Goal: Information Seeking & Learning: Learn about a topic

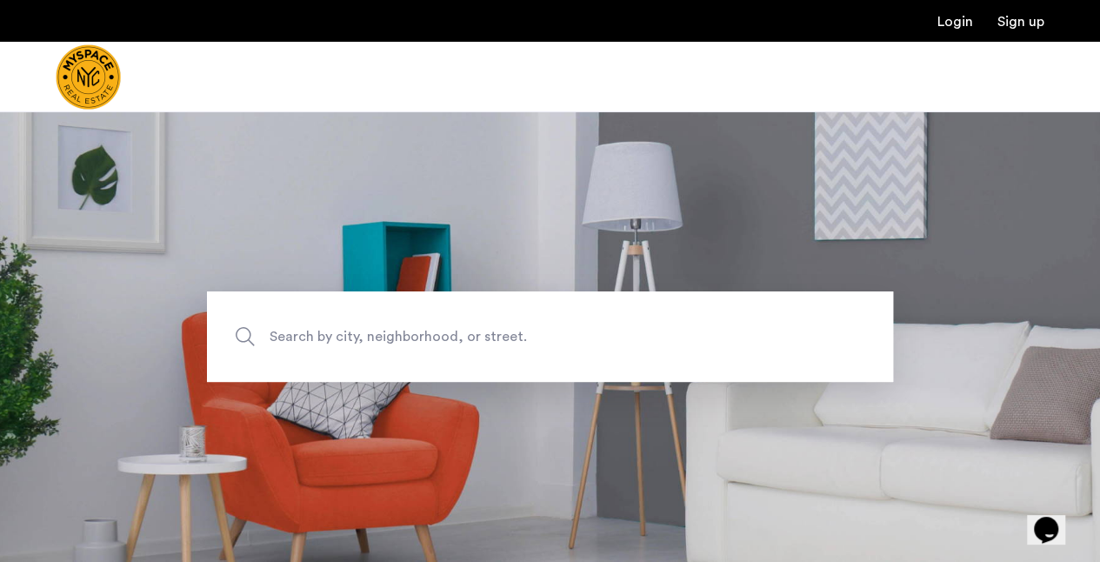
click at [375, 336] on span "Search by city, neighborhood, or street." at bounding box center [510, 336] width 480 height 23
click at [375, 336] on input "Search by city, neighborhood, or street." at bounding box center [550, 336] width 686 height 90
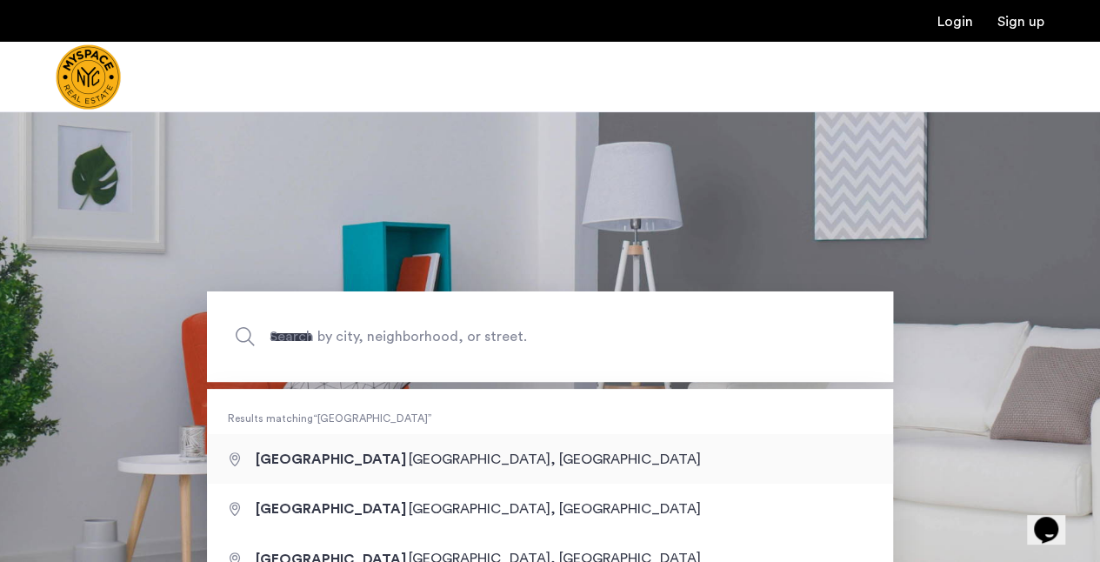
type input "**********"
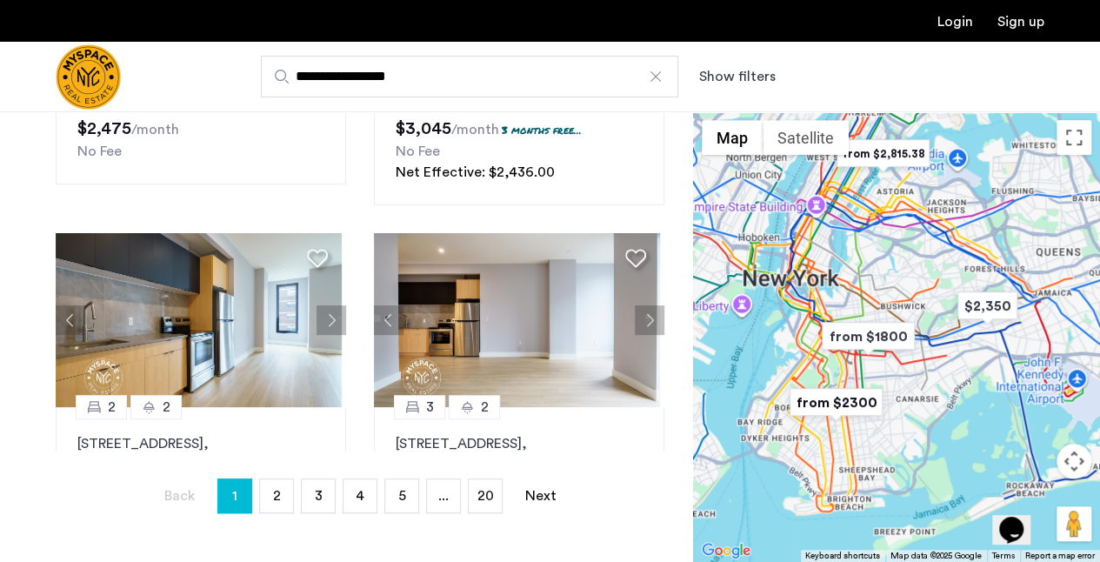
scroll to position [453, 0]
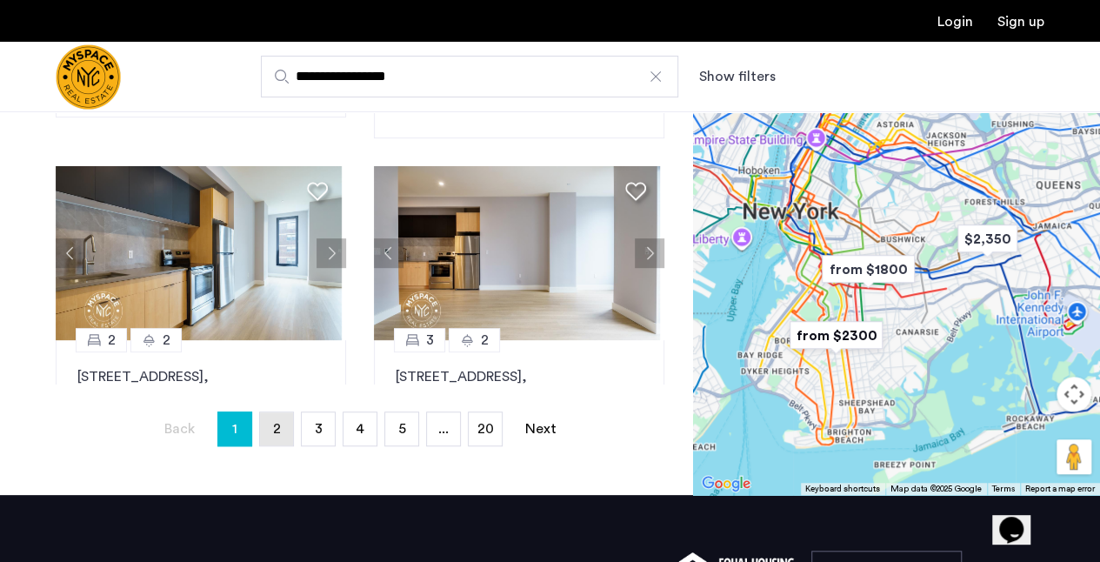
click at [273, 431] on span "2" at bounding box center [276, 429] width 8 height 14
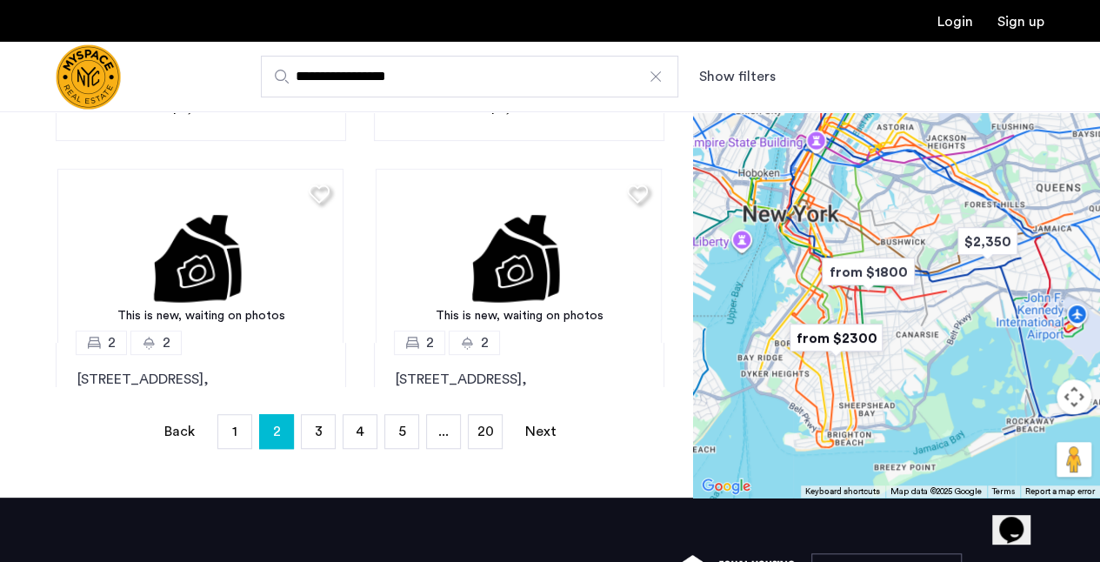
scroll to position [452, 0]
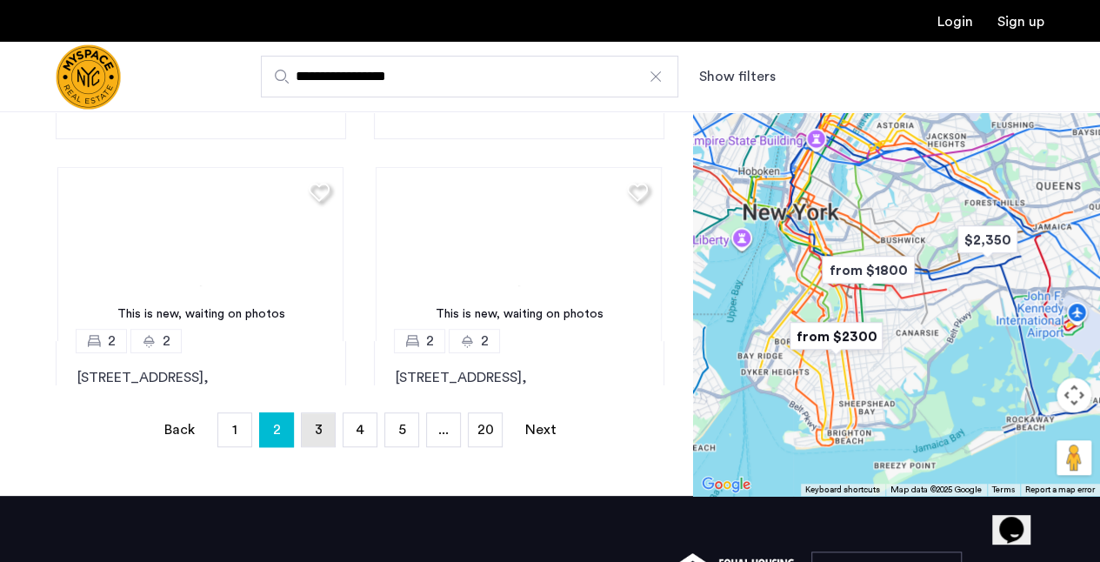
click at [319, 429] on span "3" at bounding box center [318, 430] width 8 height 14
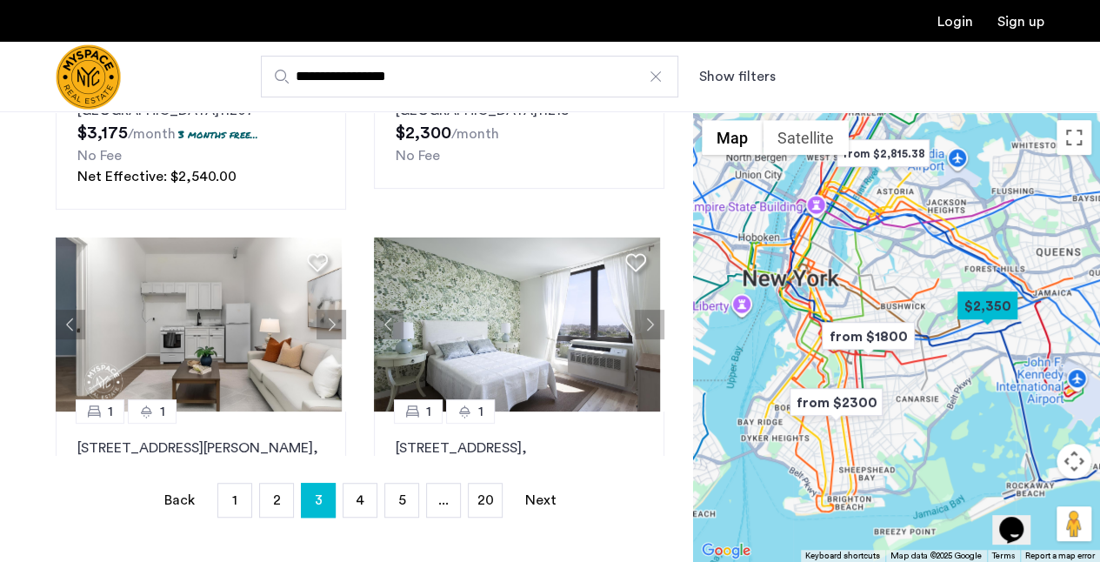
scroll to position [384, 0]
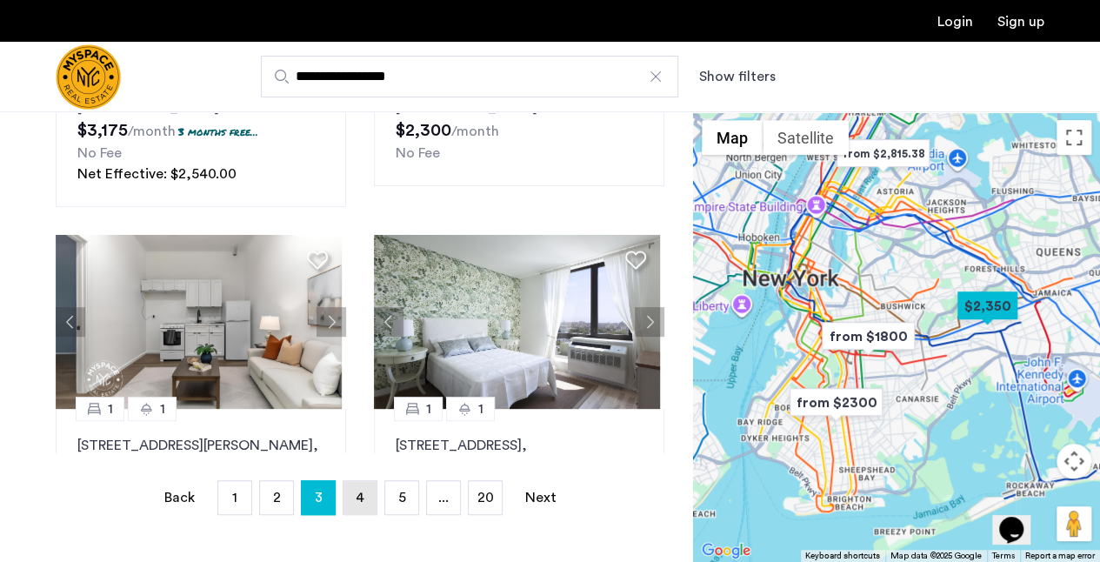
click at [364, 500] on link "page 4" at bounding box center [360, 497] width 33 height 33
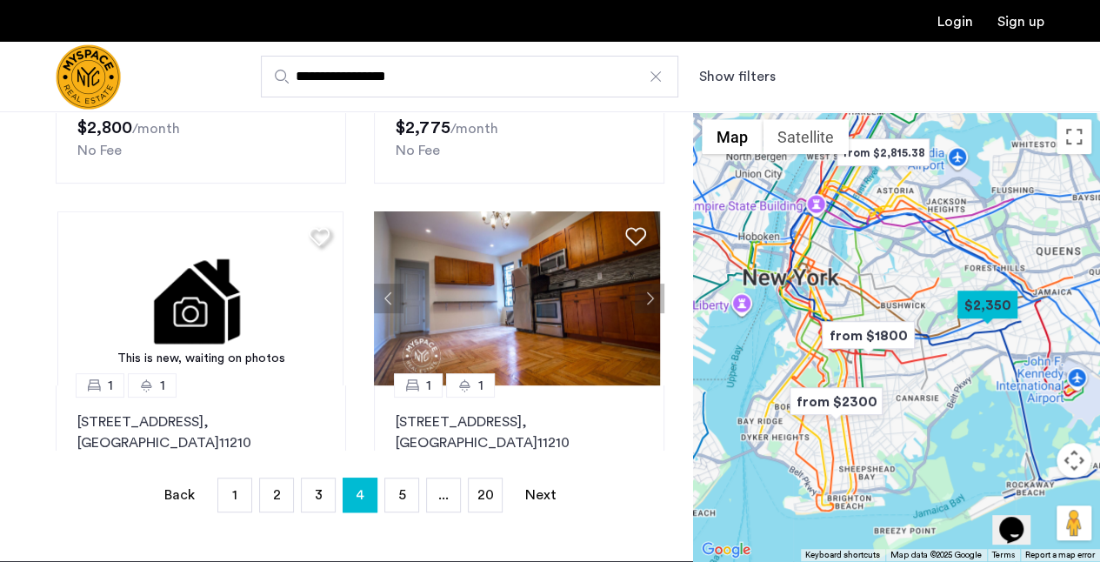
scroll to position [391, 0]
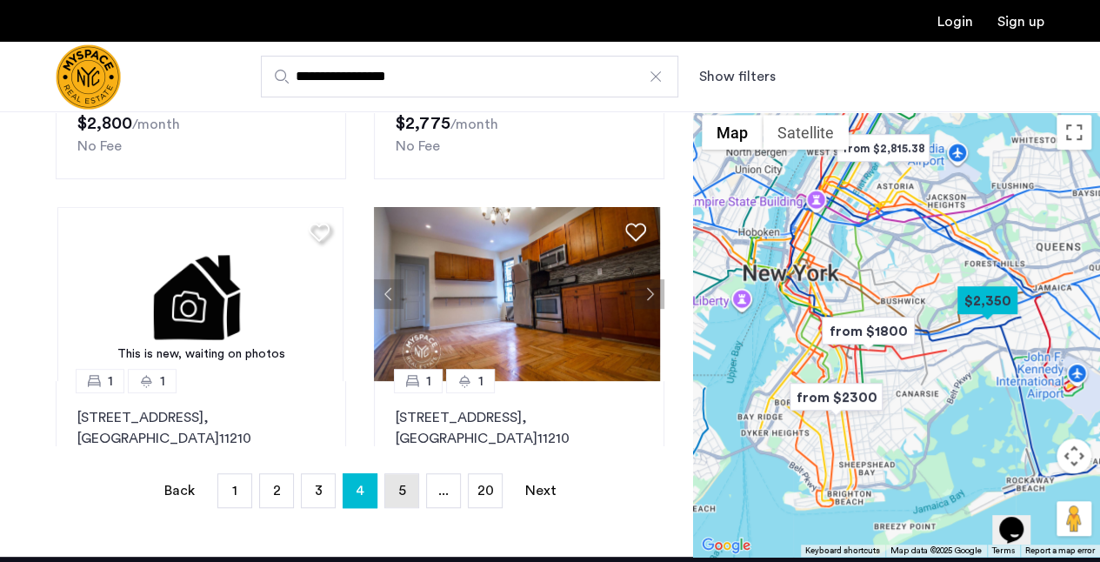
click at [399, 491] on span "5" at bounding box center [402, 491] width 8 height 14
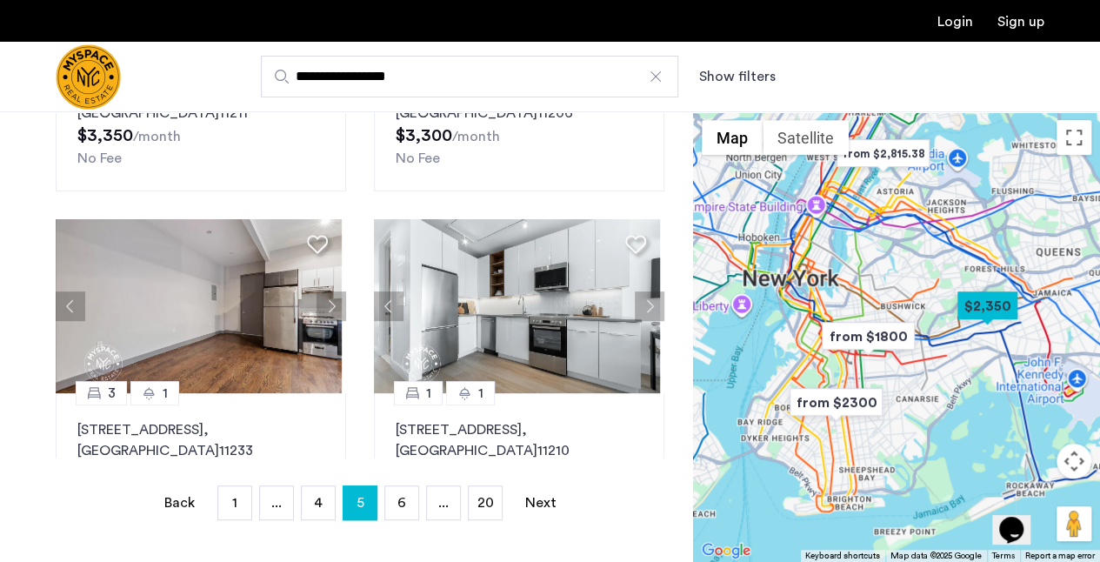
scroll to position [397, 0]
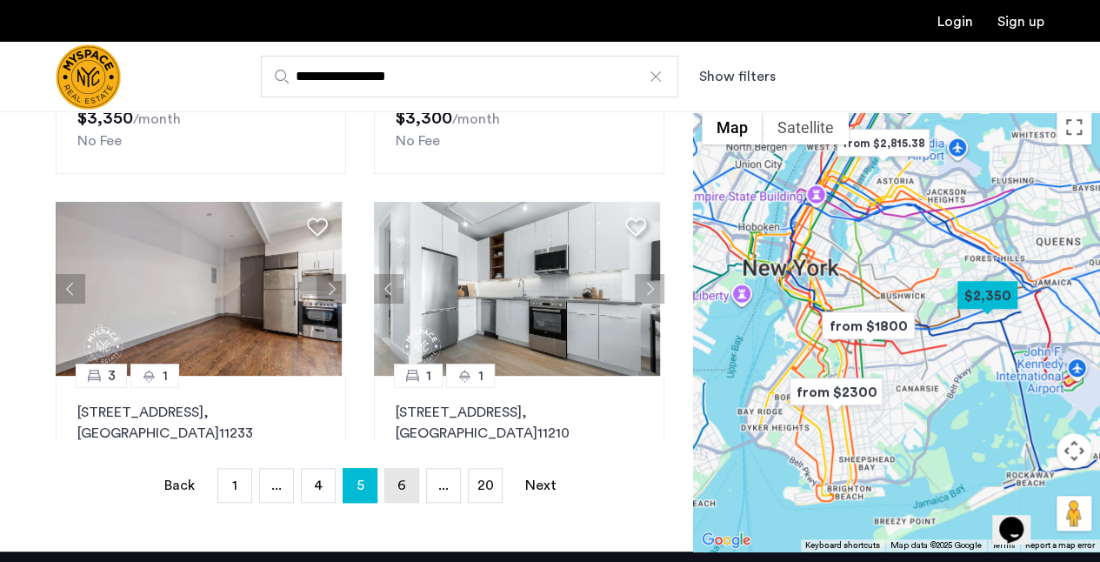
click at [402, 491] on span "6" at bounding box center [402, 485] width 9 height 14
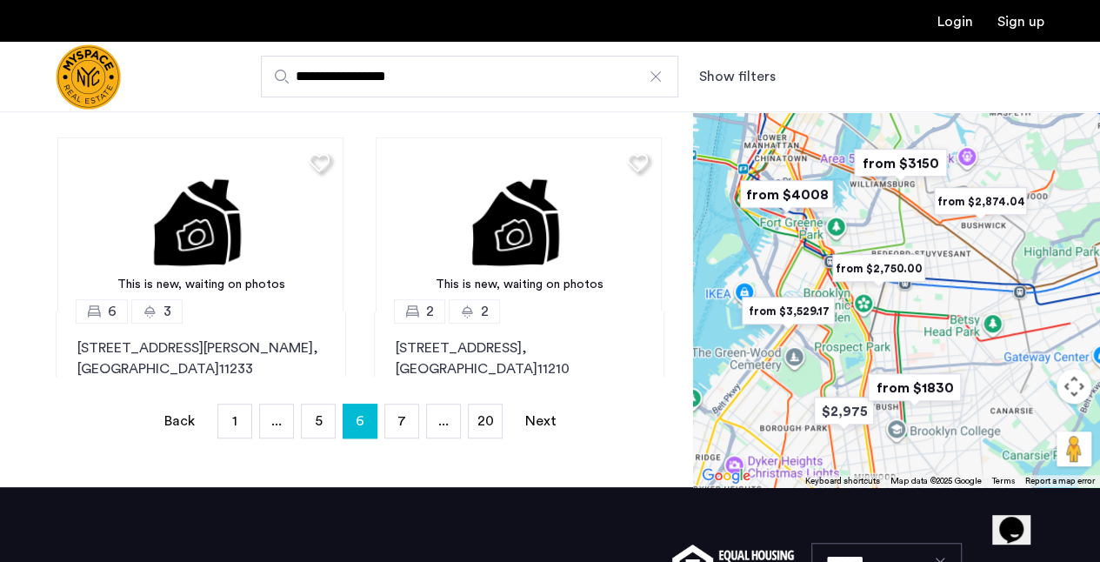
scroll to position [552, 0]
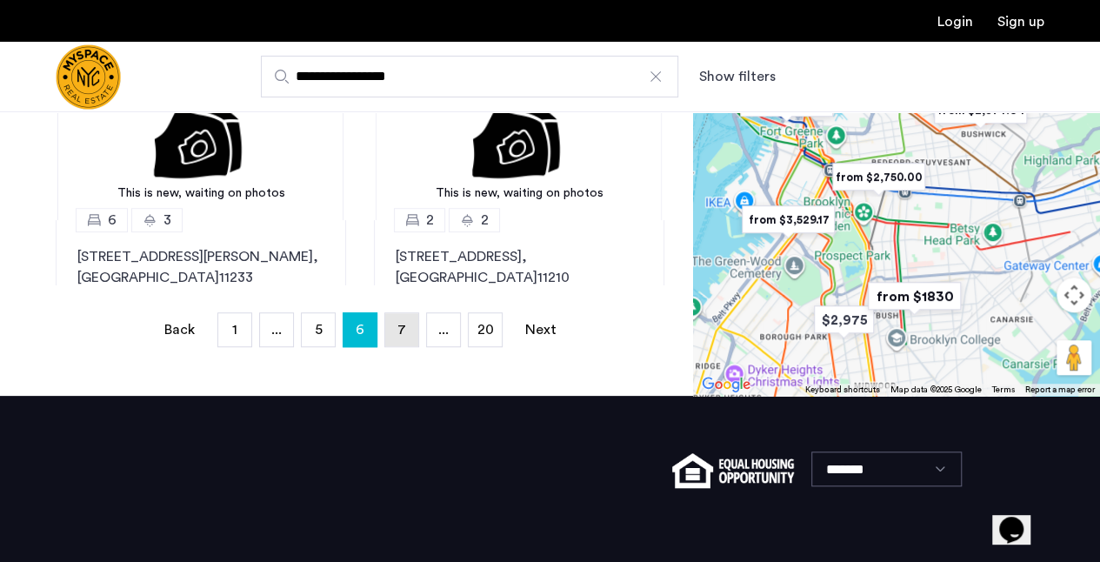
click at [398, 333] on span "7" at bounding box center [402, 330] width 9 height 14
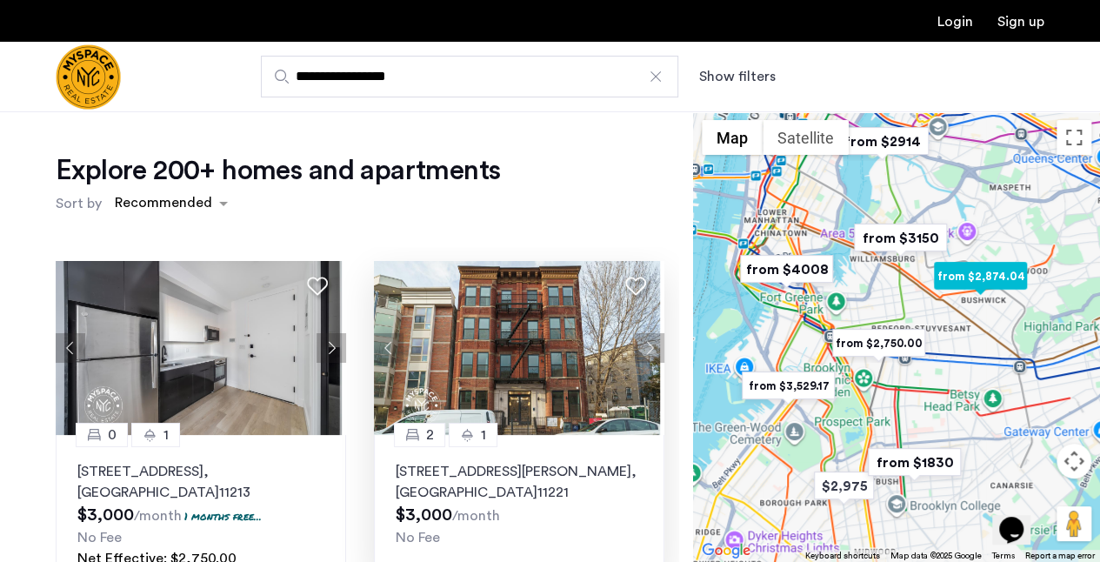
click at [642, 346] on button "Next apartment" at bounding box center [650, 348] width 30 height 30
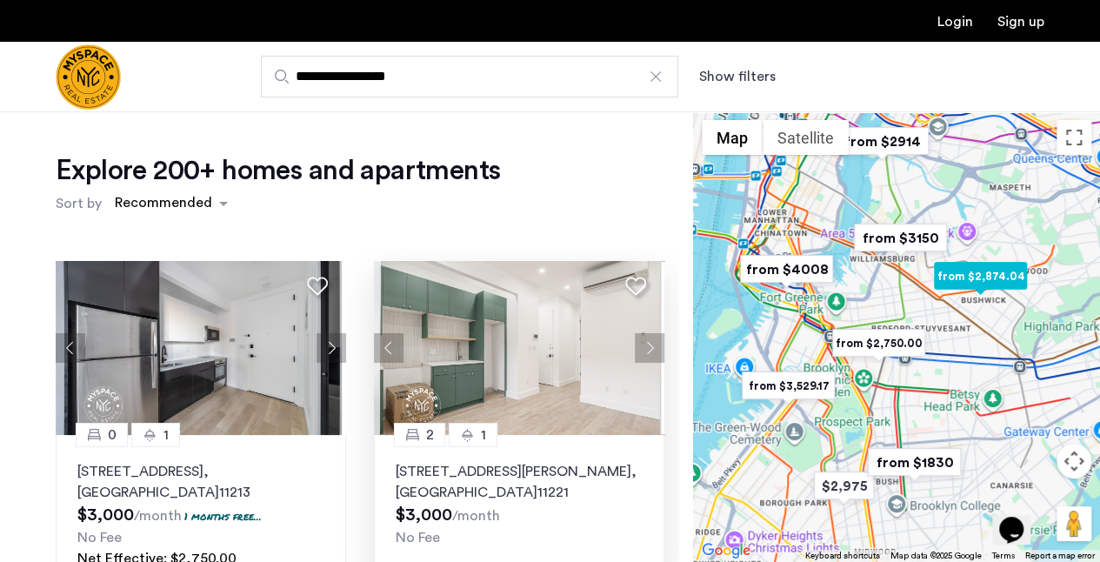
click at [639, 345] on button "Next apartment" at bounding box center [650, 348] width 30 height 30
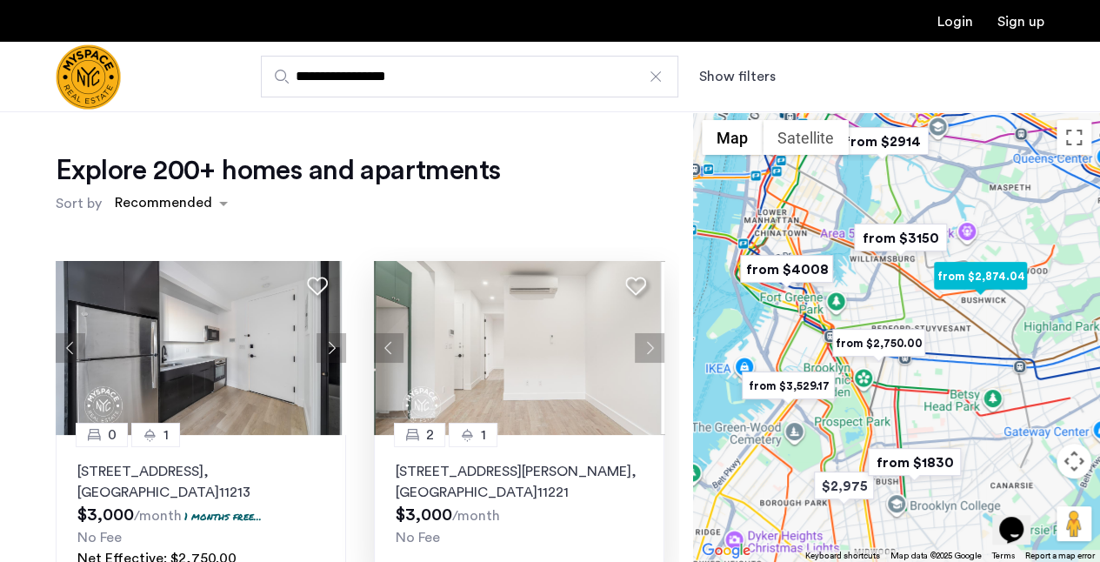
click at [639, 345] on button "Next apartment" at bounding box center [650, 348] width 30 height 30
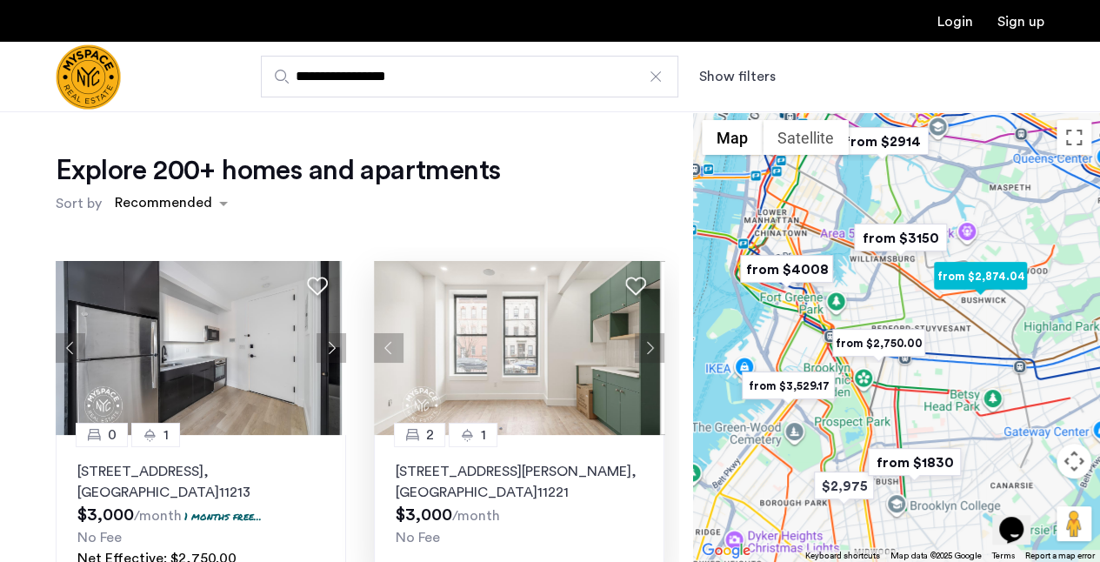
click at [639, 345] on button "Next apartment" at bounding box center [650, 348] width 30 height 30
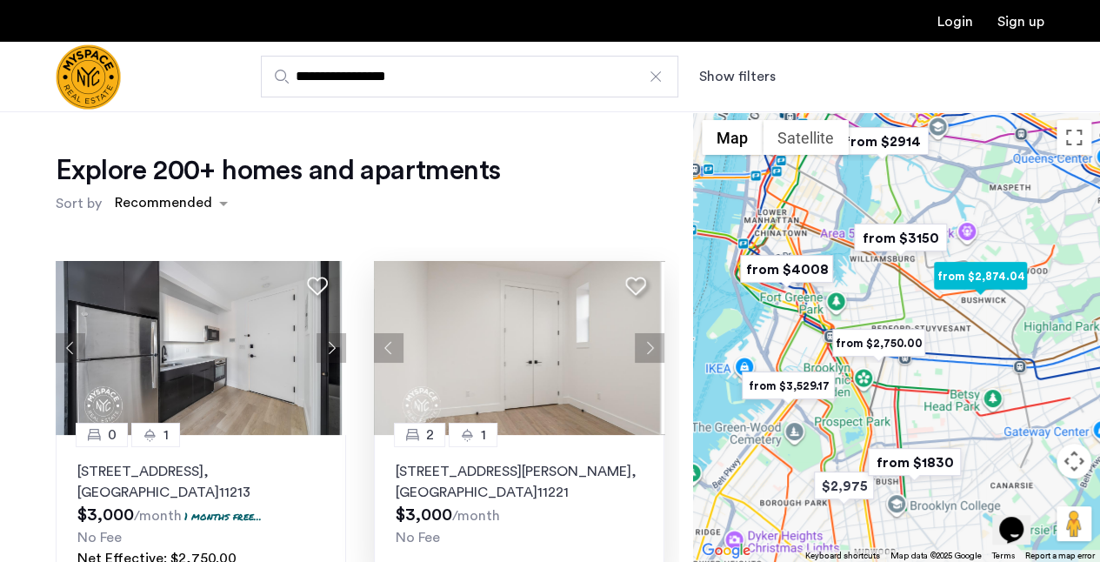
click at [639, 345] on button "Next apartment" at bounding box center [650, 348] width 30 height 30
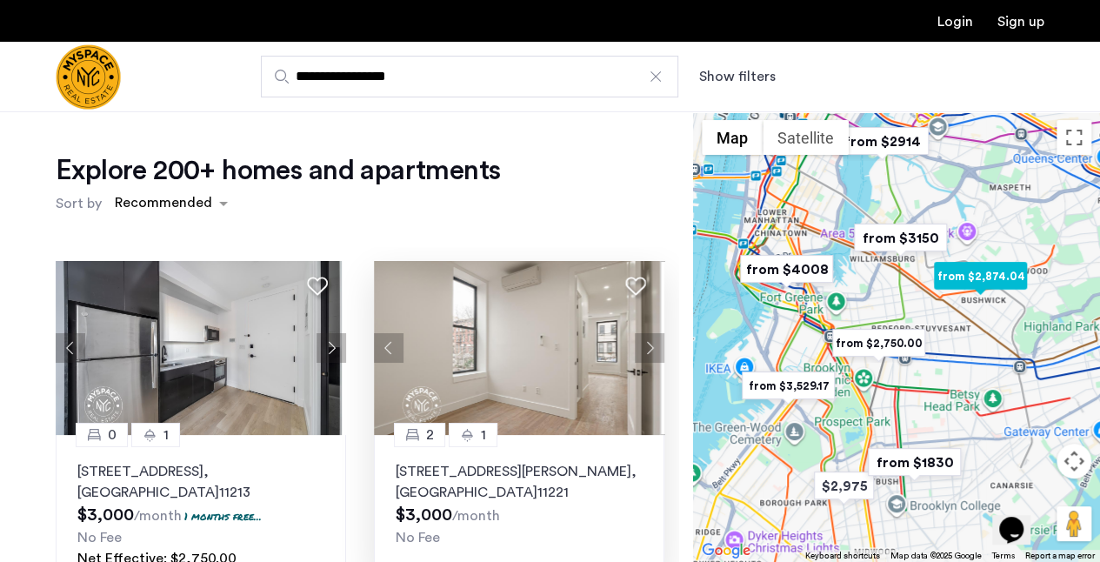
click at [639, 345] on button "Next apartment" at bounding box center [650, 348] width 30 height 30
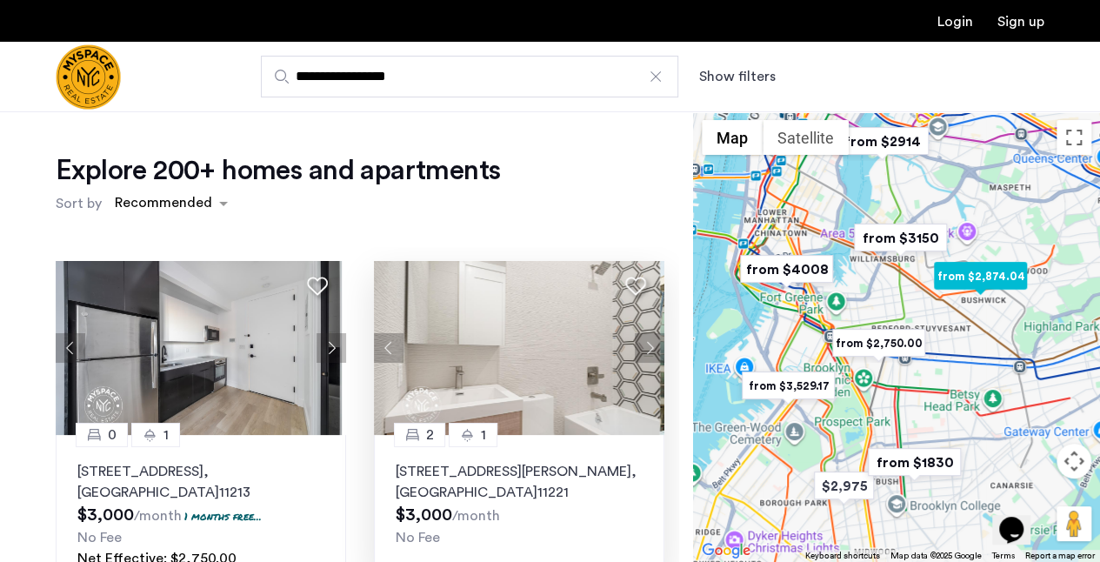
click at [639, 345] on button "Next apartment" at bounding box center [650, 348] width 30 height 30
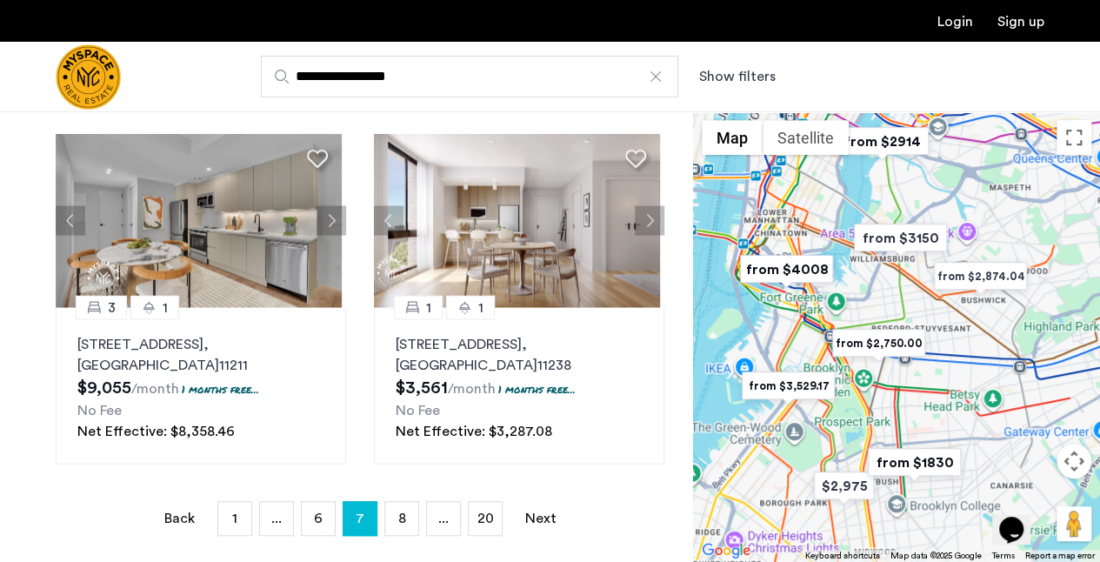
scroll to position [1538, 0]
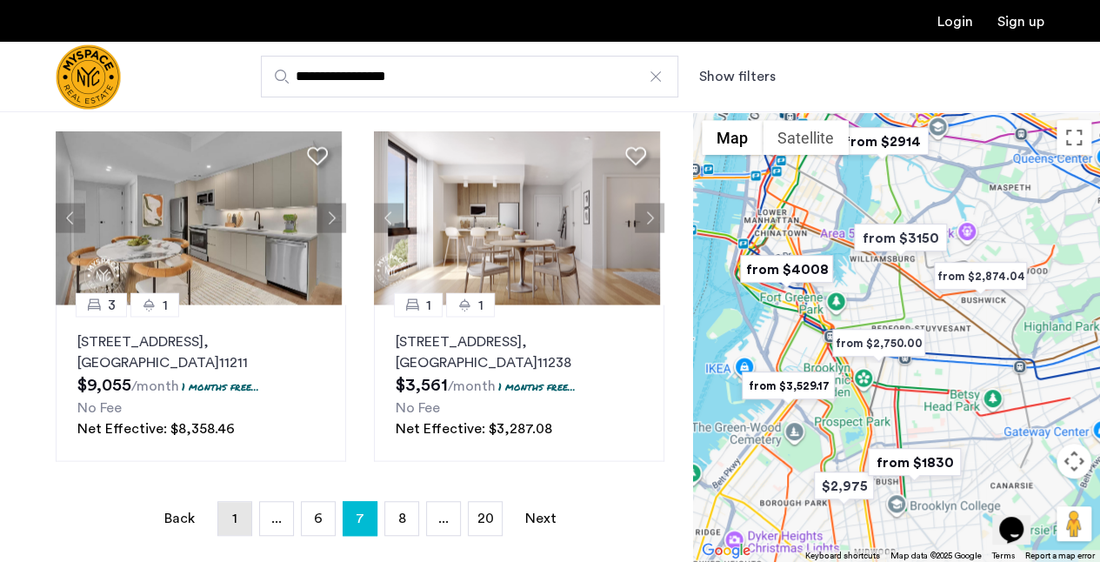
click at [234, 522] on span "1" at bounding box center [234, 518] width 5 height 14
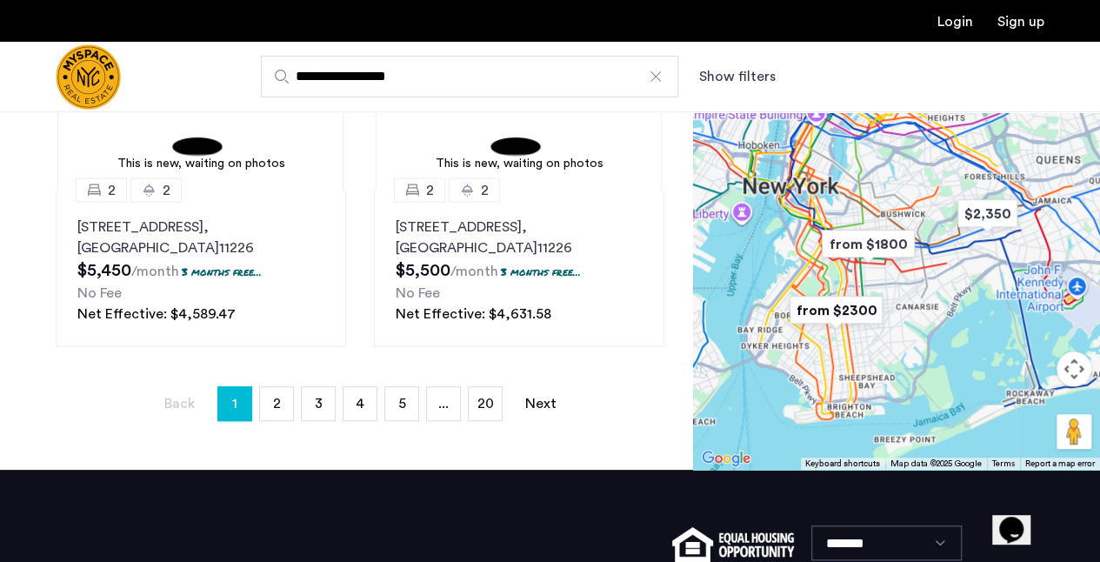
scroll to position [497, 0]
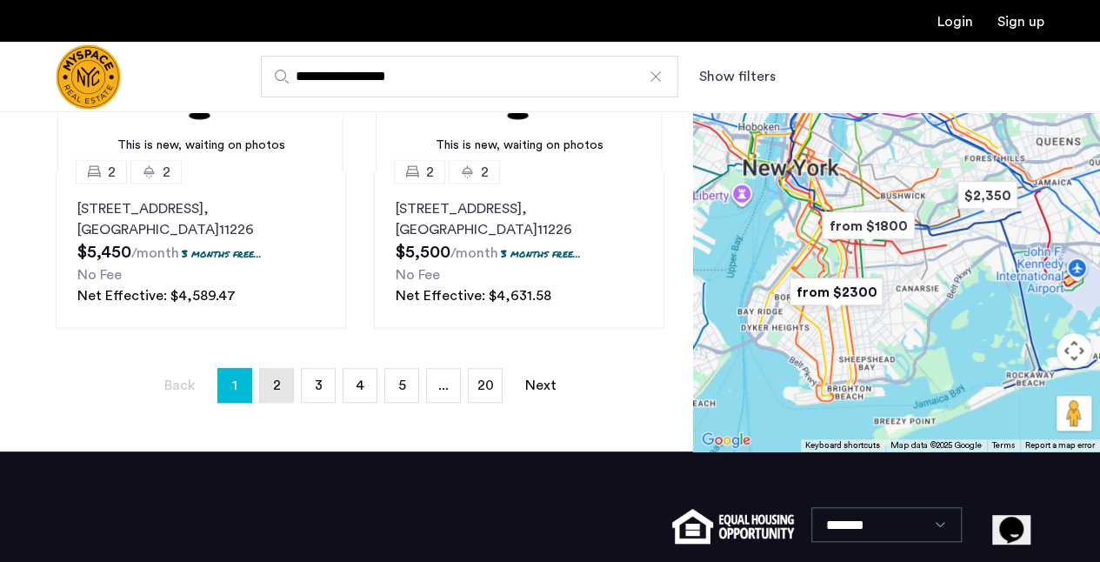
click at [282, 386] on link "page 2" at bounding box center [276, 385] width 33 height 33
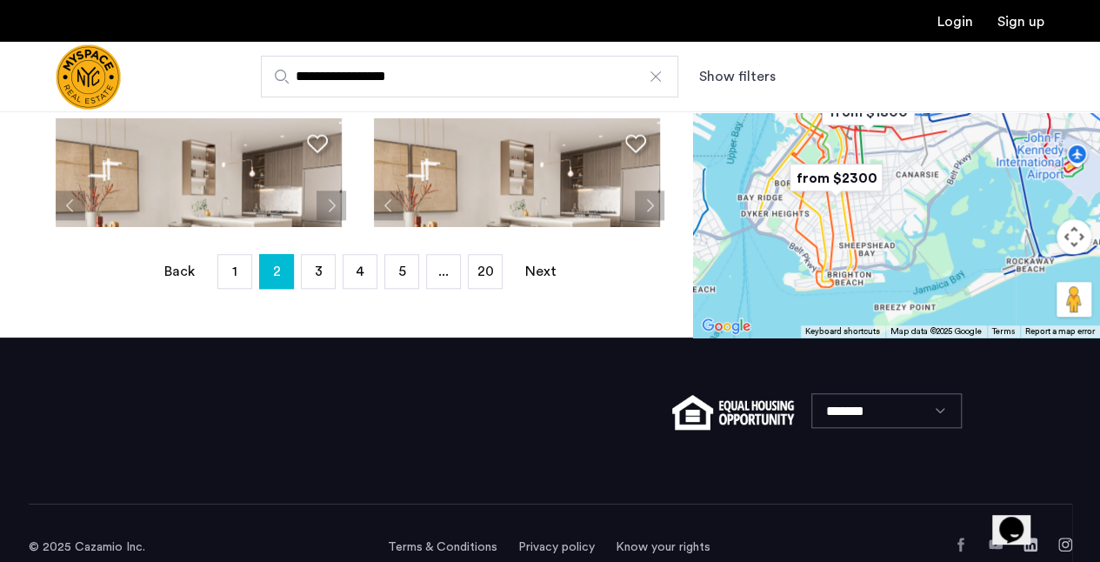
scroll to position [612, 0]
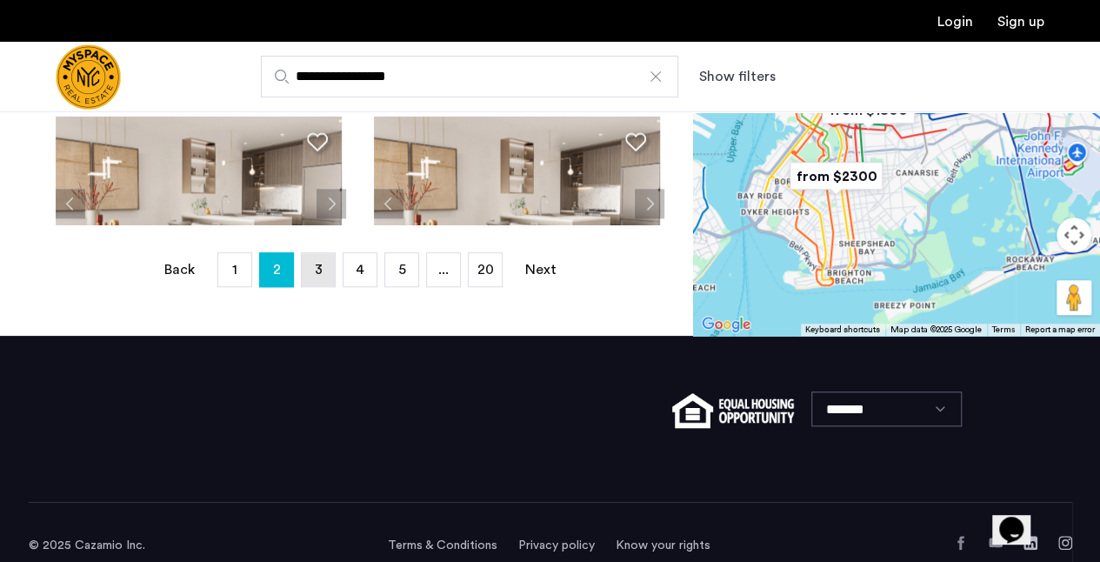
click at [311, 270] on link "page 3" at bounding box center [318, 269] width 33 height 33
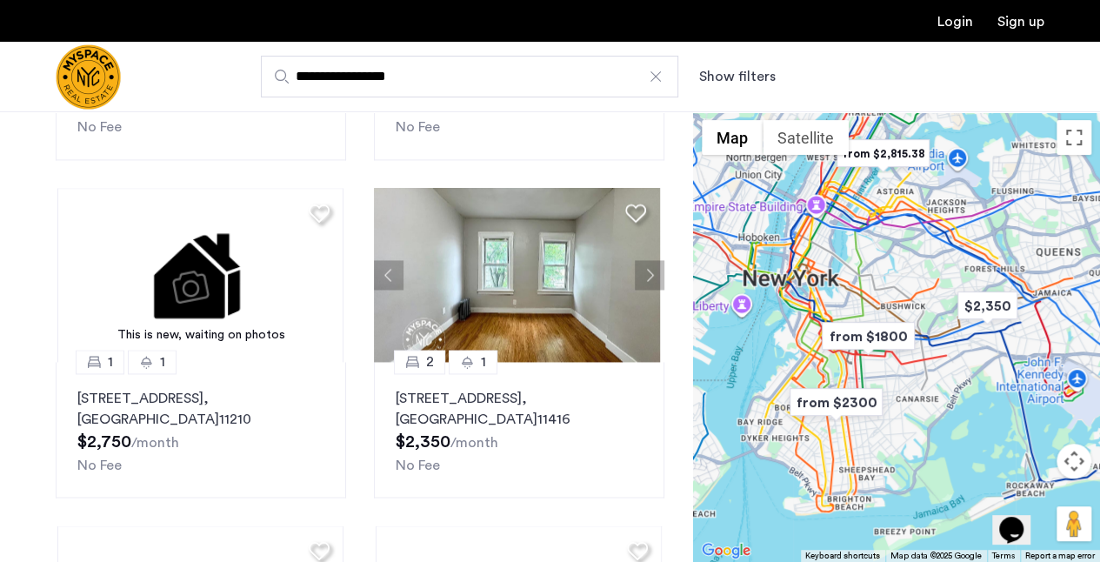
scroll to position [1213, 0]
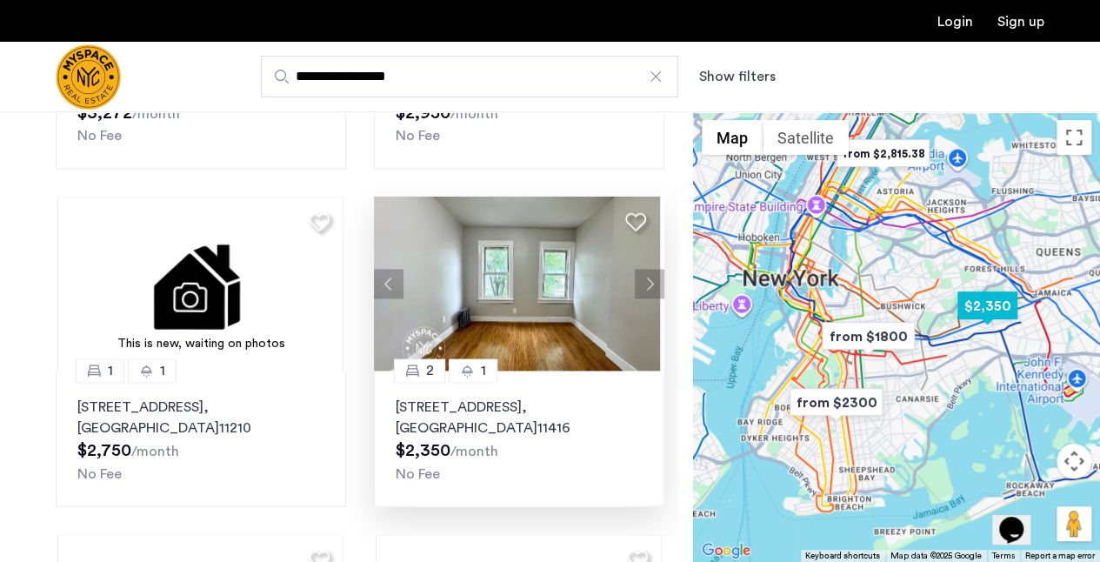
click at [640, 276] on button "Next apartment" at bounding box center [650, 284] width 30 height 30
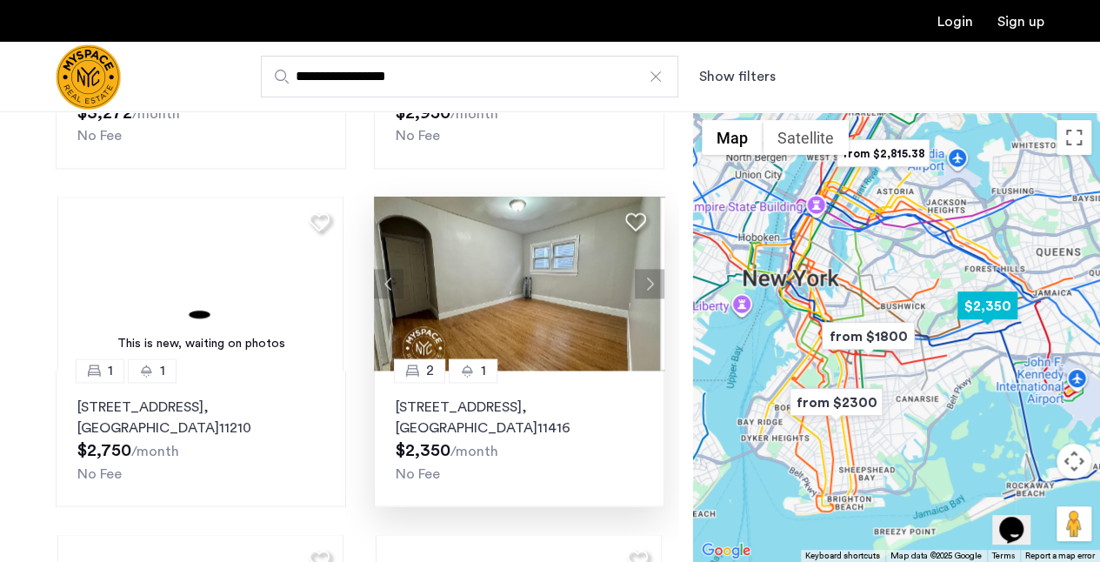
click at [642, 282] on button "Next apartment" at bounding box center [650, 284] width 30 height 30
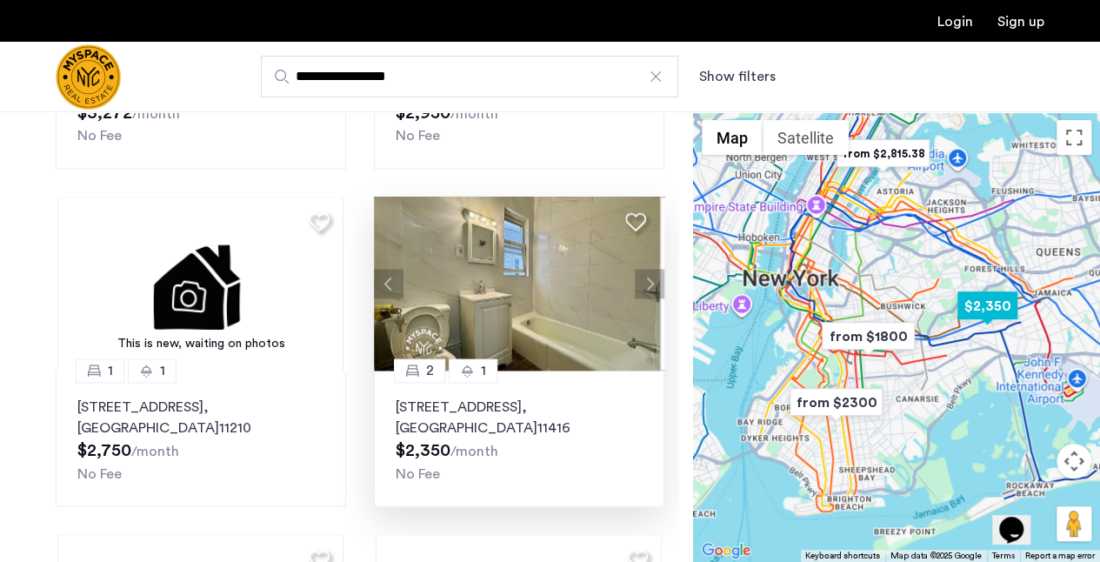
click at [642, 282] on button "Next apartment" at bounding box center [650, 284] width 30 height 30
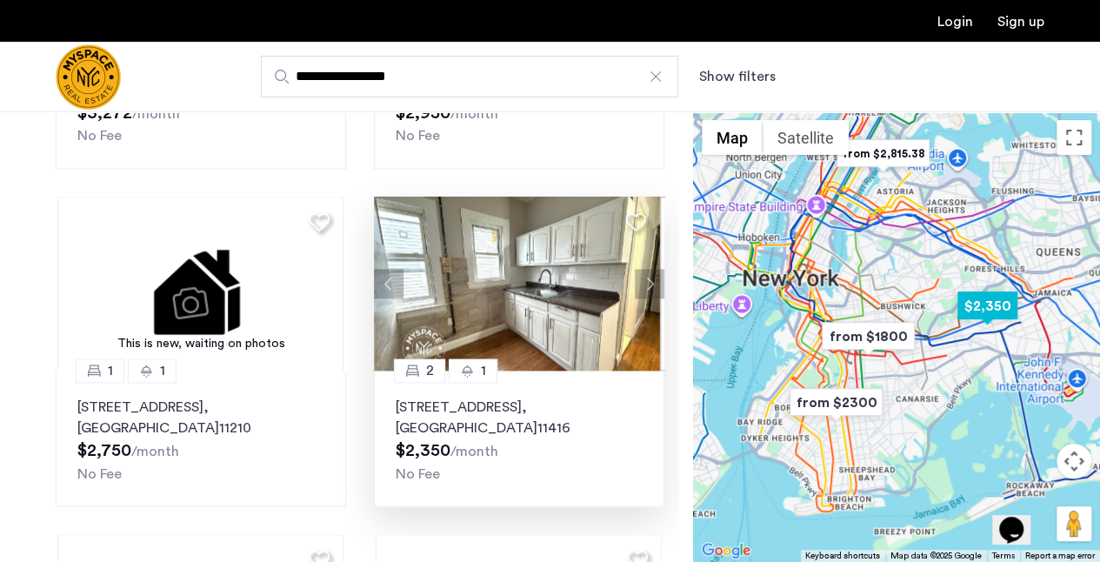
click at [642, 281] on button "Next apartment" at bounding box center [650, 284] width 30 height 30
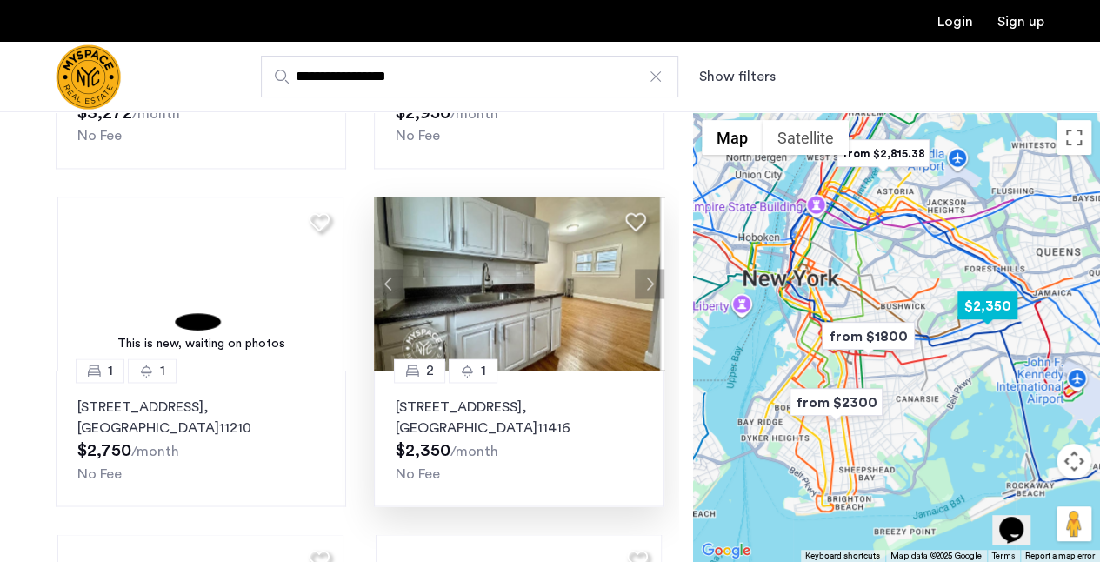
click at [642, 281] on button "Next apartment" at bounding box center [650, 284] width 30 height 30
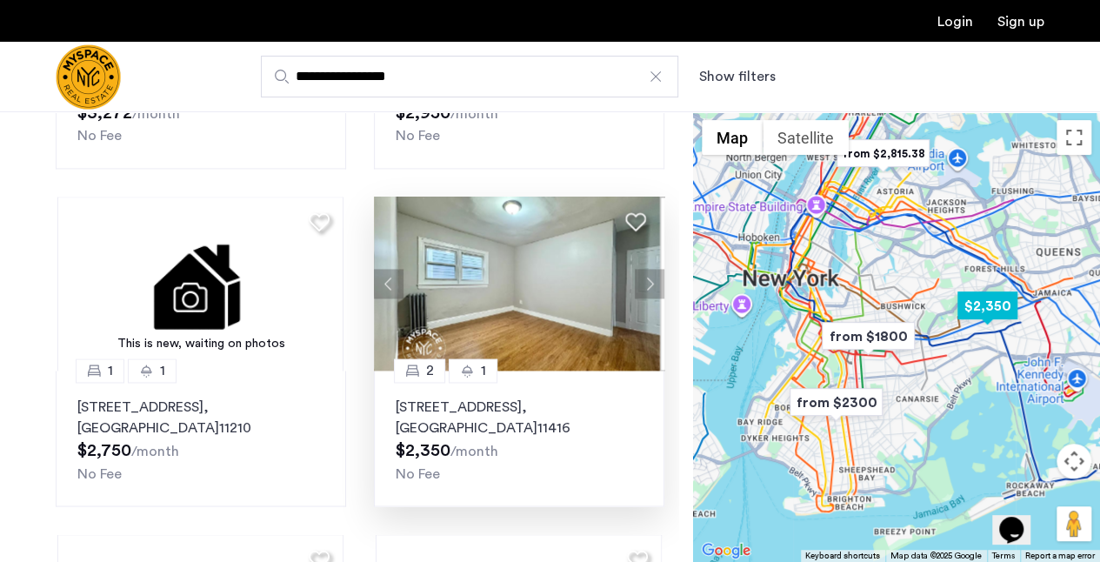
click at [642, 281] on button "Next apartment" at bounding box center [650, 284] width 30 height 30
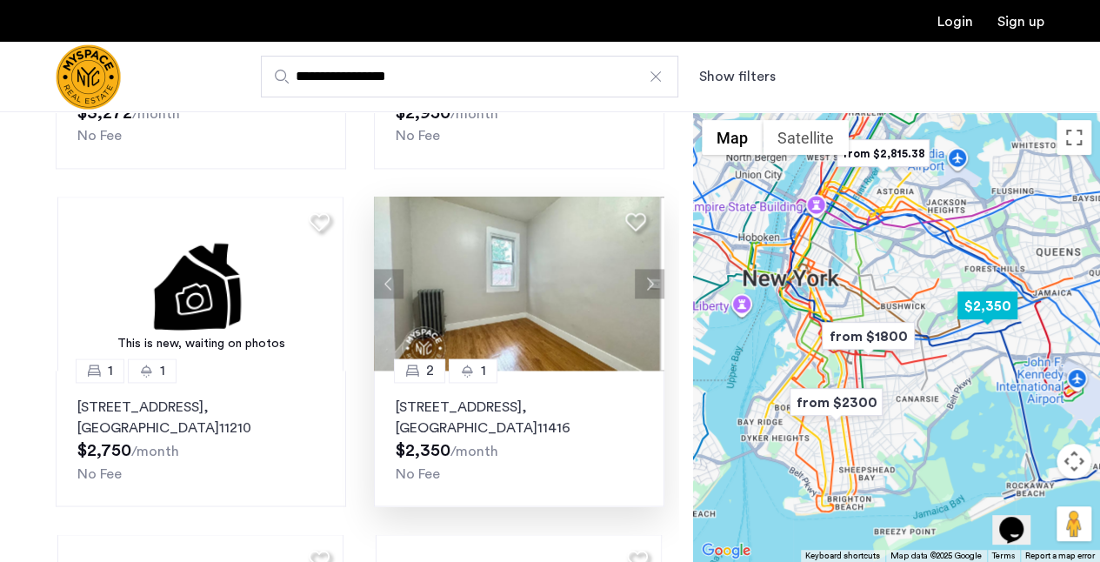
click at [642, 281] on button "Next apartment" at bounding box center [650, 284] width 30 height 30
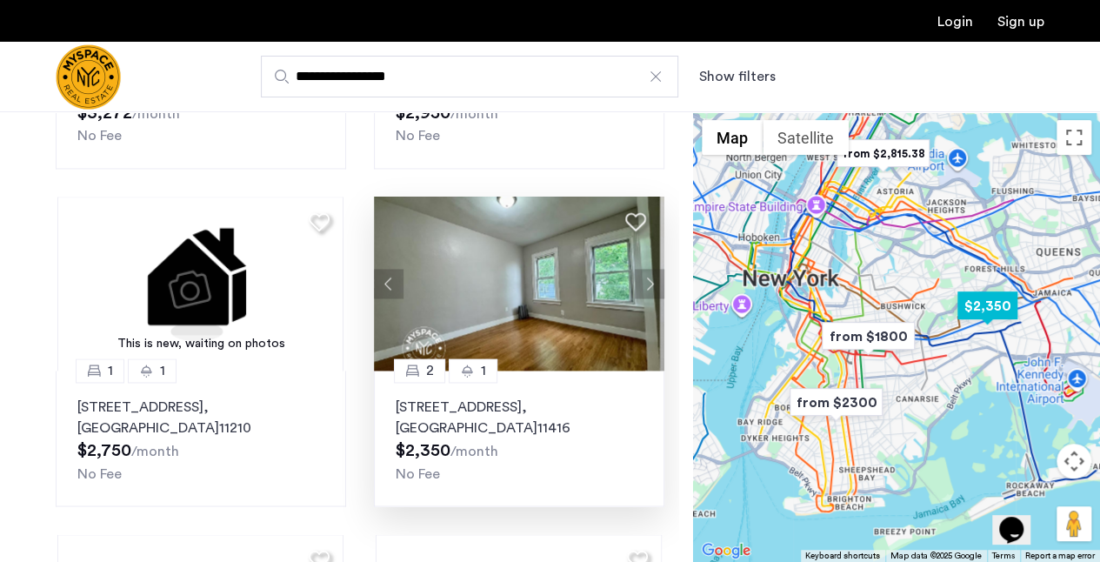
click at [642, 281] on button "Next apartment" at bounding box center [650, 284] width 30 height 30
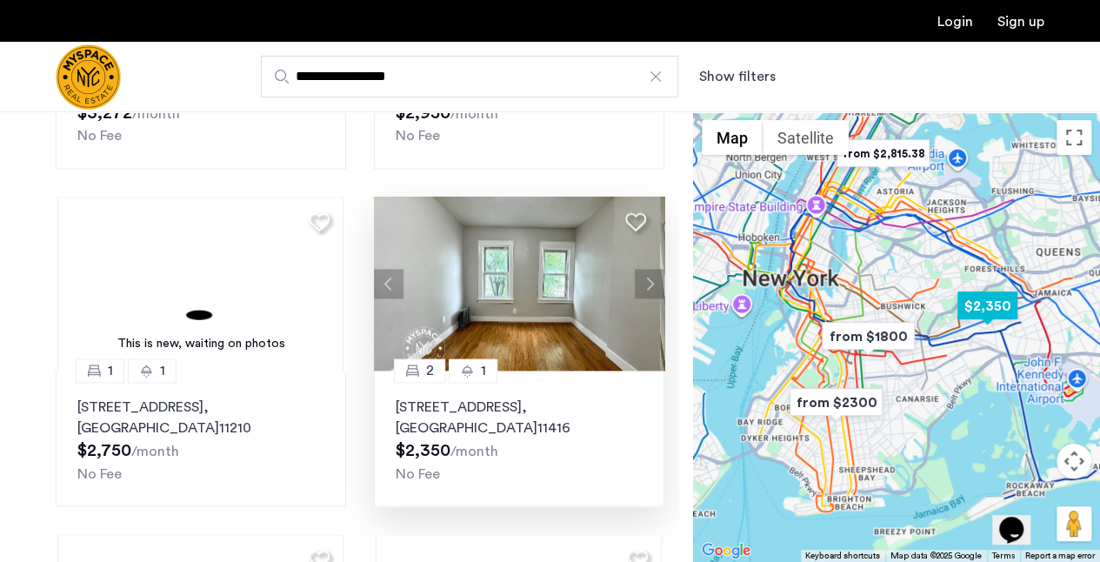
click at [642, 281] on button "Next apartment" at bounding box center [650, 284] width 30 height 30
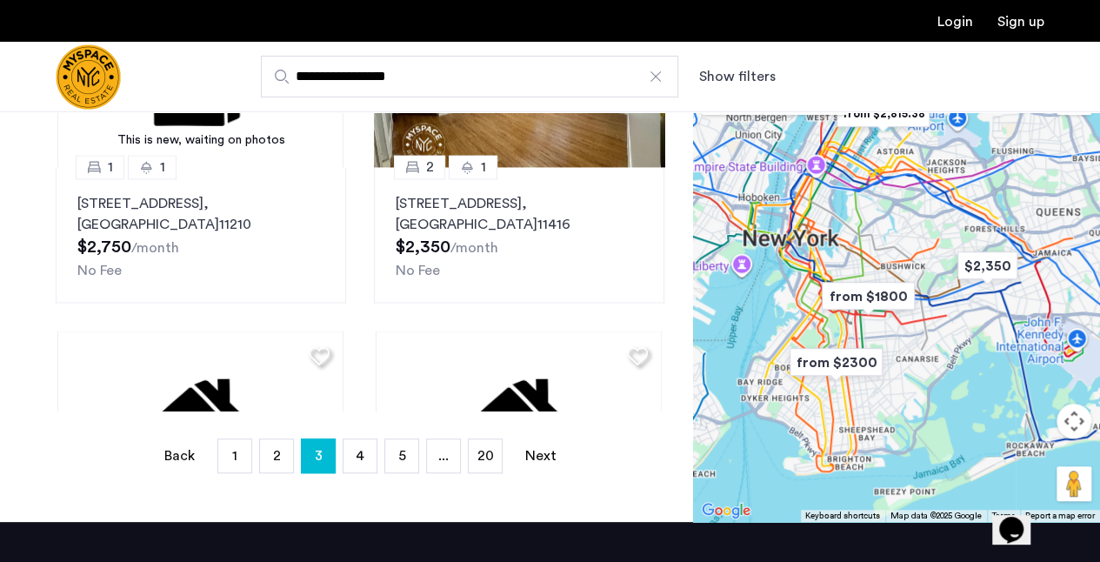
scroll to position [427, 0]
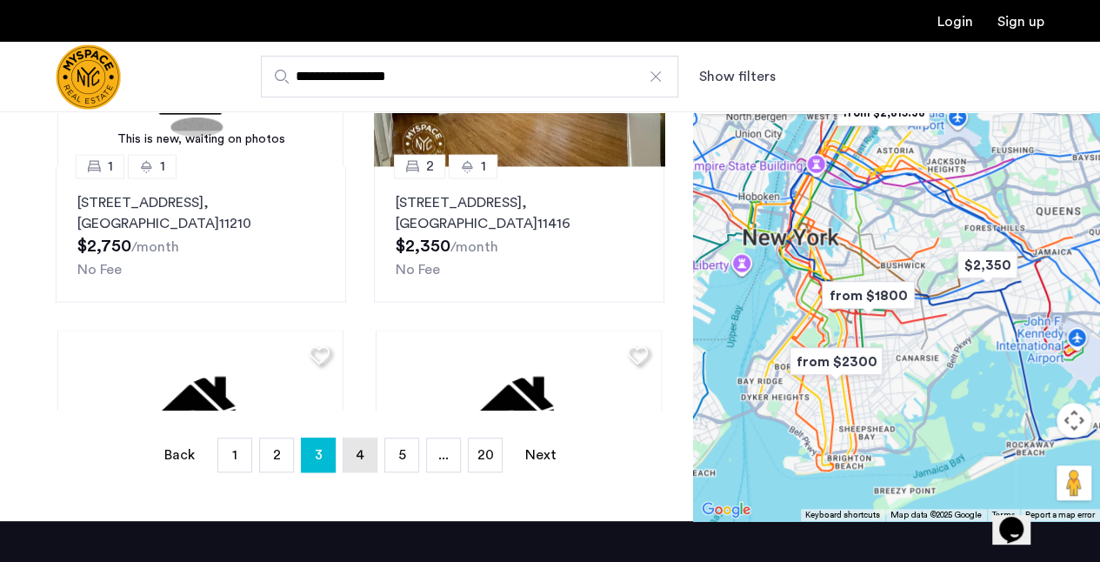
click at [352, 453] on link "page 4" at bounding box center [360, 454] width 33 height 33
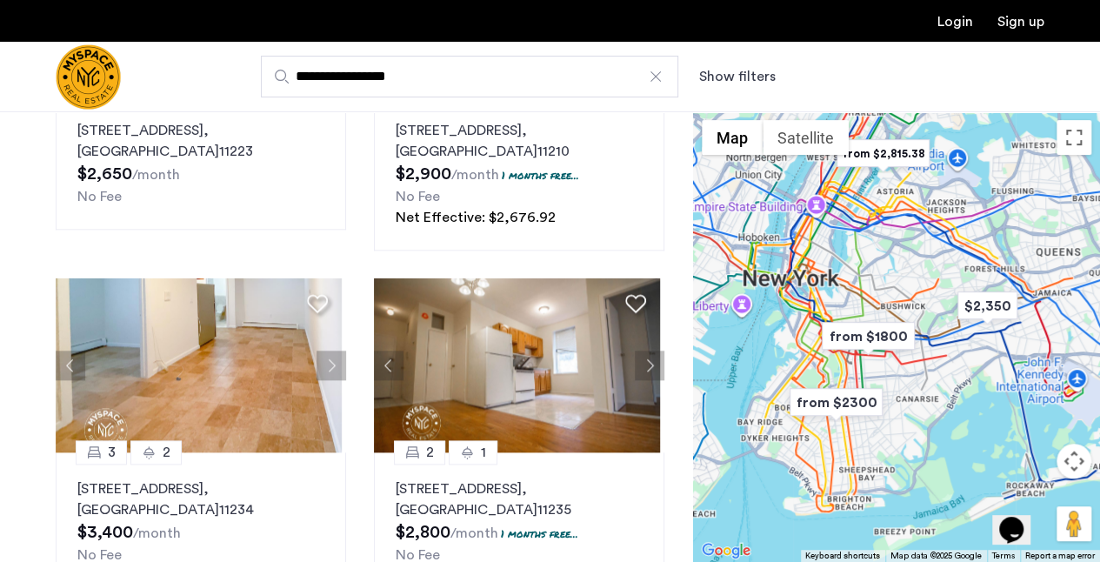
scroll to position [772, 0]
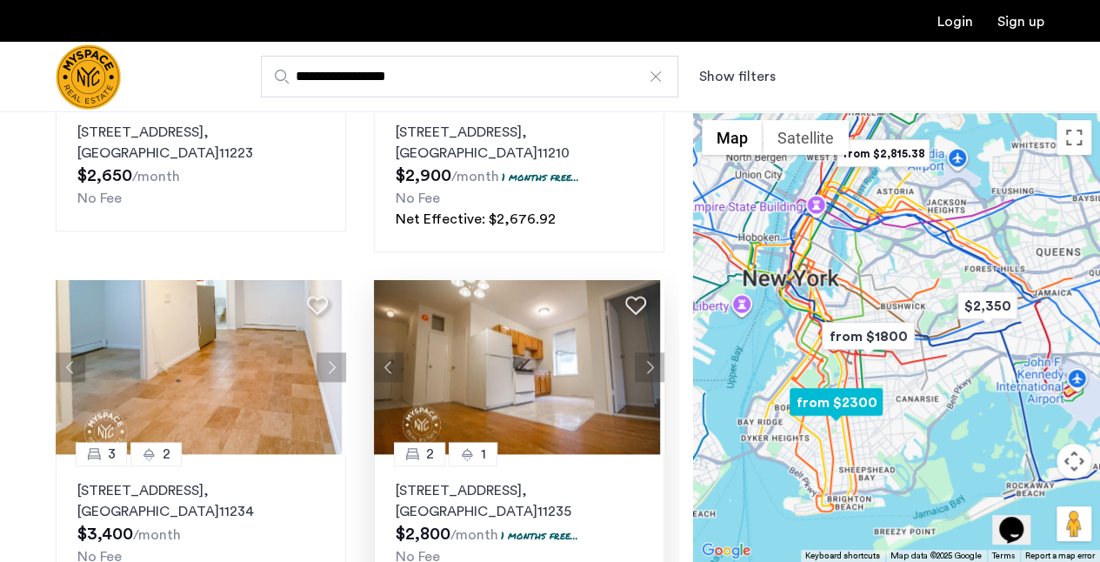
click at [641, 364] on button "Next apartment" at bounding box center [650, 367] width 30 height 30
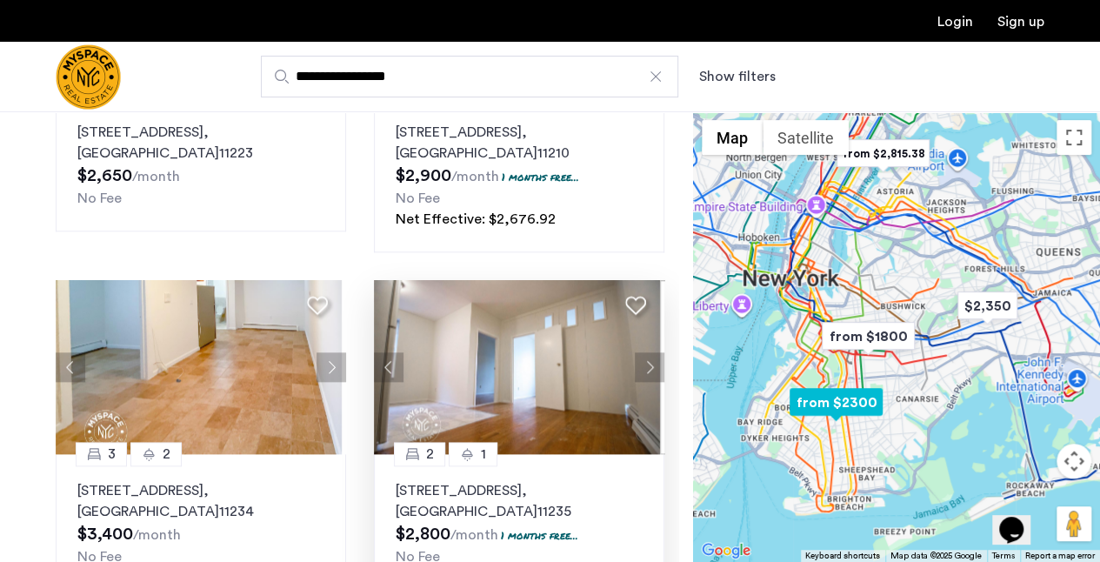
click at [642, 362] on button "Next apartment" at bounding box center [650, 367] width 30 height 30
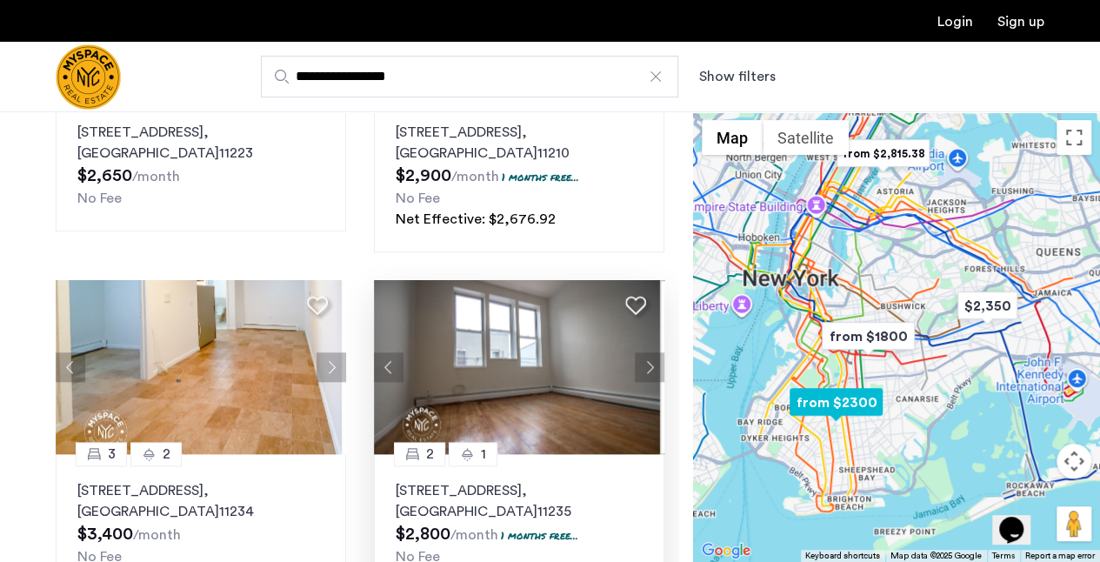
click at [642, 362] on button "Next apartment" at bounding box center [650, 367] width 30 height 30
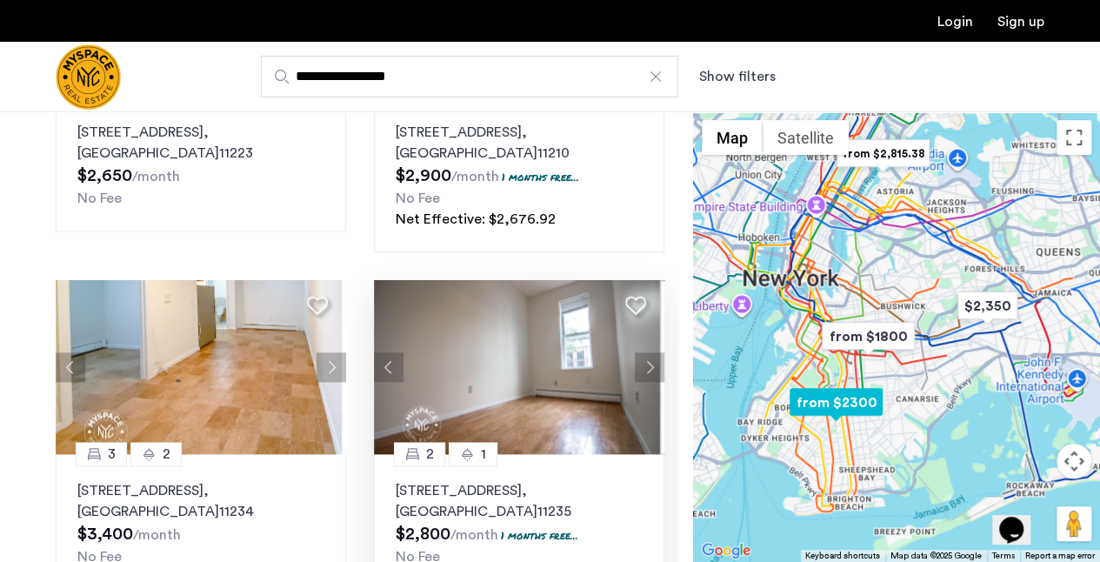
click at [642, 362] on button "Next apartment" at bounding box center [650, 367] width 30 height 30
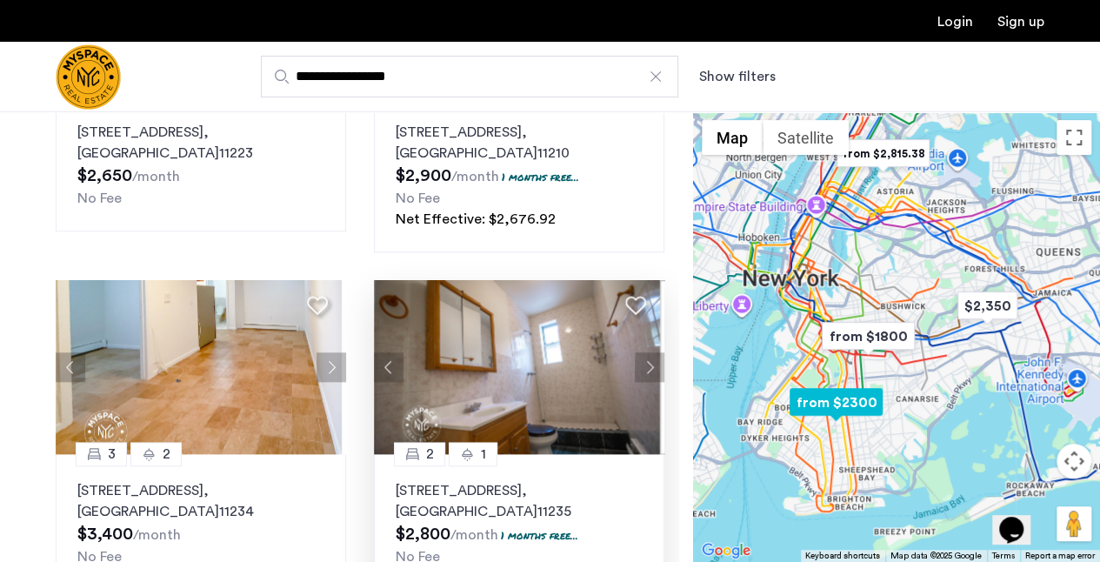
click at [642, 361] on button "Next apartment" at bounding box center [650, 367] width 30 height 30
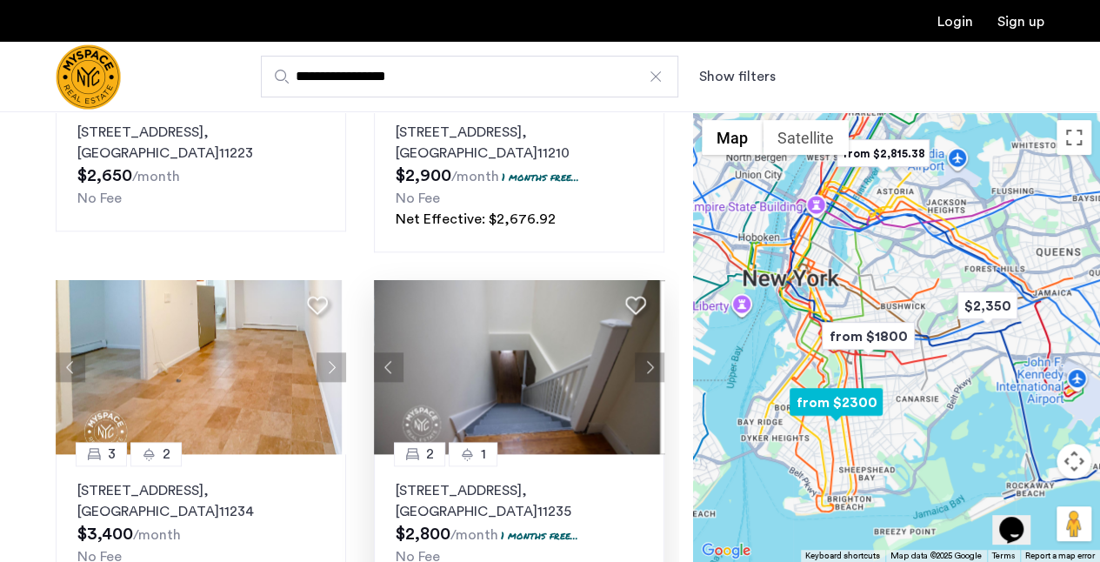
click at [642, 361] on button "Next apartment" at bounding box center [650, 367] width 30 height 30
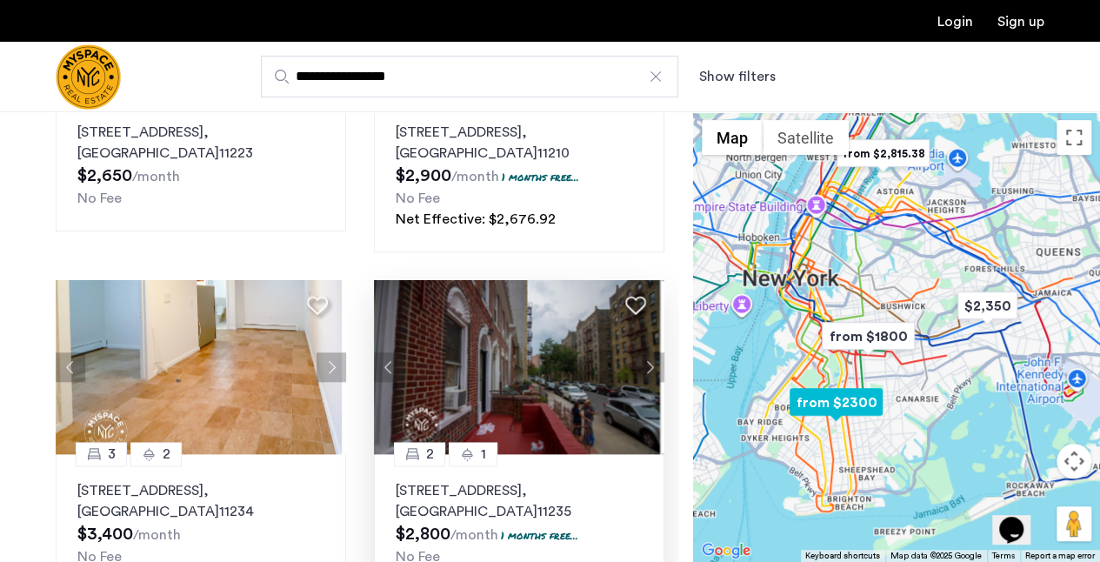
click at [642, 361] on button "Next apartment" at bounding box center [650, 367] width 30 height 30
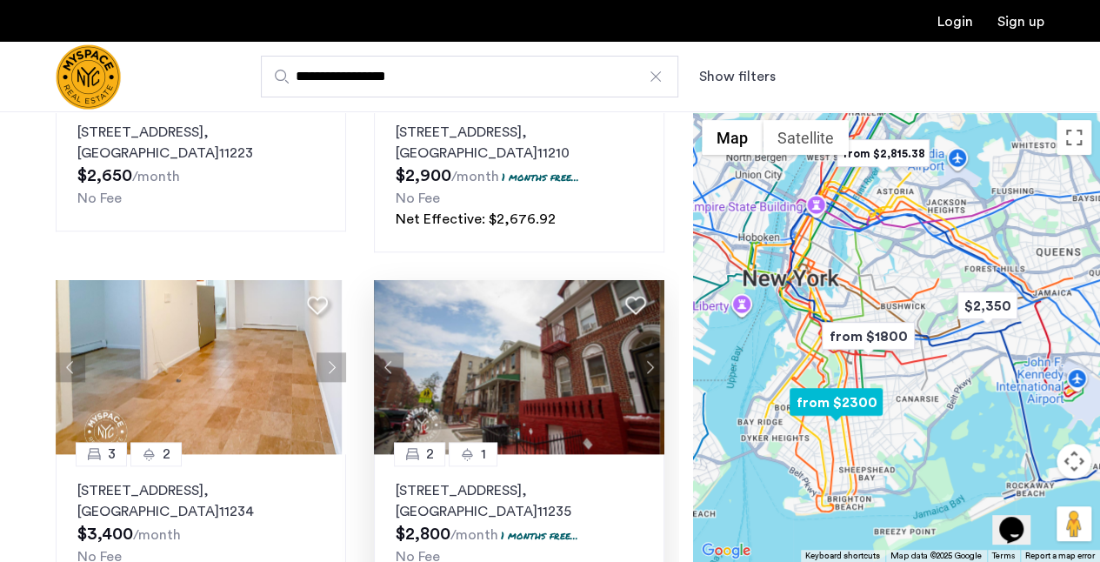
click at [642, 361] on button "Next apartment" at bounding box center [650, 367] width 30 height 30
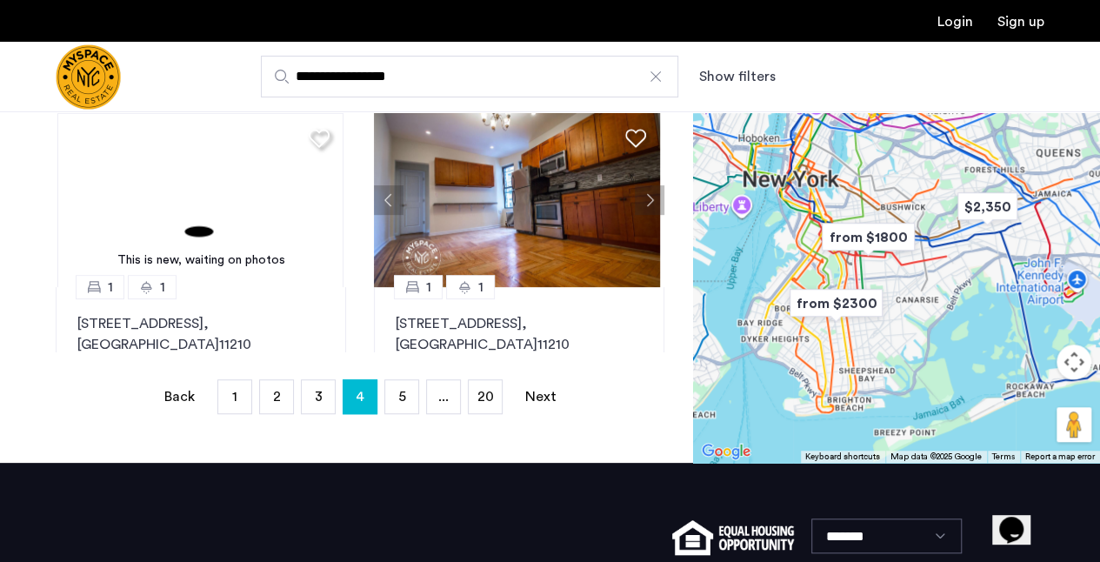
scroll to position [484, 0]
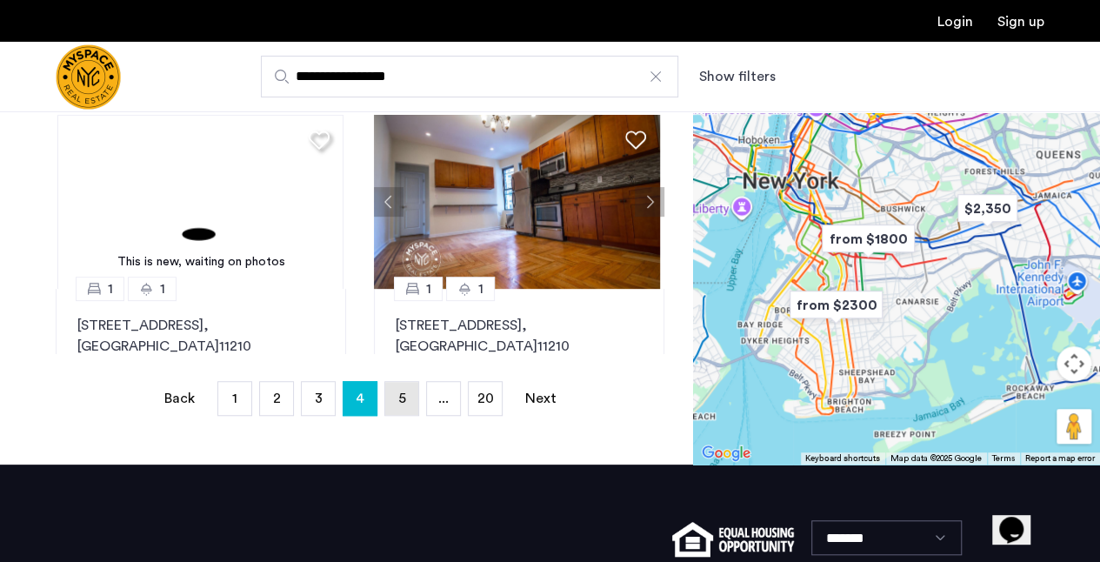
click at [400, 399] on span "5" at bounding box center [402, 398] width 8 height 14
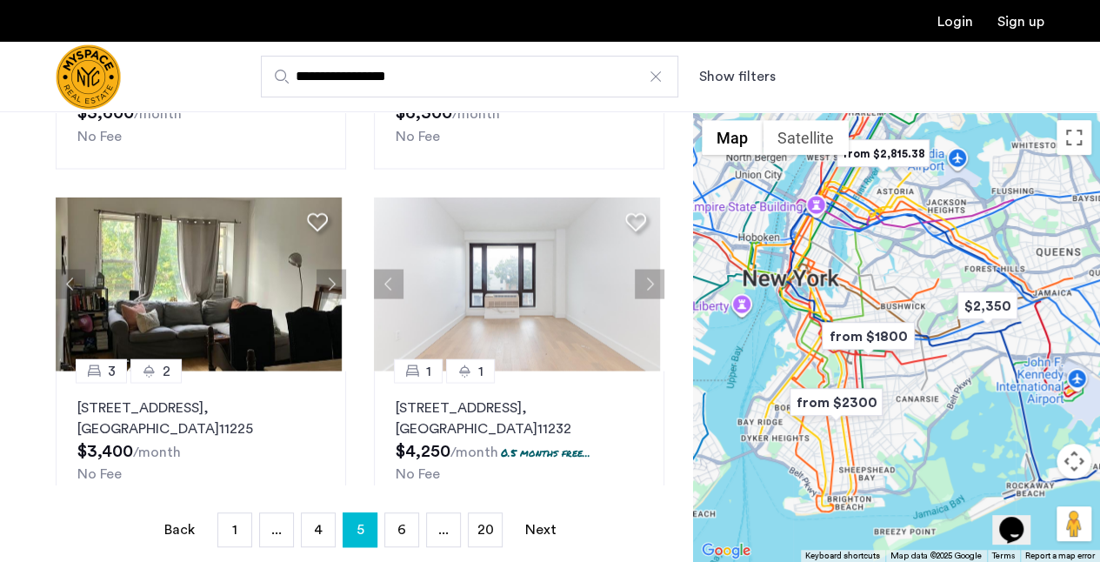
scroll to position [341, 0]
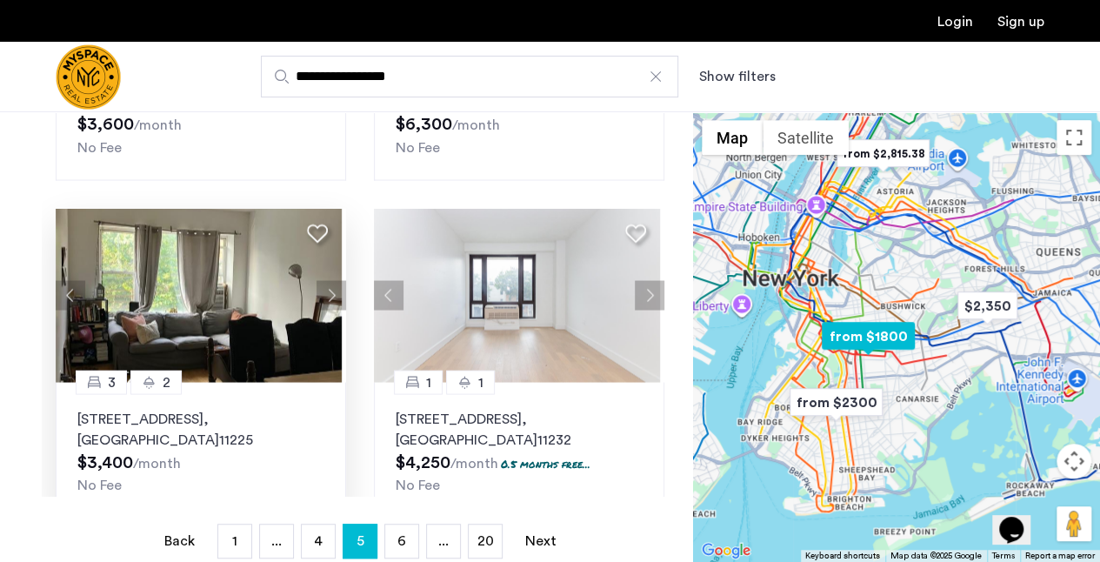
click at [329, 289] on button "Next apartment" at bounding box center [332, 295] width 30 height 30
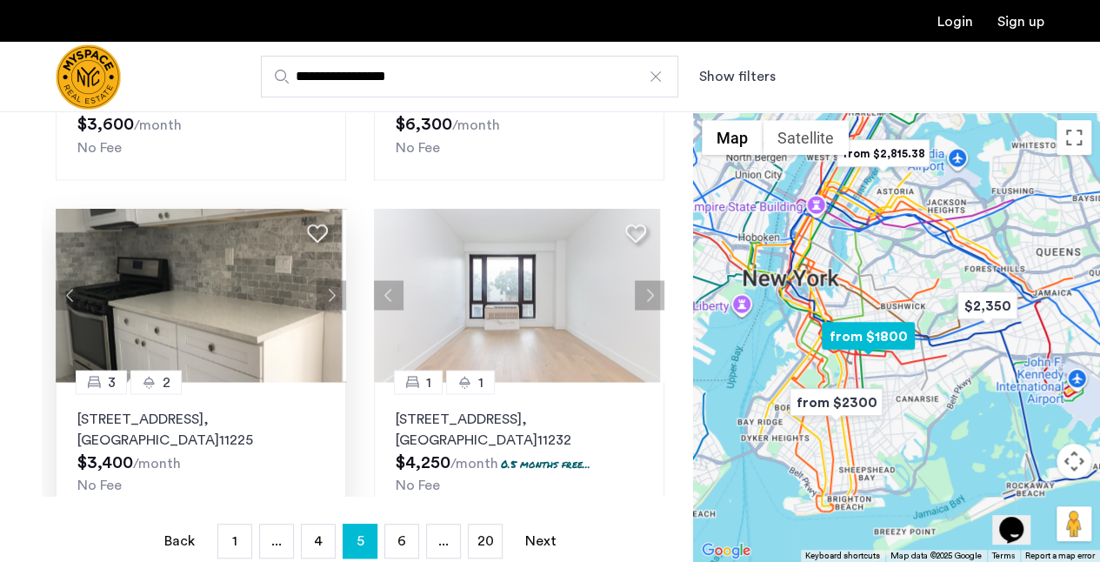
click at [324, 289] on button "Next apartment" at bounding box center [332, 295] width 30 height 30
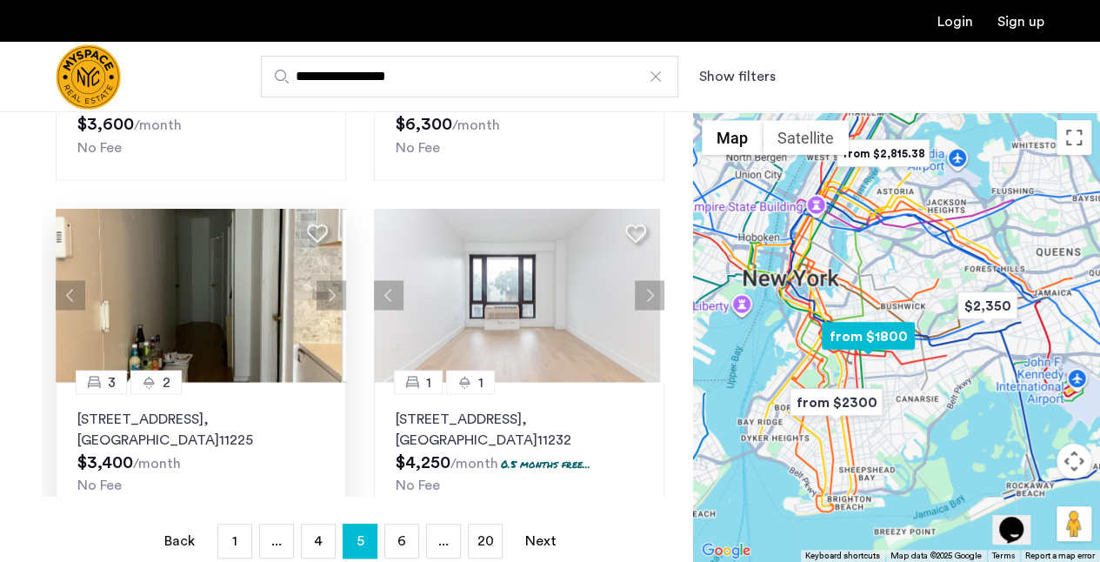
click at [324, 289] on button "Next apartment" at bounding box center [332, 295] width 30 height 30
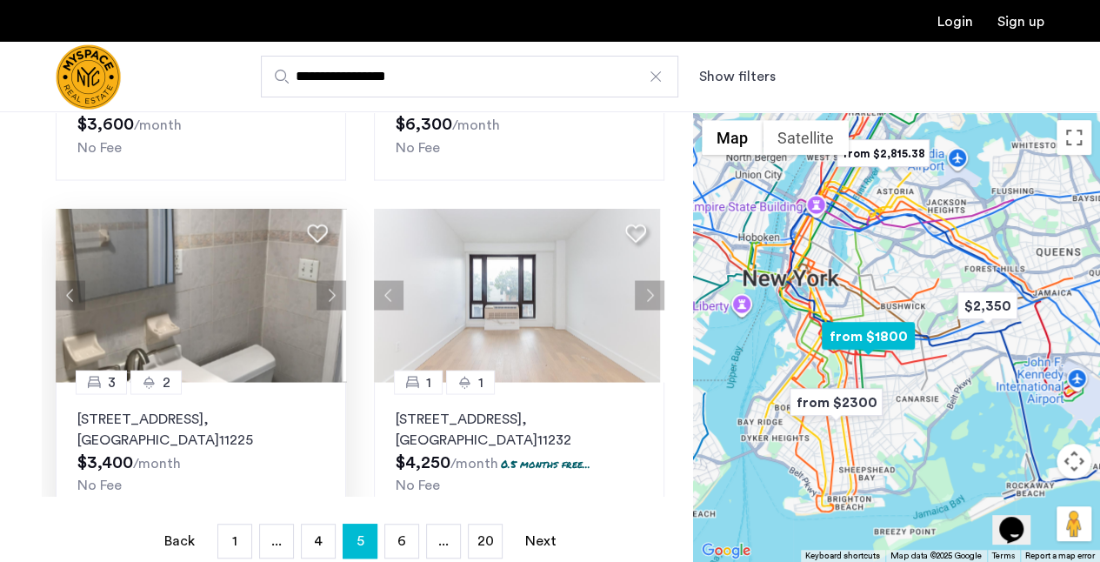
click at [324, 289] on button "Next apartment" at bounding box center [332, 295] width 30 height 30
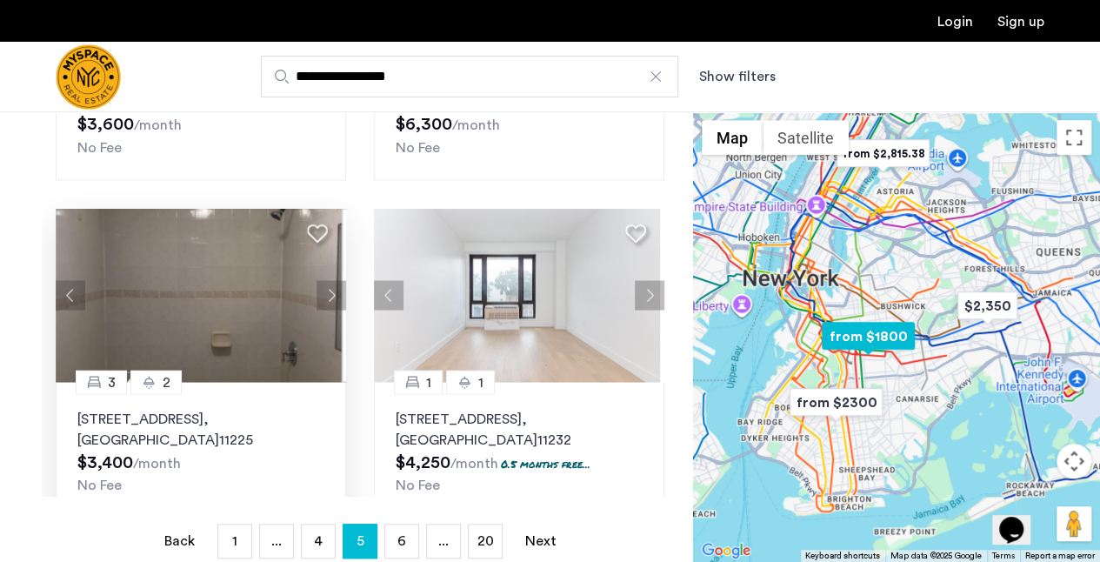
click at [324, 289] on button "Next apartment" at bounding box center [332, 295] width 30 height 30
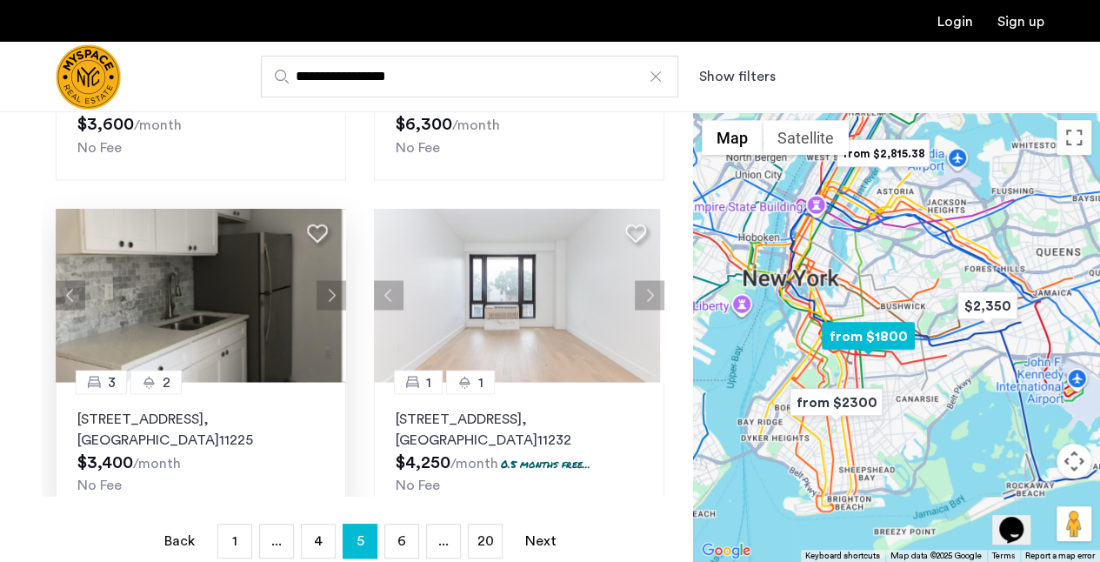
click at [324, 289] on button "Next apartment" at bounding box center [332, 295] width 30 height 30
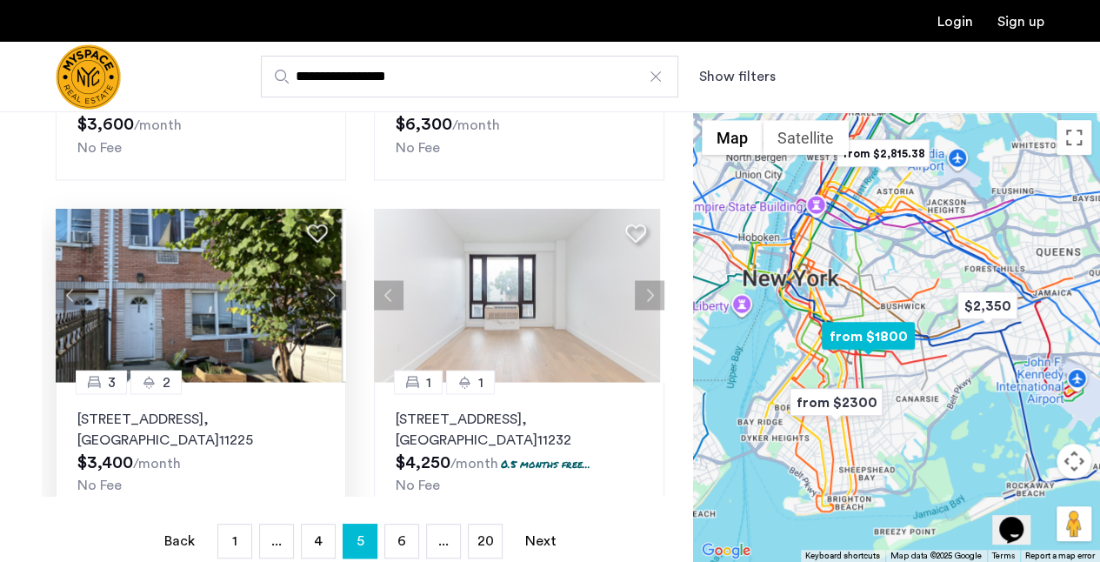
click at [324, 289] on button "Next apartment" at bounding box center [332, 295] width 30 height 30
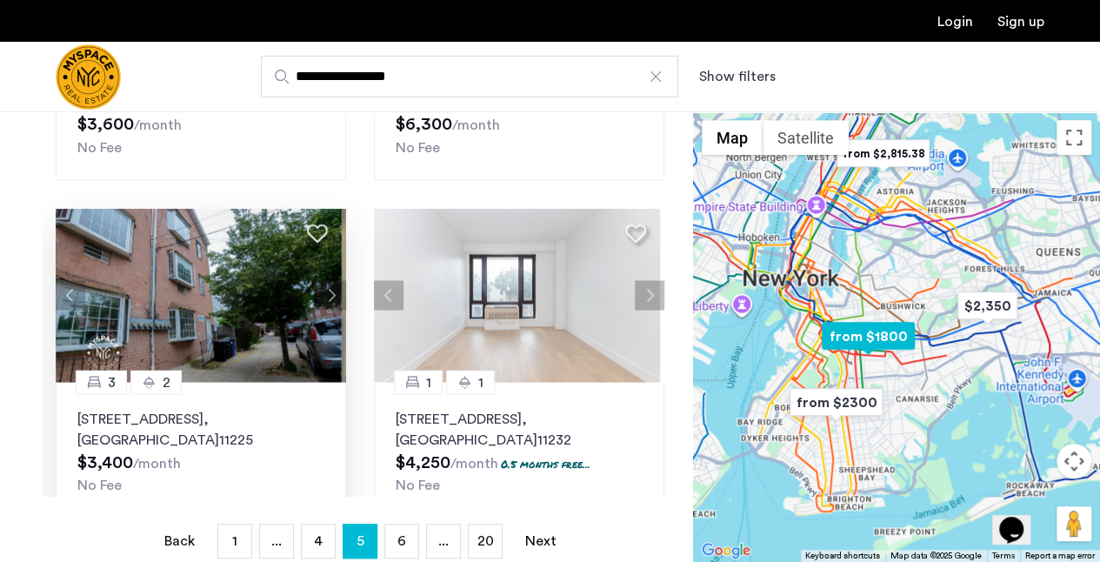
click at [324, 289] on button "Next apartment" at bounding box center [332, 295] width 30 height 30
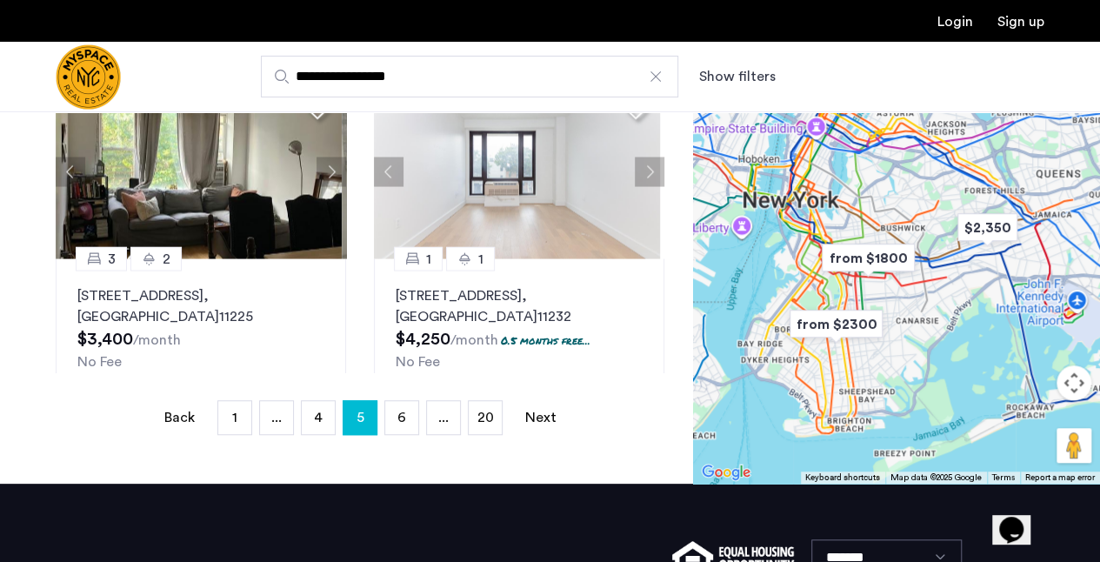
scroll to position [468, 0]
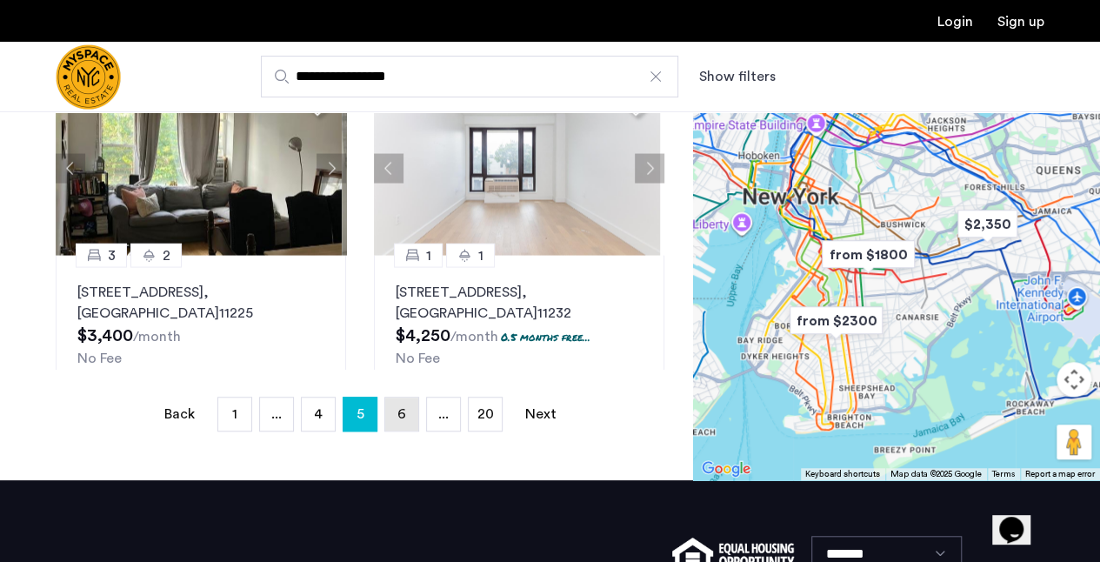
click at [398, 417] on span "6" at bounding box center [402, 414] width 9 height 14
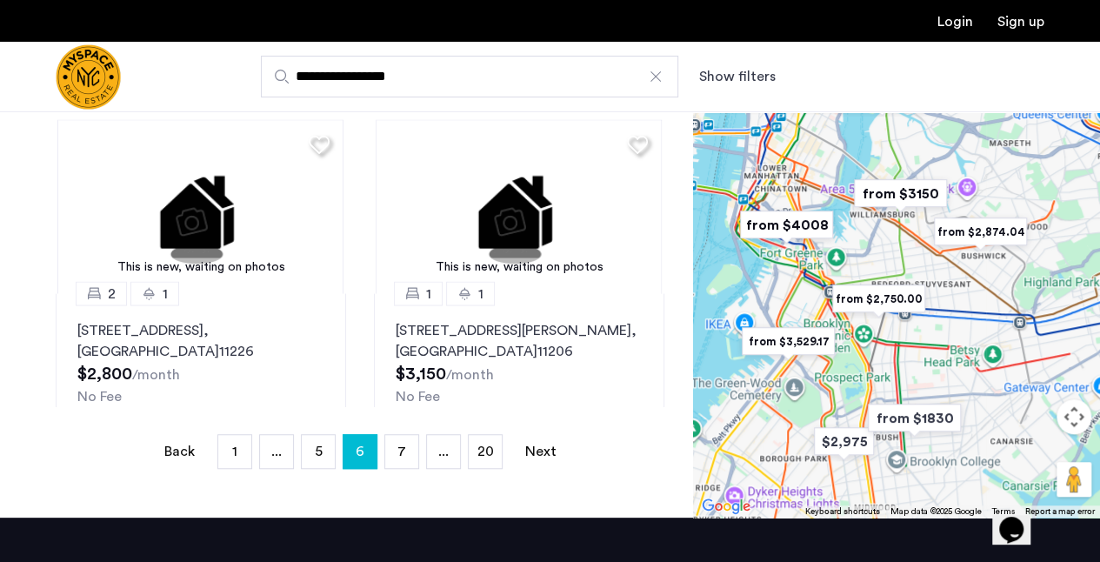
scroll to position [1434, 0]
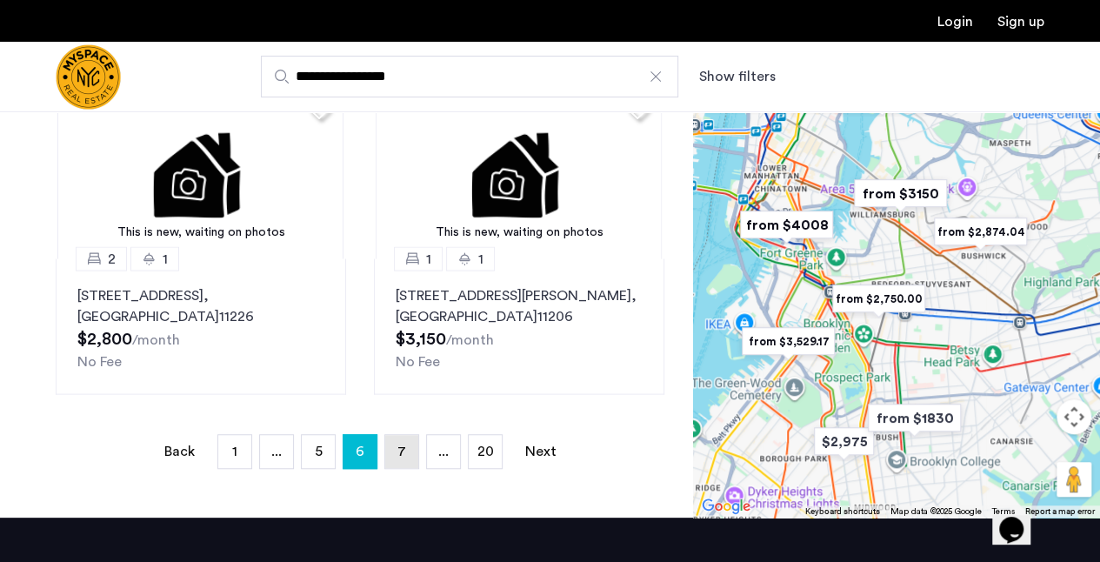
click at [388, 450] on link "page 7" at bounding box center [401, 451] width 33 height 33
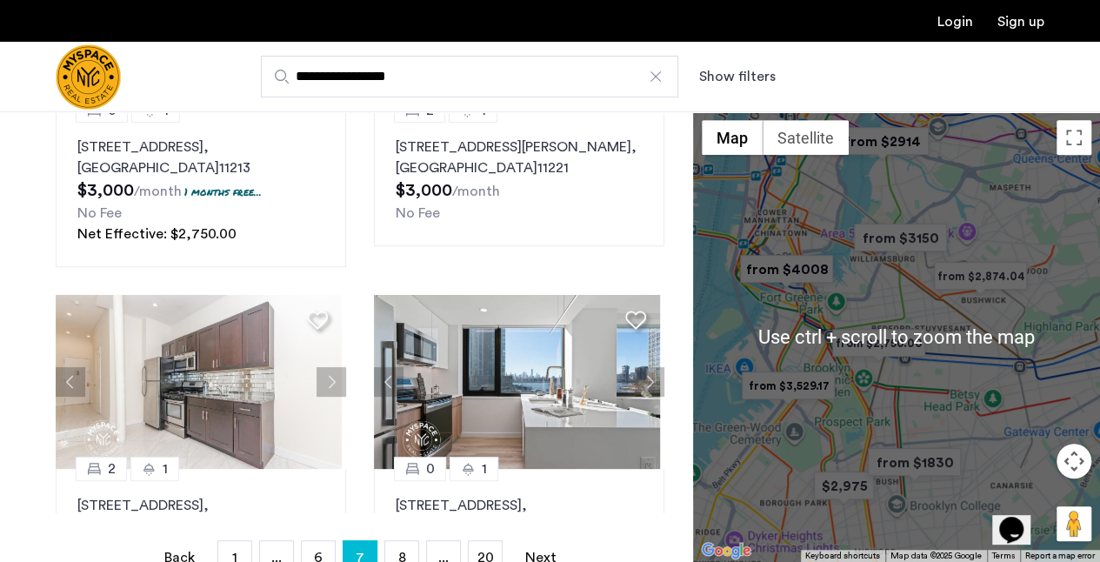
scroll to position [470, 0]
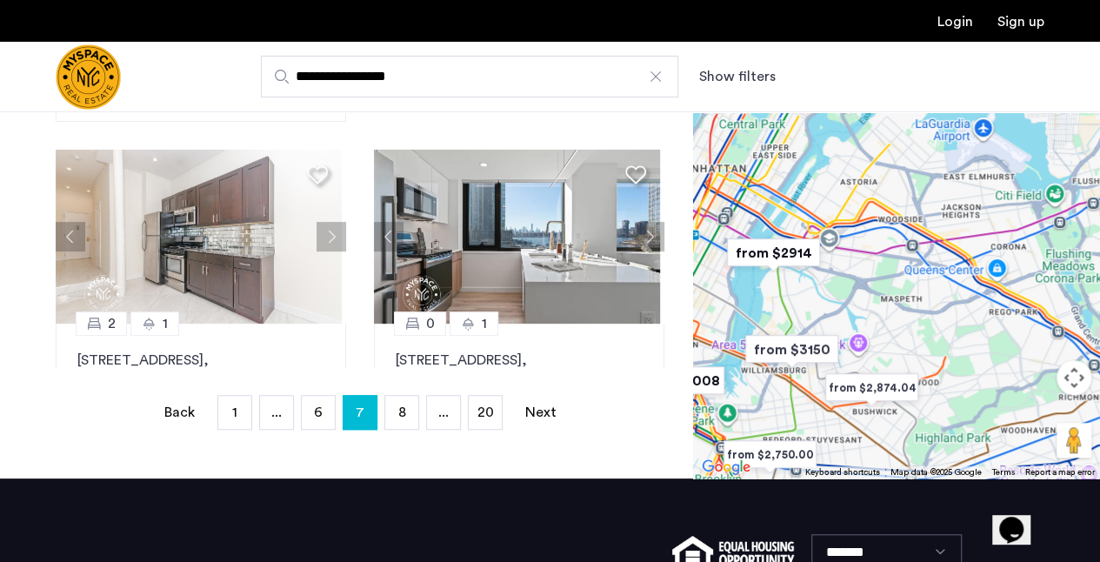
drag, startPoint x: 957, startPoint y: 257, endPoint x: 847, endPoint y: 450, distance: 221.3
click at [844, 457] on div at bounding box center [896, 253] width 407 height 451
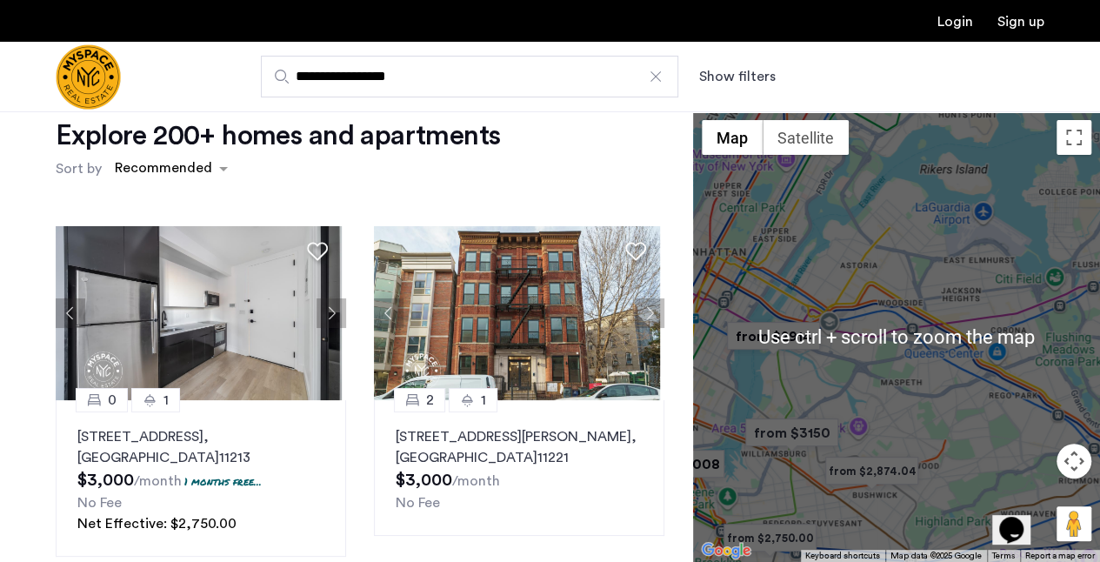
scroll to position [0, 0]
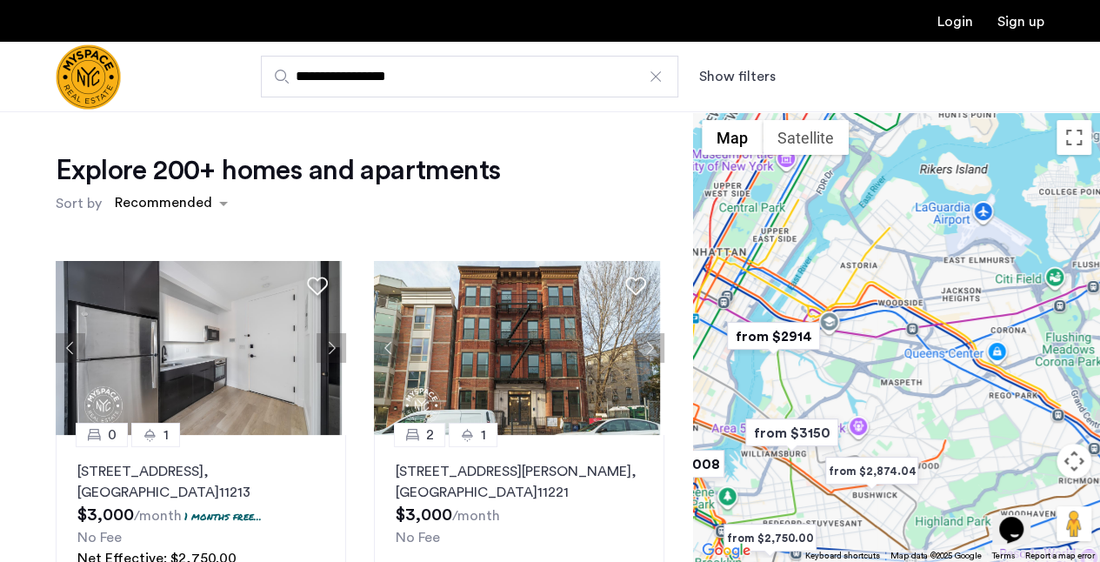
click at [837, 381] on div at bounding box center [896, 336] width 407 height 451
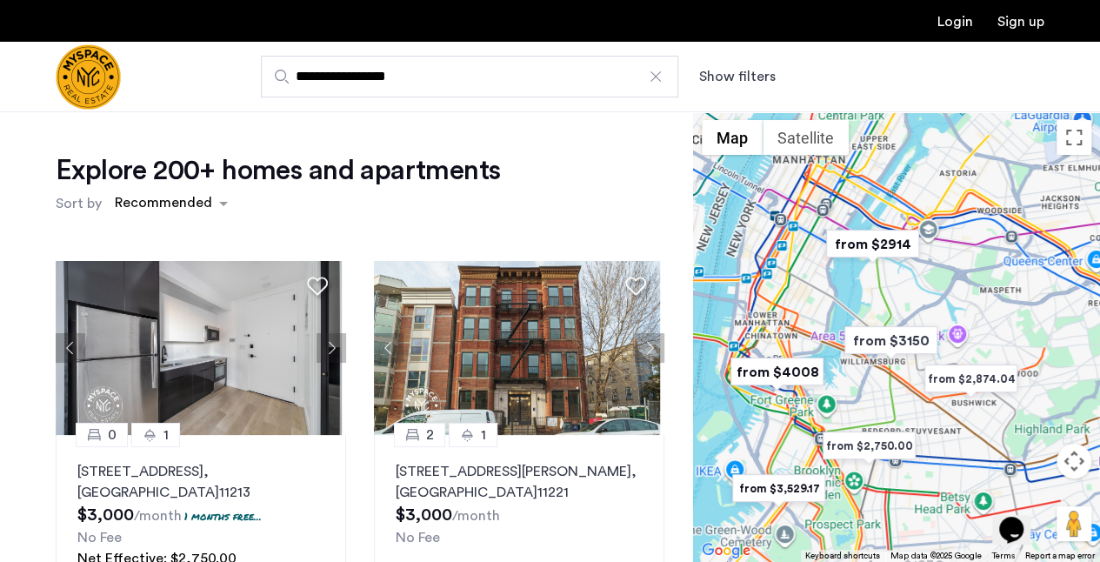
drag, startPoint x: 837, startPoint y: 381, endPoint x: 938, endPoint y: 289, distance: 136.7
click at [938, 289] on div at bounding box center [896, 336] width 407 height 451
click at [1077, 458] on button "Map camera controls" at bounding box center [1074, 461] width 35 height 35
click at [1033, 417] on button "Zoom in" at bounding box center [1030, 417] width 35 height 35
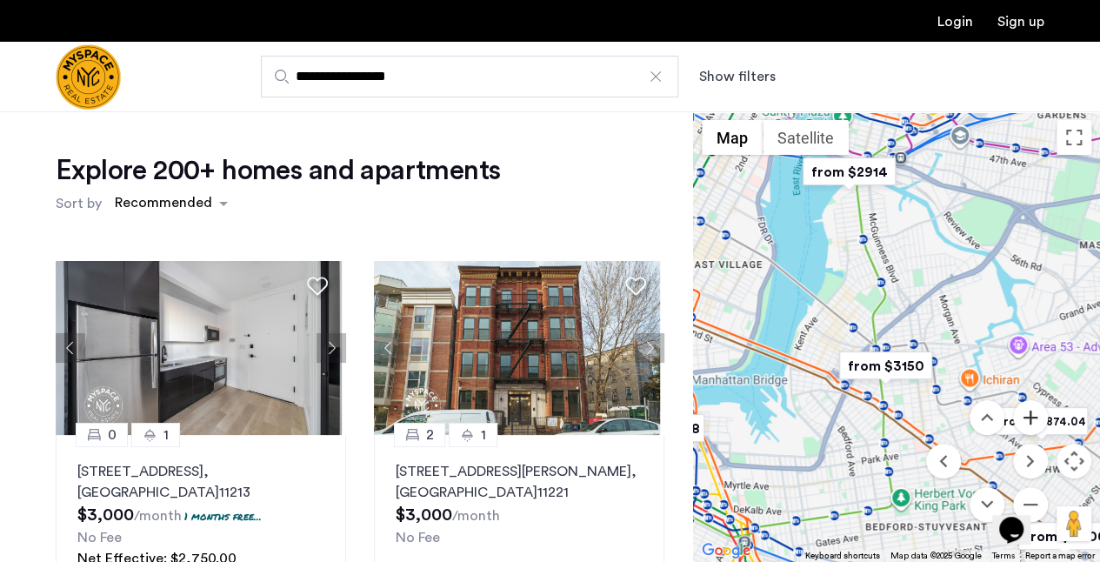
click at [1033, 417] on button "Zoom in" at bounding box center [1030, 417] width 35 height 35
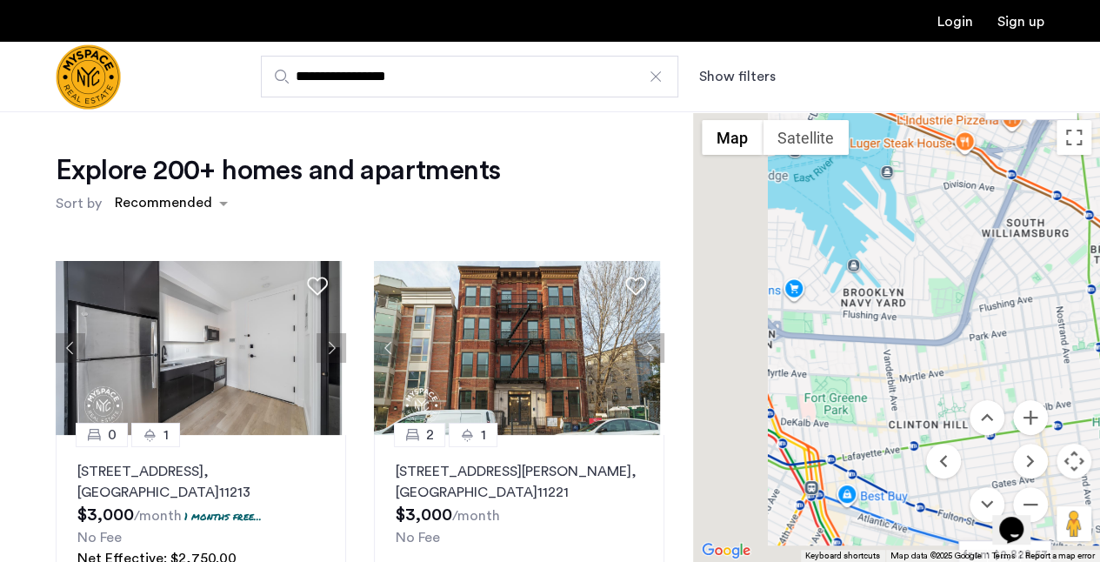
drag, startPoint x: 786, startPoint y: 477, endPoint x: 1009, endPoint y: 216, distance: 343.1
click at [1007, 216] on div at bounding box center [896, 336] width 407 height 451
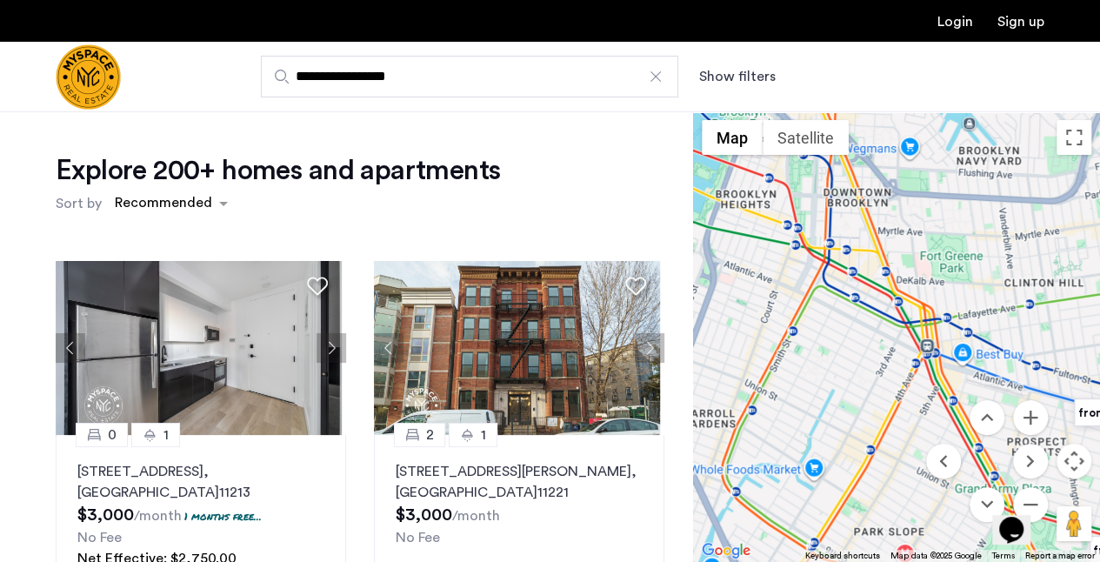
drag, startPoint x: 870, startPoint y: 398, endPoint x: 986, endPoint y: 257, distance: 182.3
click at [986, 257] on div at bounding box center [896, 336] width 407 height 451
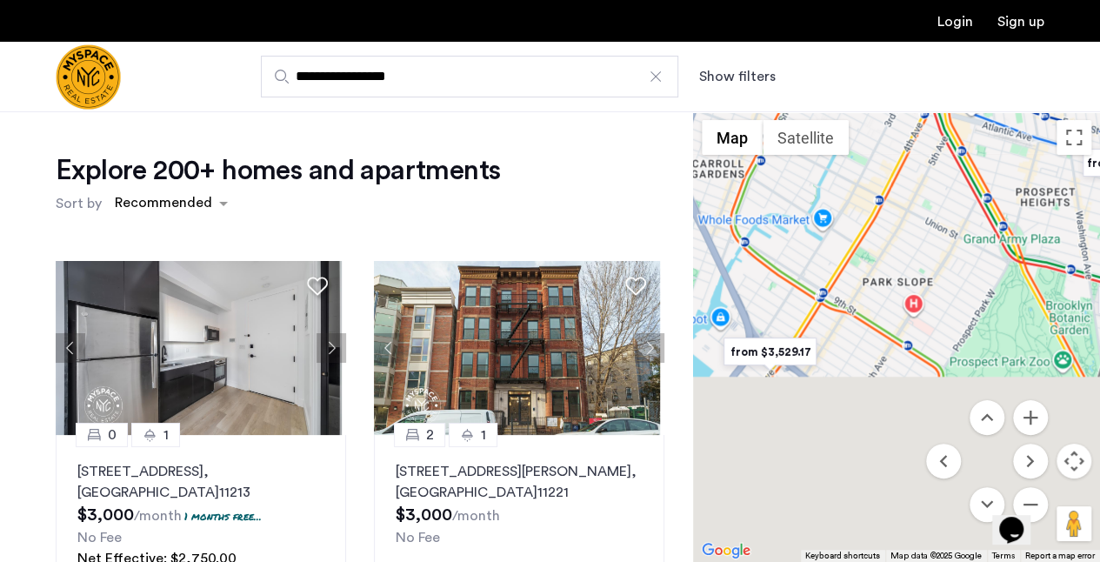
drag, startPoint x: 914, startPoint y: 487, endPoint x: 924, endPoint y: 236, distance: 251.6
click at [924, 236] on div at bounding box center [896, 336] width 407 height 451
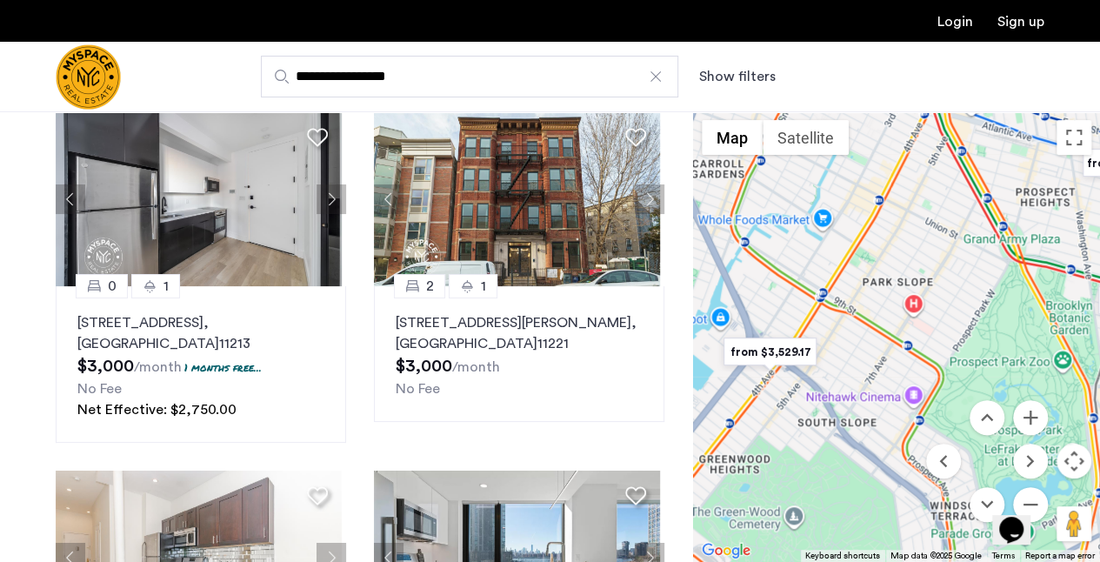
scroll to position [638, 0]
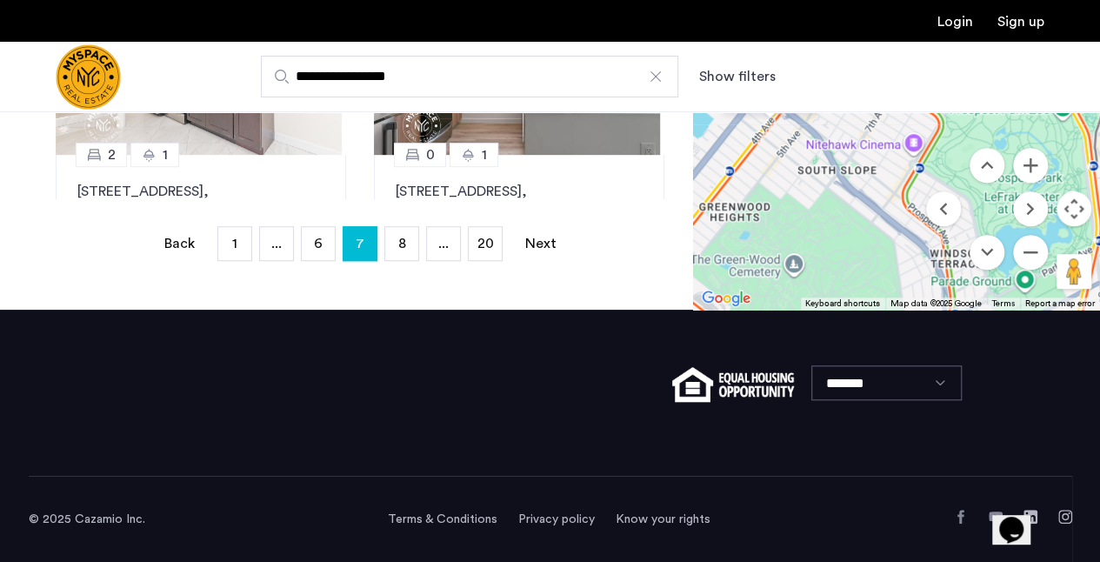
drag, startPoint x: 536, startPoint y: 243, endPoint x: 1113, endPoint y: 308, distance: 580.4
click at [536, 244] on link "Next page" at bounding box center [541, 243] width 35 height 33
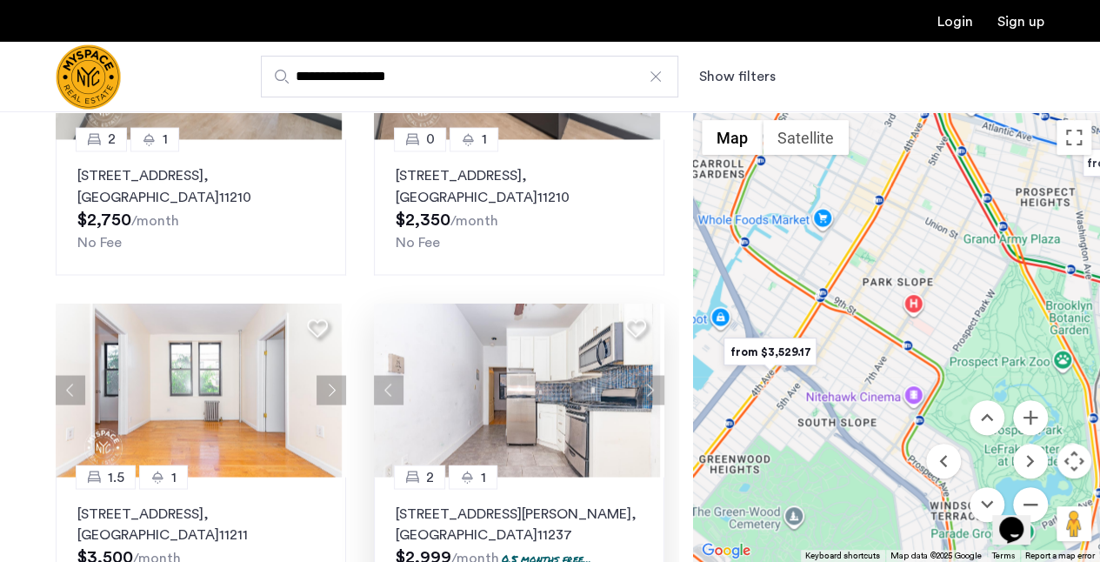
scroll to position [337, 0]
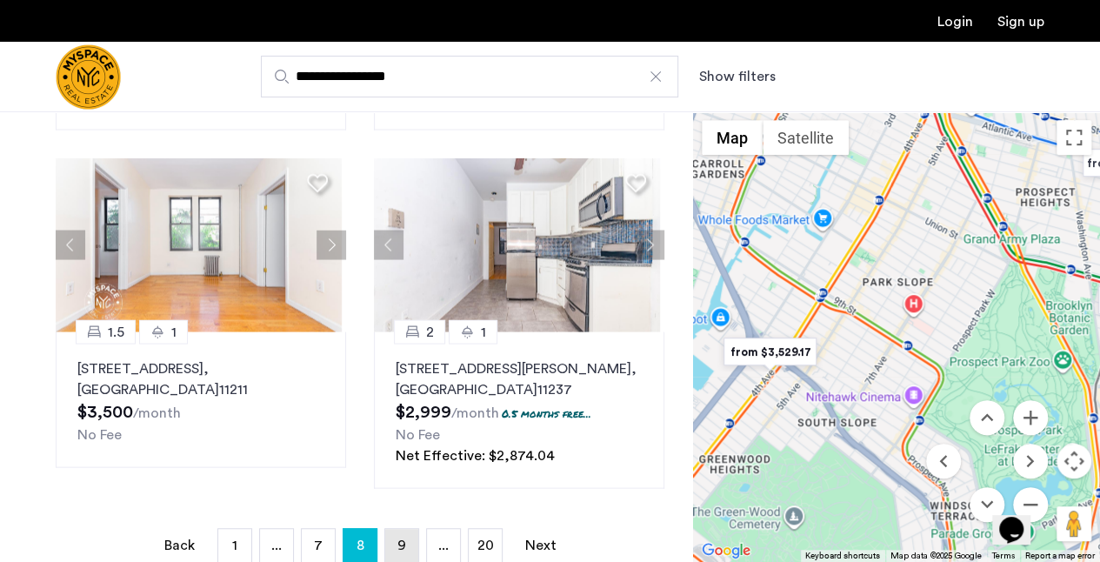
click at [404, 539] on span "9" at bounding box center [402, 545] width 9 height 14
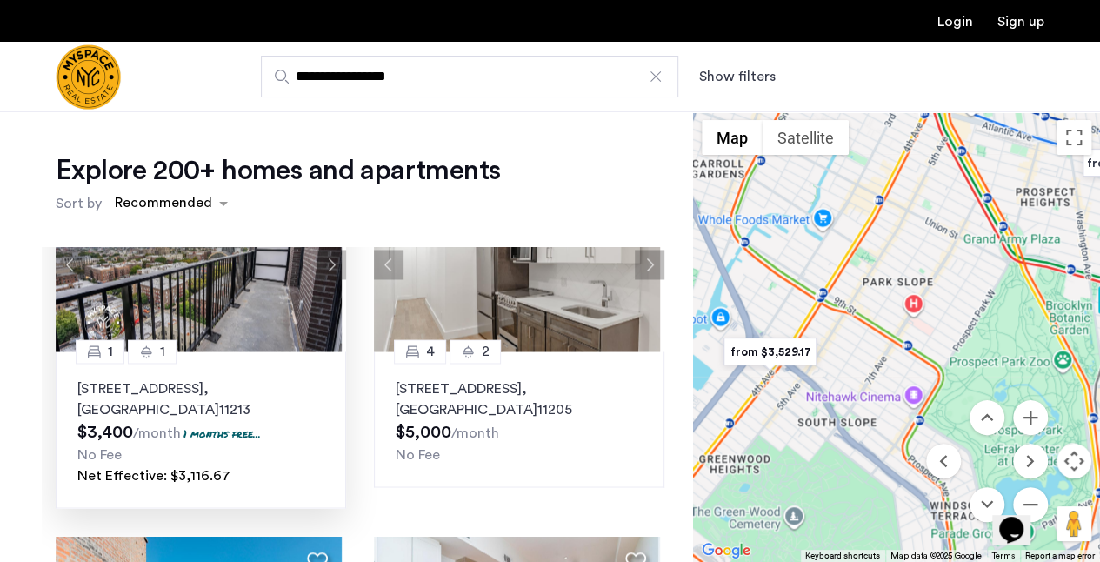
click at [327, 267] on button "Next apartment" at bounding box center [332, 265] width 30 height 30
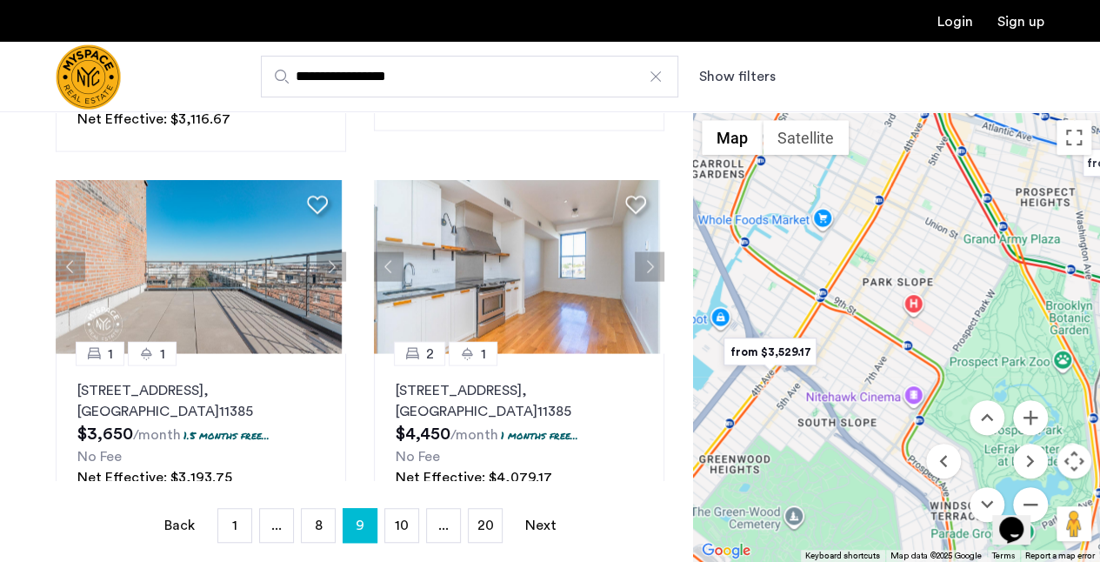
scroll to position [348, 0]
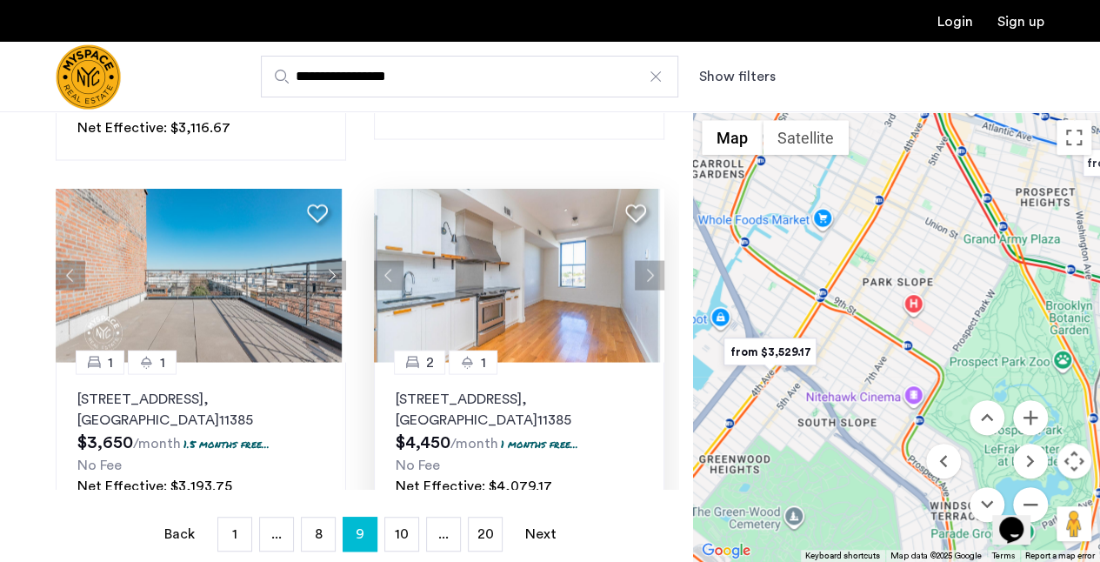
click at [645, 271] on button "Next apartment" at bounding box center [650, 275] width 30 height 30
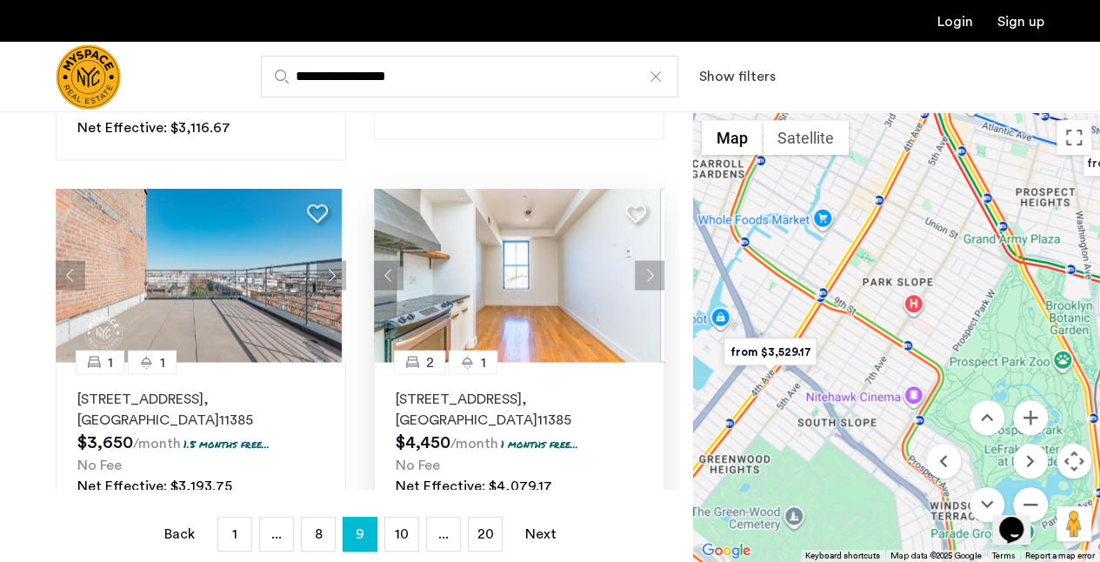
click at [638, 269] on button "Next apartment" at bounding box center [650, 275] width 30 height 30
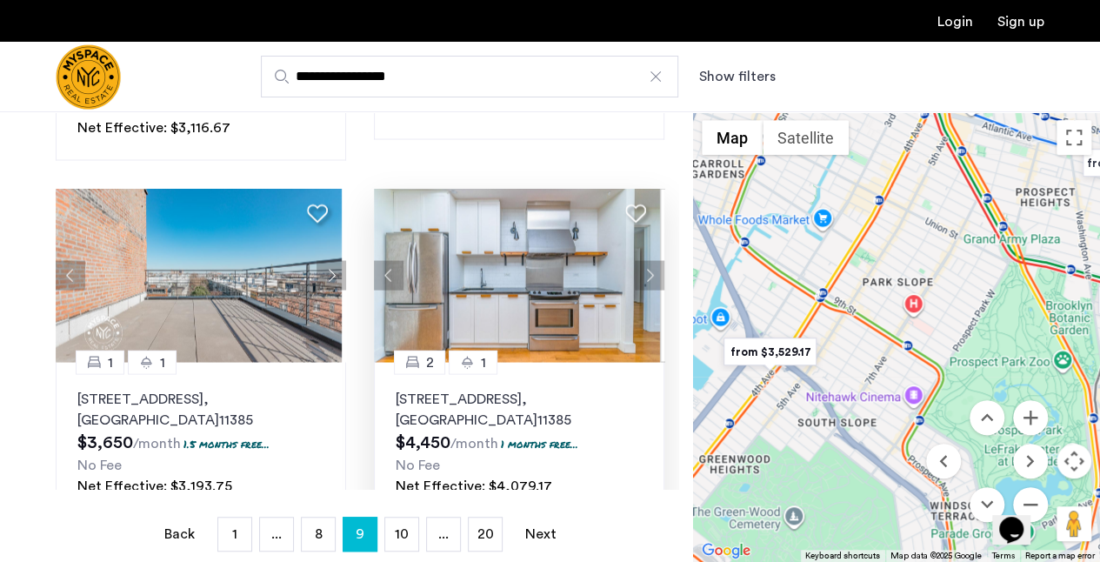
click at [638, 269] on button "Next apartment" at bounding box center [650, 275] width 30 height 30
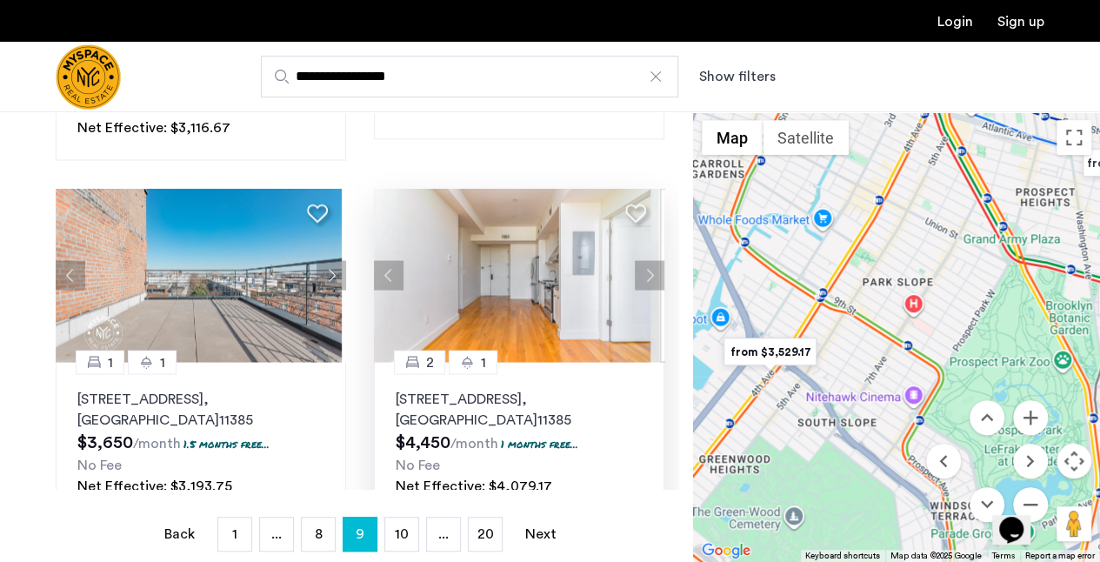
click at [638, 269] on button "Next apartment" at bounding box center [650, 275] width 30 height 30
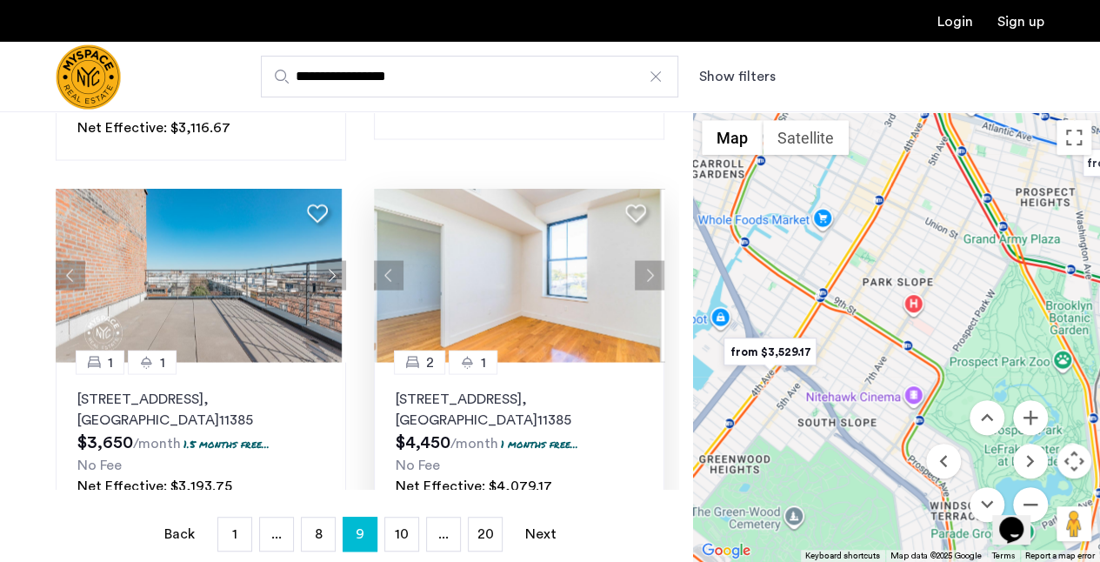
click at [638, 269] on button "Next apartment" at bounding box center [650, 275] width 30 height 30
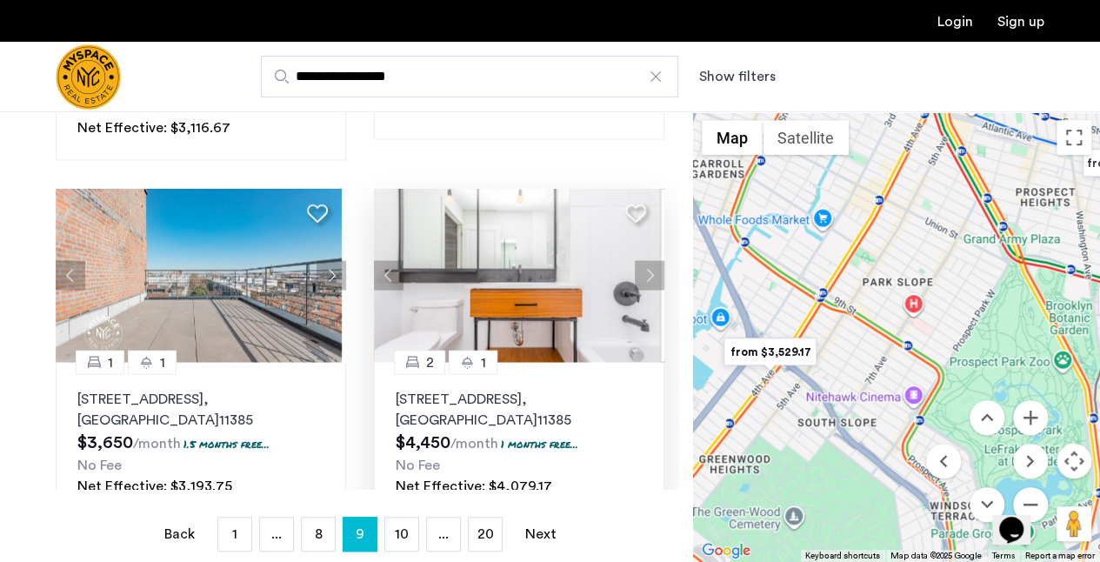
click at [638, 269] on button "Next apartment" at bounding box center [650, 275] width 30 height 30
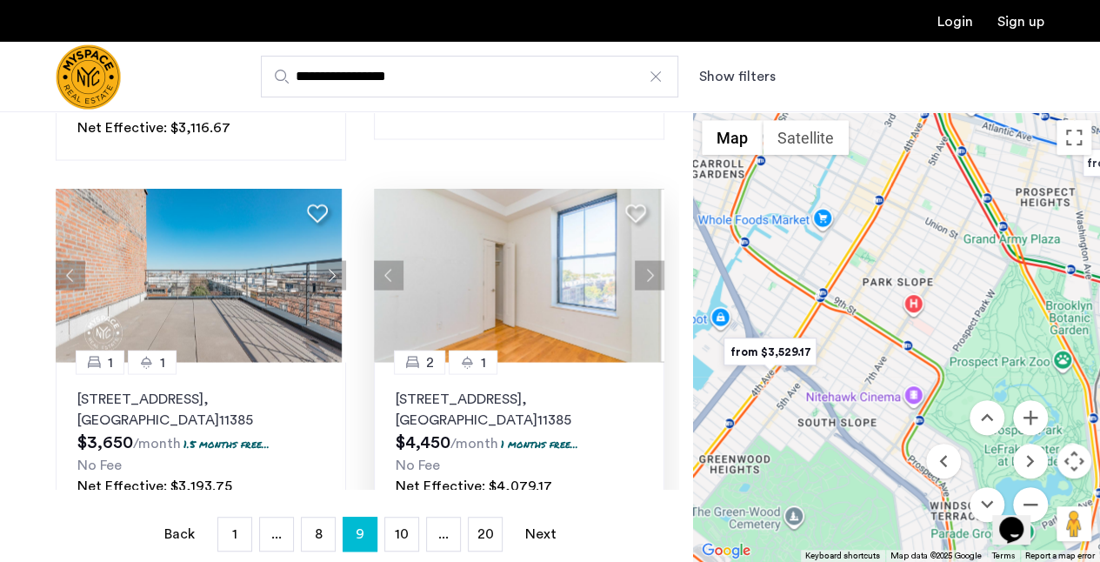
click at [638, 269] on button "Next apartment" at bounding box center [650, 275] width 30 height 30
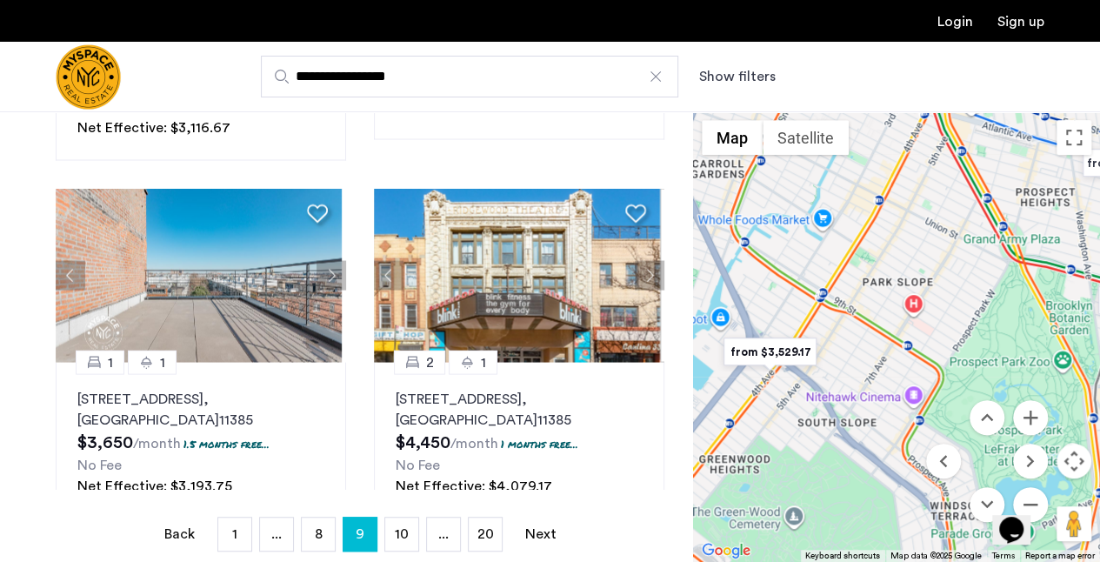
click at [642, 269] on button "Next apartment" at bounding box center [650, 275] width 30 height 30
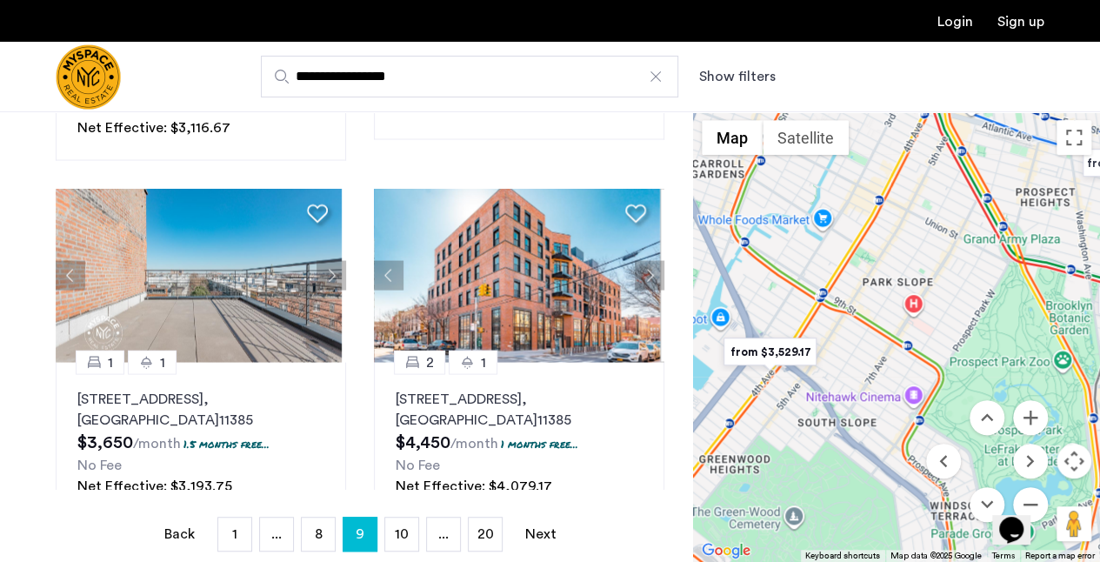
click at [642, 269] on button "Next apartment" at bounding box center [650, 275] width 30 height 30
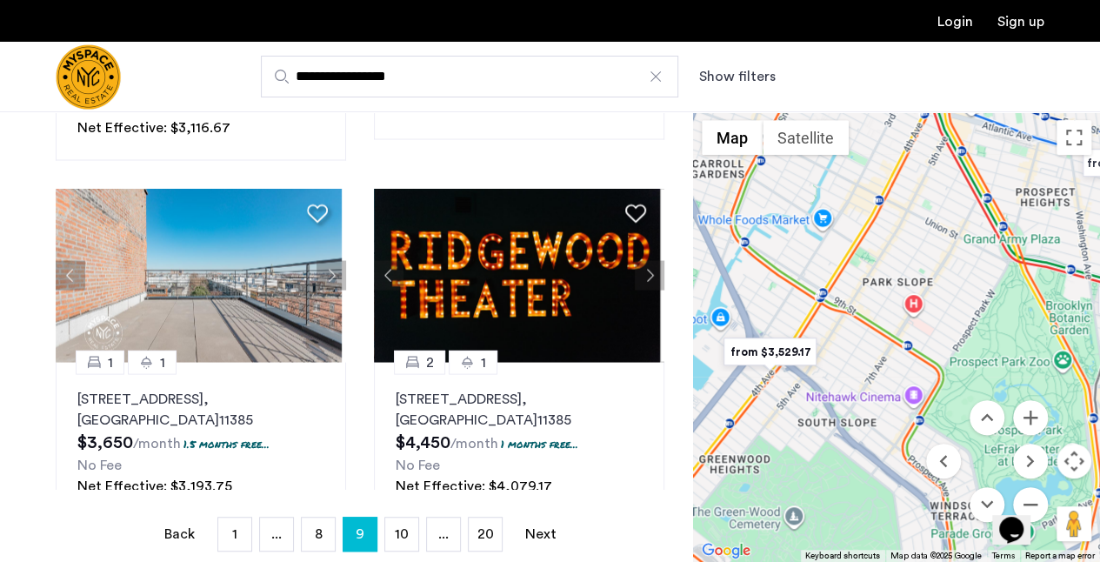
click at [642, 269] on button "Next apartment" at bounding box center [650, 275] width 30 height 30
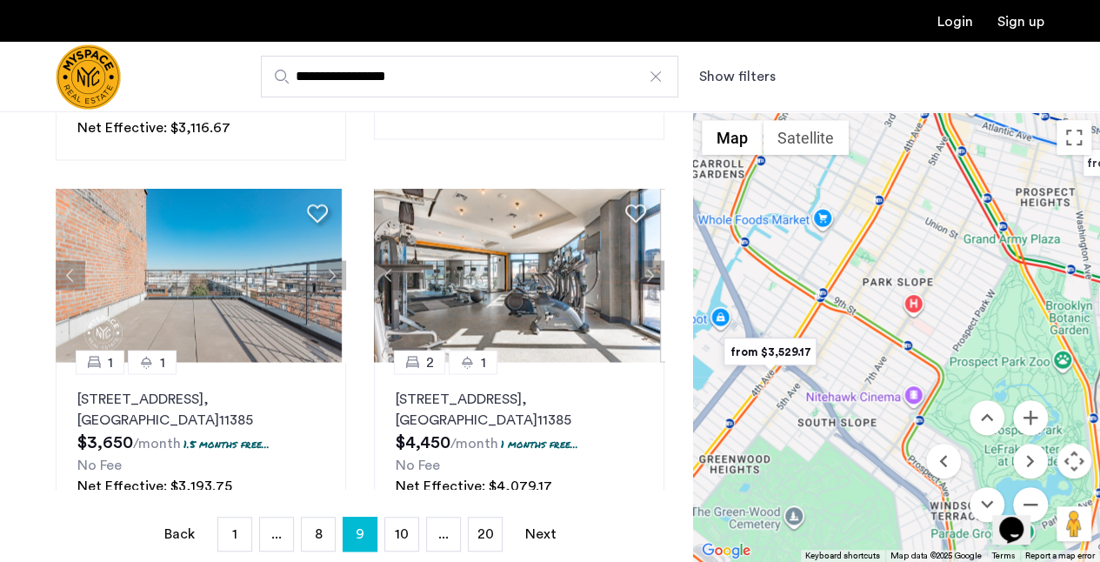
click at [642, 269] on button "Next apartment" at bounding box center [650, 275] width 30 height 30
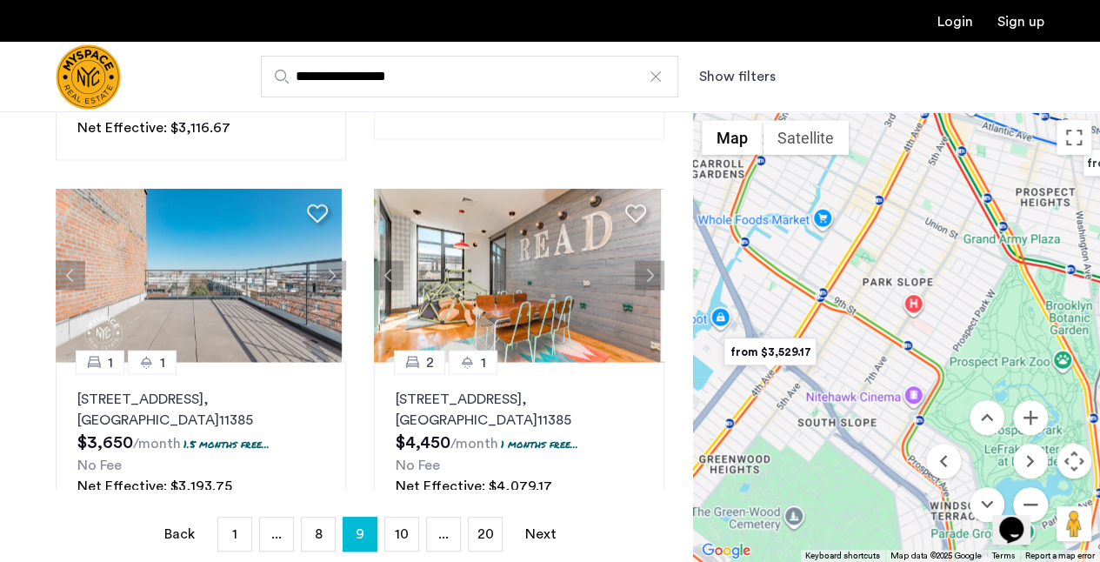
click at [642, 269] on button "Next apartment" at bounding box center [650, 275] width 30 height 30
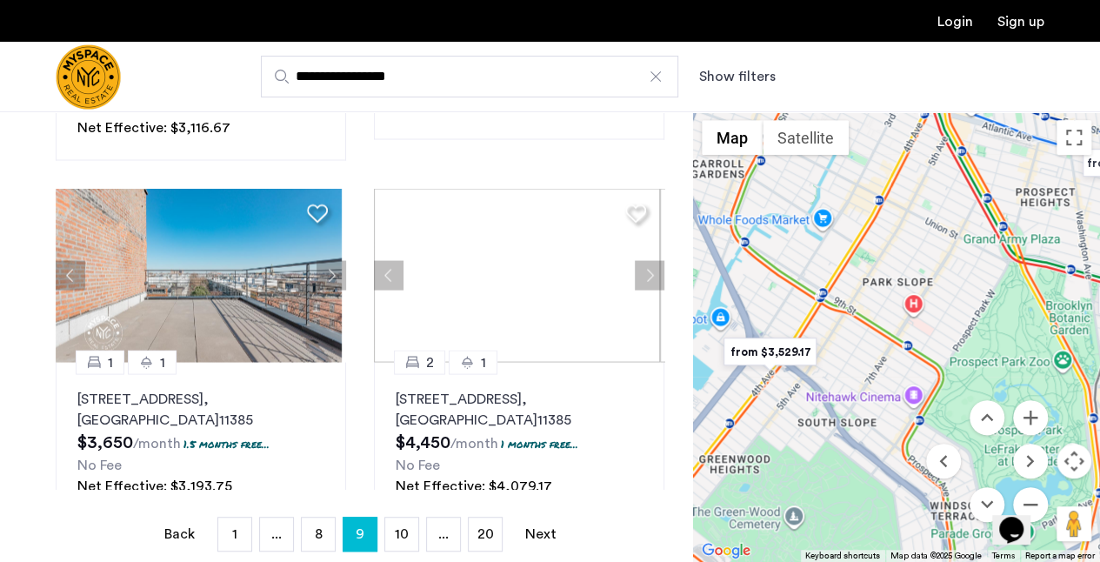
click at [642, 269] on button "Next apartment" at bounding box center [650, 275] width 30 height 30
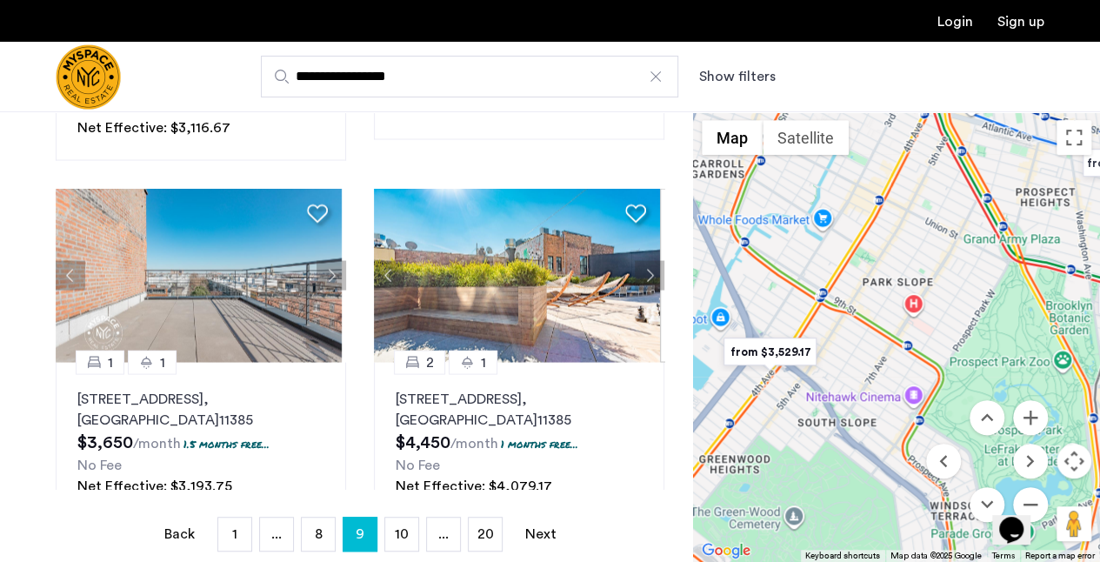
click at [642, 269] on button "Next apartment" at bounding box center [650, 275] width 30 height 30
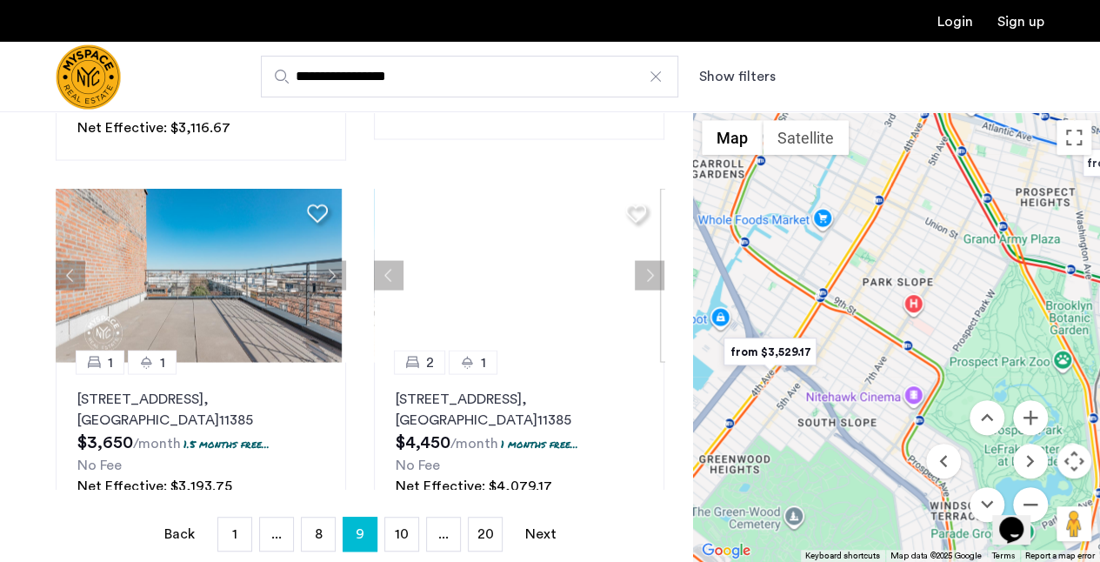
click at [642, 269] on button "Next apartment" at bounding box center [650, 275] width 30 height 30
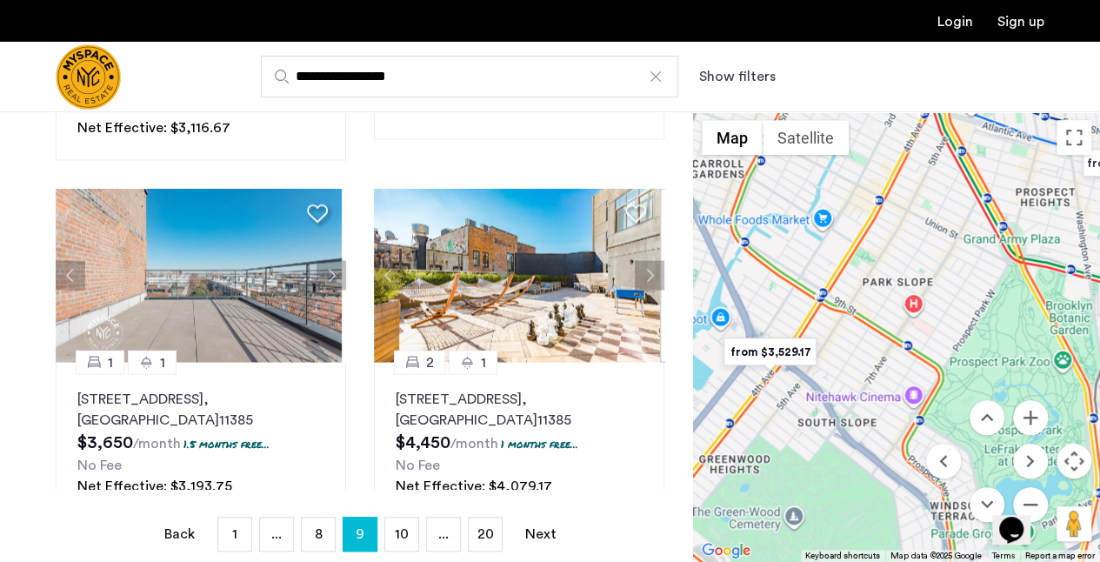
click at [642, 269] on button "Next apartment" at bounding box center [650, 275] width 30 height 30
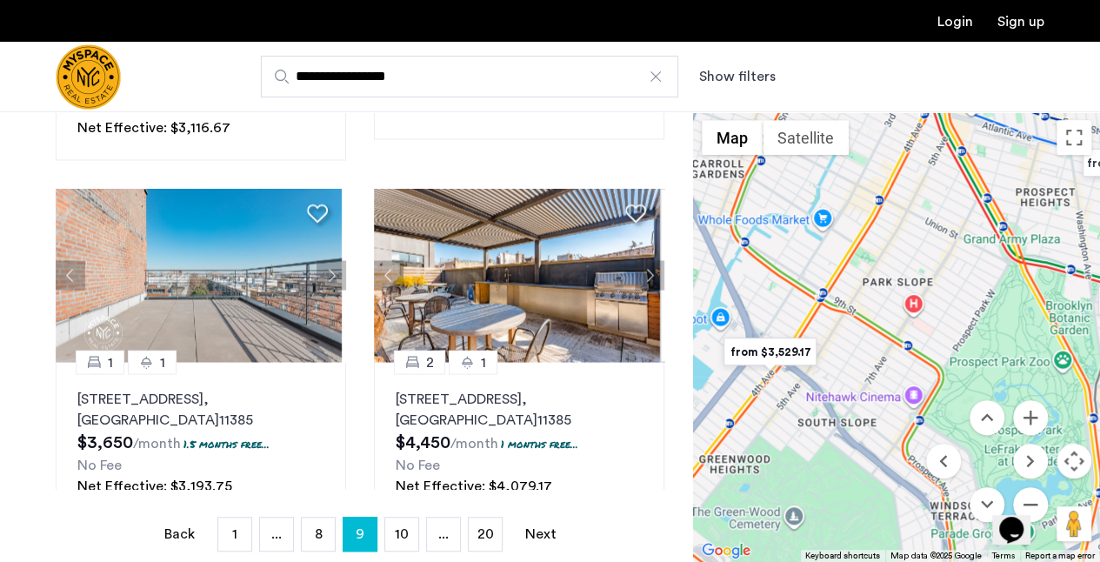
click at [642, 269] on button "Next apartment" at bounding box center [650, 275] width 30 height 30
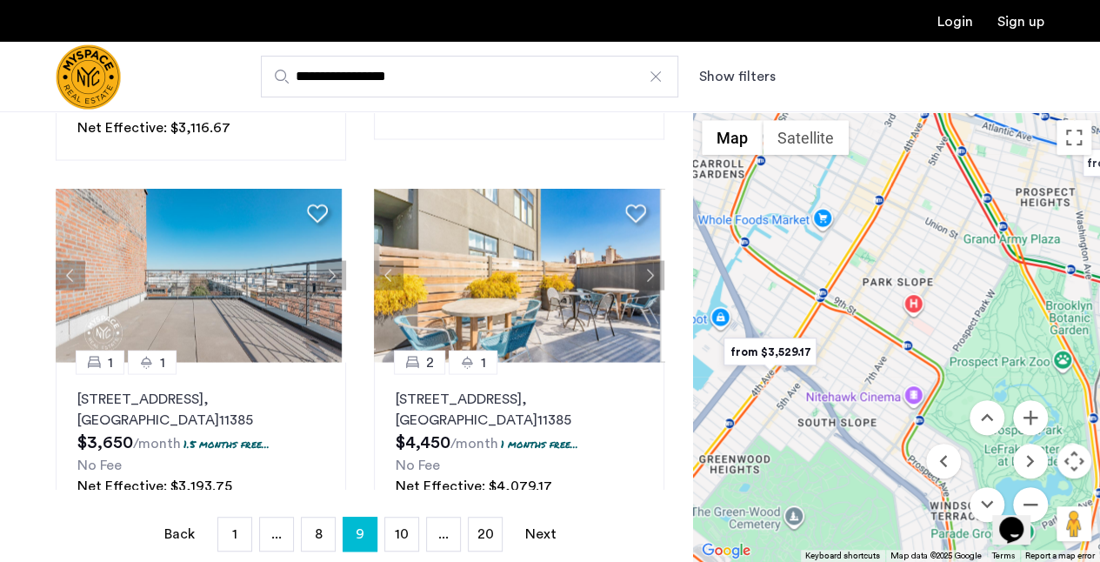
click at [642, 269] on button "Next apartment" at bounding box center [650, 275] width 30 height 30
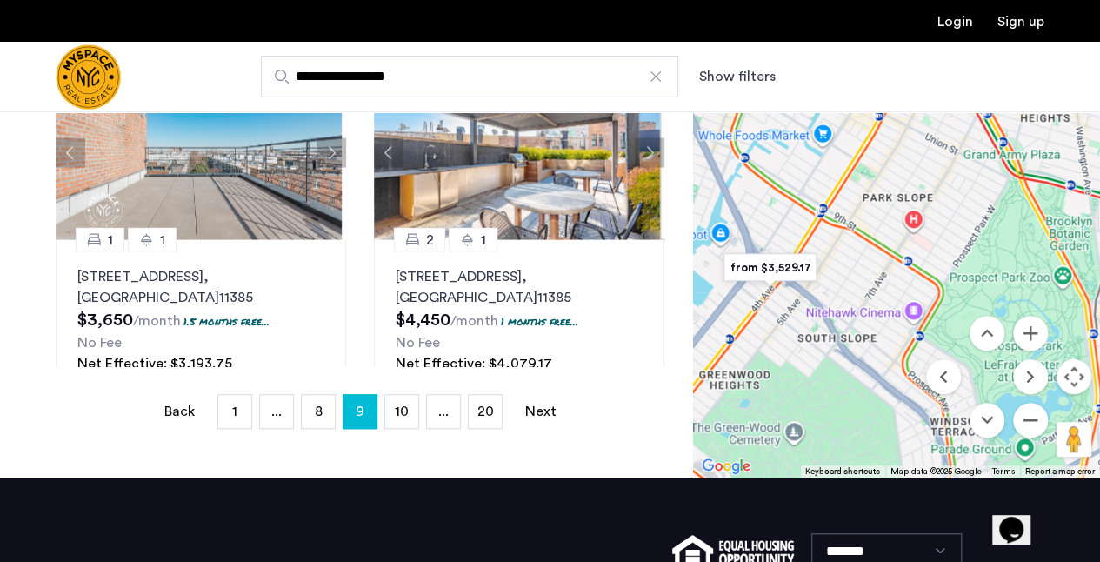
scroll to position [444, 0]
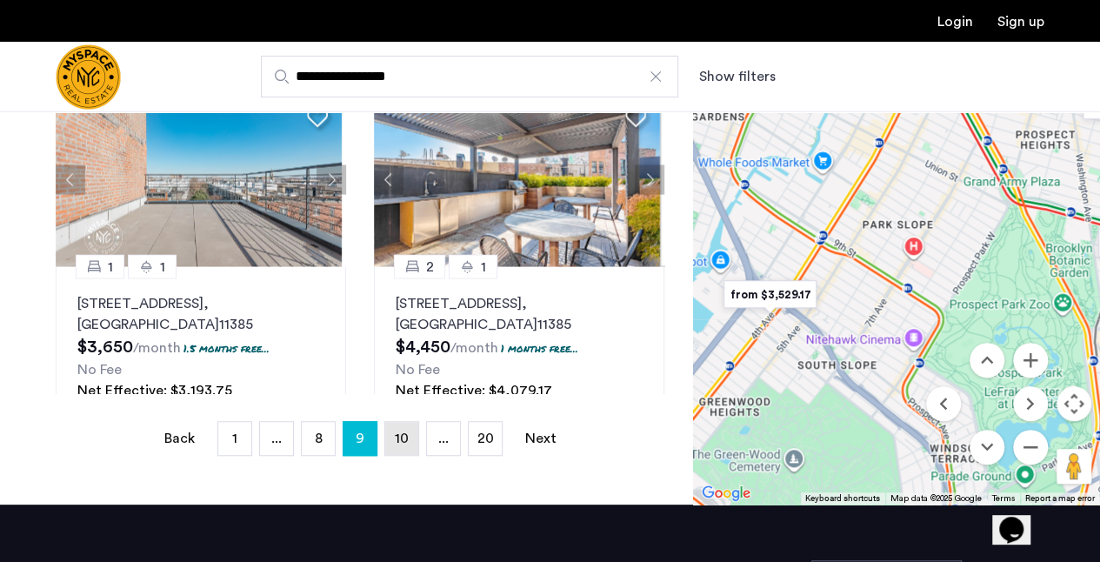
click at [405, 439] on span "10" at bounding box center [402, 438] width 14 height 14
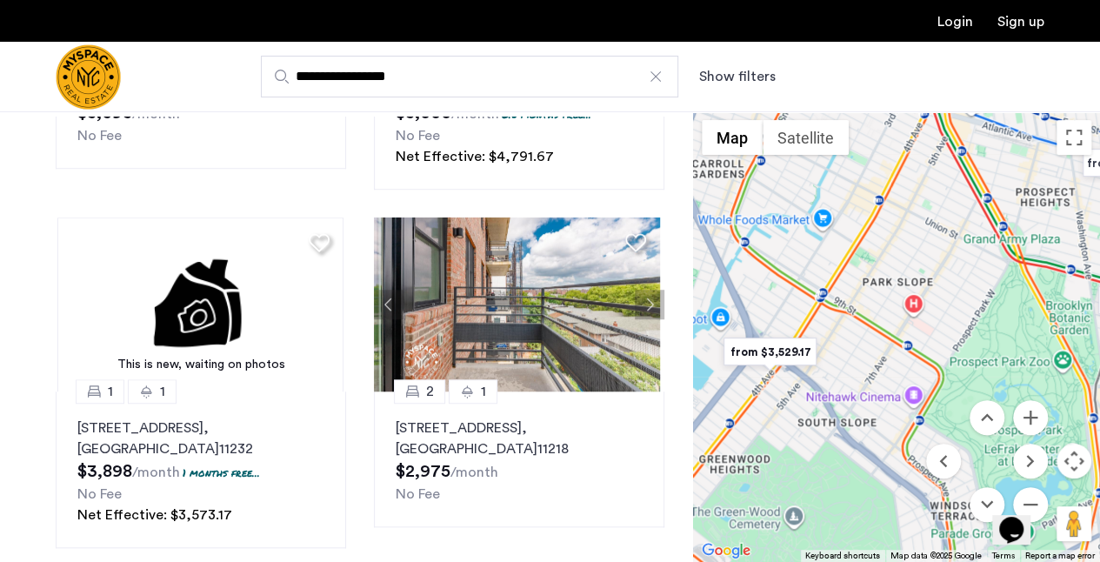
scroll to position [632, 0]
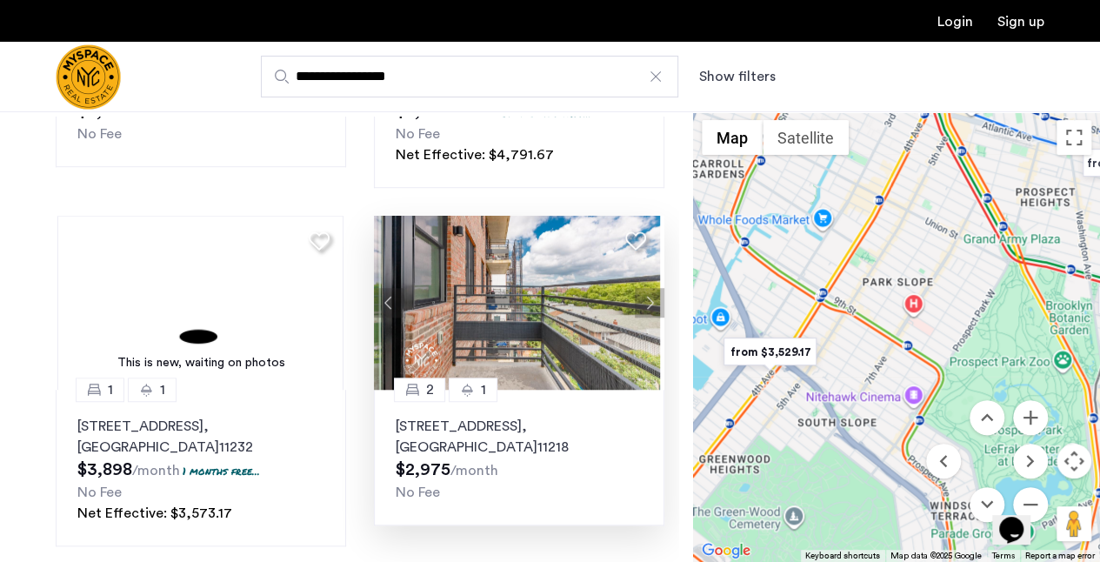
click at [546, 329] on img at bounding box center [517, 303] width 286 height 174
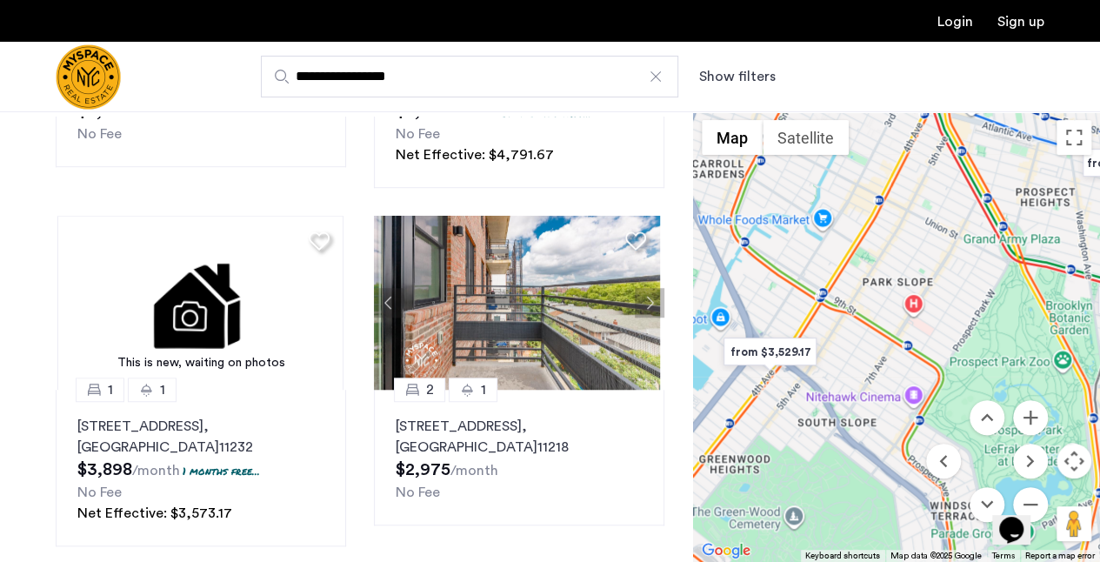
scroll to position [638, 0]
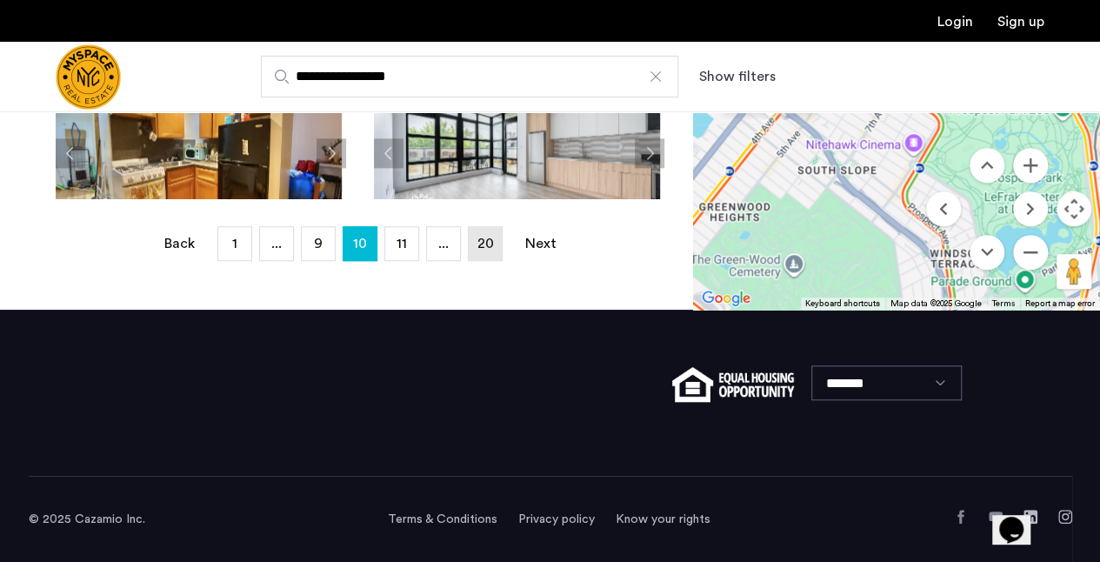
click at [484, 241] on span "20" at bounding box center [485, 244] width 17 height 14
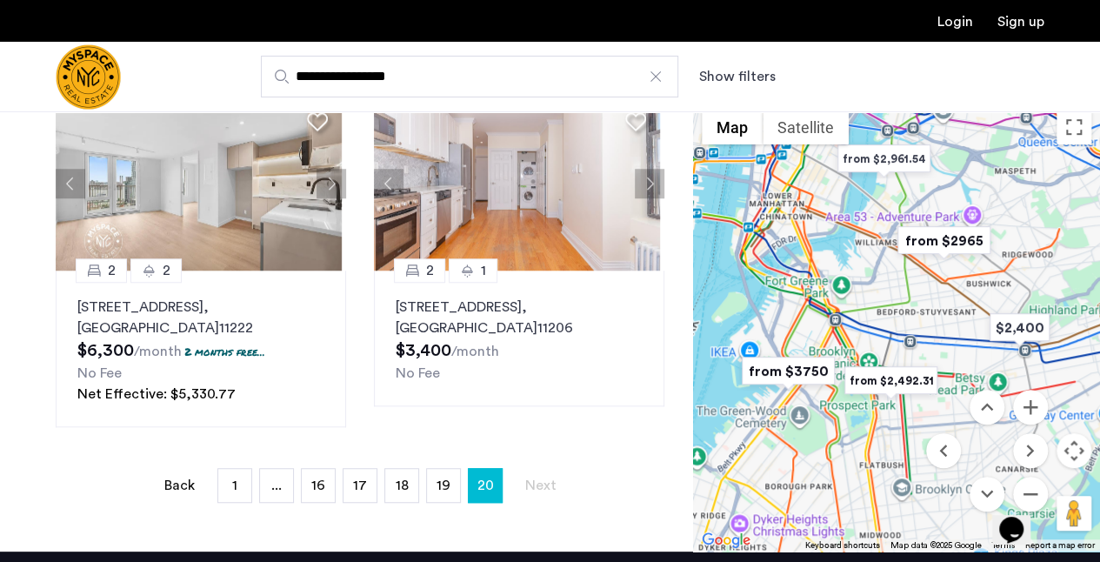
scroll to position [485, 0]
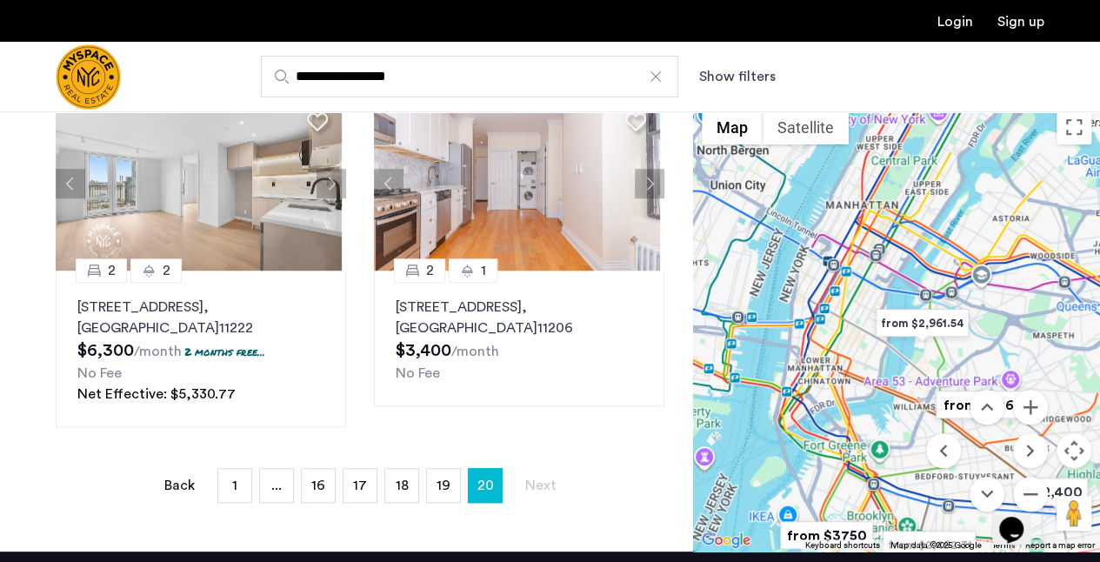
drag, startPoint x: 839, startPoint y: 239, endPoint x: 877, endPoint y: 407, distance: 172.2
click at [877, 407] on div at bounding box center [896, 326] width 407 height 451
drag, startPoint x: 2003, startPoint y: 983, endPoint x: 1024, endPoint y: 530, distance: 1079.2
click at [1020, 518] on icon "Chat widget" at bounding box center [1011, 530] width 24 height 26
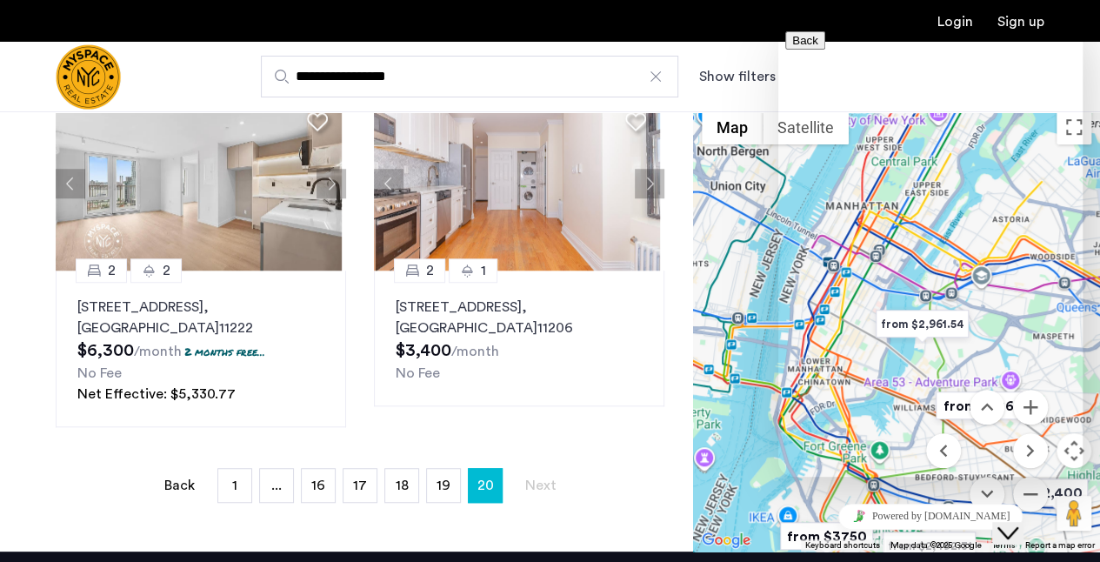
click at [1017, 523] on icon "Close Chat This icon closes the chat window." at bounding box center [1008, 533] width 21 height 21
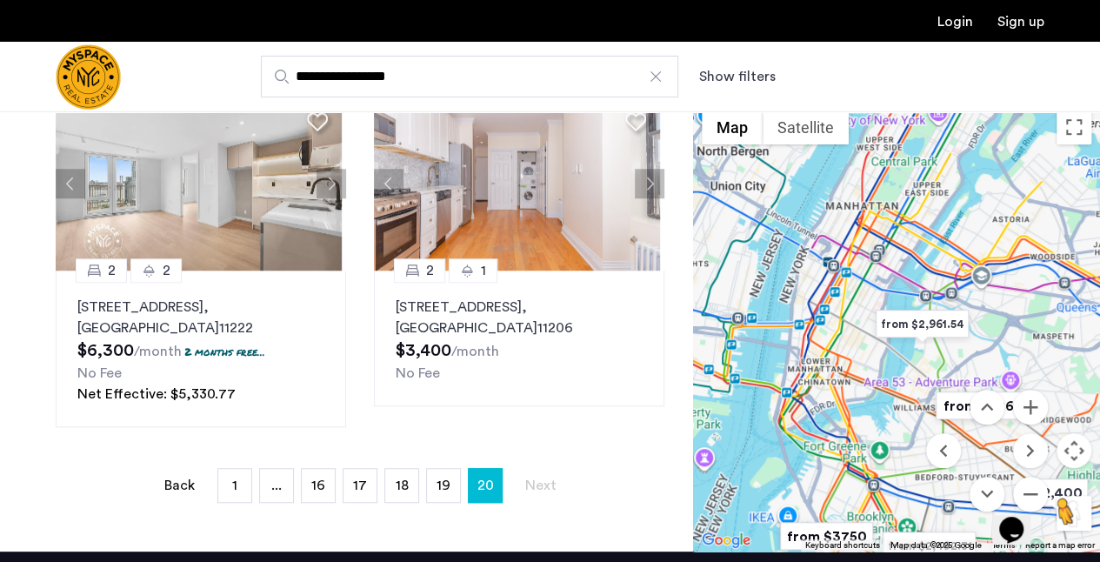
click at [1073, 511] on button "Drag Pegman onto the map to open Street View" at bounding box center [1074, 513] width 35 height 35
click at [985, 490] on button "Move down" at bounding box center [987, 494] width 35 height 35
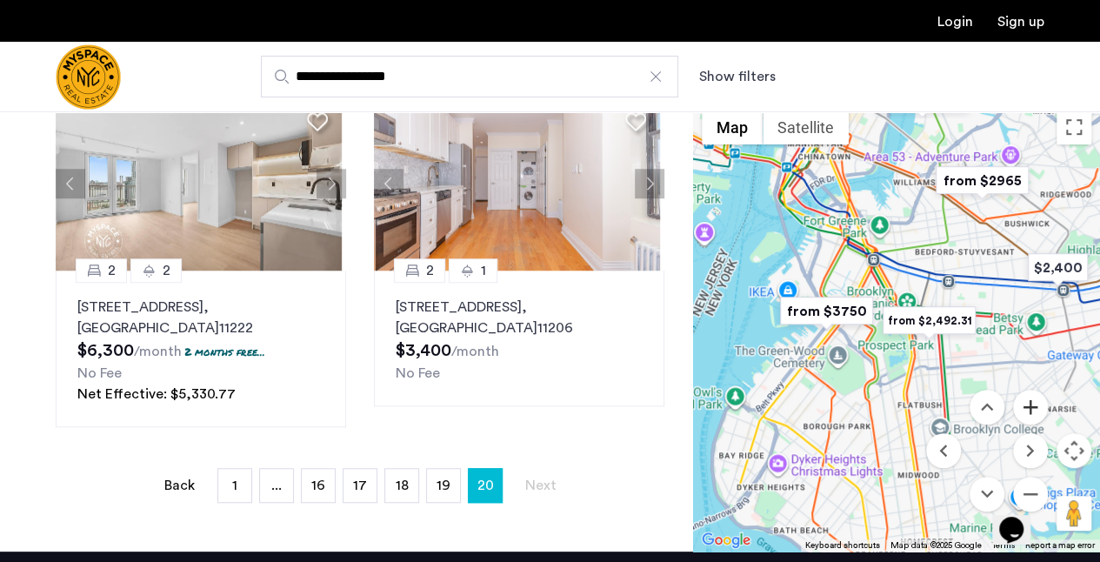
click at [1030, 408] on button "Zoom in" at bounding box center [1030, 407] width 35 height 35
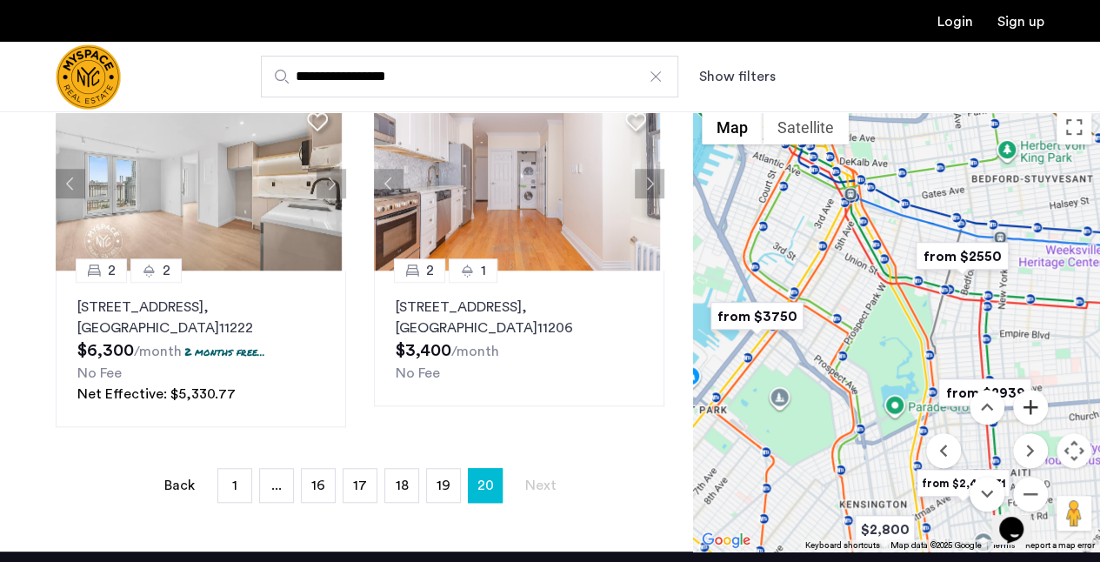
click at [1030, 408] on button "Zoom in" at bounding box center [1030, 407] width 35 height 35
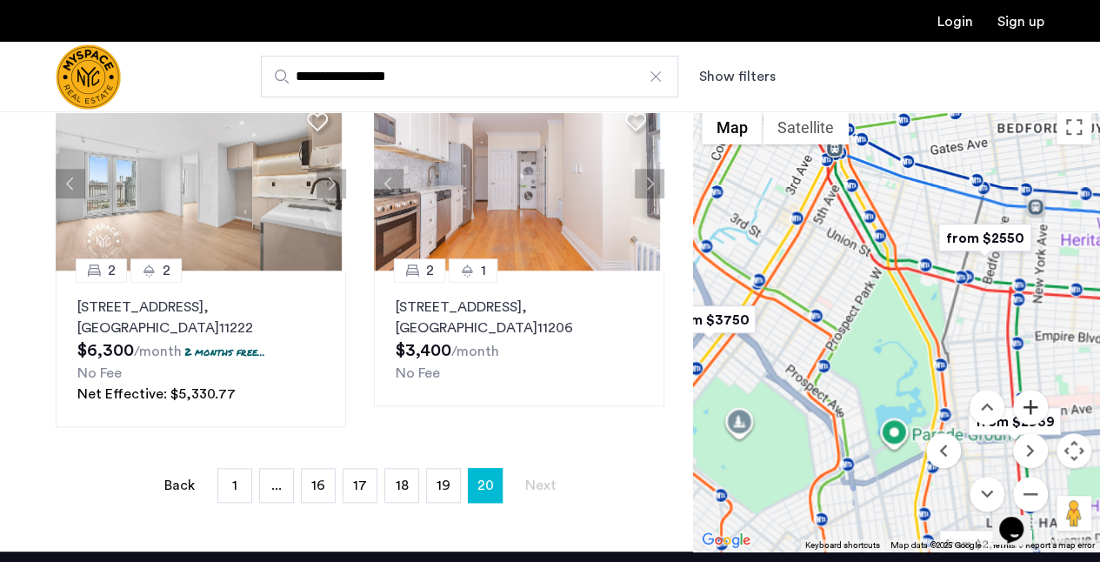
click at [1030, 408] on button "Zoom in" at bounding box center [1030, 407] width 35 height 35
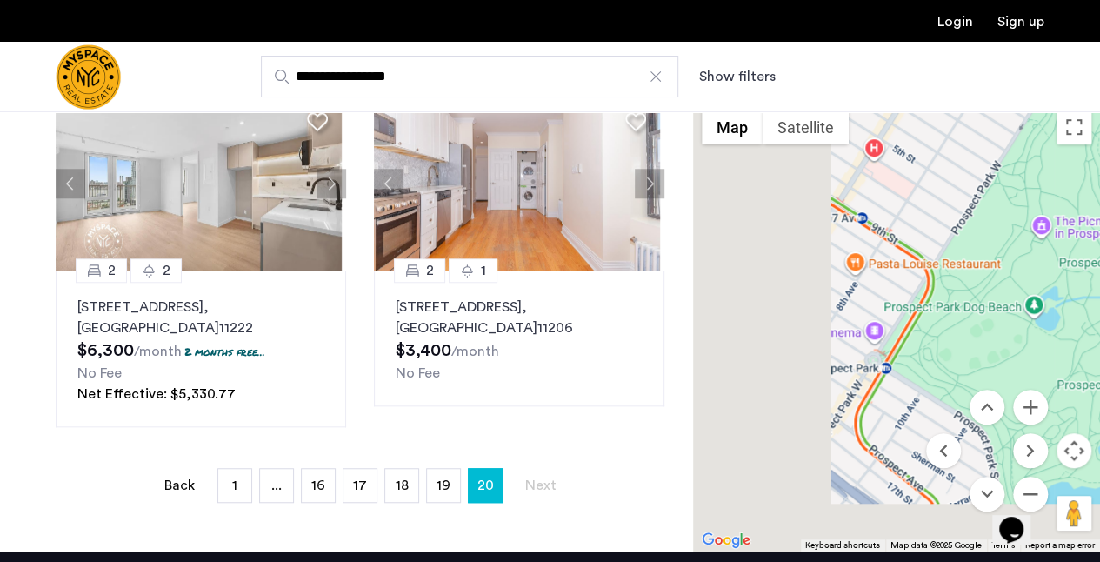
drag, startPoint x: 808, startPoint y: 354, endPoint x: 1043, endPoint y: 269, distance: 249.9
click at [1042, 269] on div at bounding box center [896, 326] width 407 height 451
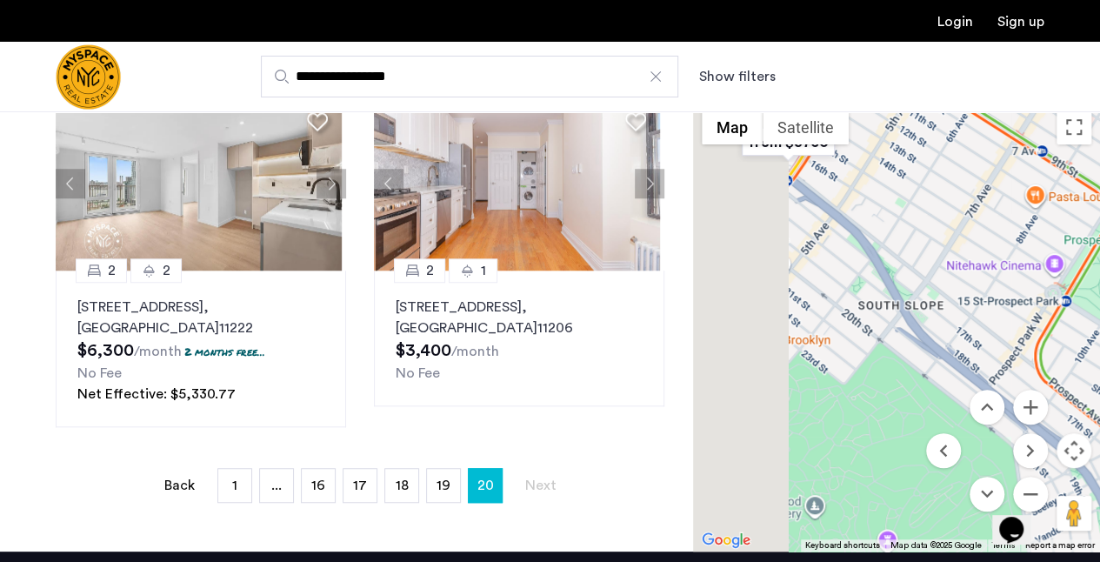
drag, startPoint x: 844, startPoint y: 361, endPoint x: 998, endPoint y: 304, distance: 164.0
click at [998, 304] on div at bounding box center [896, 326] width 407 height 451
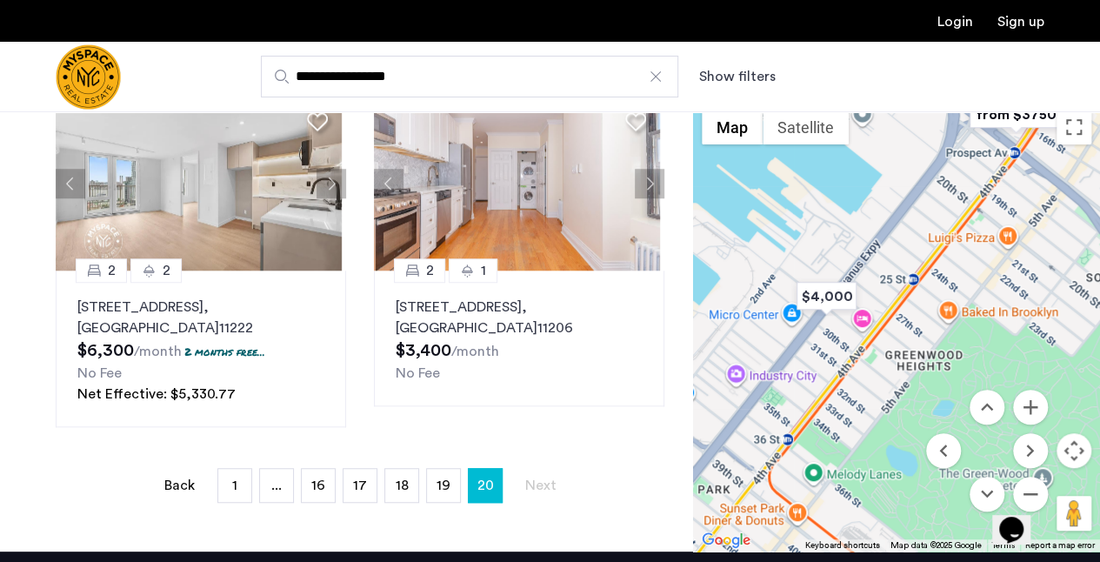
drag, startPoint x: 858, startPoint y: 304, endPoint x: 1010, endPoint y: 253, distance: 160.4
click at [1010, 253] on div at bounding box center [896, 326] width 407 height 451
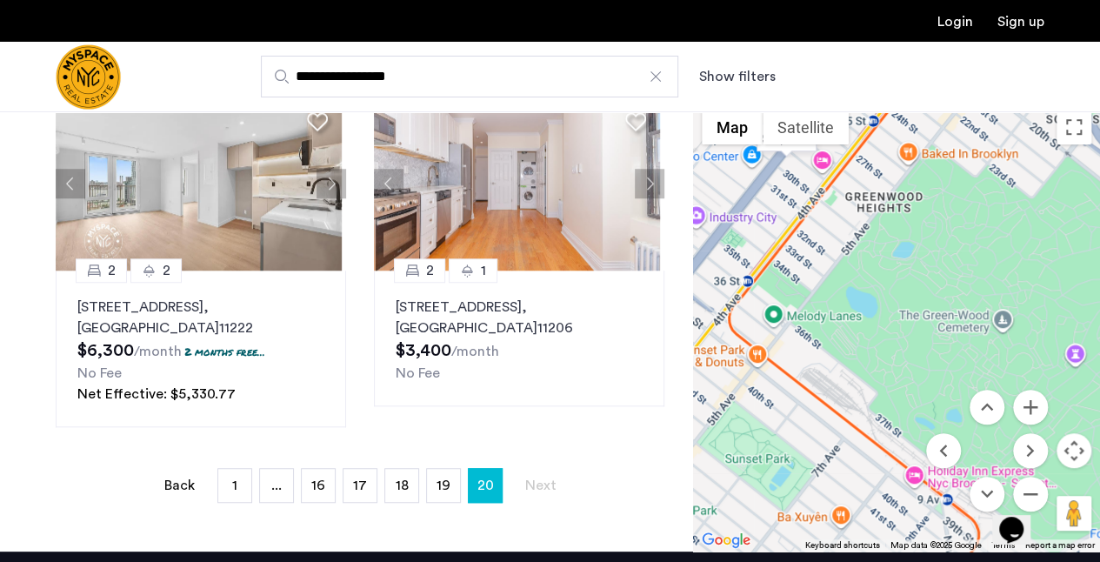
drag, startPoint x: 978, startPoint y: 387, endPoint x: 937, endPoint y: 227, distance: 165.2
click at [937, 227] on div at bounding box center [896, 326] width 407 height 451
click at [985, 495] on button "Move down" at bounding box center [987, 494] width 35 height 35
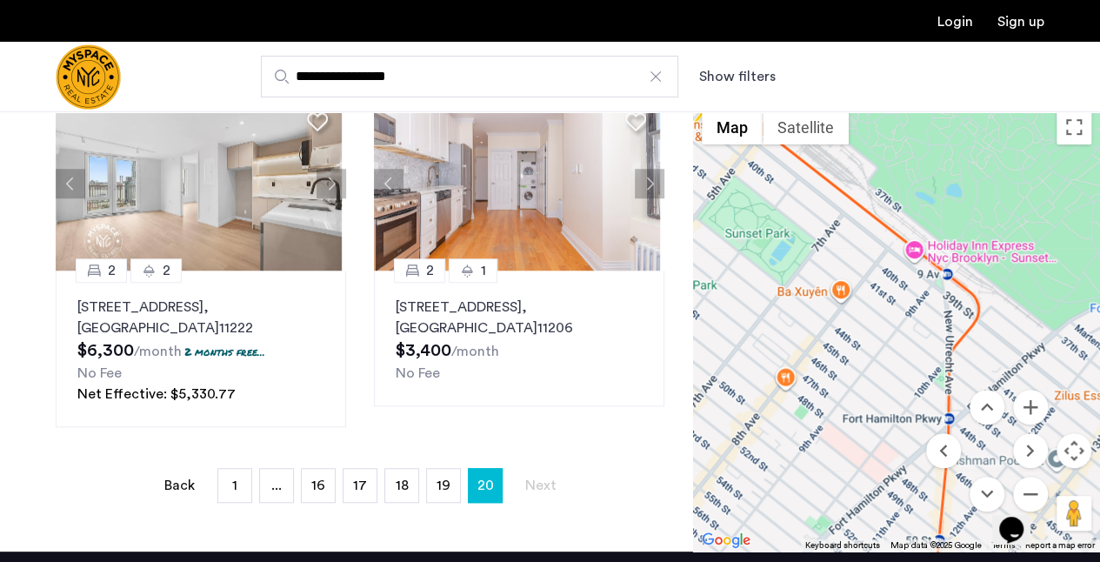
click at [1038, 499] on div "Opens Chat This icon Opens the chat window." at bounding box center [1020, 499] width 42 height 0
click at [1031, 491] on button "Zoom out" at bounding box center [1030, 494] width 35 height 35
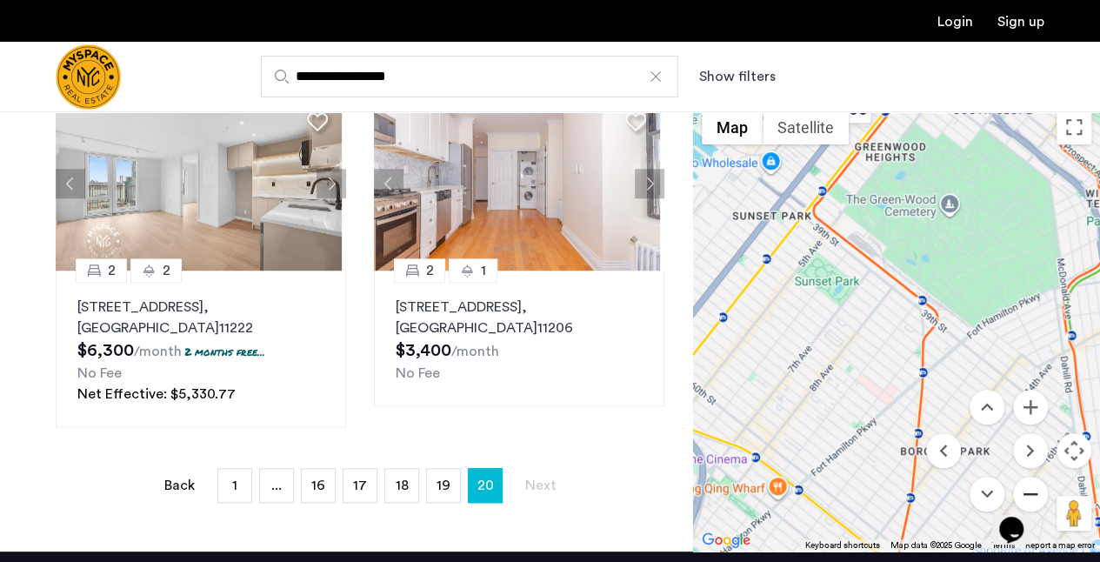
click at [1031, 491] on button "Zoom out" at bounding box center [1030, 494] width 35 height 35
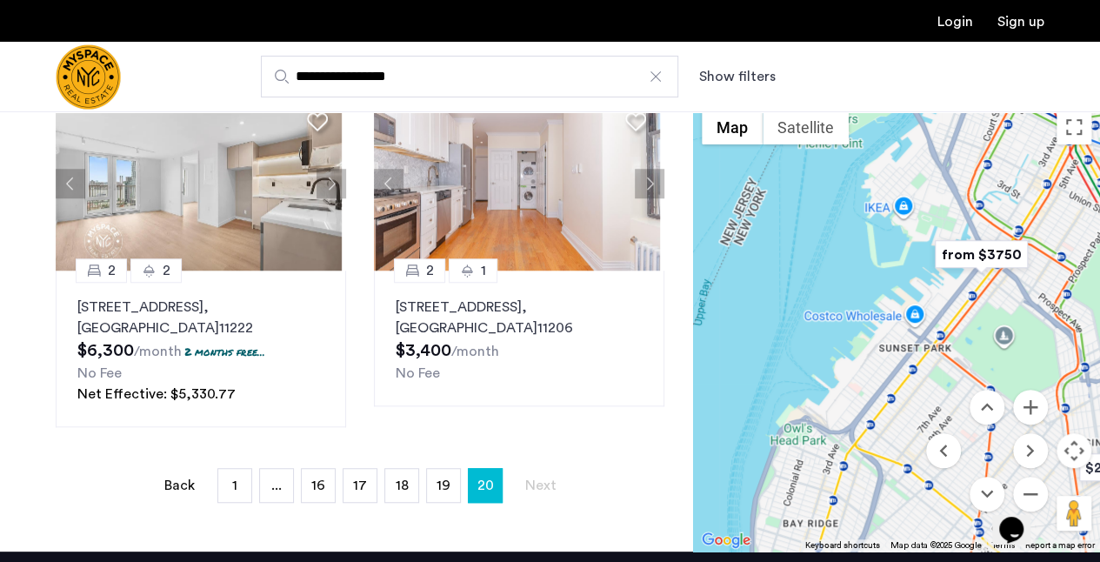
drag, startPoint x: 858, startPoint y: 333, endPoint x: 953, endPoint y: 271, distance: 113.2
click at [952, 276] on div at bounding box center [896, 326] width 407 height 451
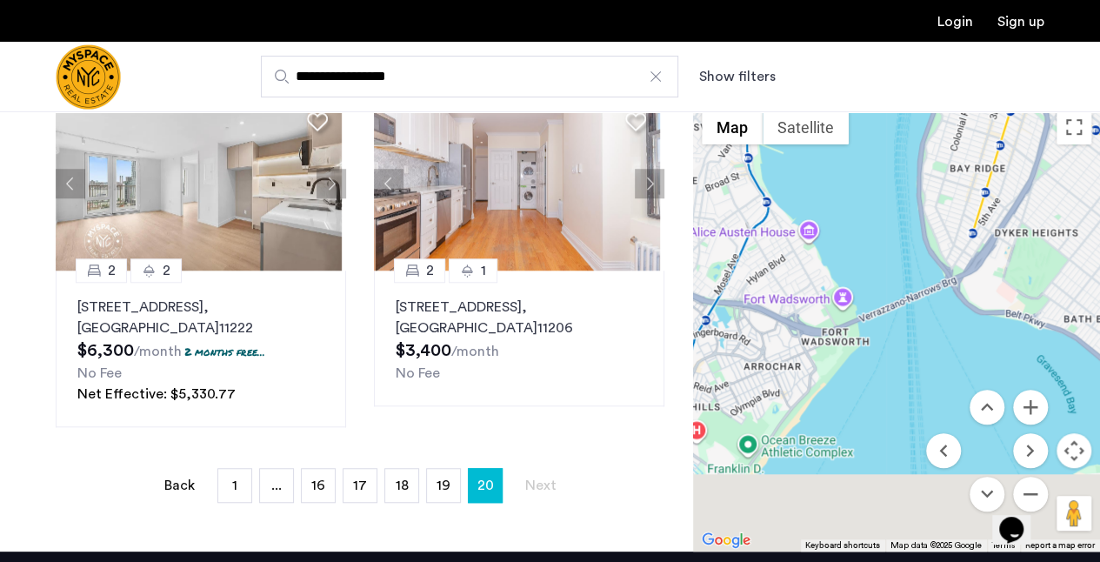
drag, startPoint x: 840, startPoint y: 429, endPoint x: 990, endPoint y: 280, distance: 211.0
click at [990, 280] on div at bounding box center [896, 326] width 407 height 451
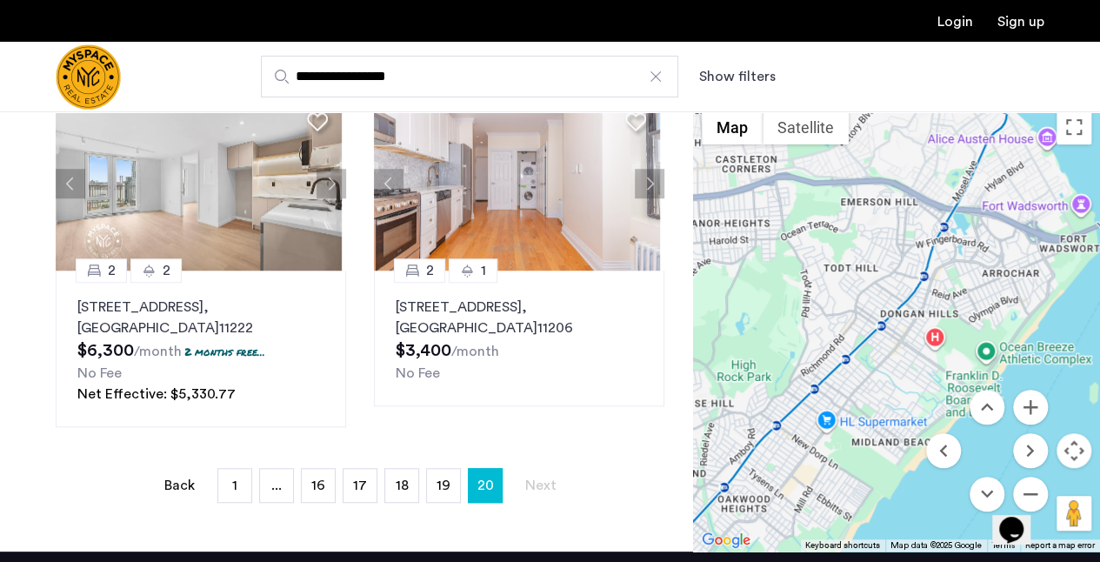
drag, startPoint x: 801, startPoint y: 384, endPoint x: 1023, endPoint y: 313, distance: 232.7
click at [1023, 313] on div at bounding box center [896, 326] width 407 height 451
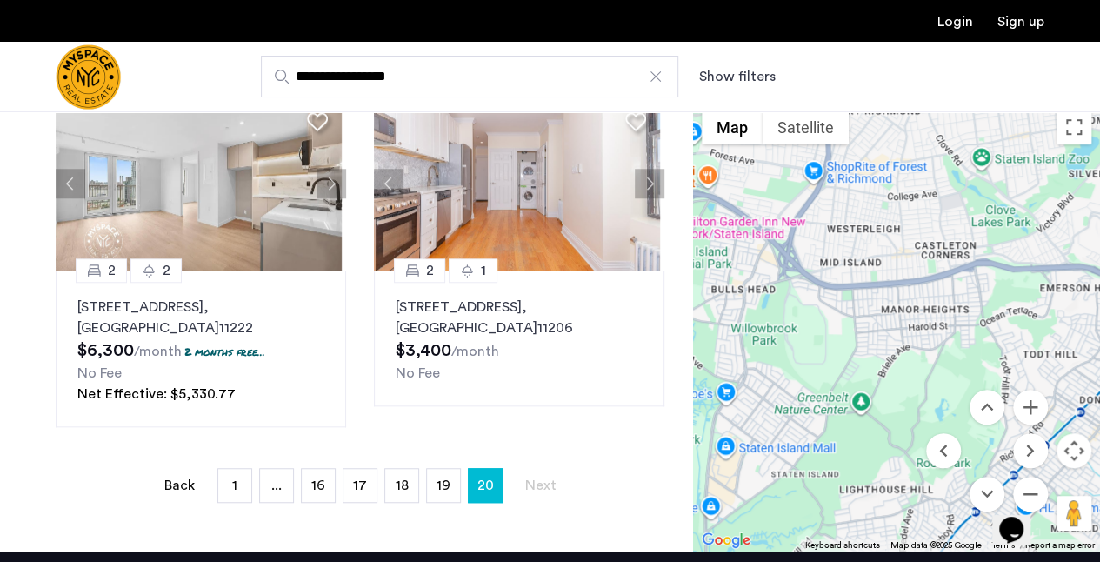
drag, startPoint x: 819, startPoint y: 295, endPoint x: 1020, endPoint y: 383, distance: 220.1
click at [1020, 383] on div at bounding box center [896, 326] width 407 height 451
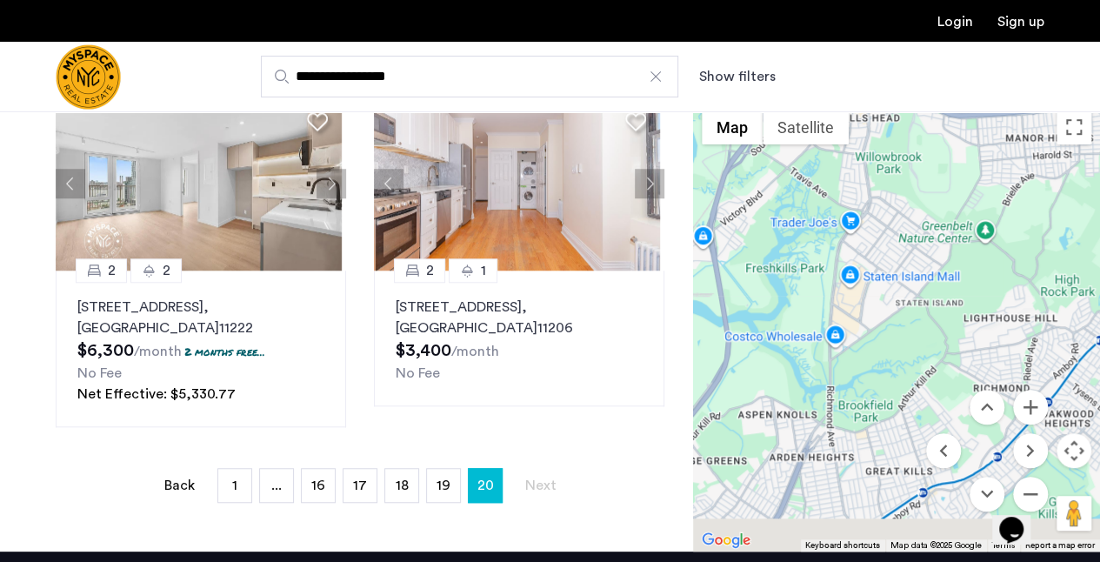
drag, startPoint x: 865, startPoint y: 433, endPoint x: 993, endPoint y: 251, distance: 222.8
click at [993, 252] on div at bounding box center [896, 326] width 407 height 451
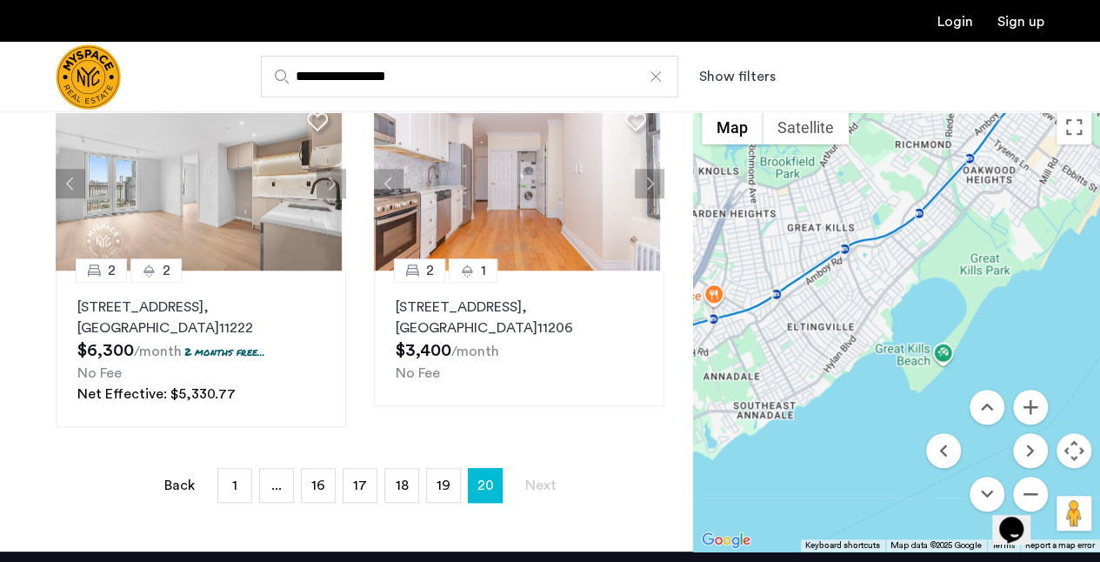
drag, startPoint x: 810, startPoint y: 426, endPoint x: 728, endPoint y: 192, distance: 247.9
click at [728, 192] on div at bounding box center [896, 326] width 407 height 451
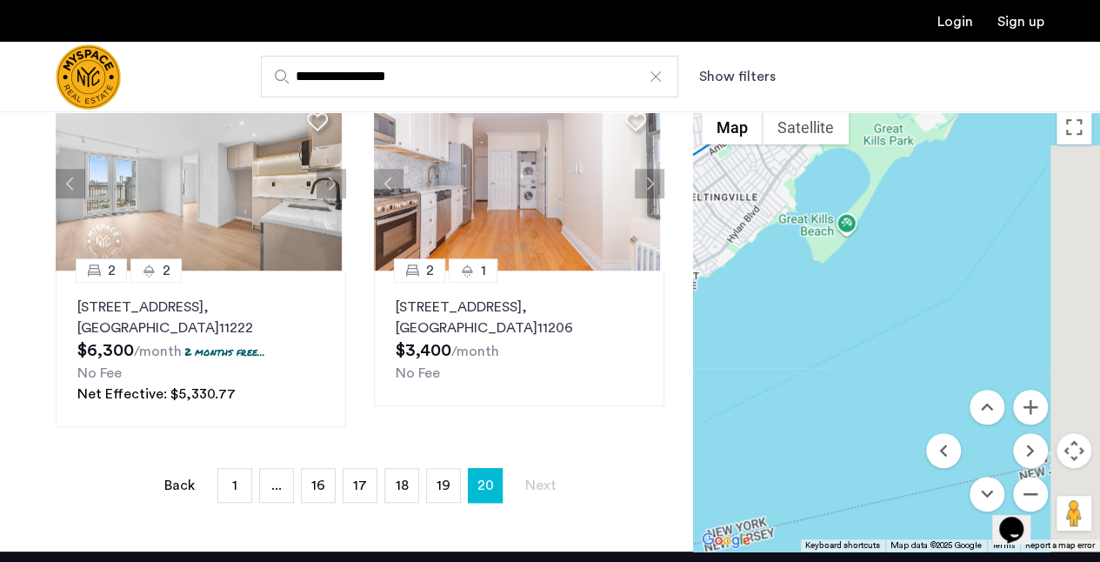
drag, startPoint x: 891, startPoint y: 462, endPoint x: 745, endPoint y: 268, distance: 242.9
click at [747, 271] on div at bounding box center [896, 326] width 407 height 451
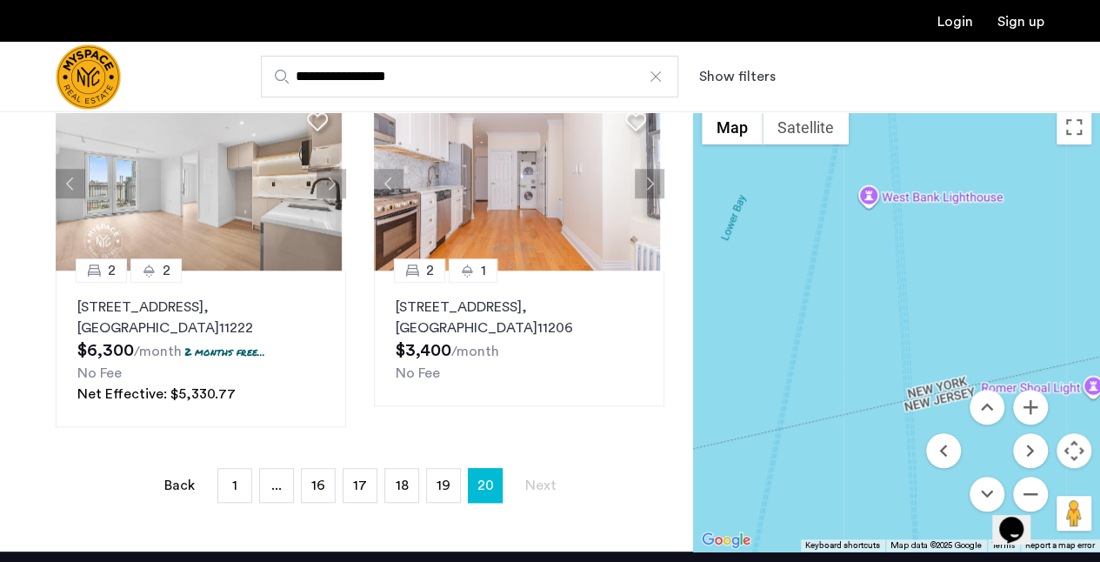
drag, startPoint x: 1012, startPoint y: 344, endPoint x: 657, endPoint y: 446, distance: 369.5
click at [657, 446] on div "Explore 200+ homes and apartments Sort by Recommended 2 1 79 Quay Street, Unit …" at bounding box center [550, 133] width 1100 height 837
click at [1033, 489] on button "Zoom out" at bounding box center [1030, 494] width 35 height 35
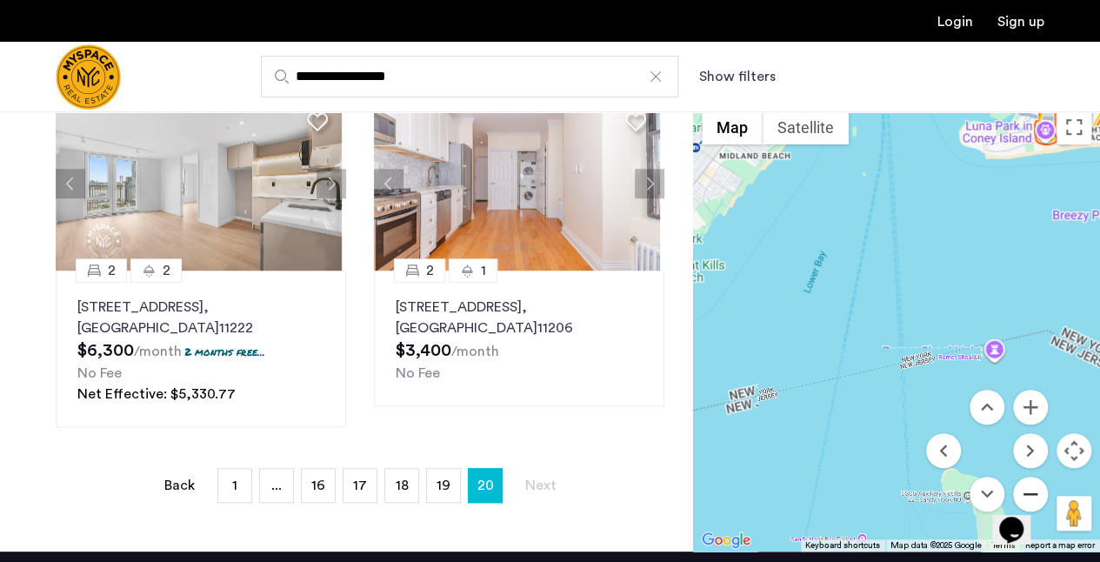
click at [1033, 489] on button "Zoom out" at bounding box center [1030, 494] width 35 height 35
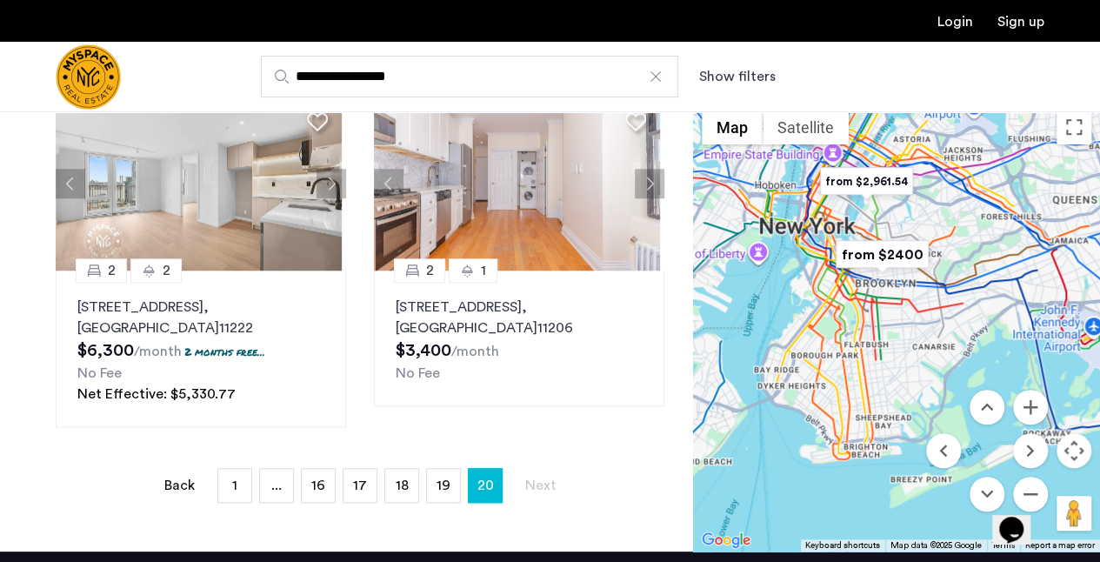
drag, startPoint x: 966, startPoint y: 289, endPoint x: 878, endPoint y: 502, distance: 230.5
click at [877, 504] on div at bounding box center [896, 326] width 407 height 451
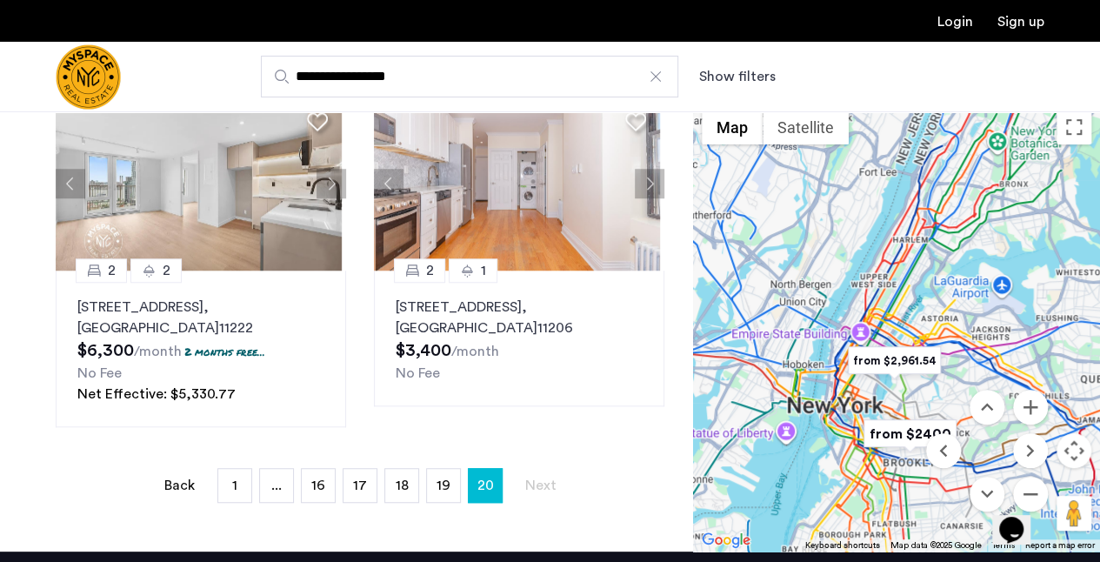
drag, startPoint x: 825, startPoint y: 357, endPoint x: 799, endPoint y: 507, distance: 152.7
click at [799, 507] on div at bounding box center [896, 326] width 407 height 451
click at [1028, 406] on button "Zoom in" at bounding box center [1030, 407] width 35 height 35
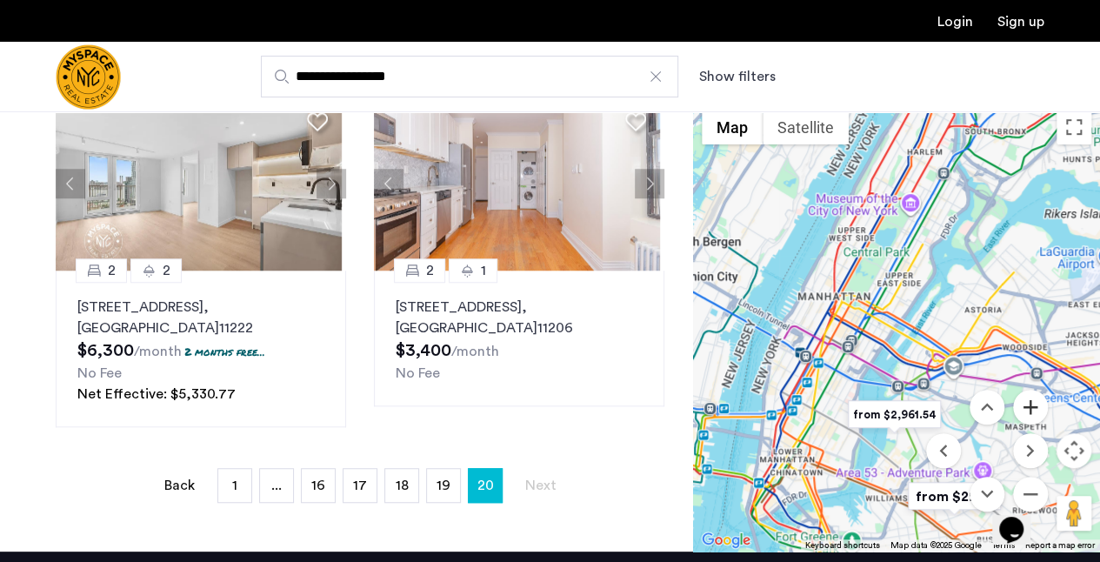
click at [1028, 406] on button "Zoom in" at bounding box center [1030, 407] width 35 height 35
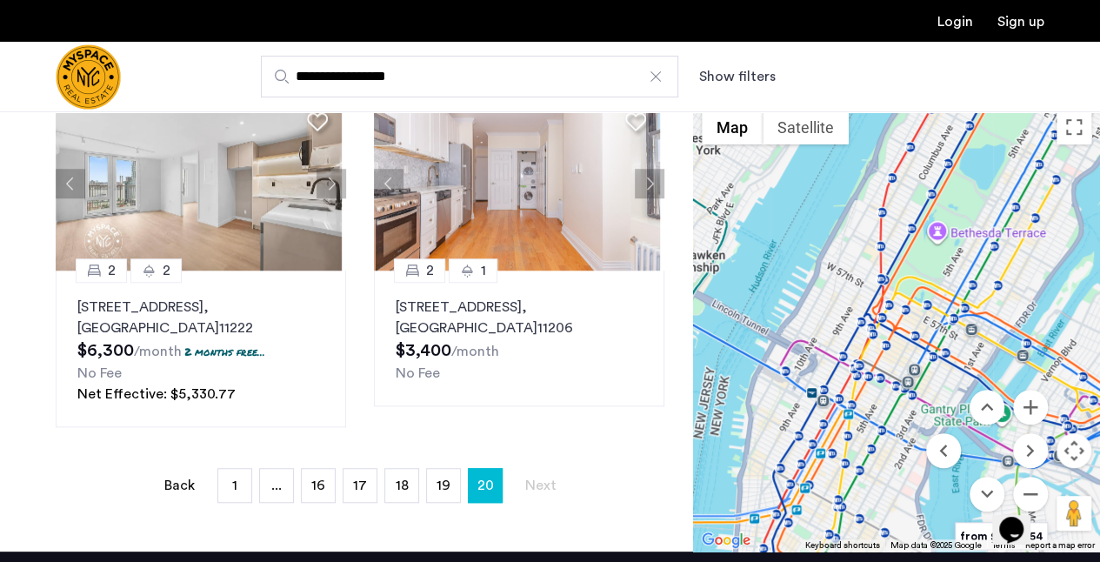
drag, startPoint x: 787, startPoint y: 330, endPoint x: 898, endPoint y: 346, distance: 111.7
click at [898, 346] on div at bounding box center [896, 326] width 407 height 451
click at [1035, 404] on button "Zoom in" at bounding box center [1030, 407] width 35 height 35
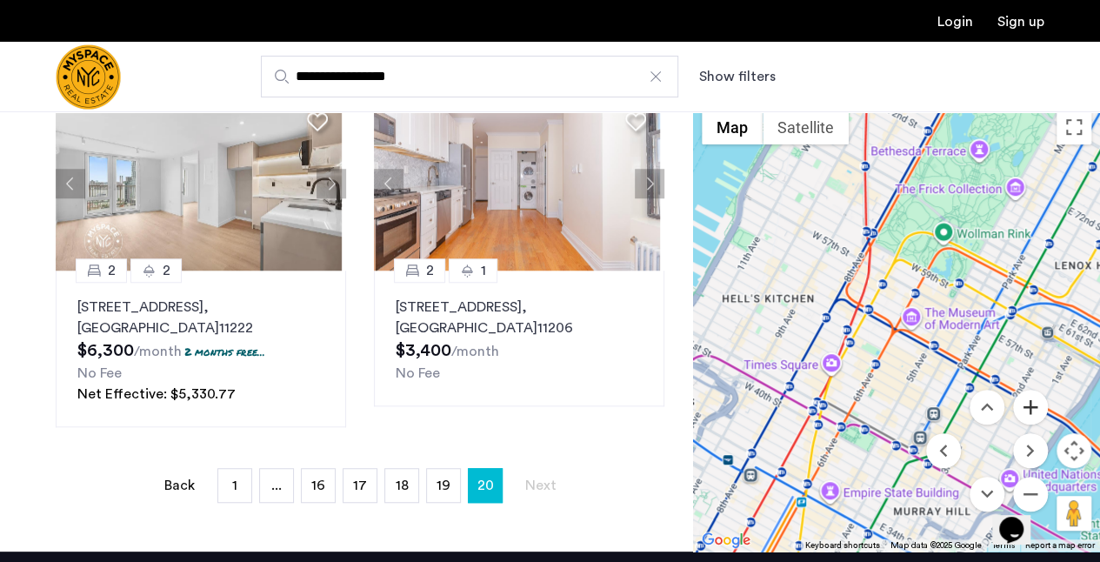
click at [1035, 404] on button "Zoom in" at bounding box center [1030, 407] width 35 height 35
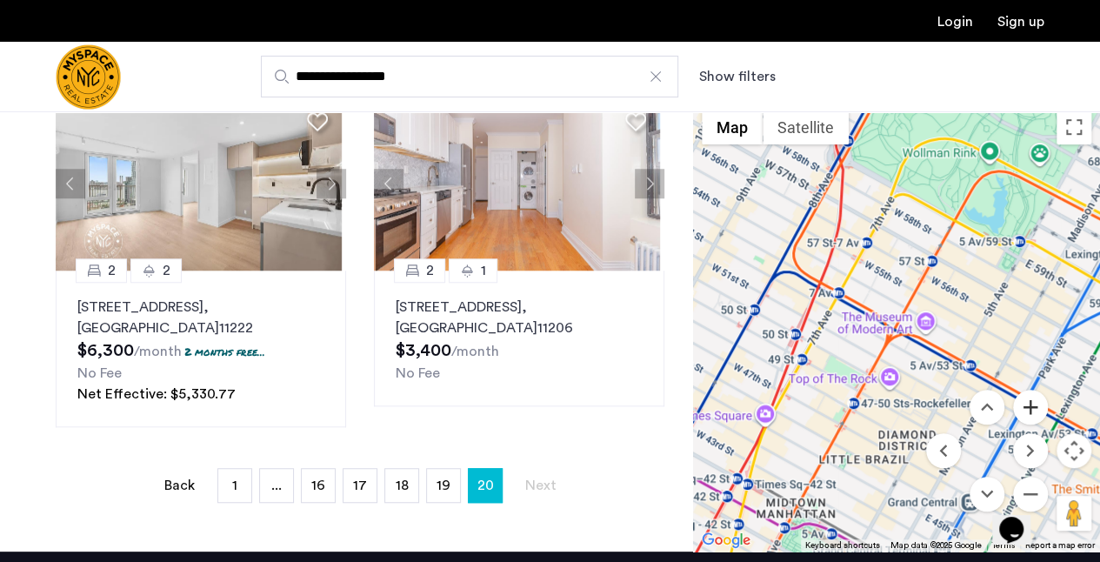
click at [1027, 406] on button "Zoom in" at bounding box center [1030, 407] width 35 height 35
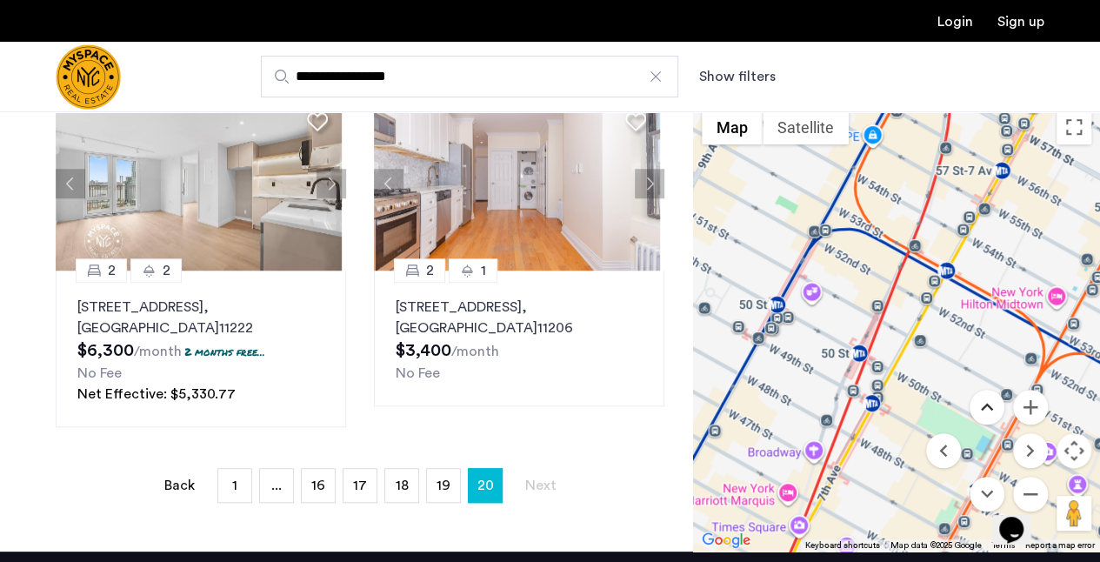
drag, startPoint x: 934, startPoint y: 391, endPoint x: 998, endPoint y: 394, distance: 63.6
click at [998, 394] on div "$2,400 $2,800 $4,650 $4,000 $3,250 $4,000 $3,900 $3,500 $3,000 $5,100 $3,050 $3…" at bounding box center [896, 326] width 407 height 451
click at [659, 74] on div at bounding box center [655, 76] width 17 height 17
click at [659, 74] on input "**********" at bounding box center [470, 77] width 418 height 42
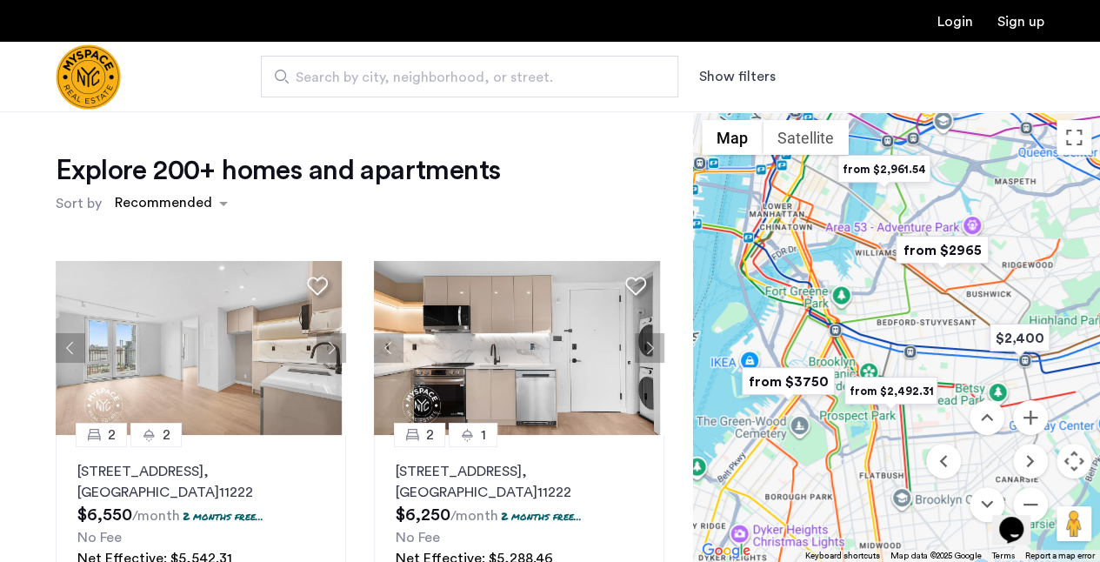
click at [387, 83] on span "Search by city, neighborhood, or street." at bounding box center [463, 77] width 334 height 21
click at [387, 83] on input "Search by city, neighborhood, or street." at bounding box center [470, 77] width 418 height 42
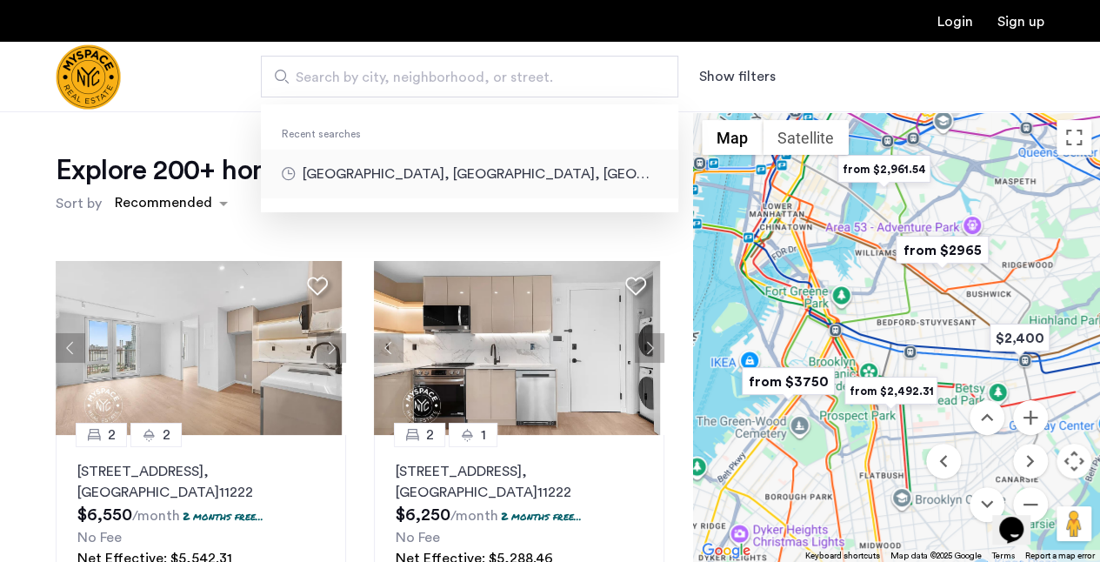
type input "**********"
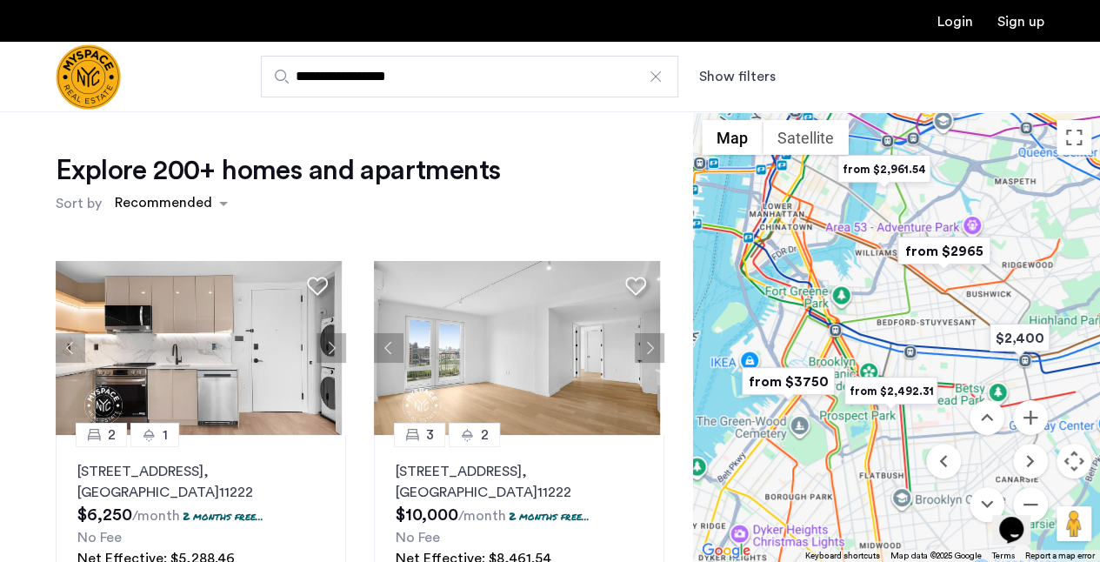
click at [658, 81] on div at bounding box center [655, 76] width 17 height 17
click at [658, 81] on input "**********" at bounding box center [470, 77] width 418 height 42
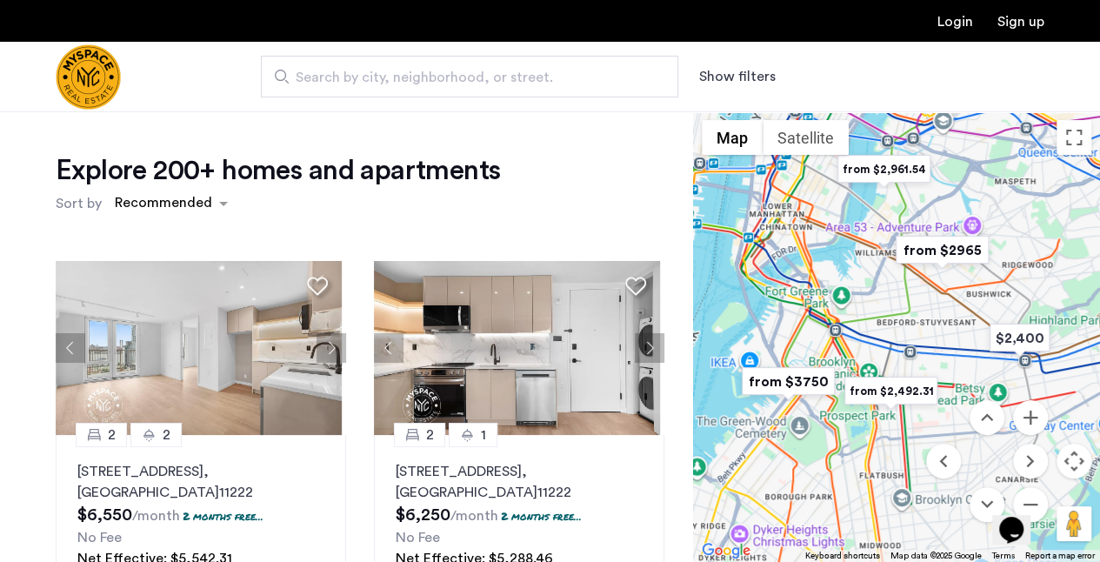
click at [367, 80] on span "Search by city, neighborhood, or street." at bounding box center [463, 77] width 334 height 21
click at [367, 80] on input "Search by city, neighborhood, or street." at bounding box center [470, 77] width 418 height 42
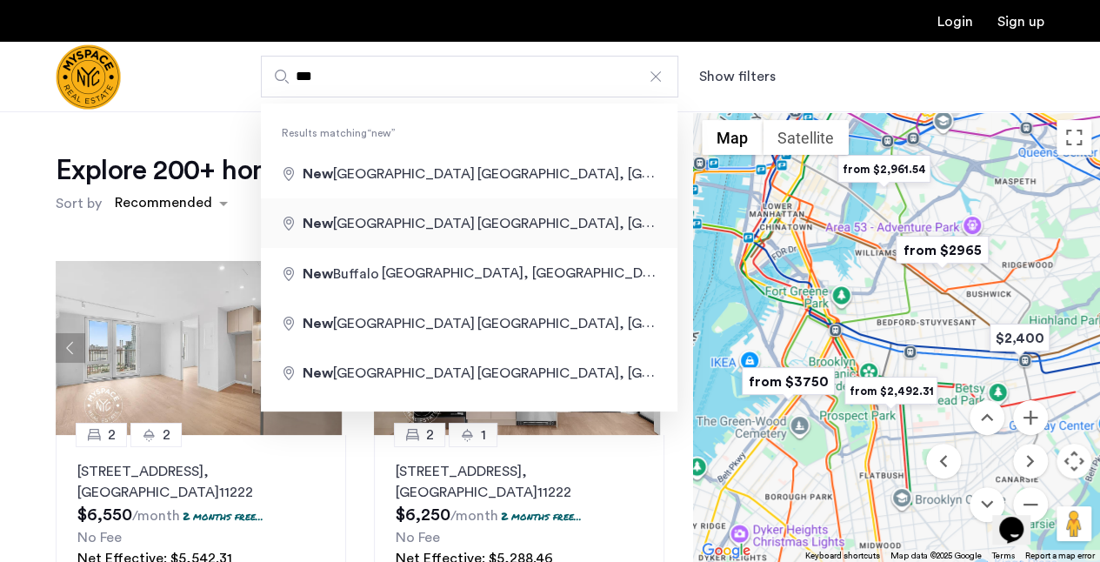
type input "**********"
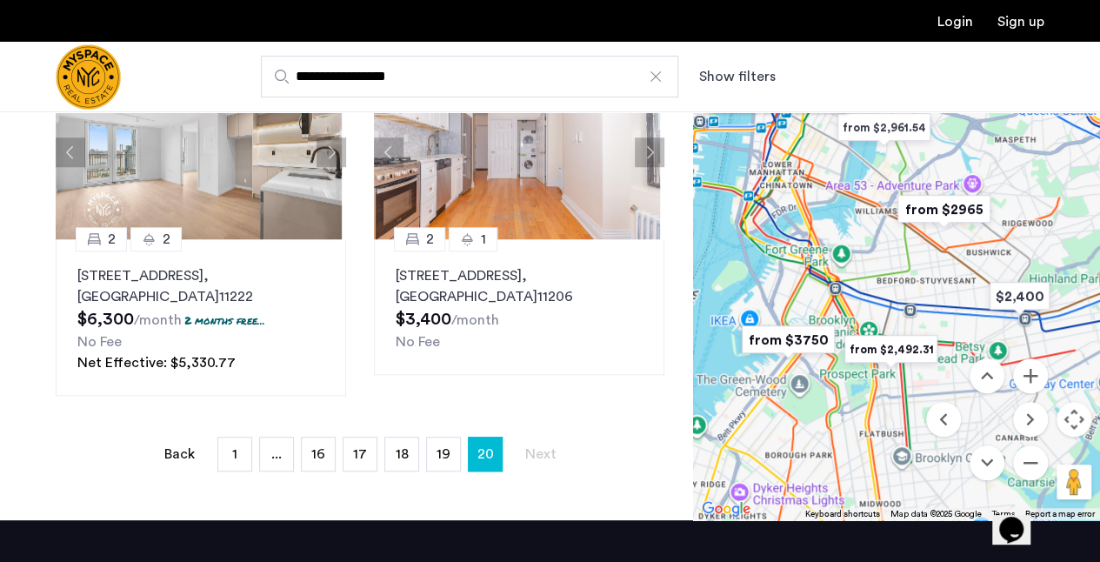
scroll to position [466, 0]
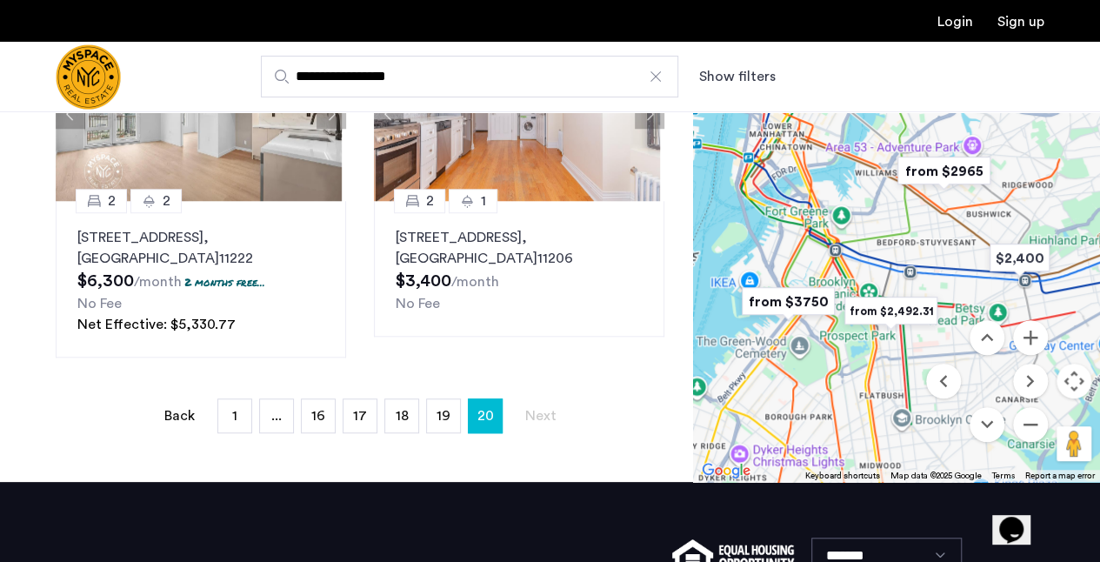
click at [755, 73] on button "Show filters" at bounding box center [737, 76] width 77 height 21
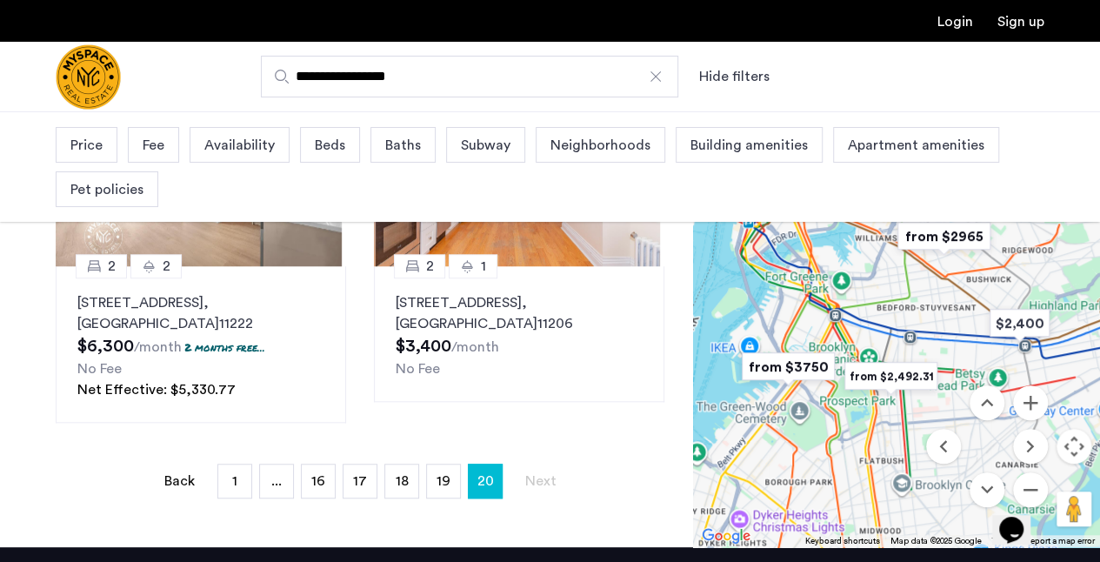
click at [620, 152] on span "Neighborhoods" at bounding box center [601, 145] width 100 height 21
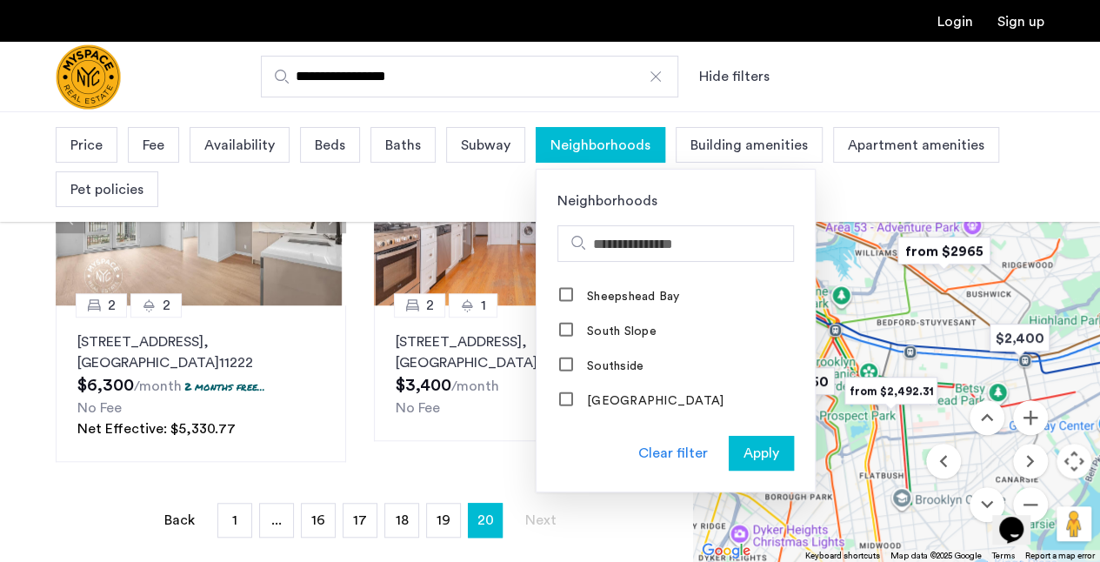
scroll to position [2157, 0]
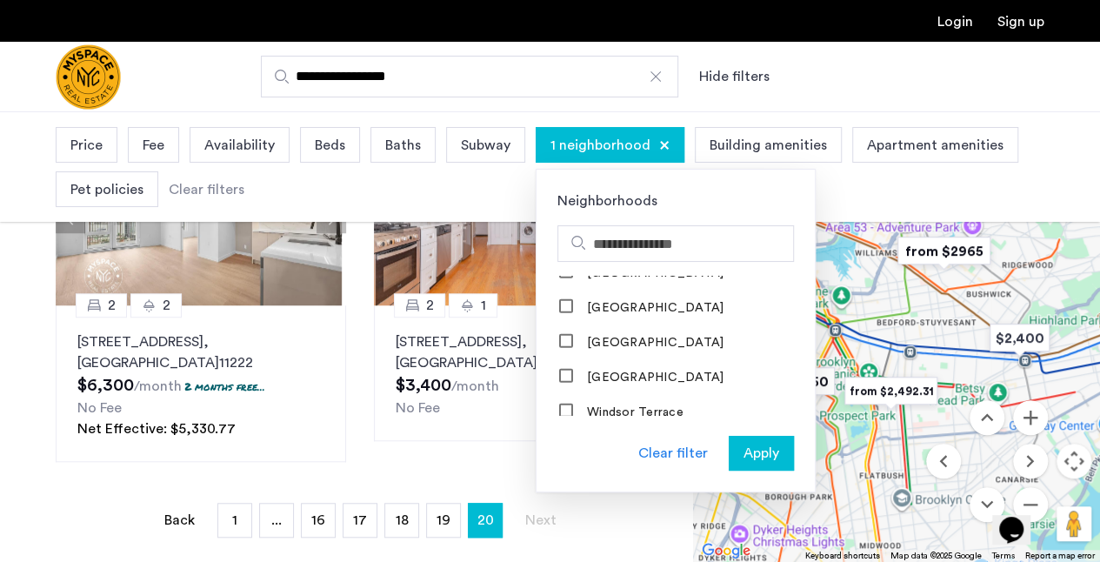
click at [758, 455] on span "Apply" at bounding box center [762, 453] width 36 height 21
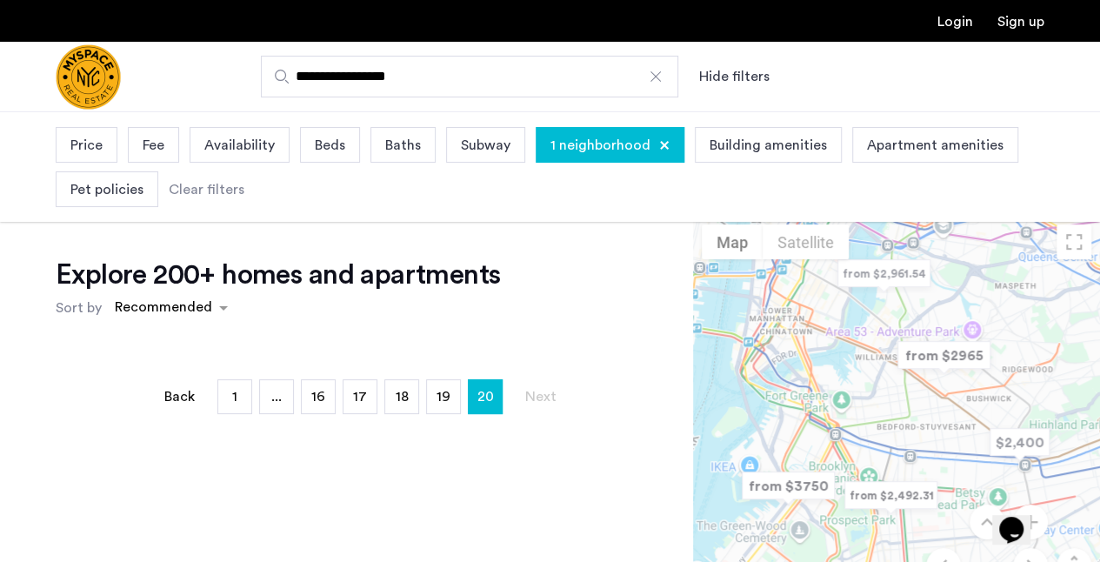
click at [904, 451] on div "← Move left → Move right ↑ Move up ↓ Move down + Zoom in - Zoom out Home Jump l…" at bounding box center [896, 441] width 407 height 451
click at [904, 449] on div at bounding box center [904, 448] width 1 height 1
click at [655, 79] on div at bounding box center [655, 76] width 17 height 17
click at [655, 79] on input "**********" at bounding box center [470, 77] width 418 height 42
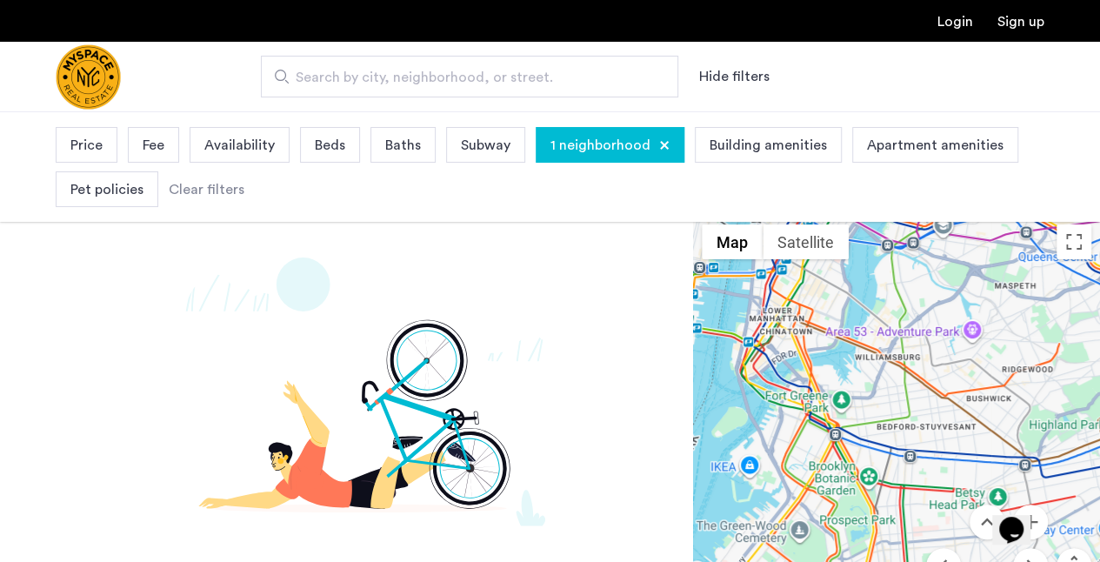
click at [280, 74] on label "Search by city, neighborhood, or street." at bounding box center [470, 77] width 418 height 42
click at [280, 74] on input "Search by city, neighborhood, or street." at bounding box center [470, 77] width 418 height 42
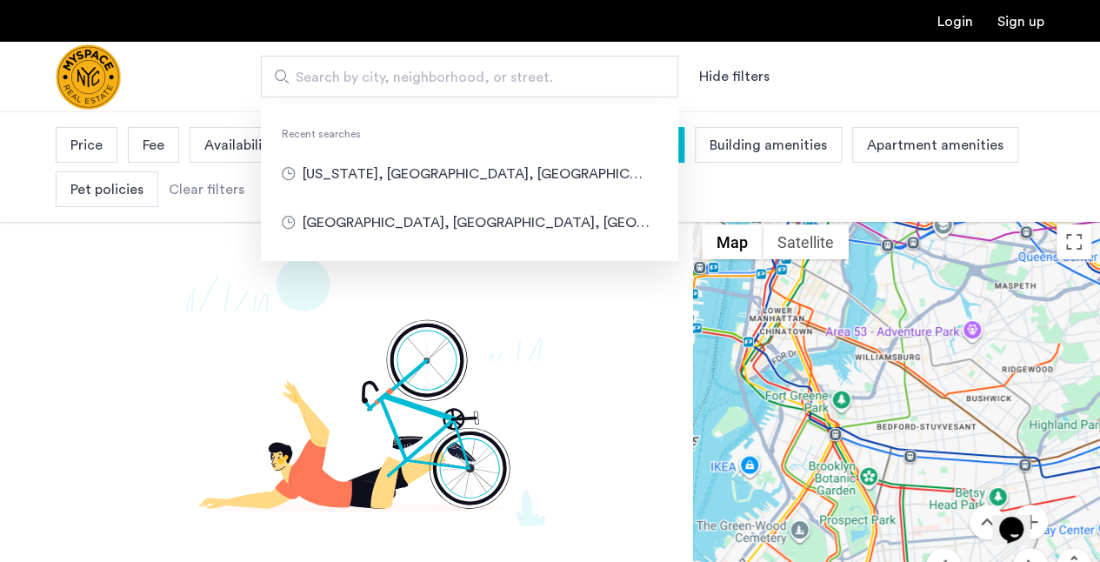
type input "**********"
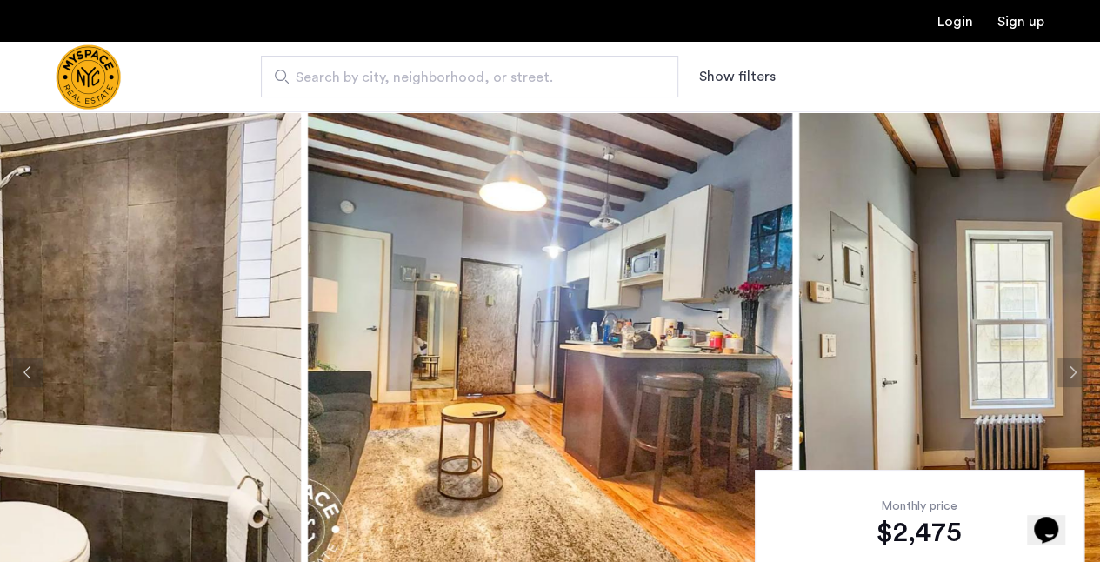
click at [1073, 371] on button "Next apartment" at bounding box center [1073, 373] width 30 height 30
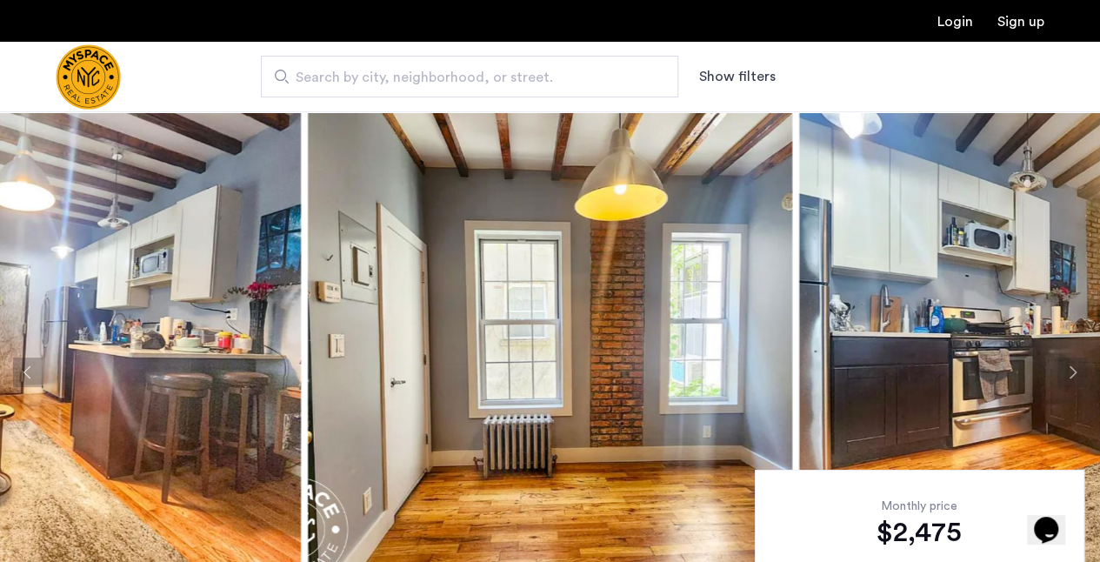
click at [1072, 371] on button "Next apartment" at bounding box center [1073, 373] width 30 height 30
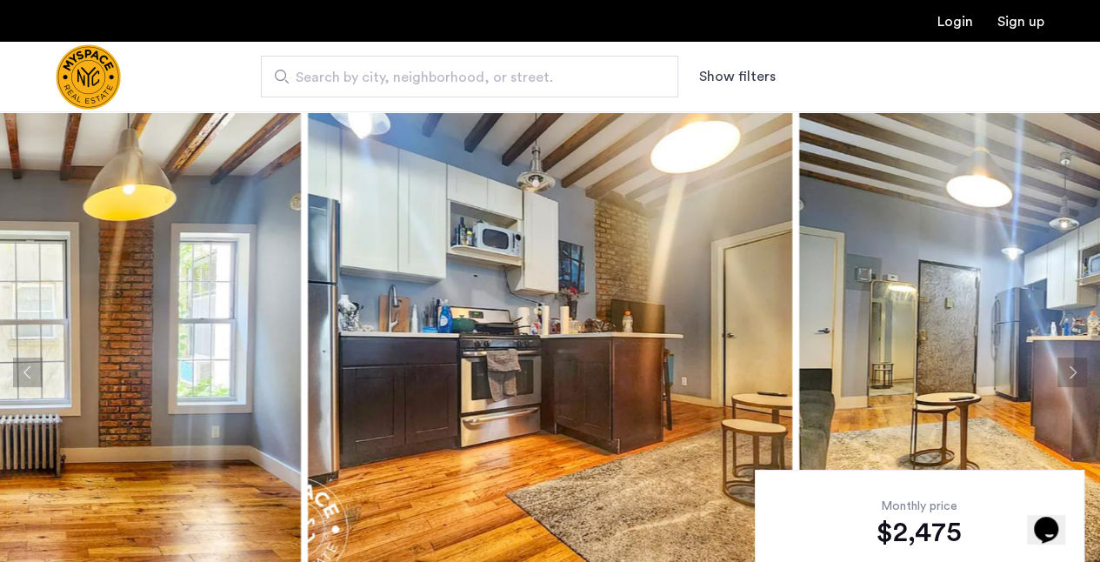
click at [1072, 371] on button "Next apartment" at bounding box center [1073, 373] width 30 height 30
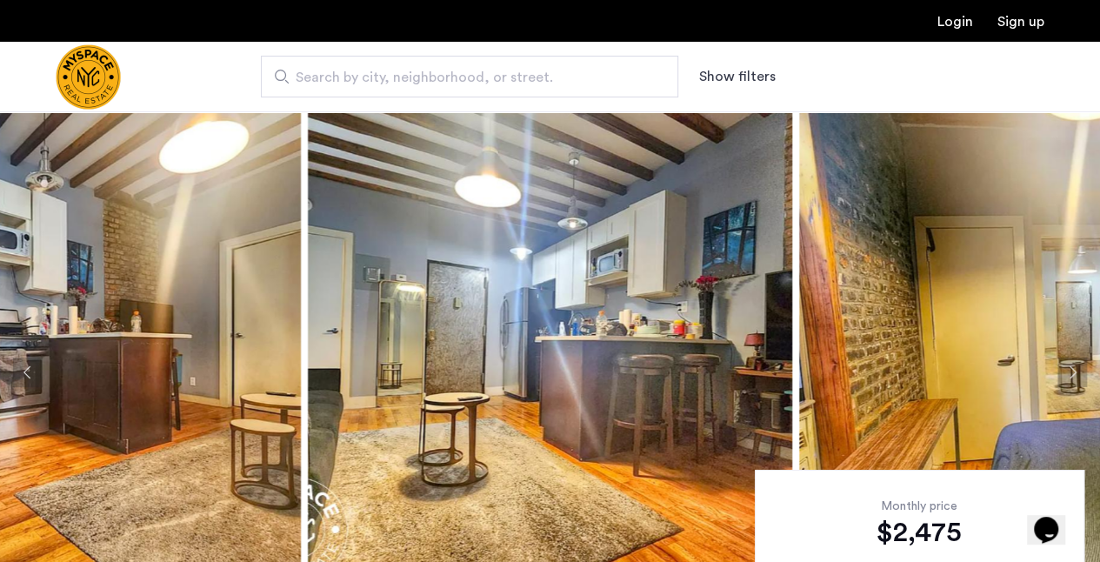
click at [1072, 371] on button "Next apartment" at bounding box center [1073, 373] width 30 height 30
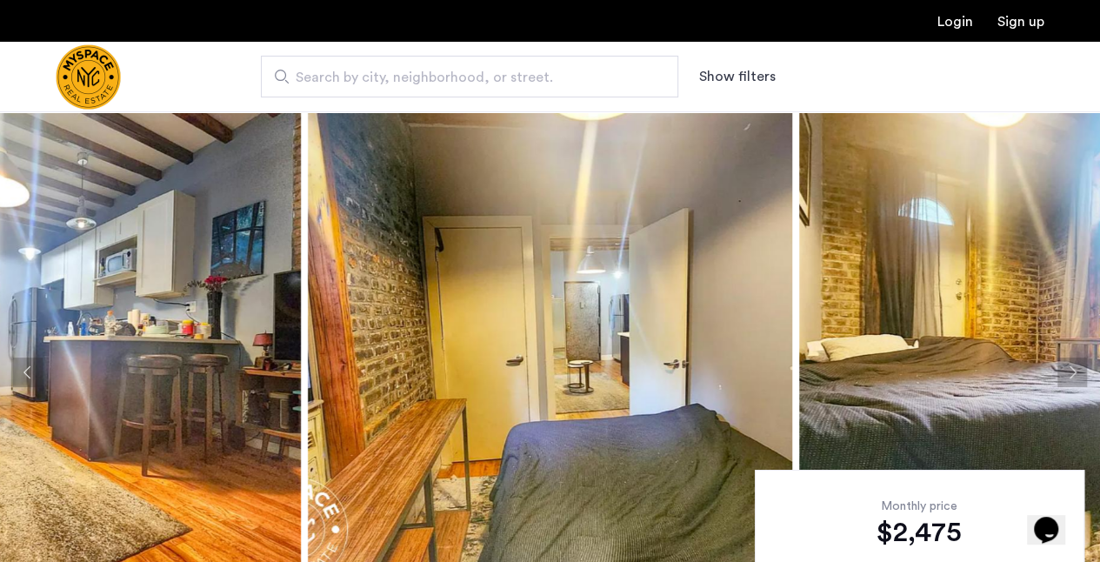
click at [1072, 371] on button "Next apartment" at bounding box center [1073, 373] width 30 height 30
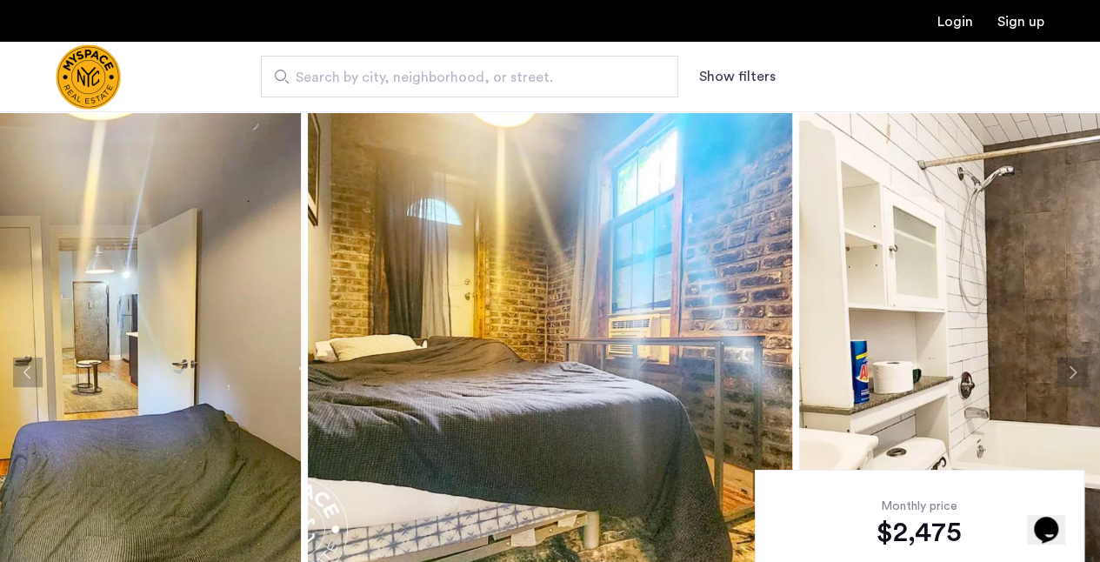
click at [1072, 371] on button "Next apartment" at bounding box center [1073, 373] width 30 height 30
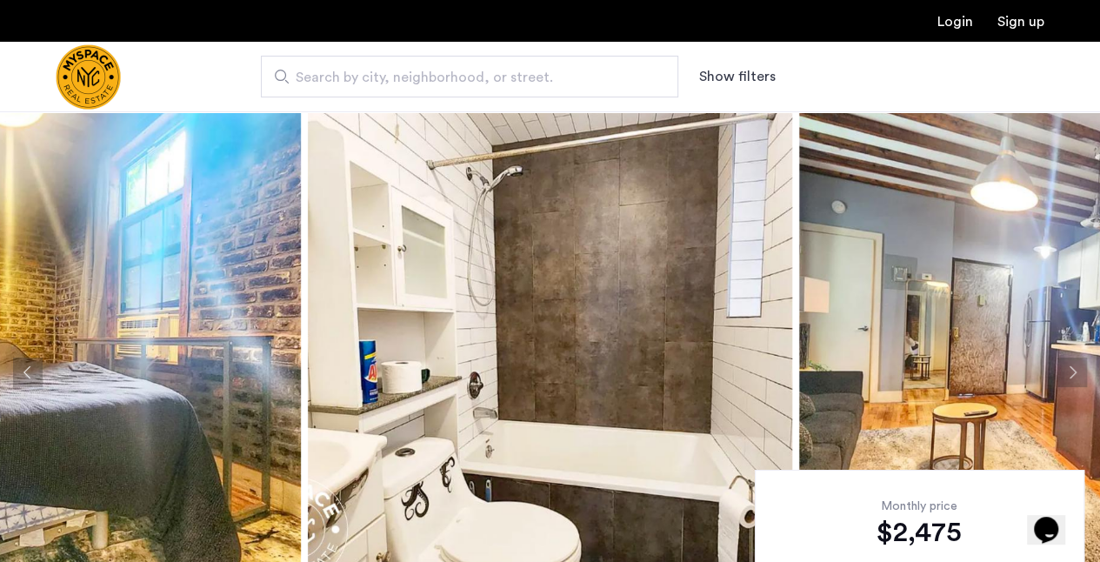
click at [1072, 371] on button "Next apartment" at bounding box center [1073, 373] width 30 height 30
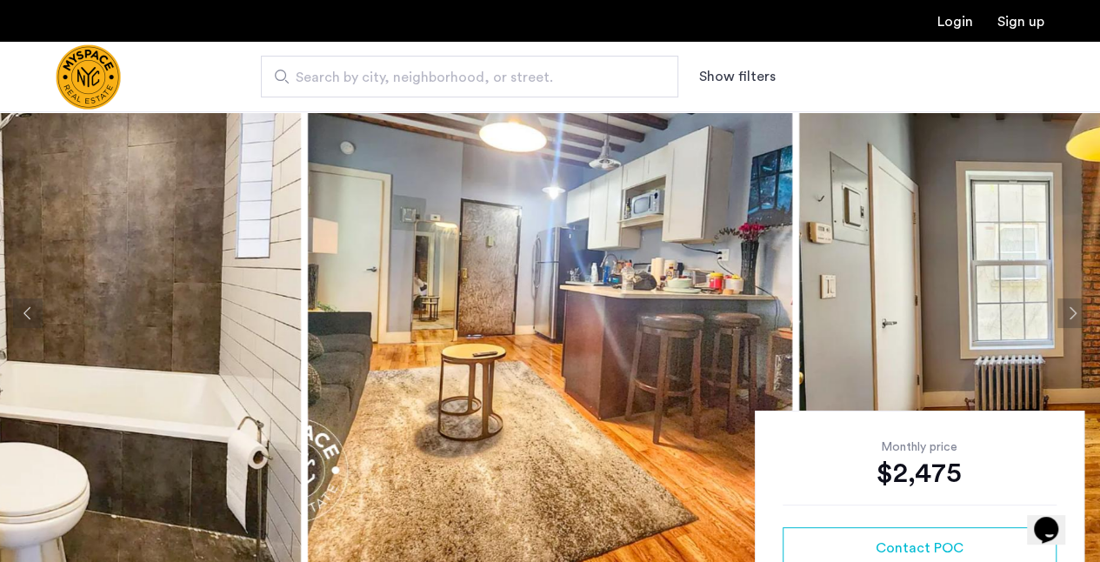
scroll to position [63, 0]
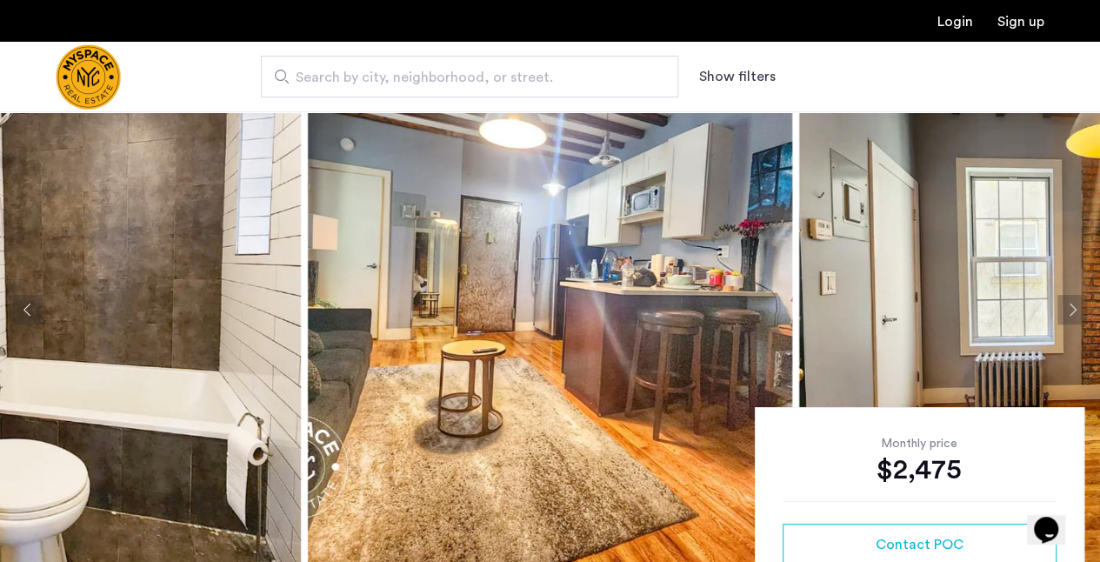
click at [1073, 309] on button "Next apartment" at bounding box center [1073, 310] width 30 height 30
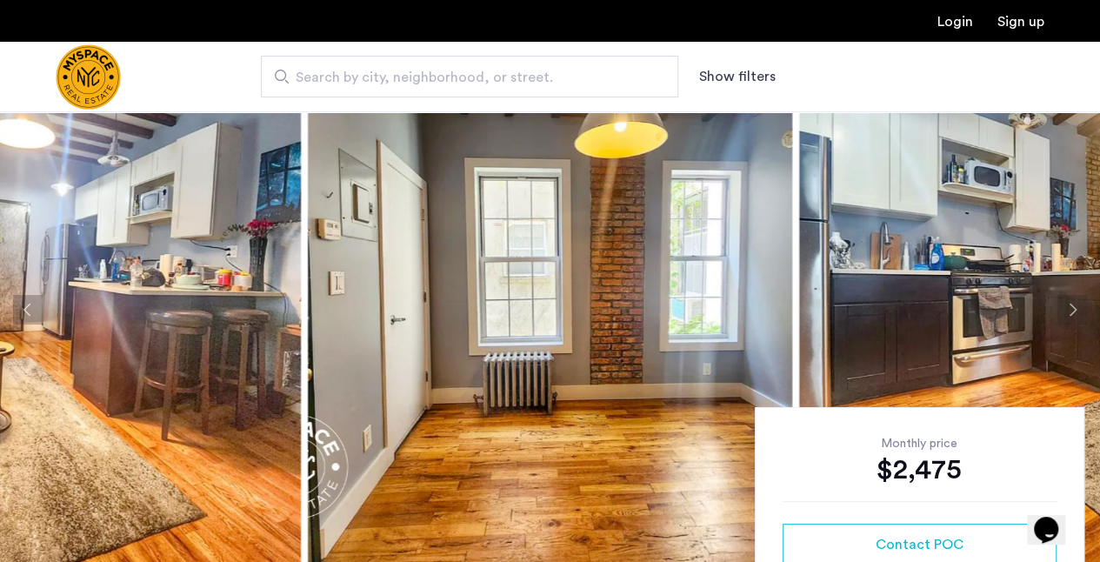
click at [1073, 309] on button "Next apartment" at bounding box center [1073, 310] width 30 height 30
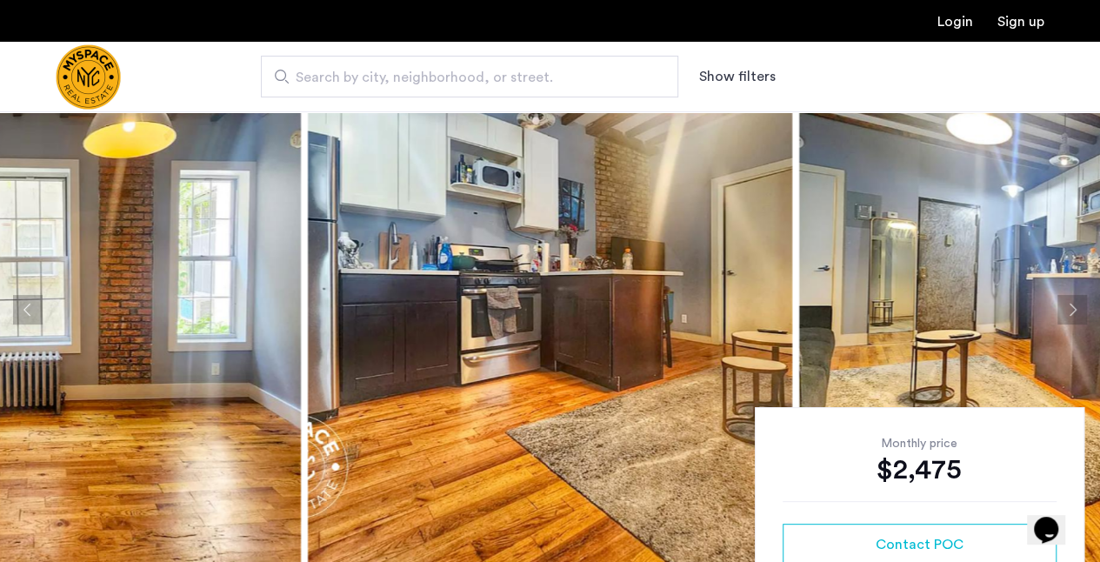
click at [1073, 309] on button "Next apartment" at bounding box center [1073, 310] width 30 height 30
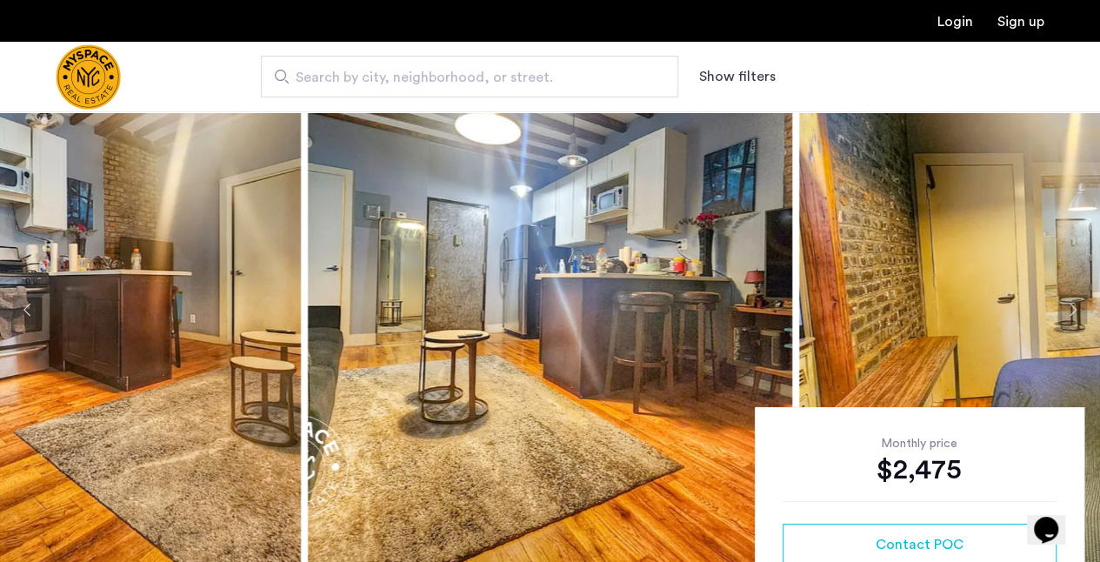
click at [1073, 313] on button "Next apartment" at bounding box center [1073, 310] width 30 height 30
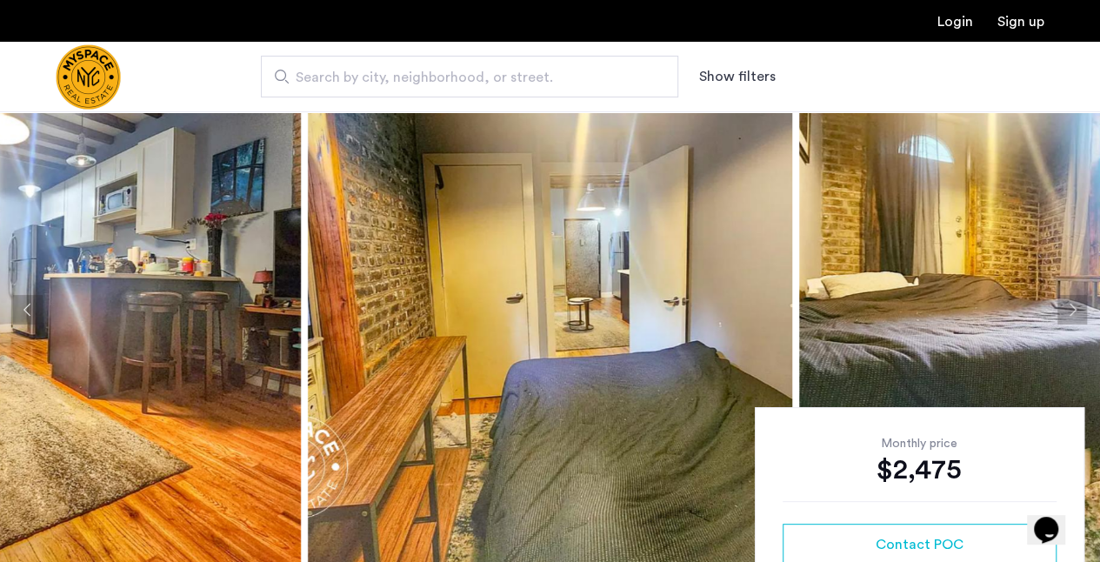
click at [1076, 304] on button "Next apartment" at bounding box center [1073, 310] width 30 height 30
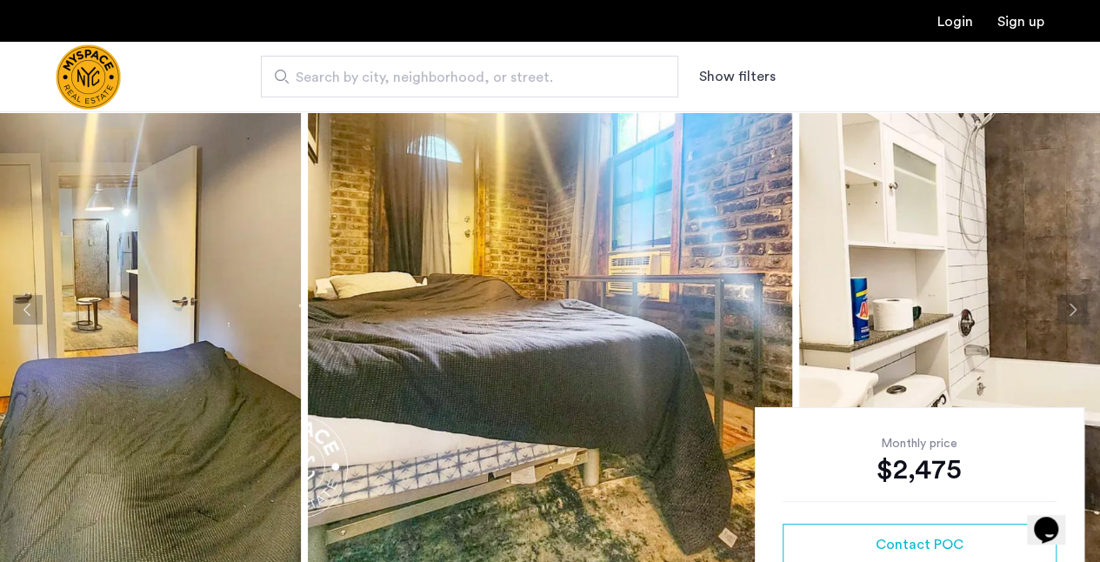
click at [1076, 304] on button "Next apartment" at bounding box center [1073, 310] width 30 height 30
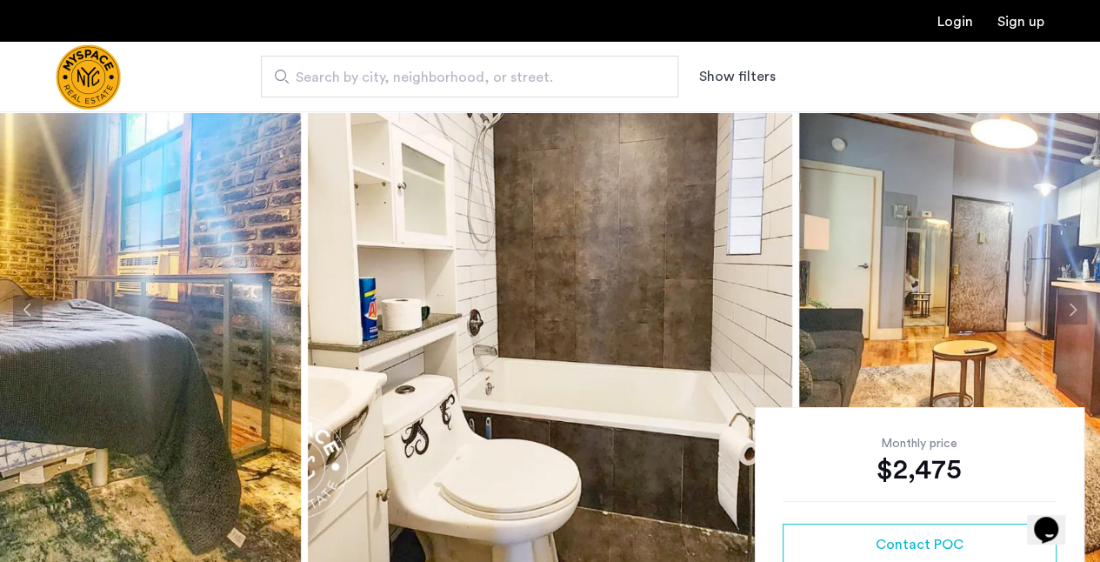
click at [1076, 305] on button "Next apartment" at bounding box center [1073, 310] width 30 height 30
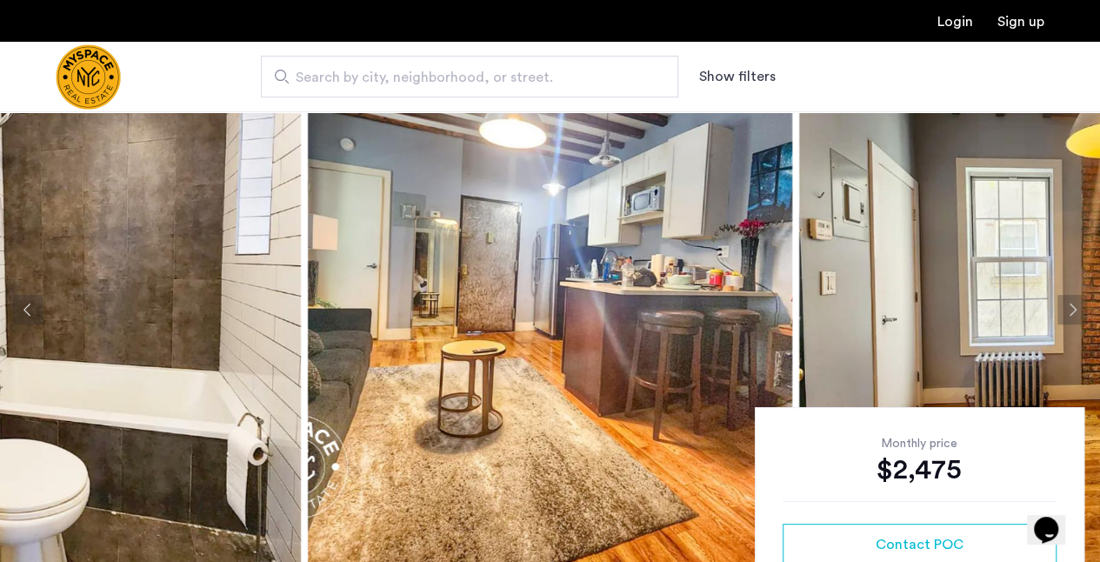
click at [1076, 305] on button "Next apartment" at bounding box center [1073, 310] width 30 height 30
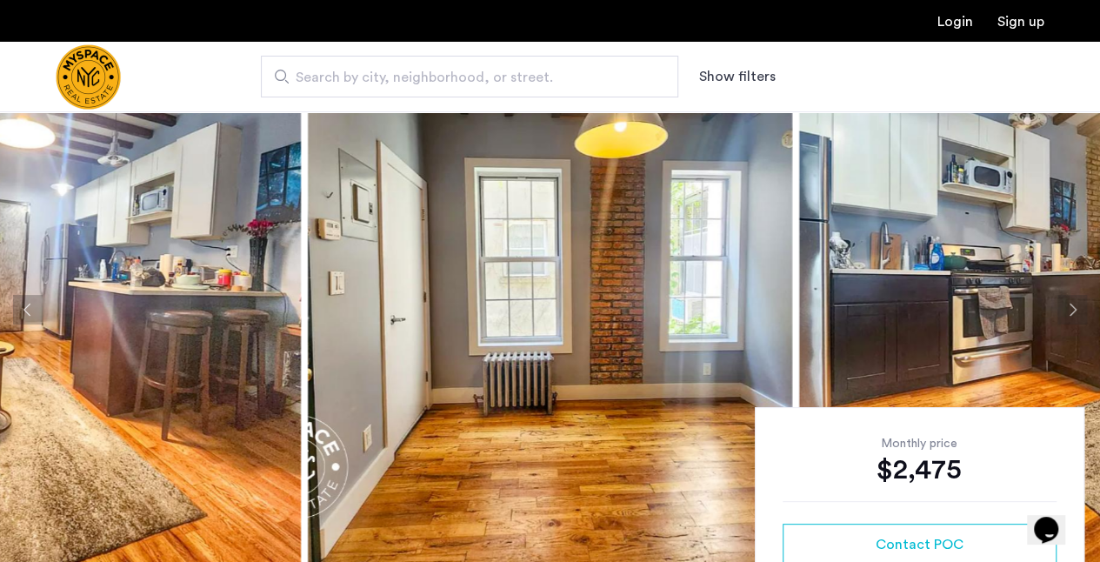
click at [1076, 305] on button "Next apartment" at bounding box center [1073, 310] width 30 height 30
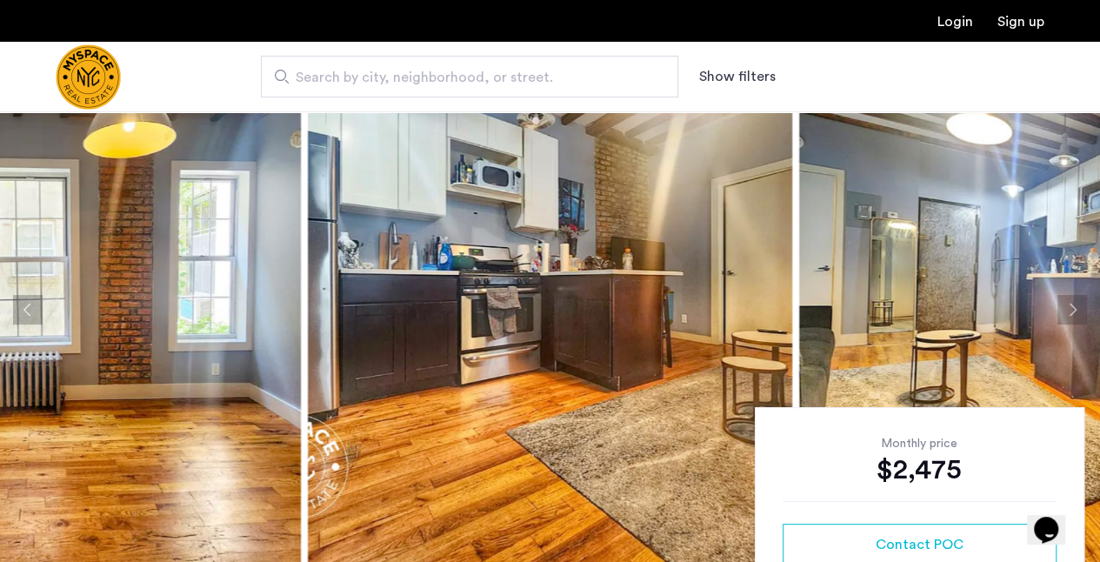
click at [1076, 305] on button "Next apartment" at bounding box center [1073, 310] width 30 height 30
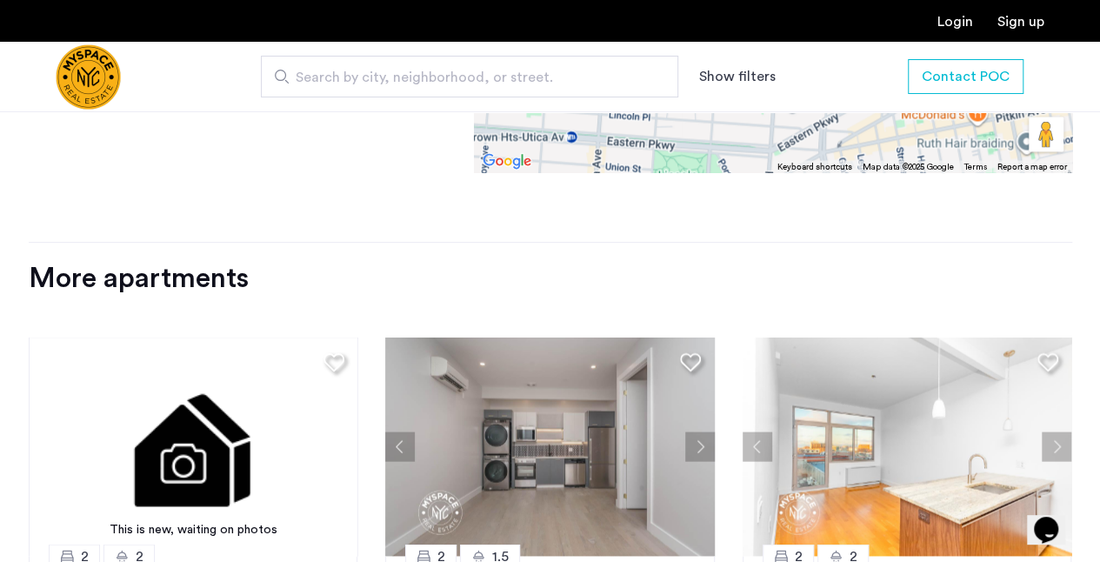
scroll to position [1752, 0]
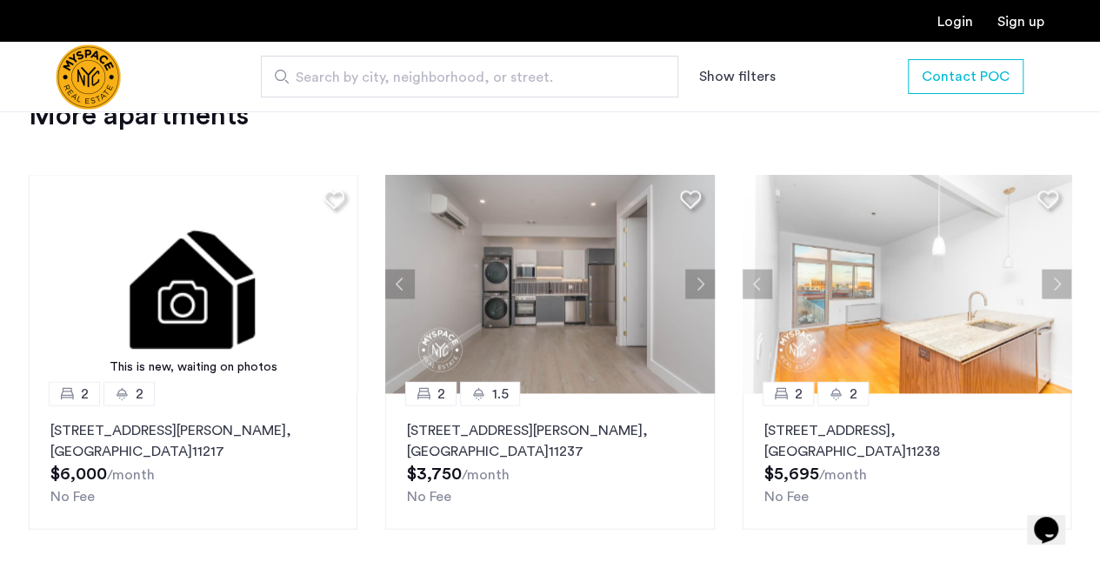
click at [1058, 284] on button "Next apartment" at bounding box center [1057, 285] width 30 height 30
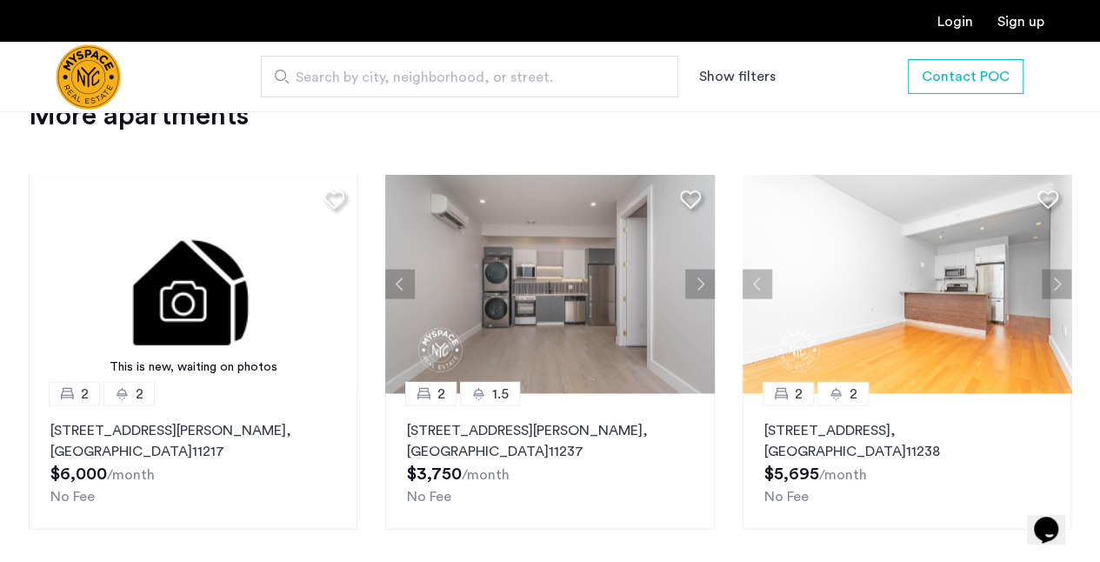
click at [699, 281] on button "Next apartment" at bounding box center [700, 285] width 30 height 30
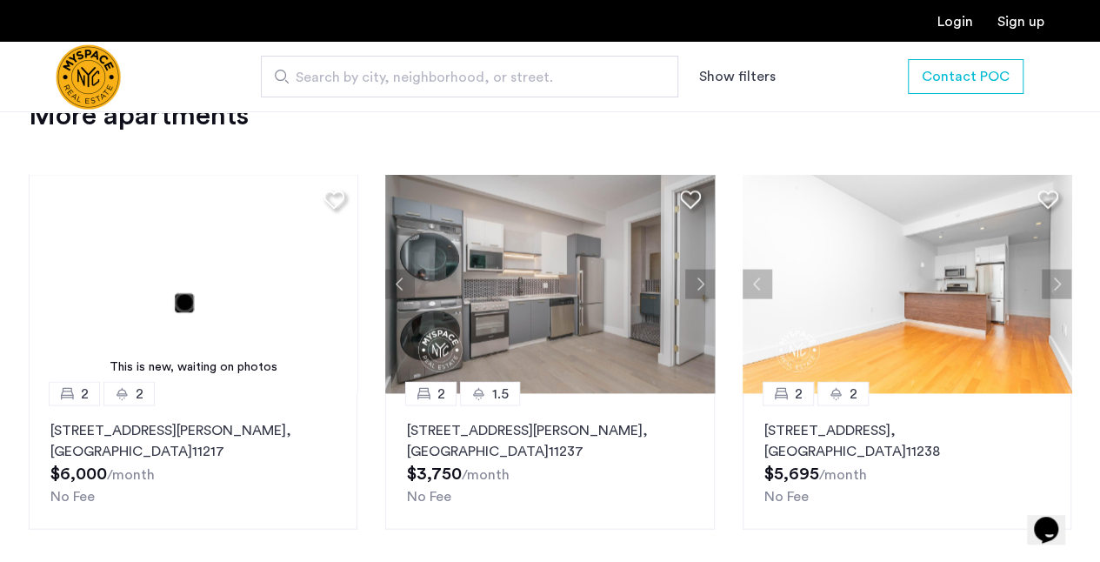
click at [699, 281] on button "Next apartment" at bounding box center [700, 285] width 30 height 30
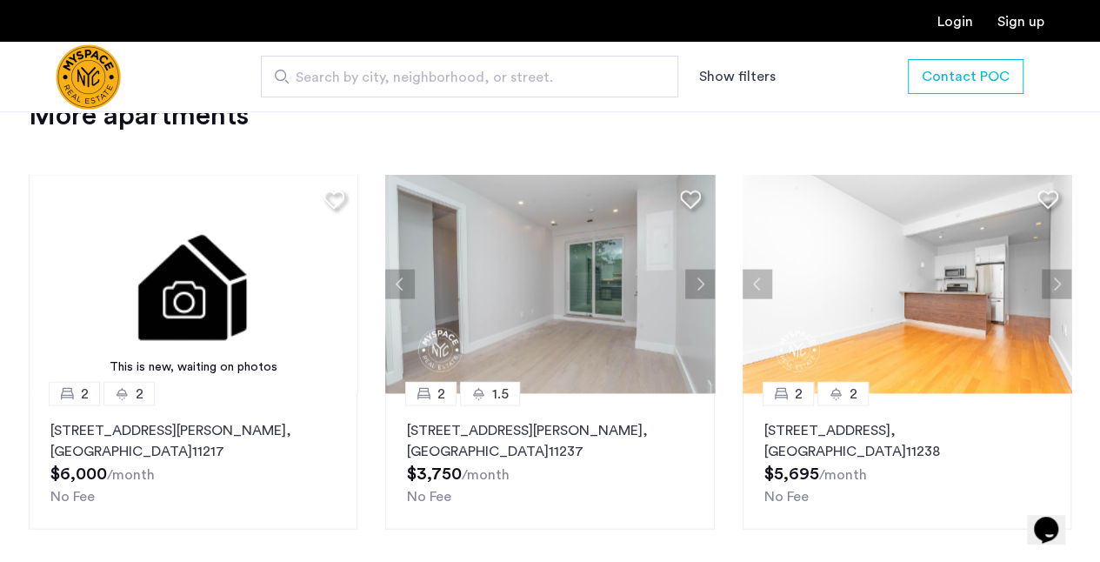
click at [699, 281] on button "Next apartment" at bounding box center [700, 285] width 30 height 30
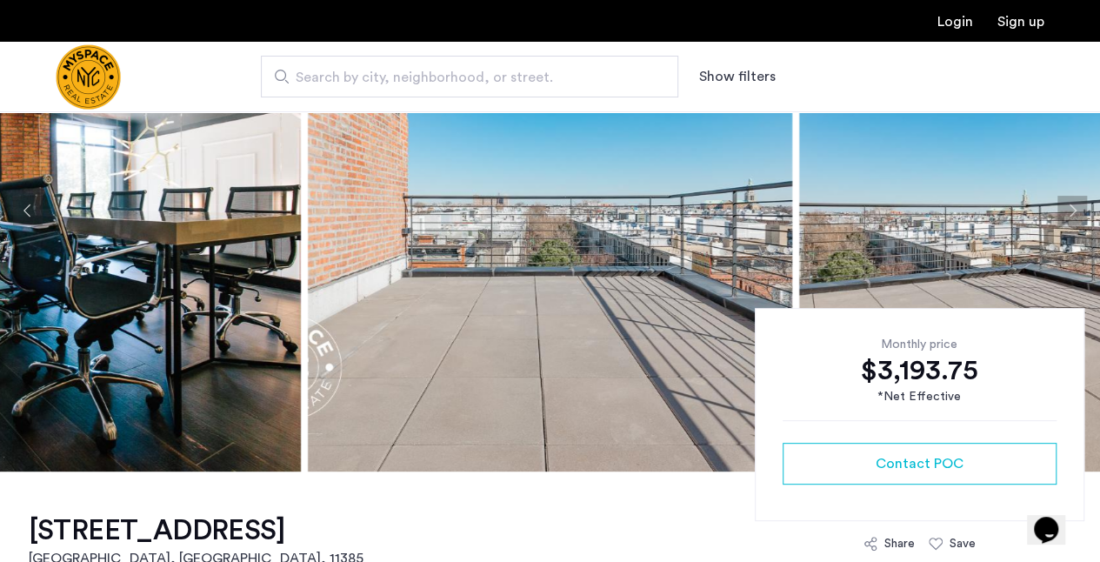
scroll to position [56, 0]
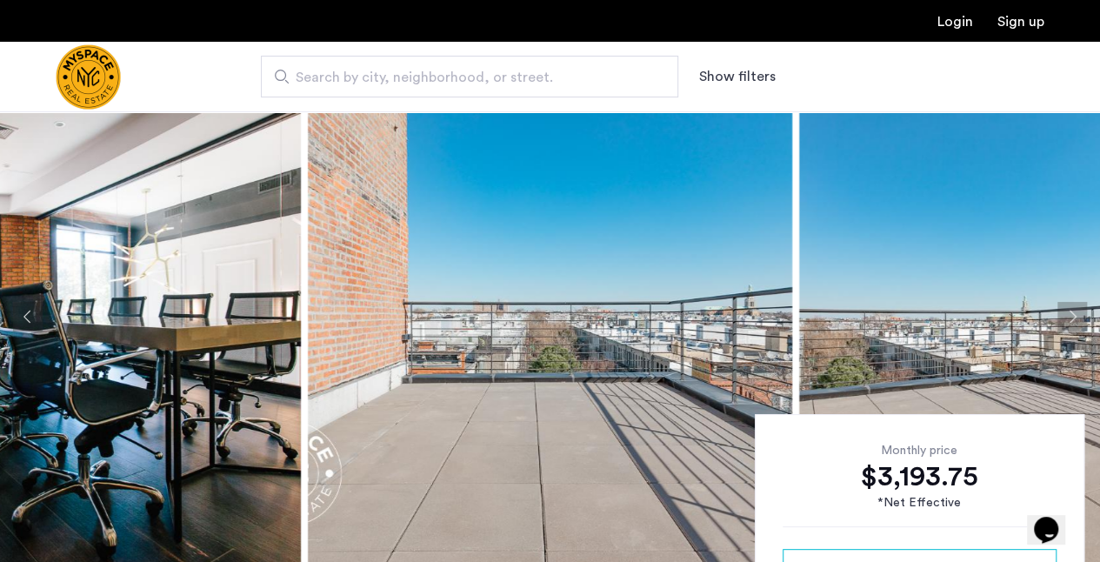
click at [215, 326] on img at bounding box center [58, 317] width 485 height 522
click at [547, 335] on img at bounding box center [550, 317] width 485 height 522
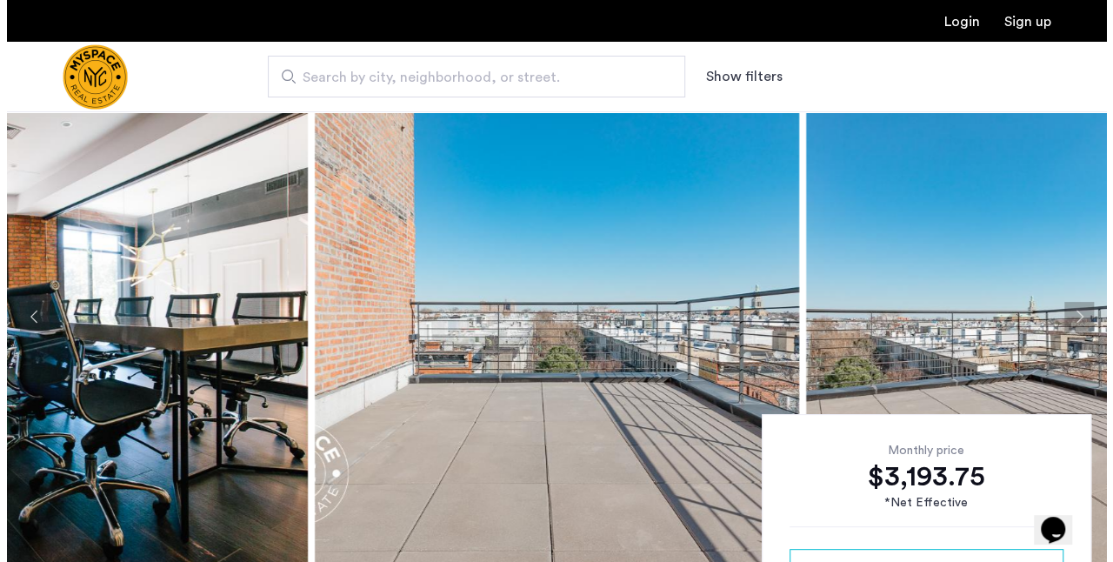
scroll to position [0, 0]
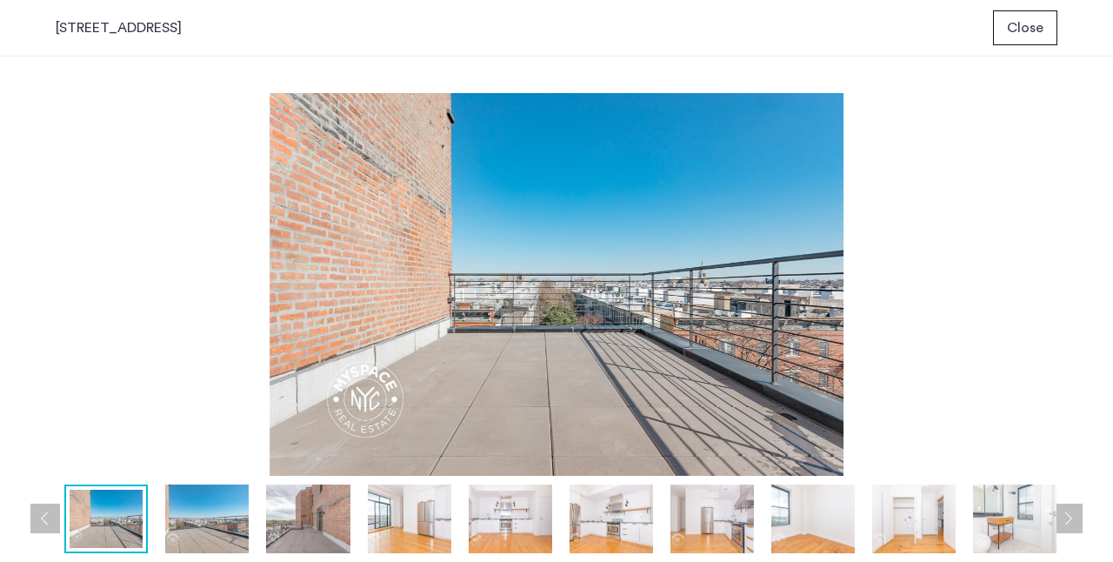
click at [219, 525] on img at bounding box center [207, 519] width 84 height 69
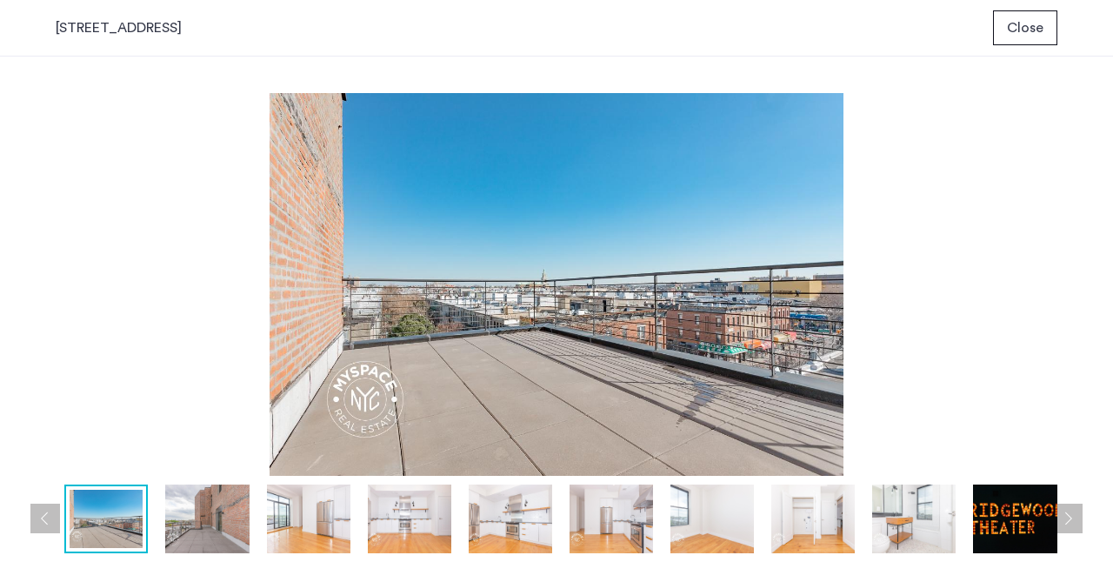
click at [307, 518] on img at bounding box center [309, 519] width 84 height 69
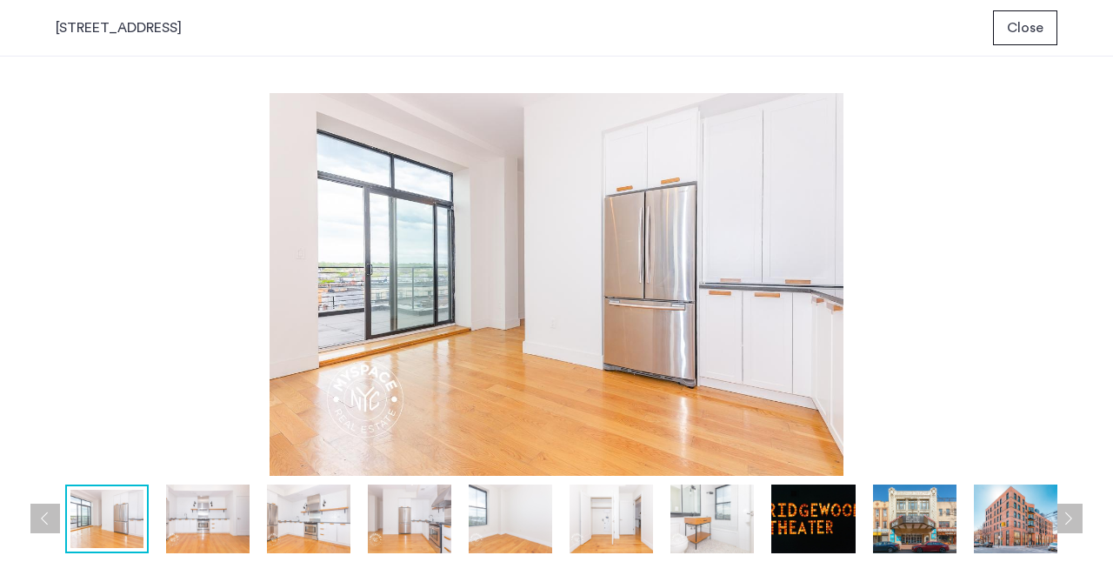
click at [227, 519] on img at bounding box center [208, 519] width 84 height 69
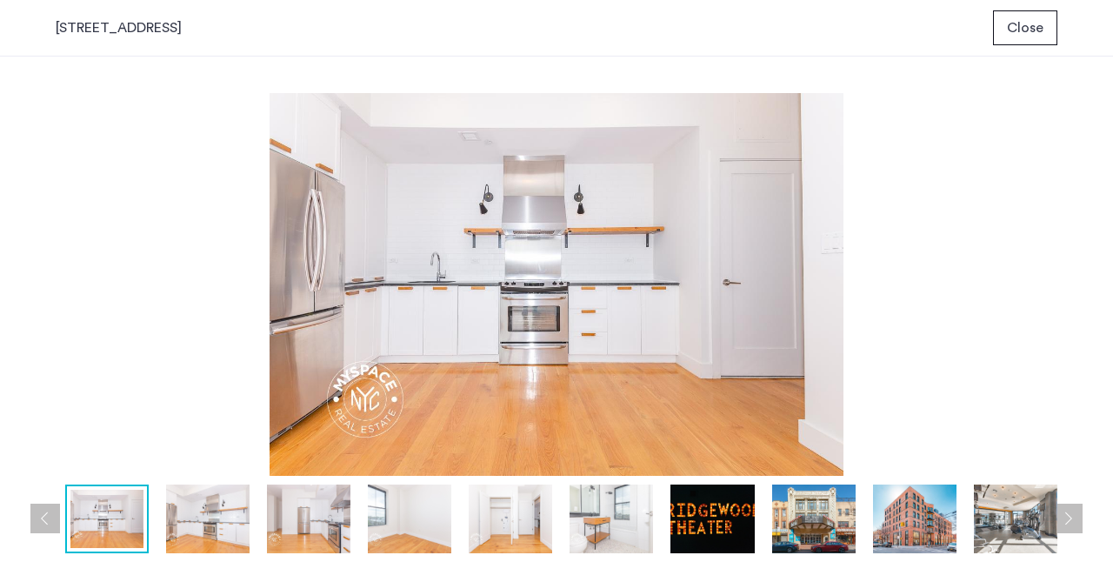
click at [310, 516] on img at bounding box center [309, 519] width 84 height 69
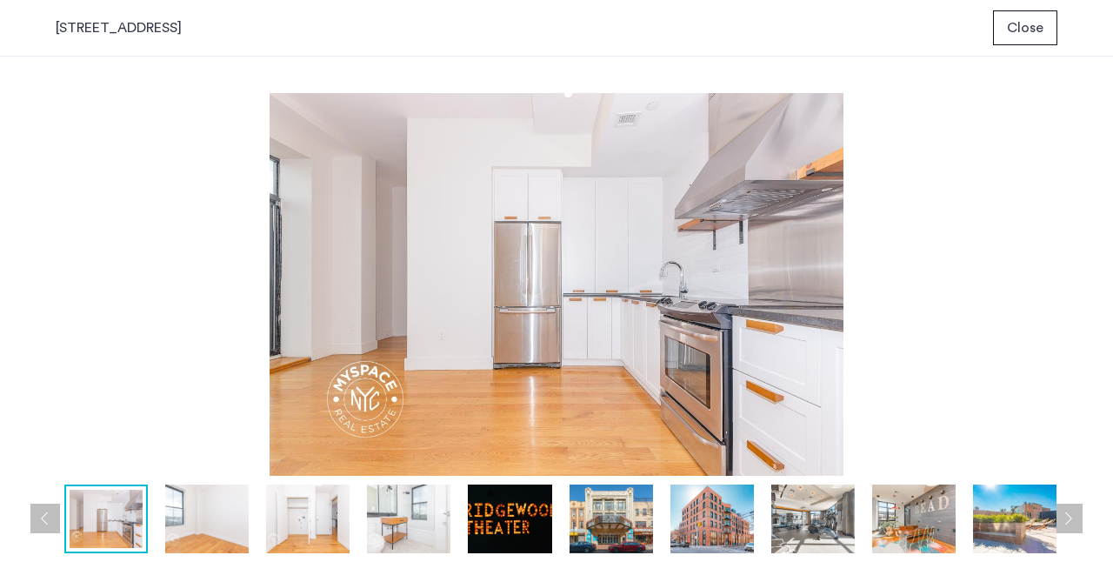
click at [405, 516] on img at bounding box center [409, 519] width 84 height 69
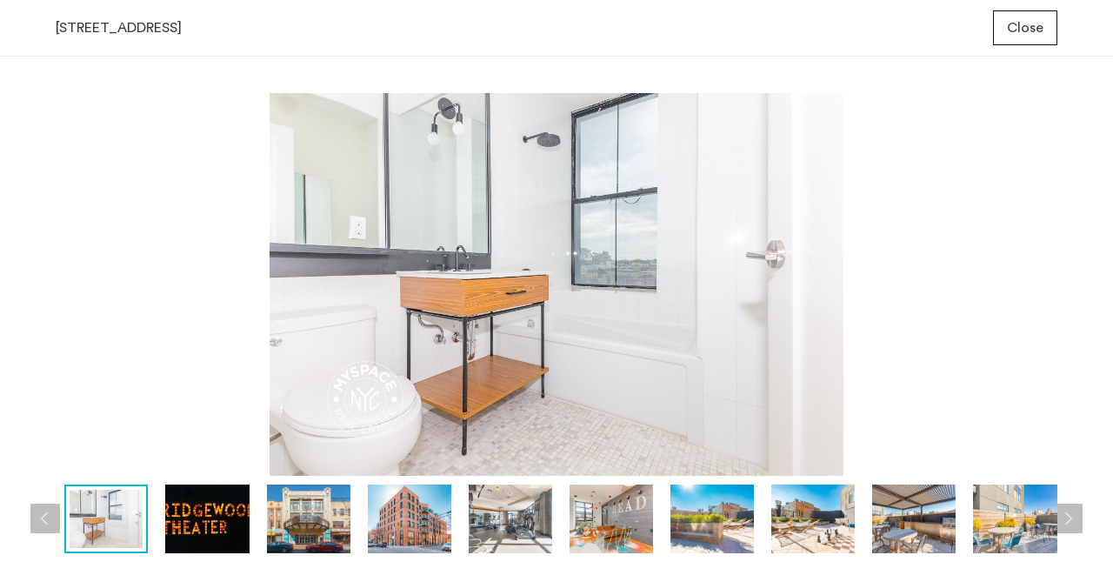
click at [302, 512] on img at bounding box center [309, 519] width 84 height 69
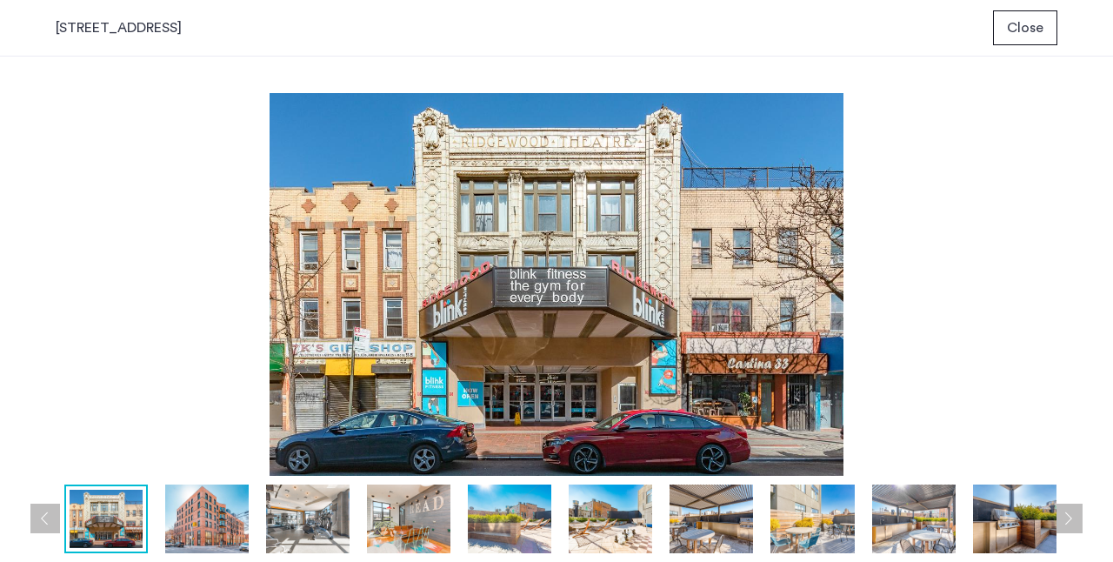
click at [198, 528] on img at bounding box center [207, 519] width 84 height 69
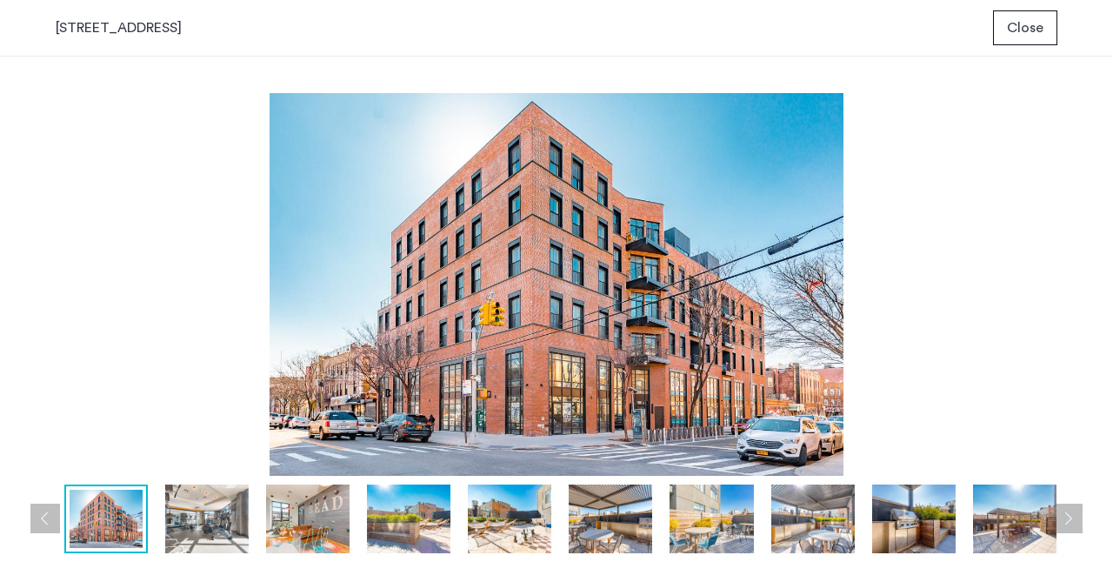
click at [214, 522] on img at bounding box center [207, 519] width 84 height 69
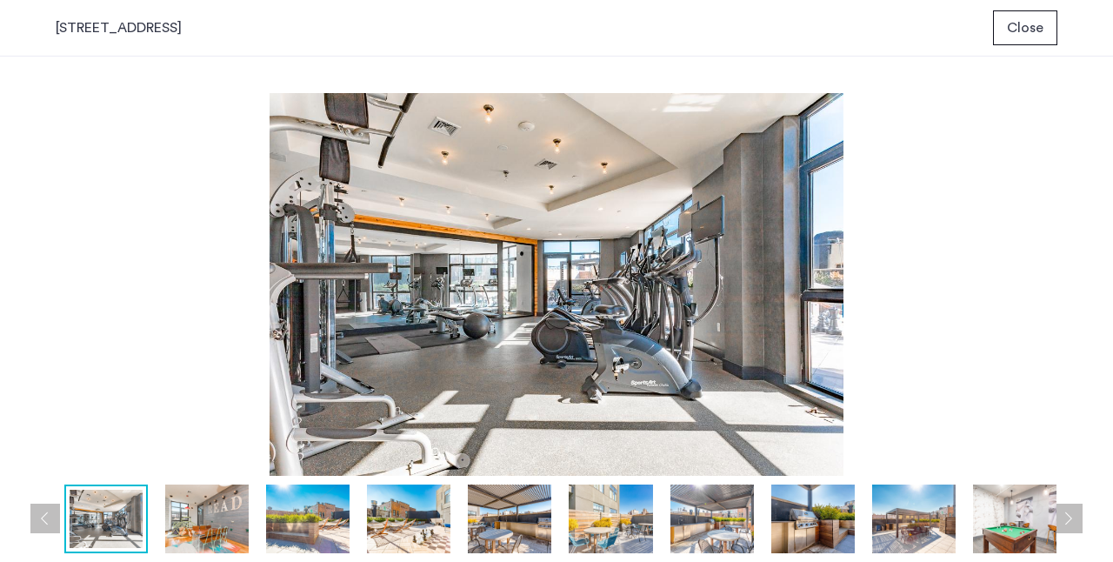
click at [310, 523] on img at bounding box center [308, 519] width 84 height 69
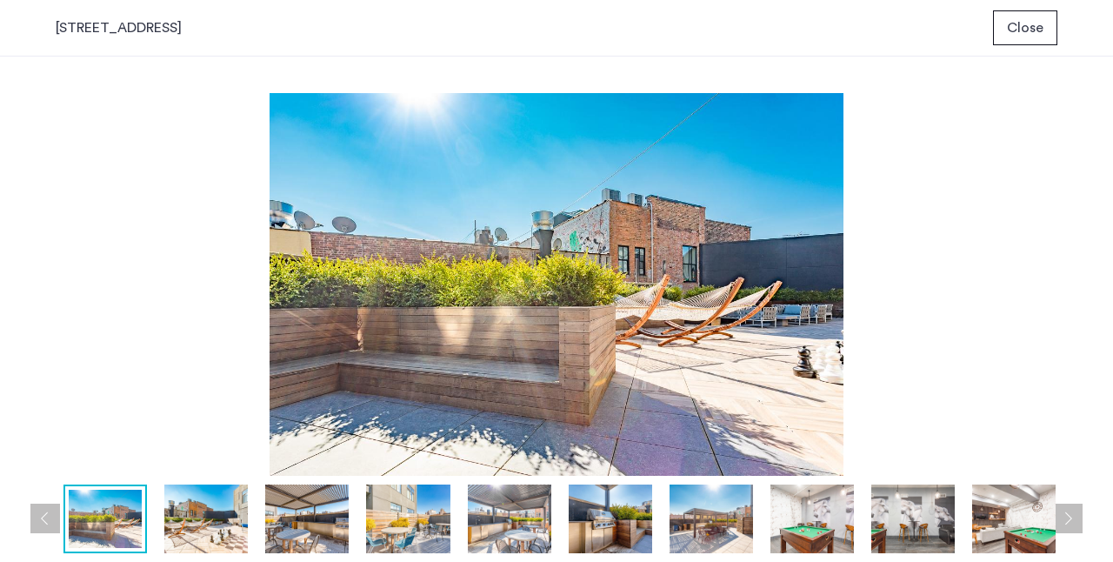
click at [395, 530] on img at bounding box center [408, 519] width 84 height 69
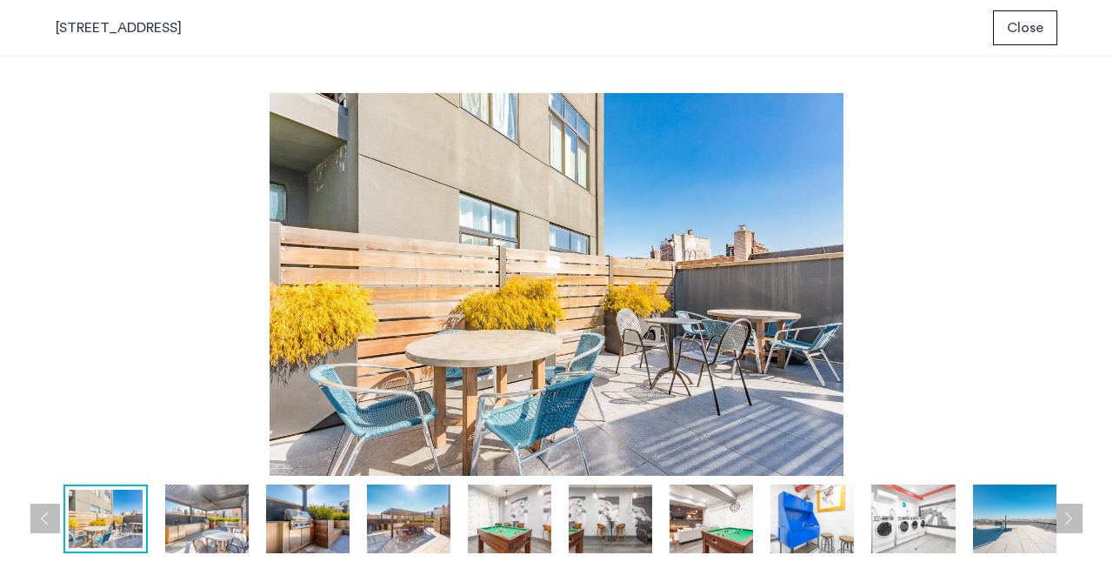
click at [804, 510] on img at bounding box center [813, 519] width 84 height 69
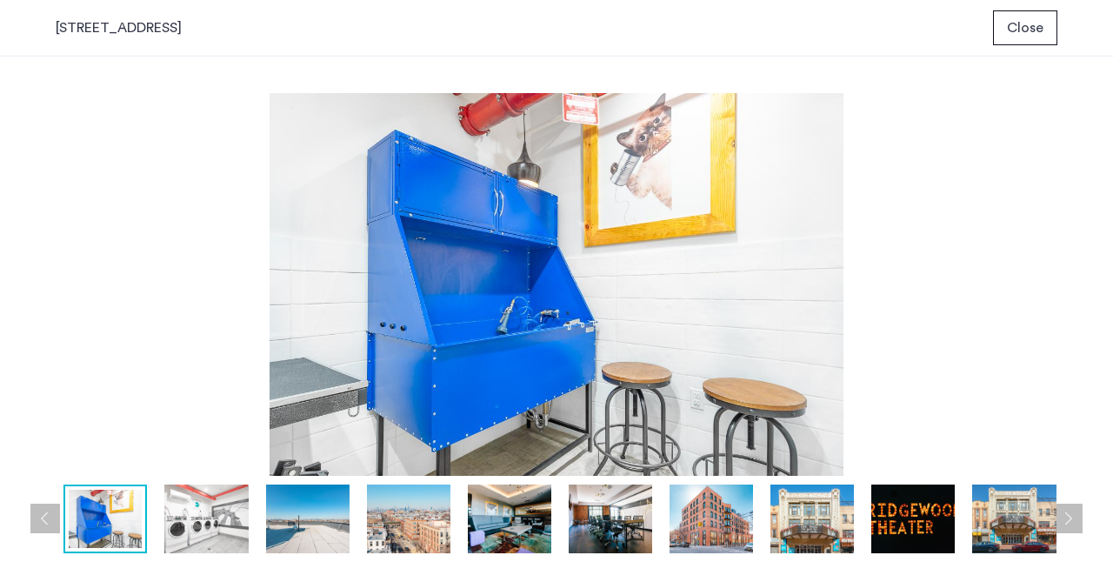
click at [335, 526] on img at bounding box center [308, 519] width 84 height 69
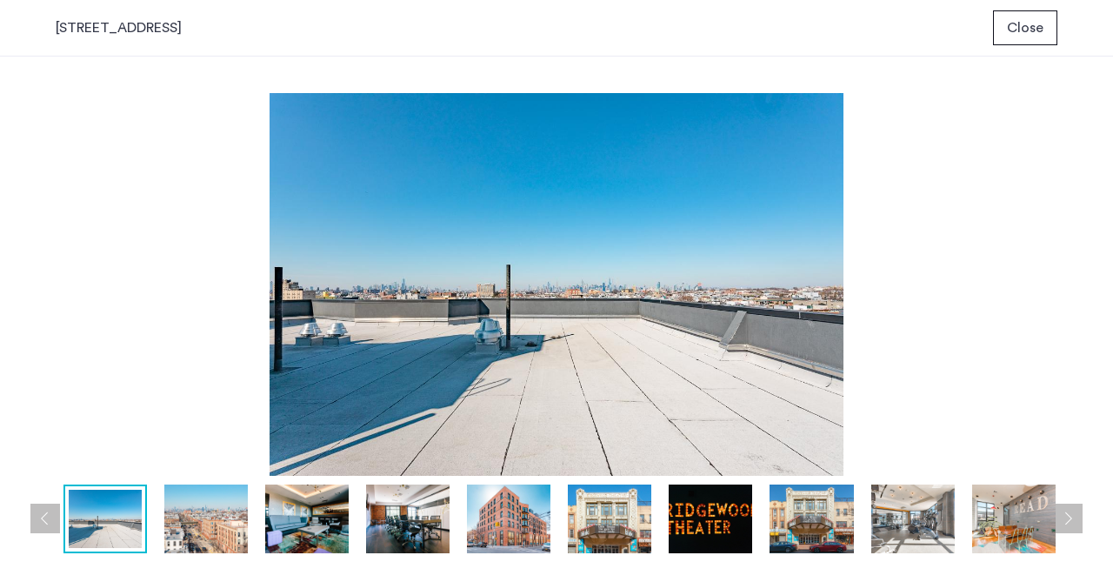
click at [401, 525] on img at bounding box center [408, 519] width 84 height 69
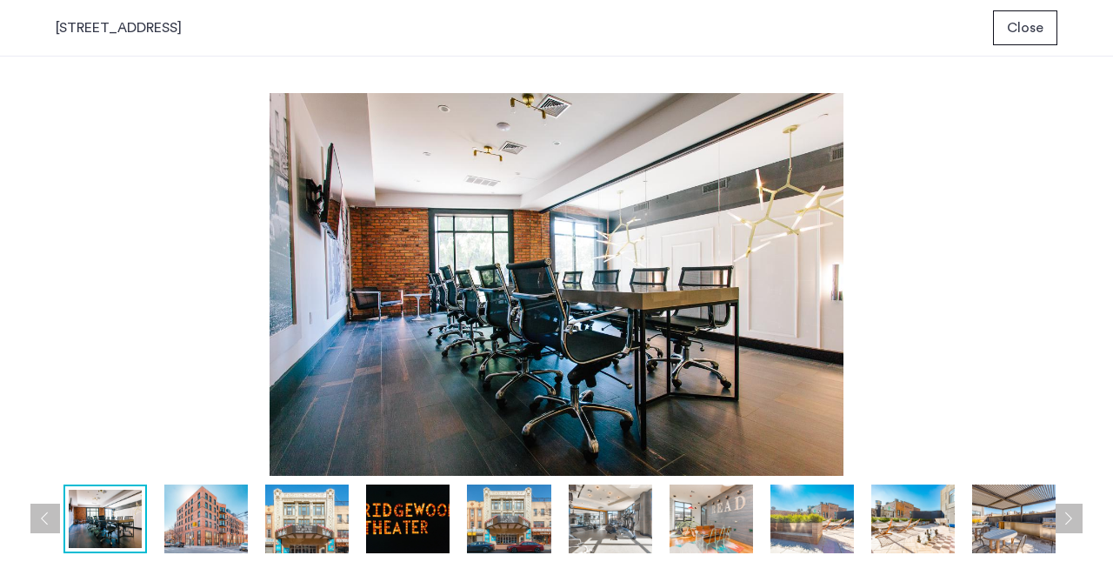
click at [508, 521] on img at bounding box center [509, 519] width 84 height 69
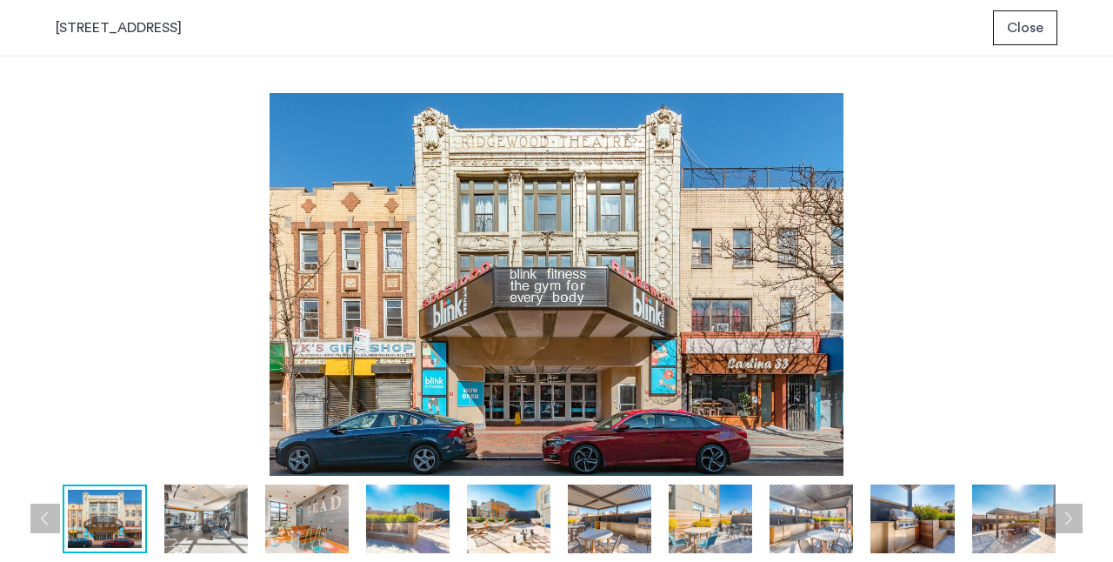
click at [1016, 30] on span "Close" at bounding box center [1025, 27] width 37 height 21
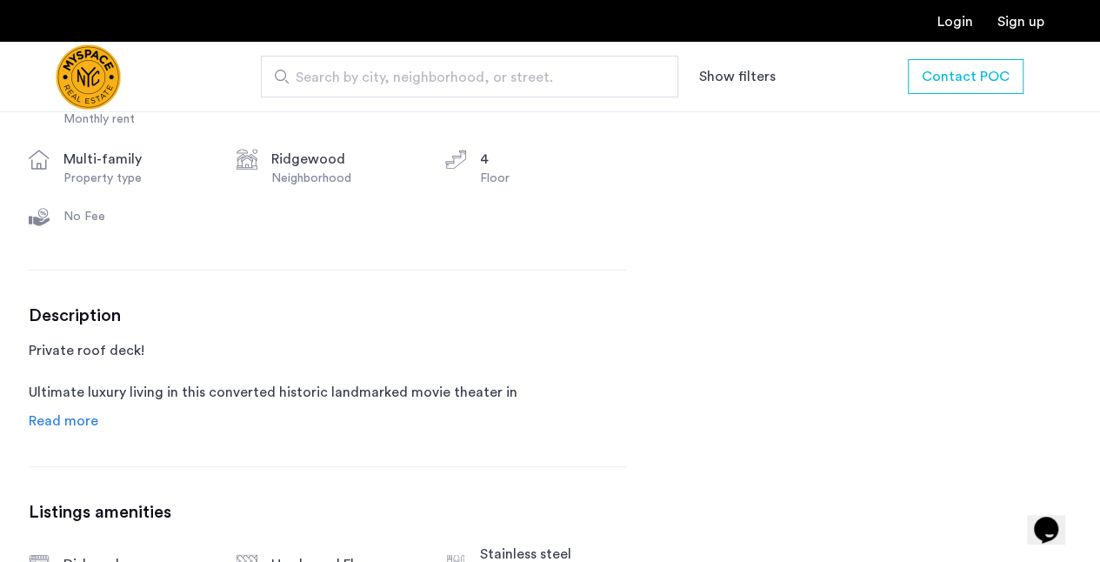
scroll to position [750, 0]
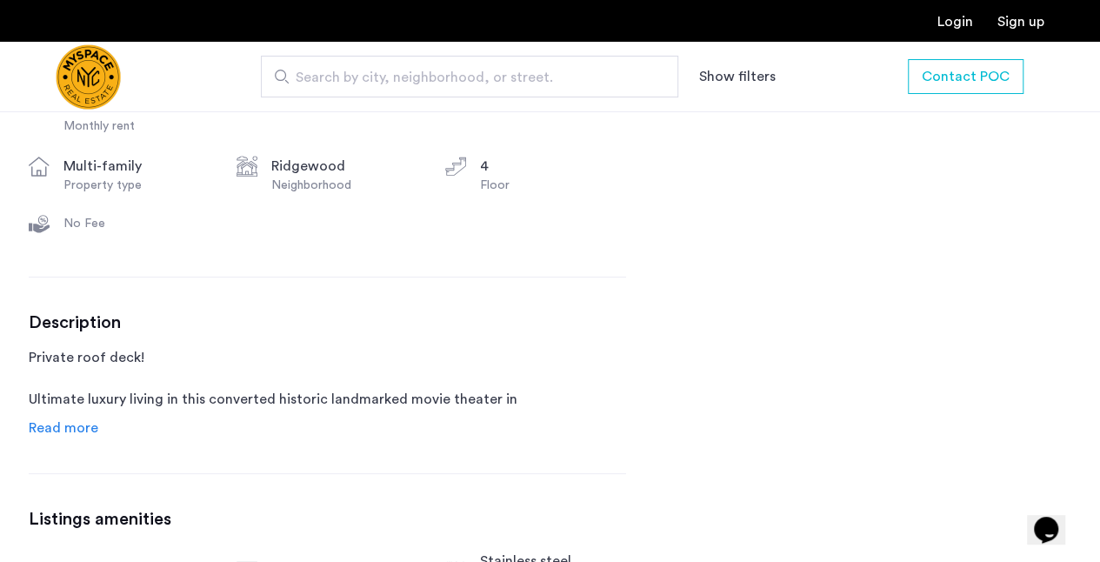
click at [69, 432] on span "Read more" at bounding box center [64, 428] width 70 height 14
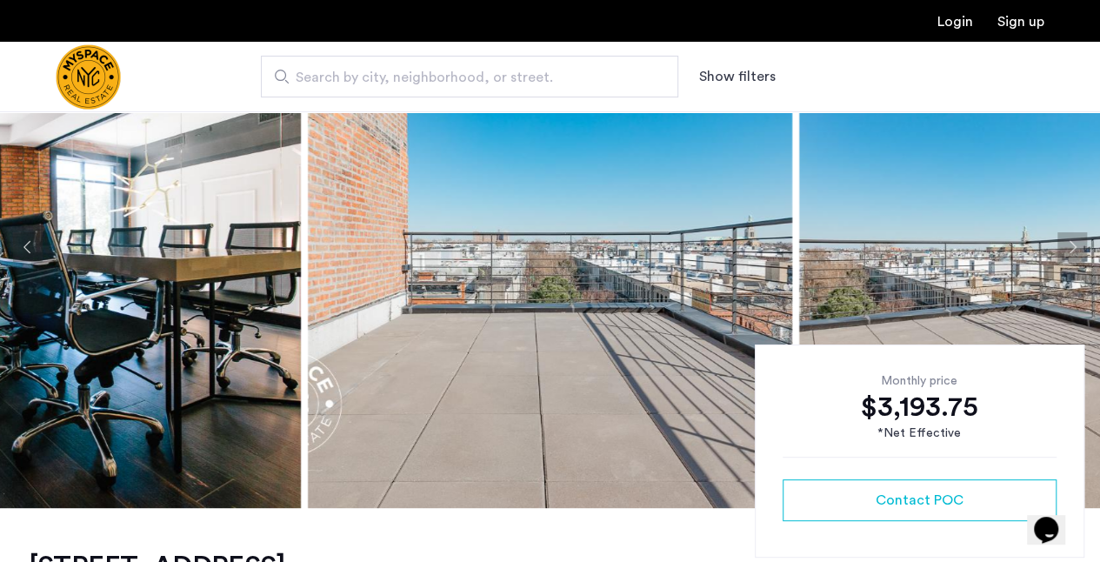
scroll to position [160, 0]
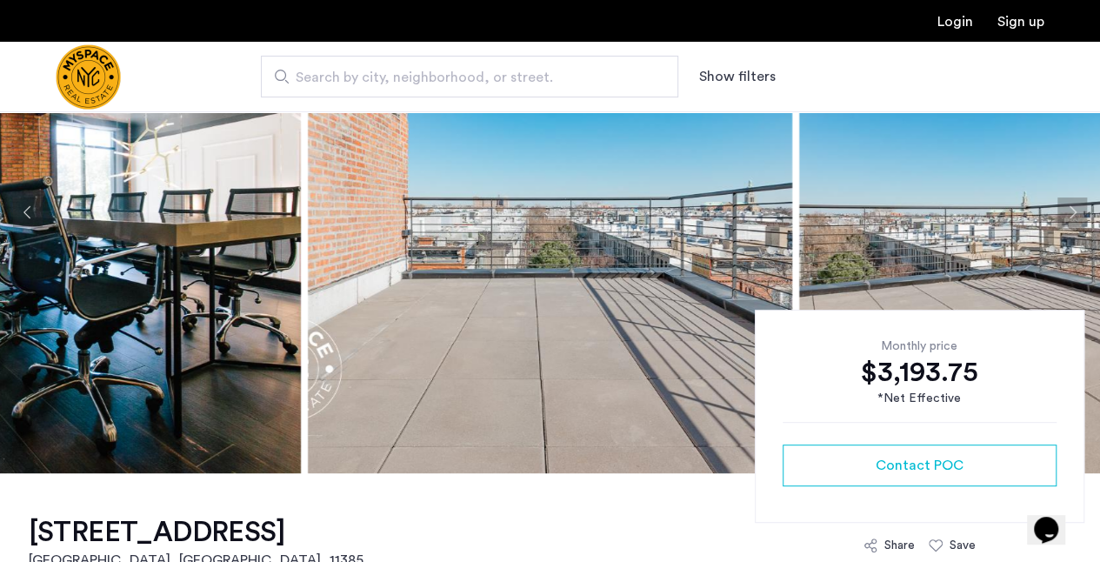
click at [659, 290] on img at bounding box center [550, 212] width 485 height 522
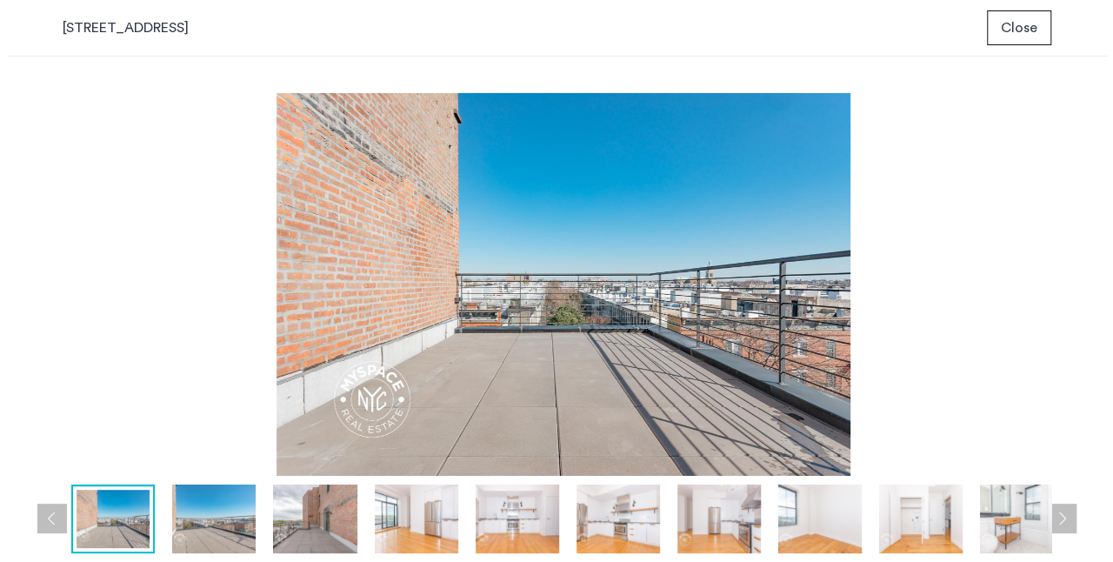
scroll to position [0, 0]
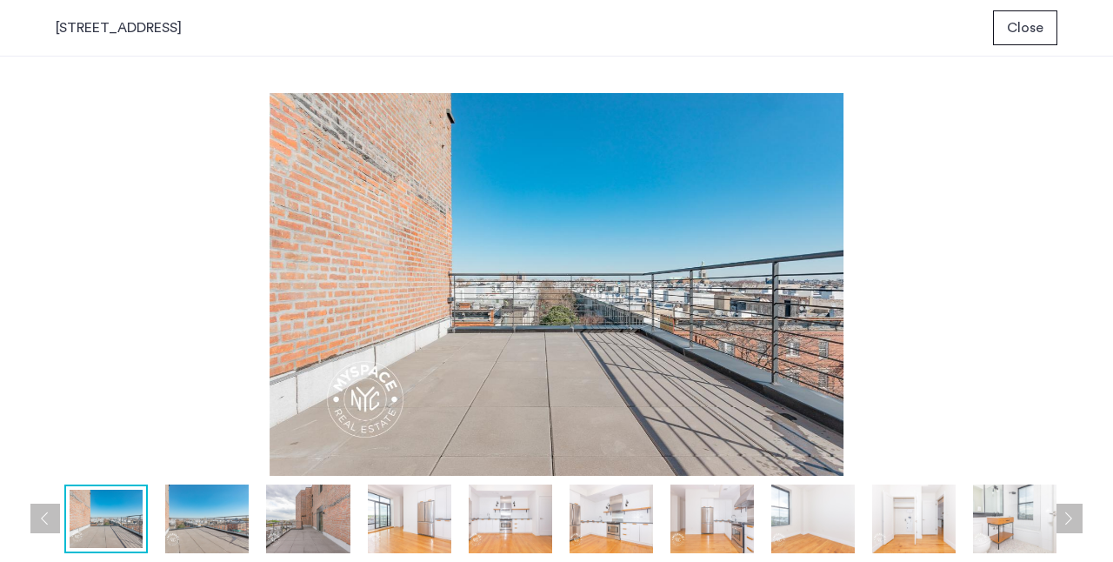
click at [330, 521] on img at bounding box center [308, 519] width 84 height 69
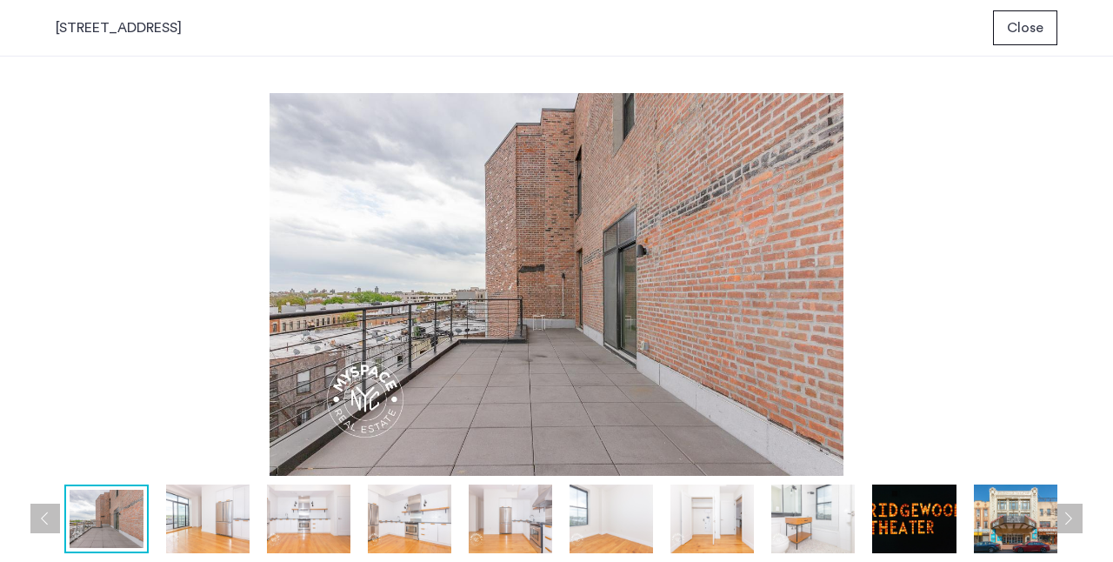
click at [219, 521] on img at bounding box center [208, 519] width 84 height 69
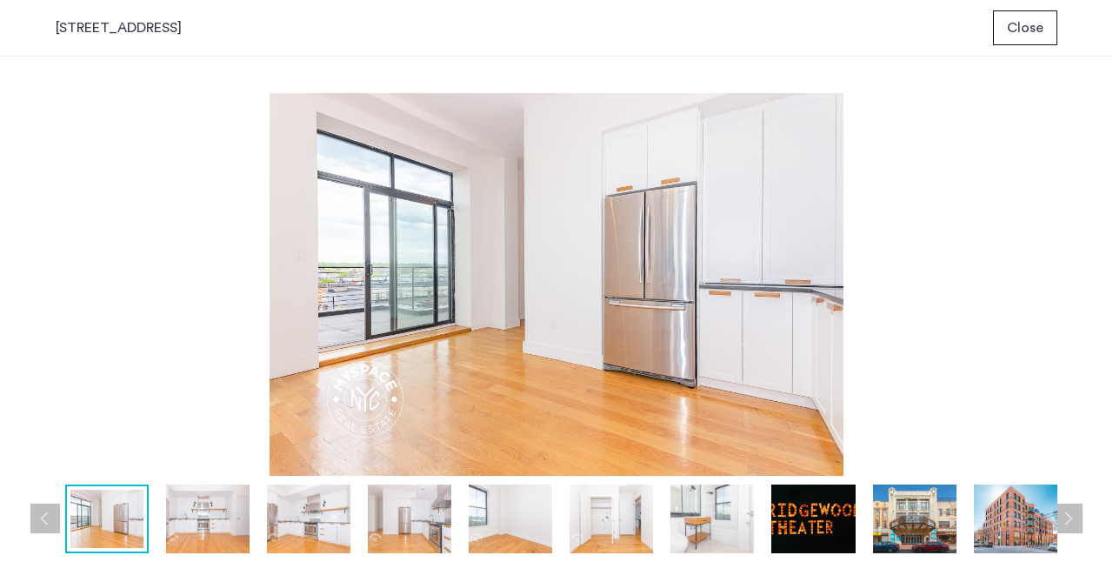
click at [304, 518] on img at bounding box center [309, 519] width 84 height 69
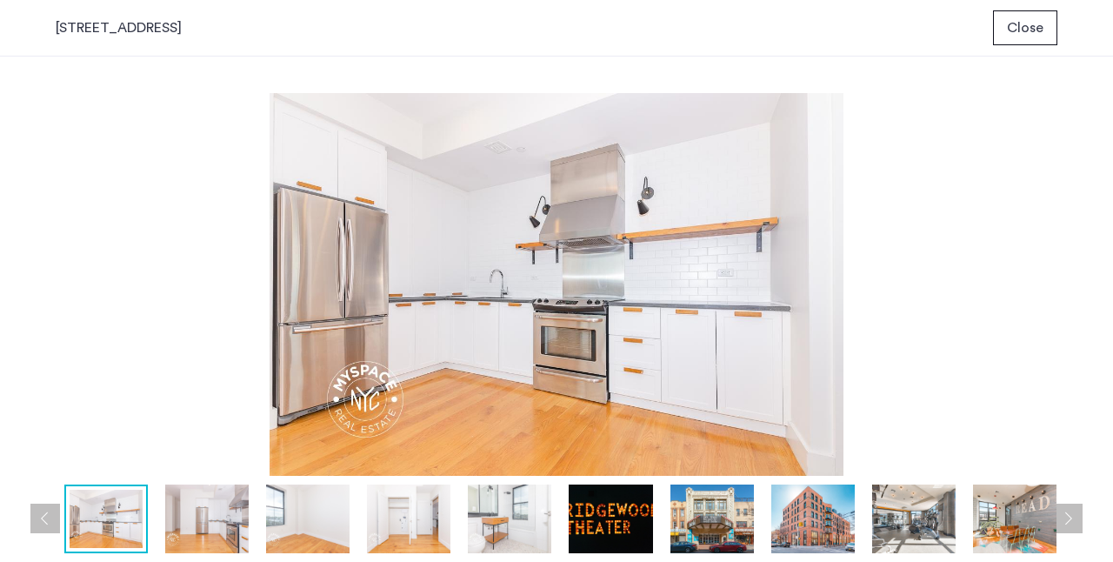
click at [303, 522] on img at bounding box center [308, 519] width 84 height 69
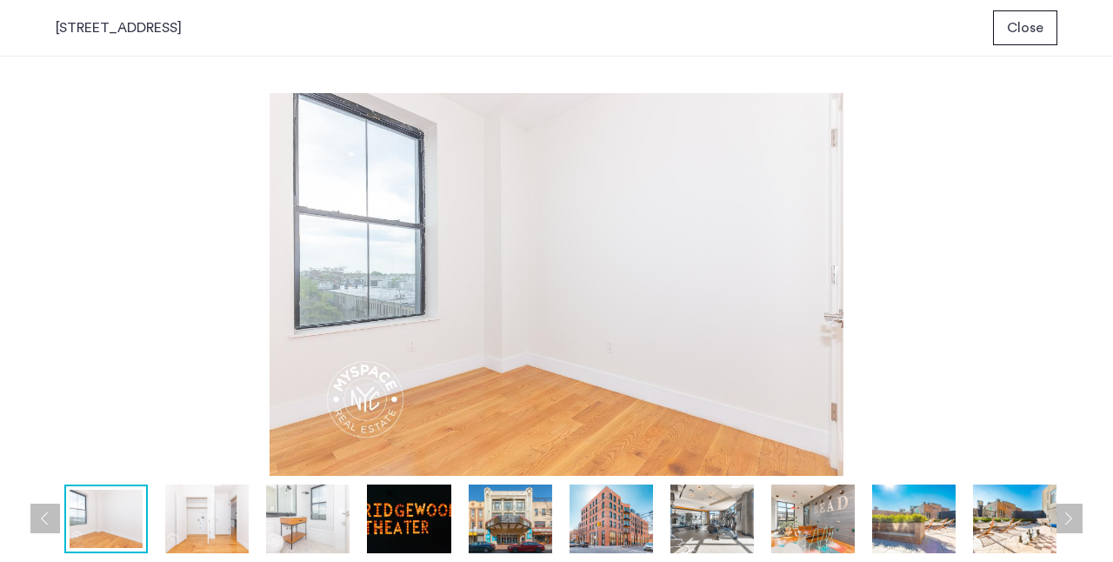
click at [311, 519] on img at bounding box center [308, 519] width 84 height 69
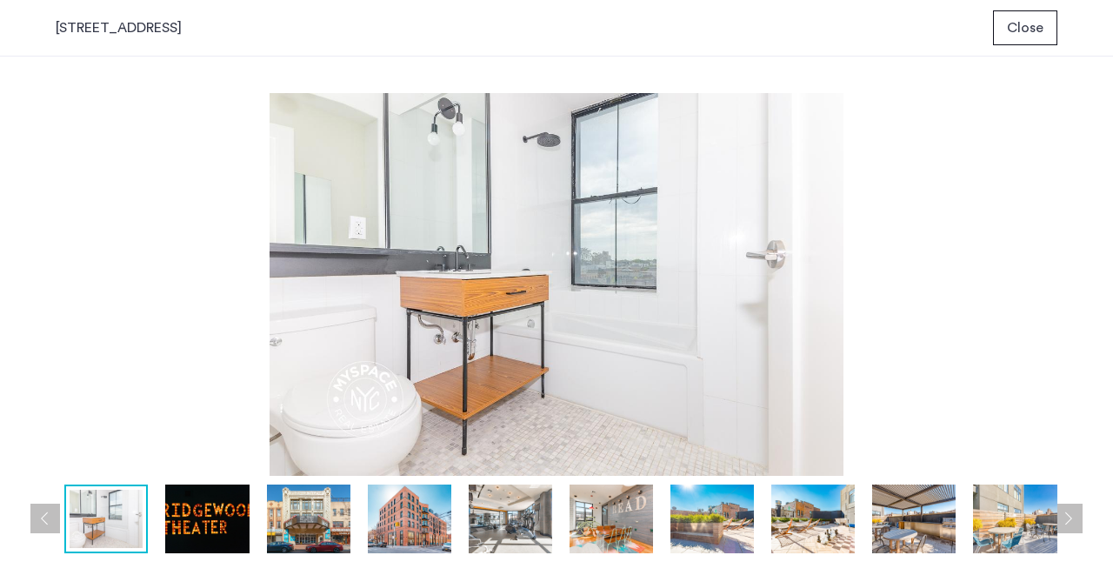
click at [39, 520] on button "Previous apartment" at bounding box center [45, 519] width 30 height 30
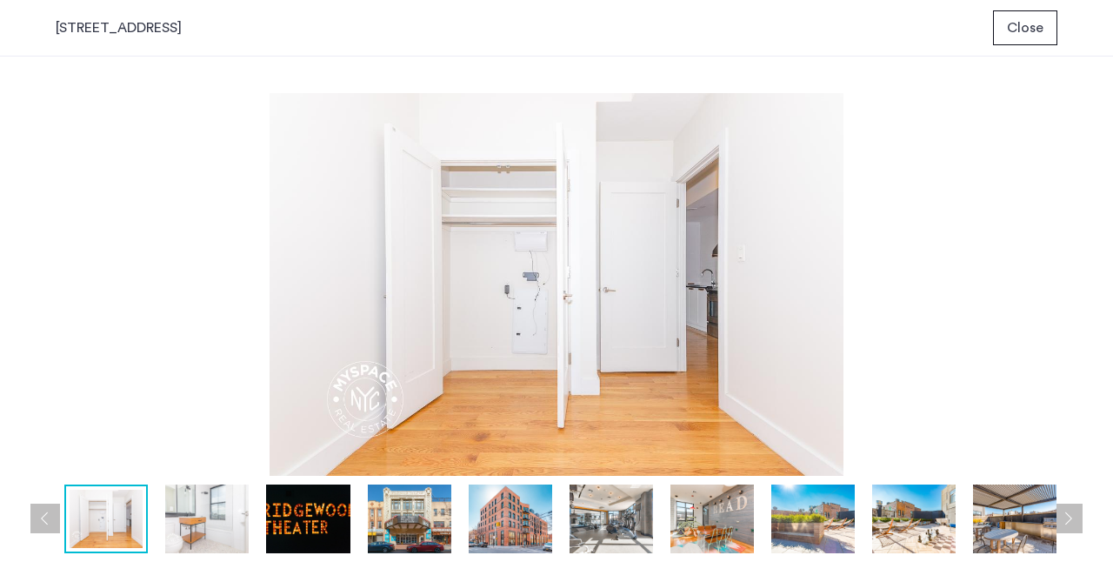
click at [45, 516] on button "Previous apartment" at bounding box center [45, 519] width 30 height 30
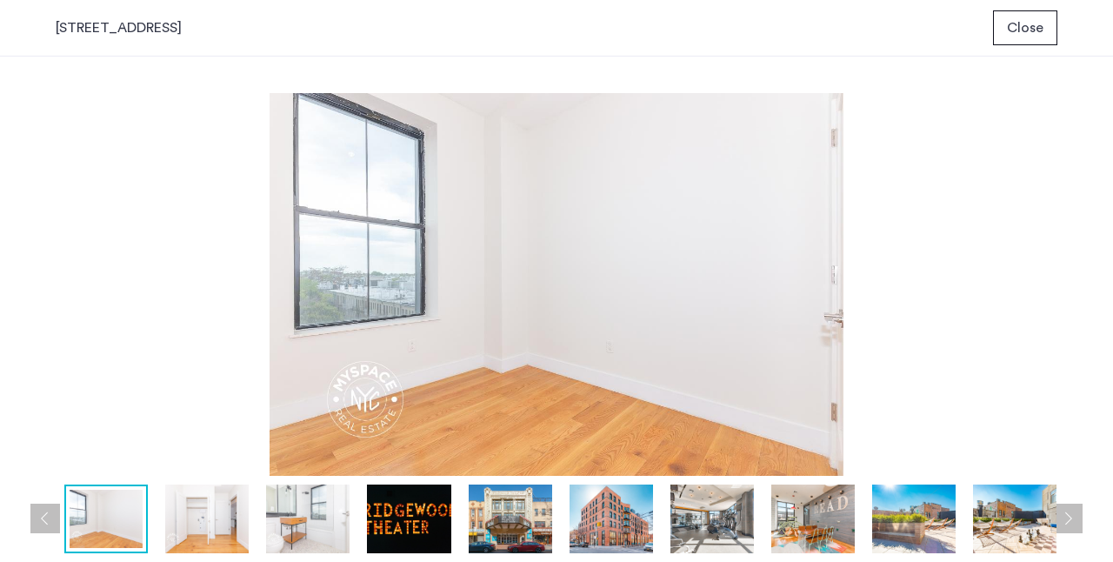
click at [45, 516] on button "Previous apartment" at bounding box center [45, 519] width 30 height 30
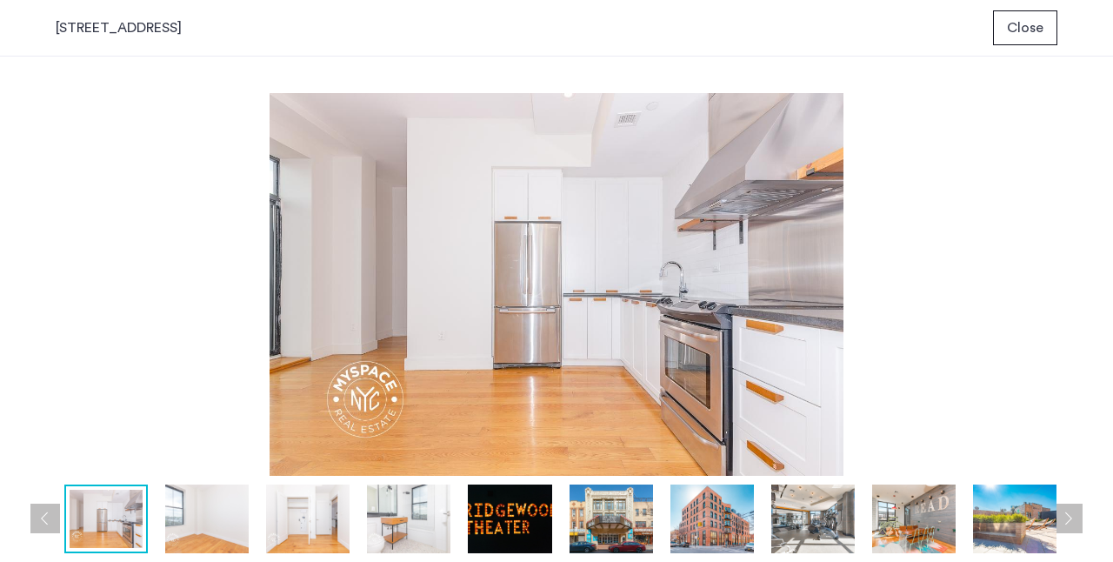
click at [45, 516] on button "Previous apartment" at bounding box center [45, 519] width 30 height 30
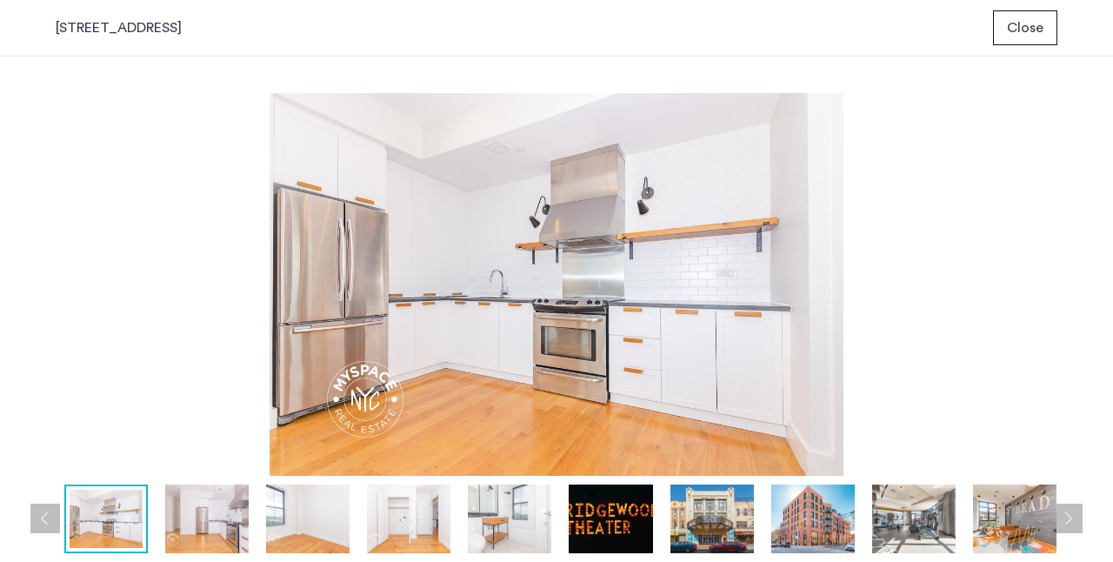
click at [45, 516] on button "Previous apartment" at bounding box center [45, 519] width 30 height 30
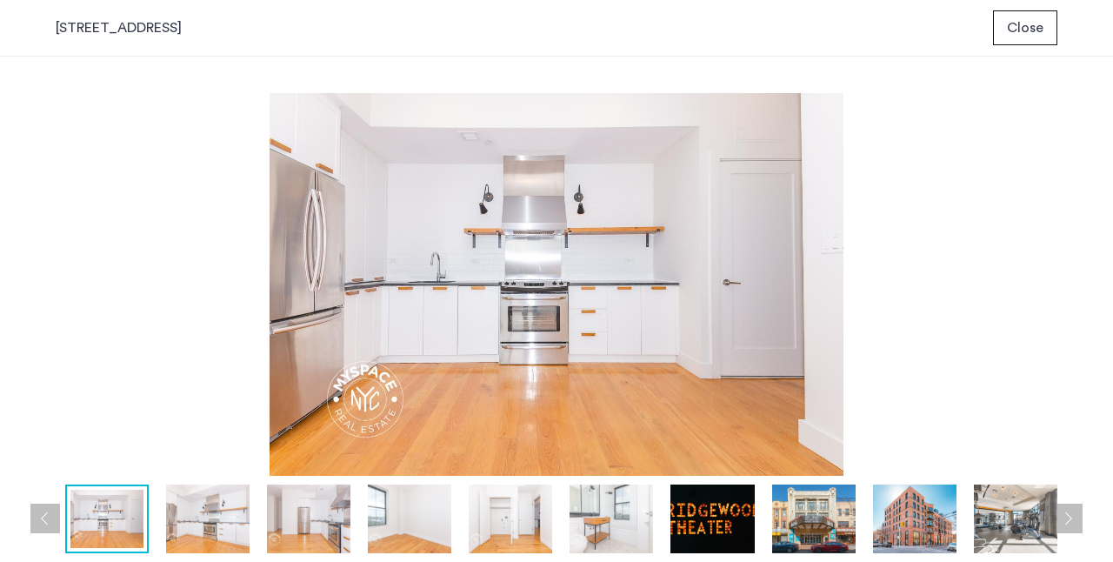
click at [45, 516] on button "Previous apartment" at bounding box center [45, 519] width 30 height 30
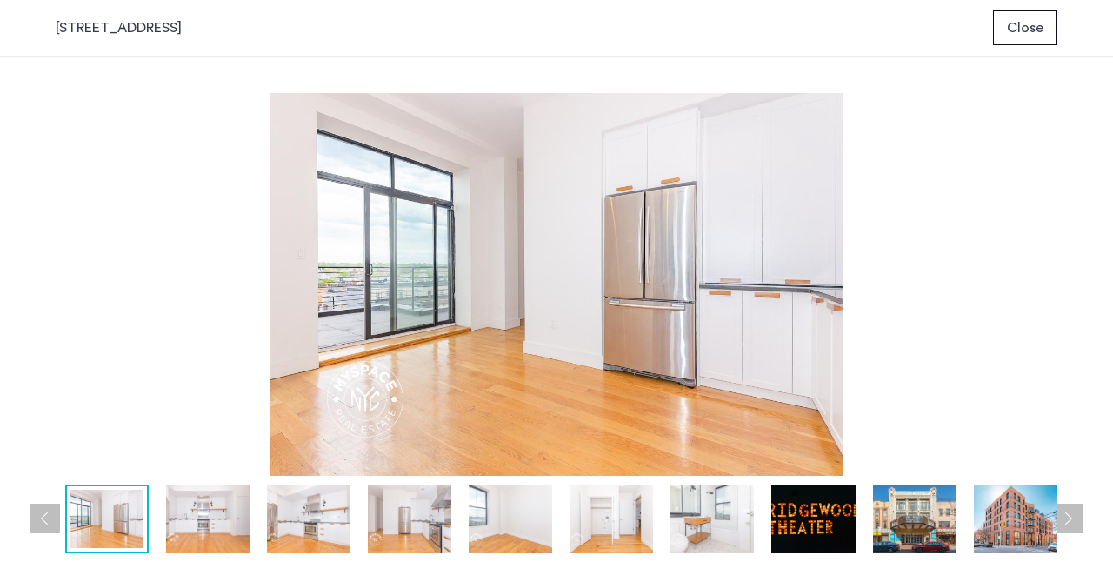
click at [45, 516] on button "Previous apartment" at bounding box center [45, 519] width 30 height 30
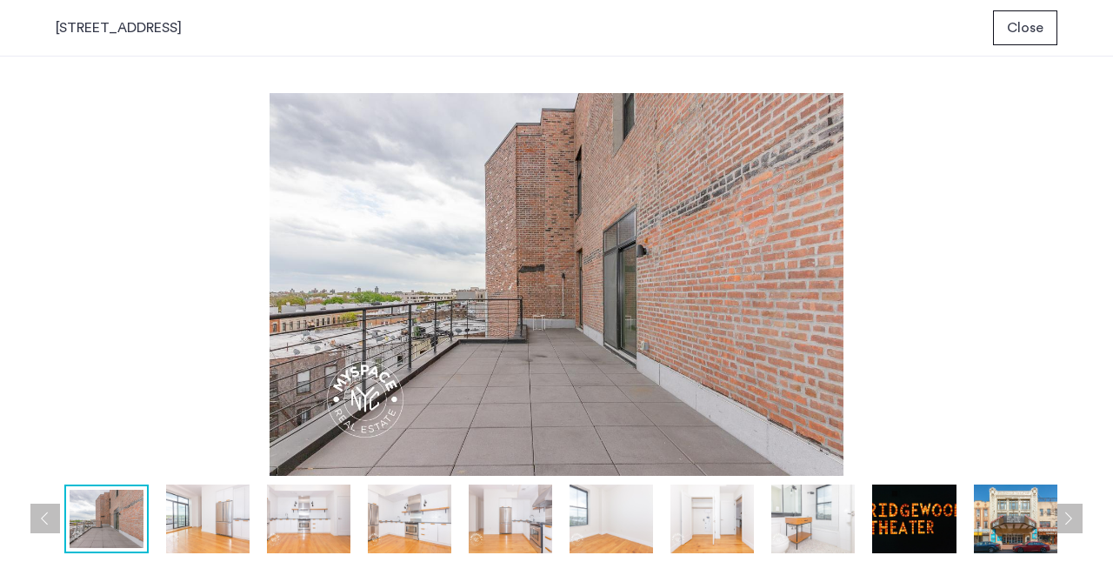
click at [45, 516] on button "Previous apartment" at bounding box center [45, 519] width 30 height 30
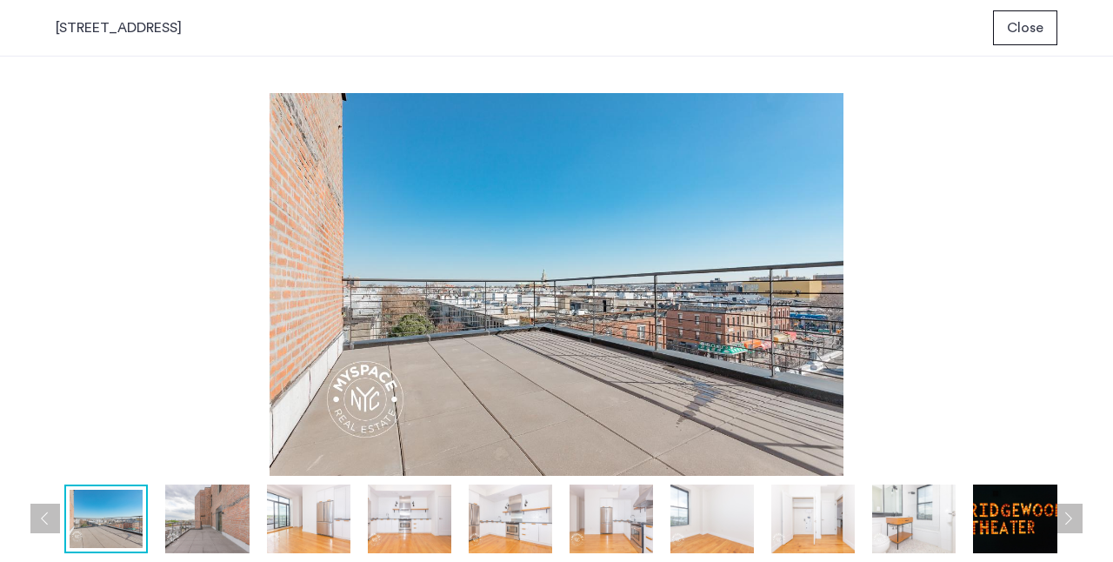
click at [45, 516] on button "Previous apartment" at bounding box center [45, 519] width 30 height 30
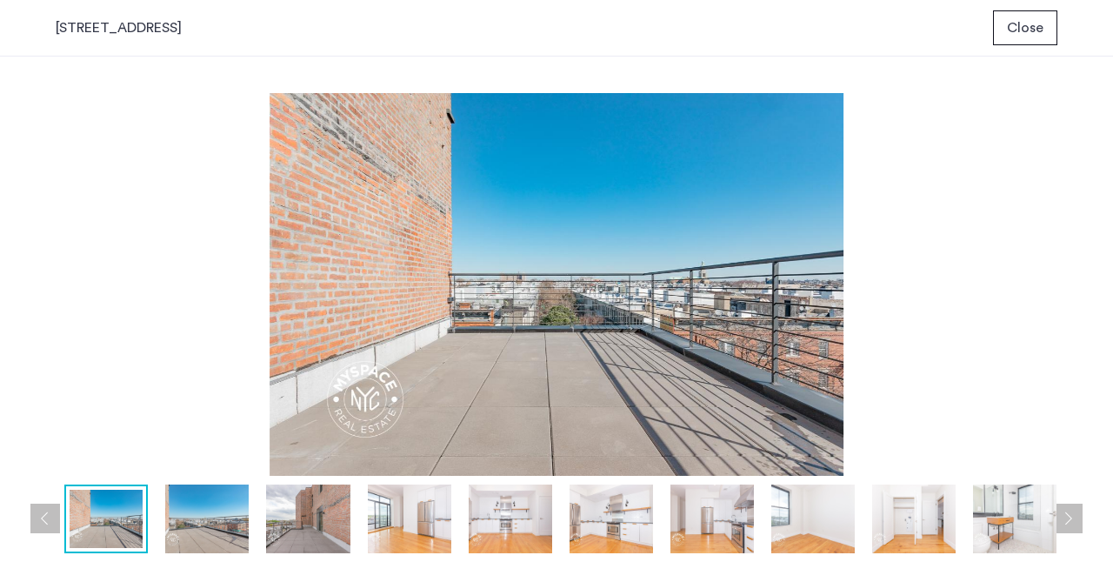
click at [45, 516] on button "Previous apartment" at bounding box center [45, 519] width 30 height 30
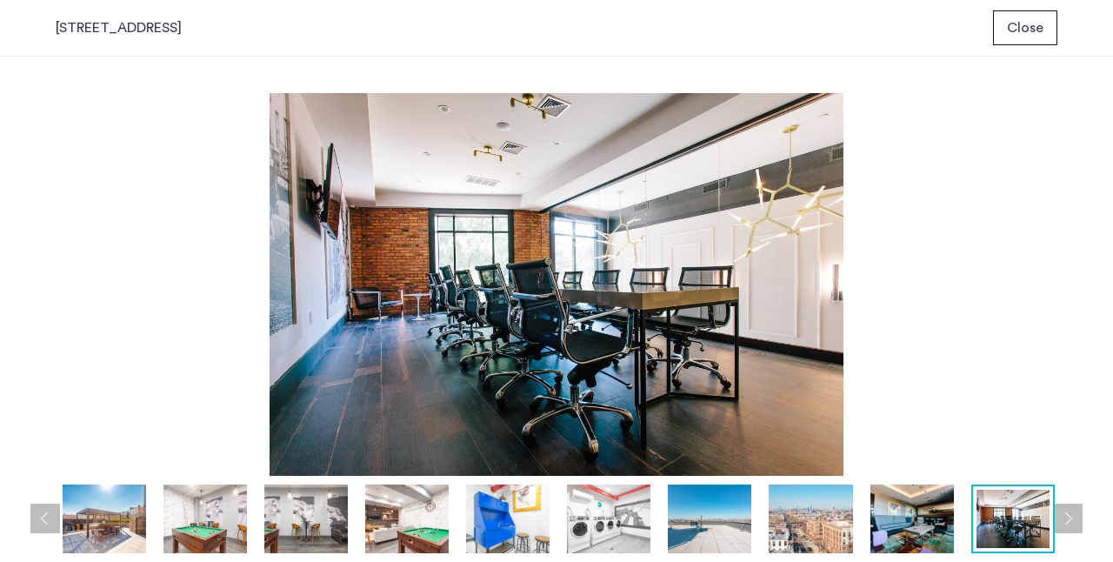
click at [45, 516] on button "Previous apartment" at bounding box center [45, 519] width 30 height 30
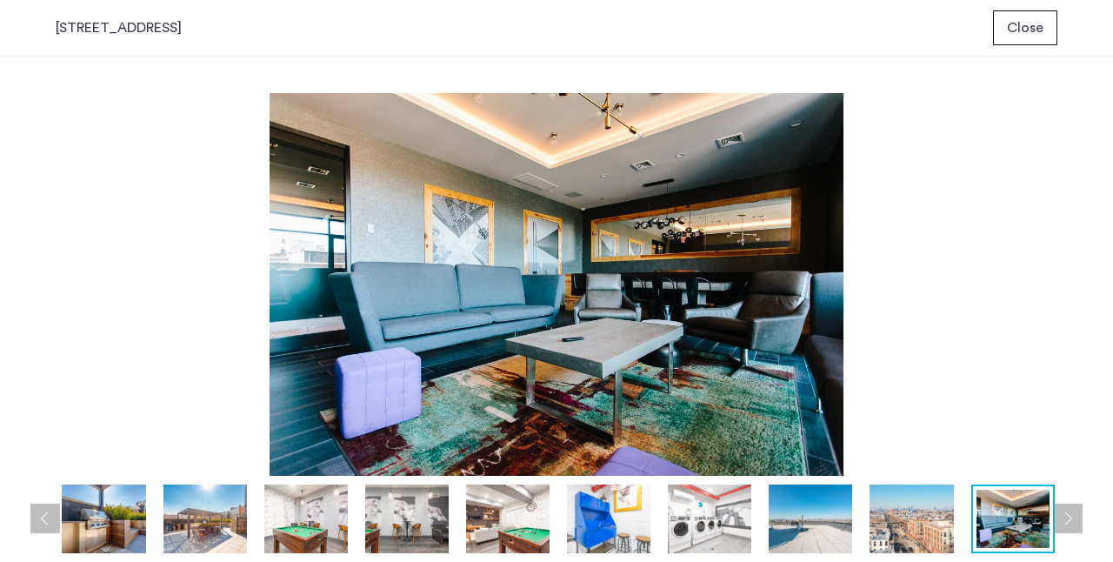
click at [45, 516] on button "Previous apartment" at bounding box center [45, 519] width 30 height 30
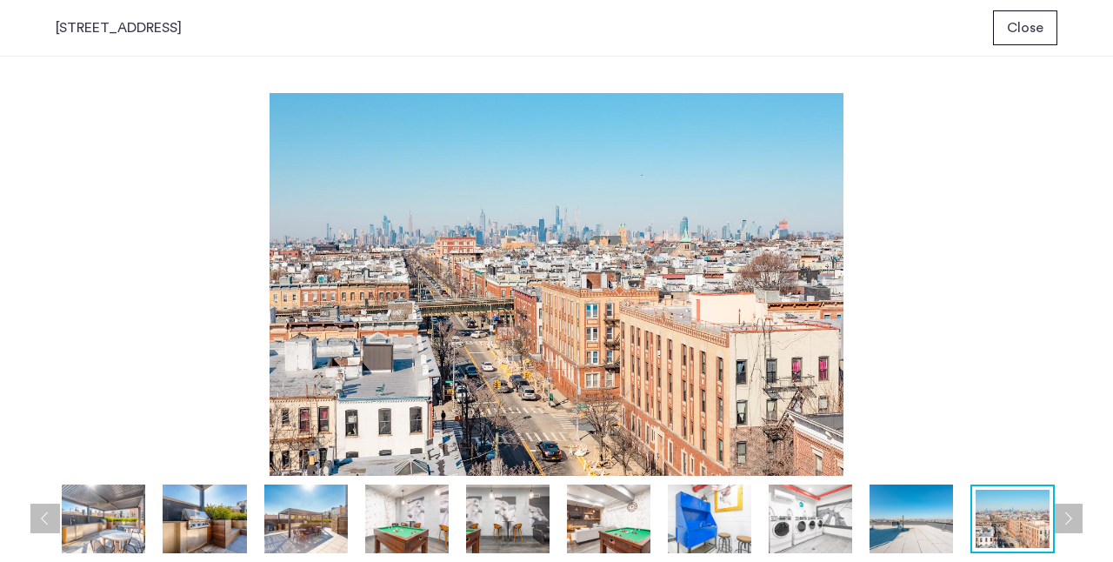
click at [45, 516] on button "Previous apartment" at bounding box center [45, 519] width 30 height 30
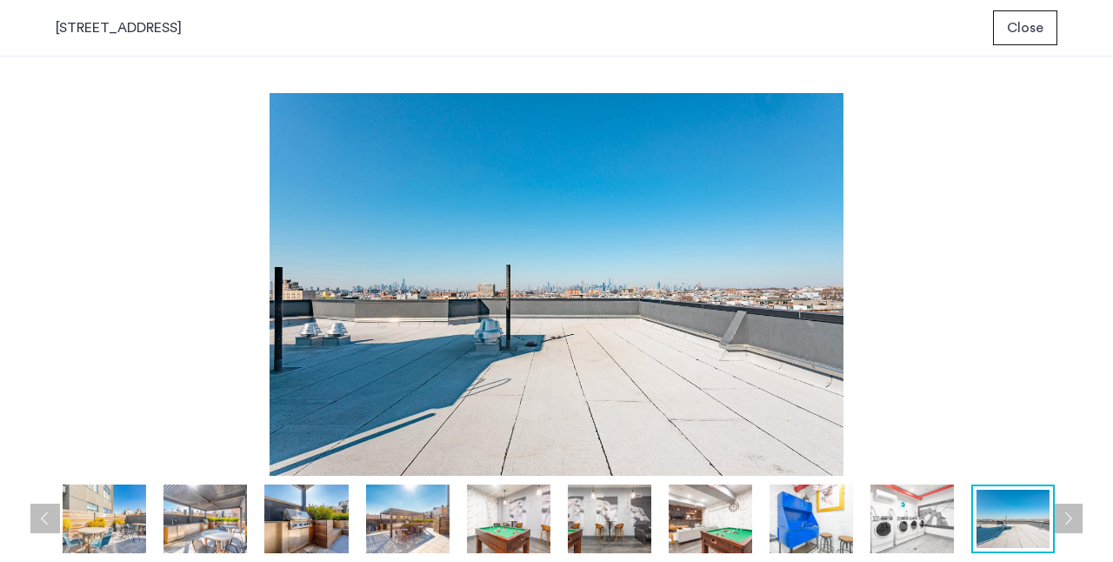
click at [45, 516] on button "Previous apartment" at bounding box center [45, 519] width 30 height 30
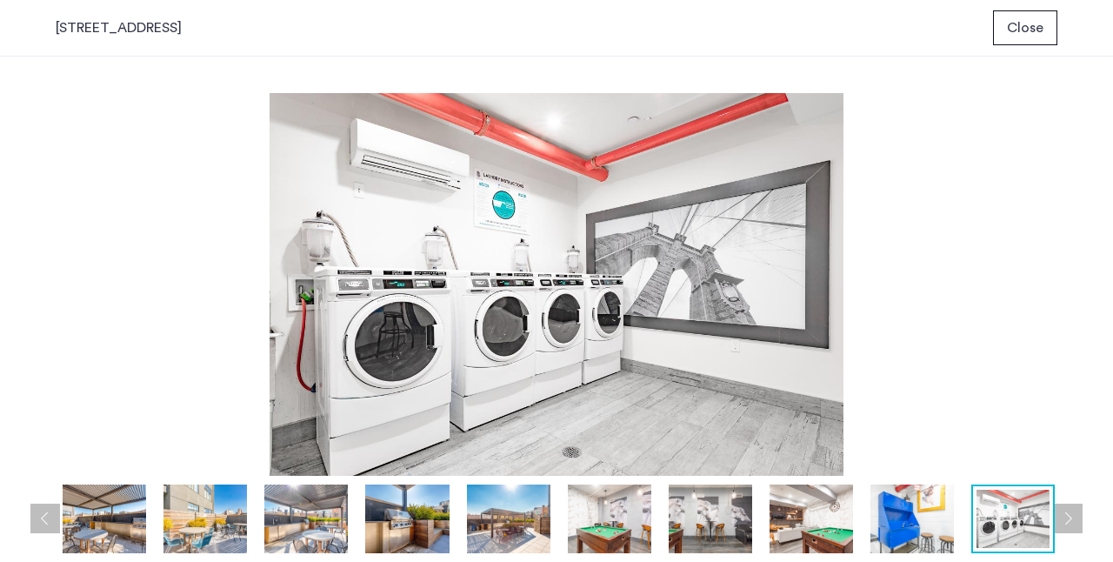
click at [45, 516] on button "Previous apartment" at bounding box center [45, 519] width 30 height 30
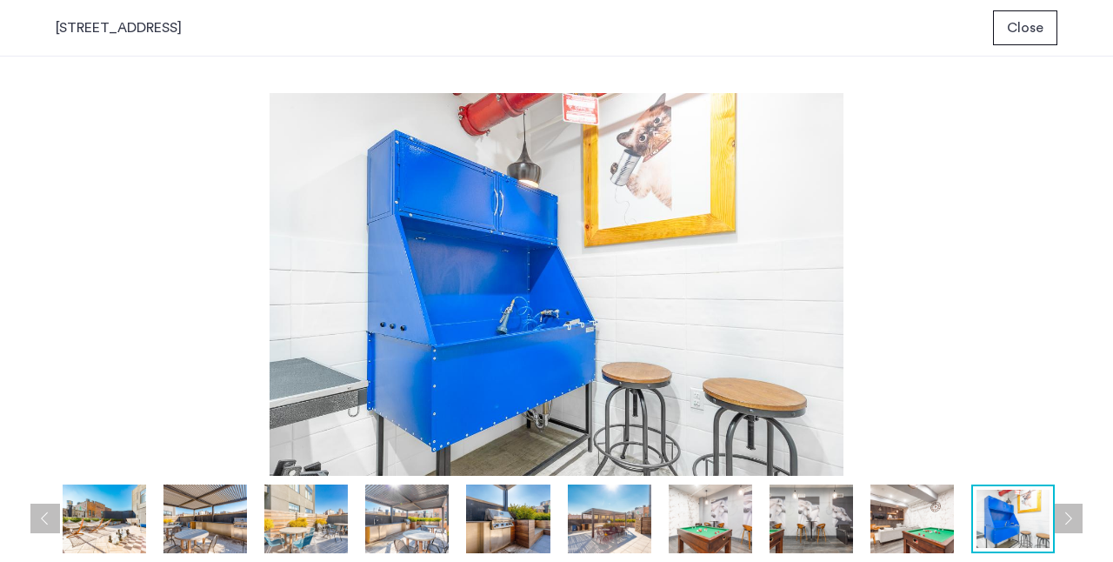
click at [1071, 520] on button "Next apartment" at bounding box center [1068, 519] width 30 height 30
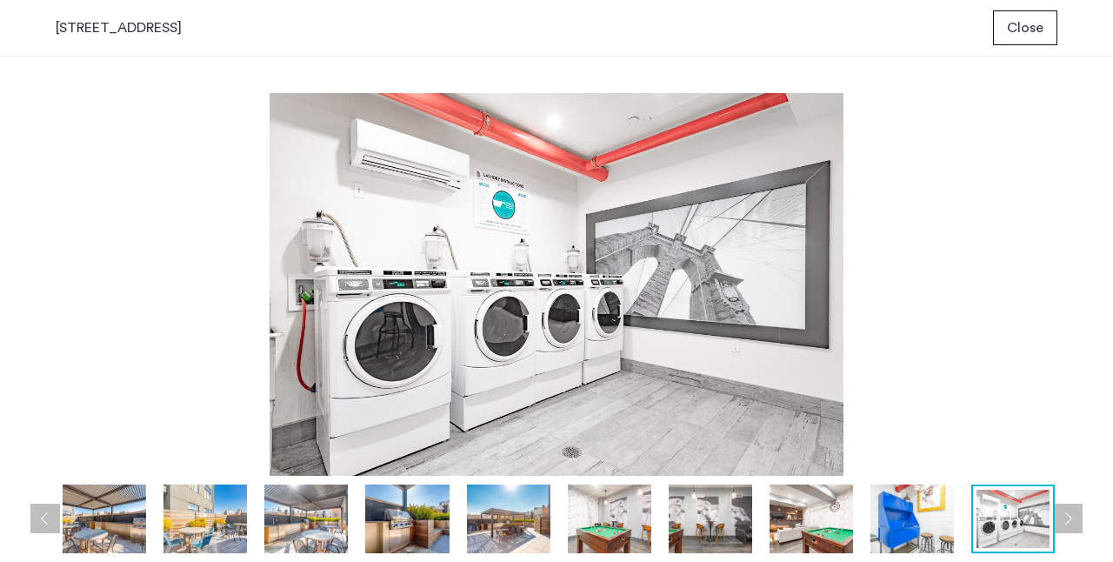
click at [1070, 518] on button "Next apartment" at bounding box center [1068, 519] width 30 height 30
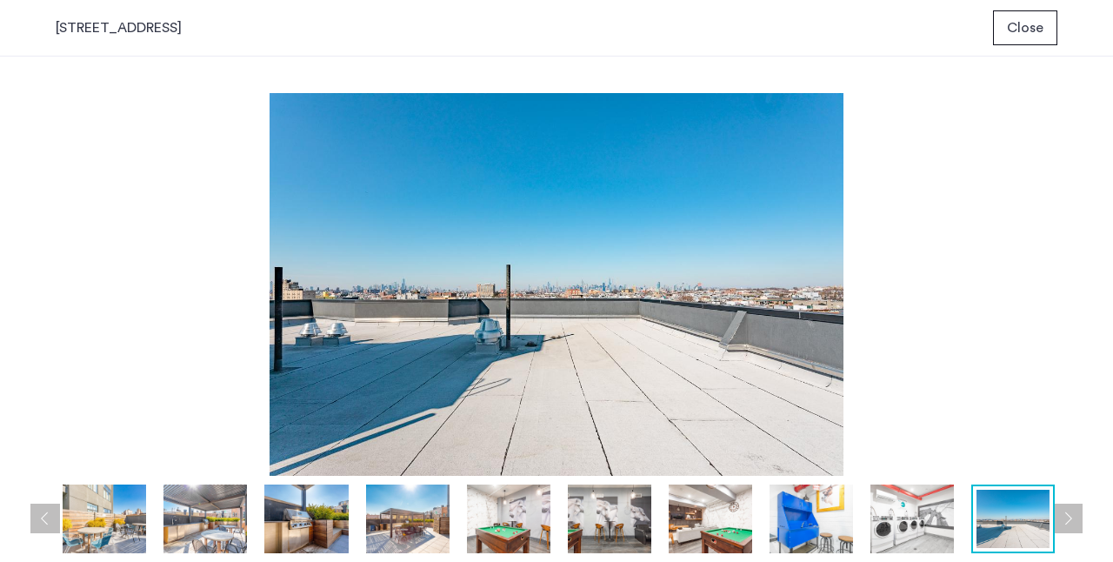
click at [1070, 518] on button "Next apartment" at bounding box center [1068, 519] width 30 height 30
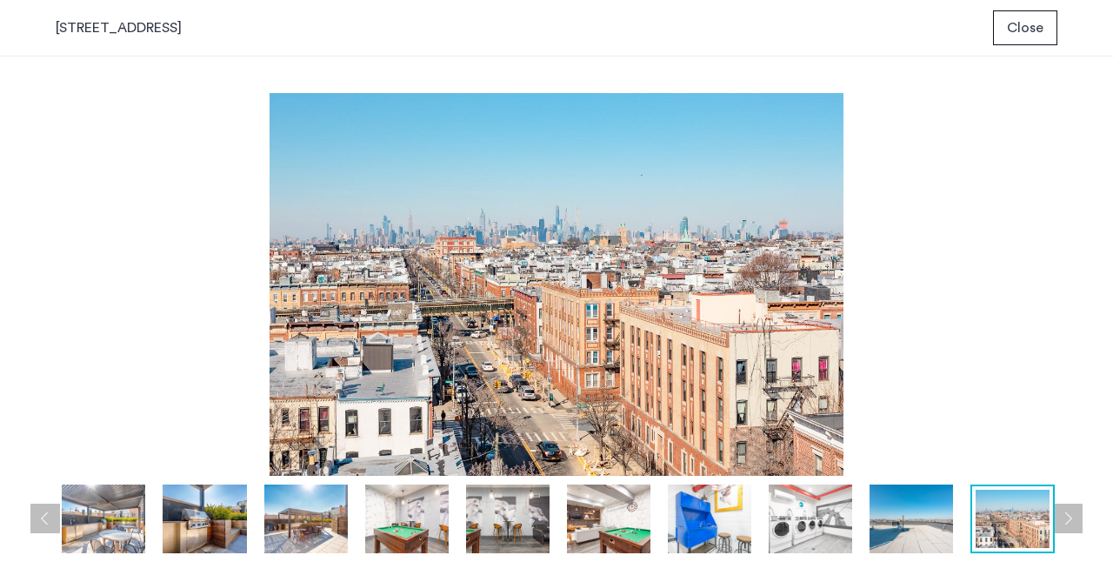
click at [315, 524] on img at bounding box center [306, 519] width 84 height 69
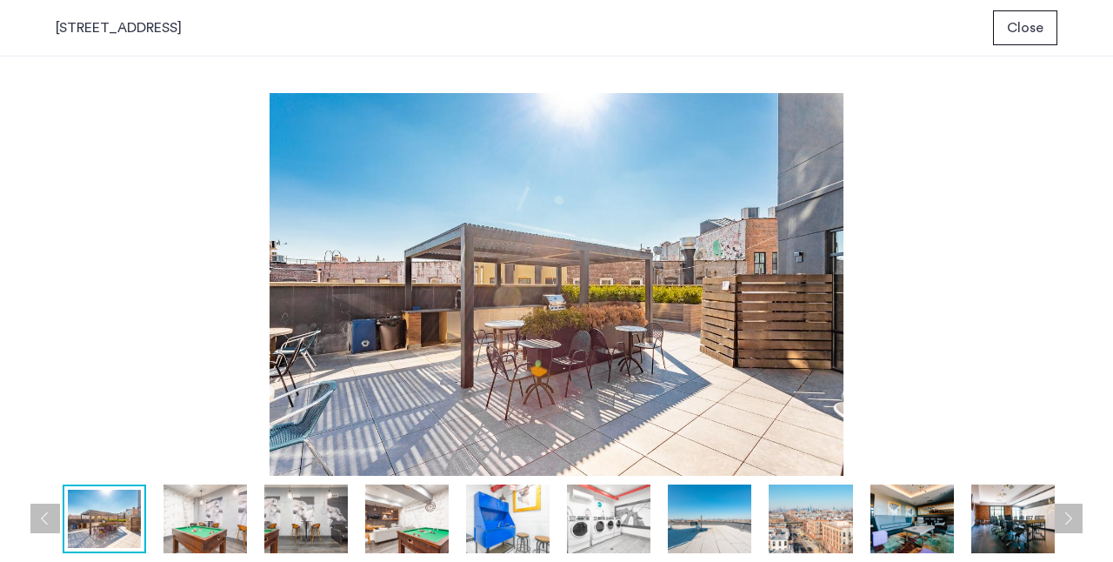
click at [38, 514] on button "Previous apartment" at bounding box center [45, 519] width 30 height 30
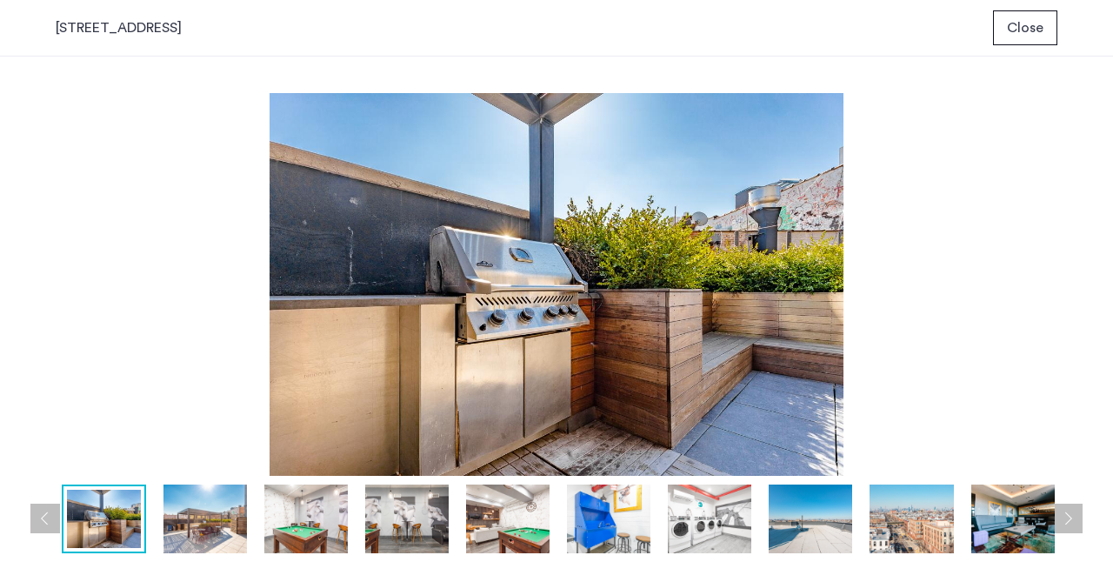
click at [117, 519] on img at bounding box center [103, 519] width 73 height 58
click at [40, 515] on button "Previous apartment" at bounding box center [45, 519] width 30 height 30
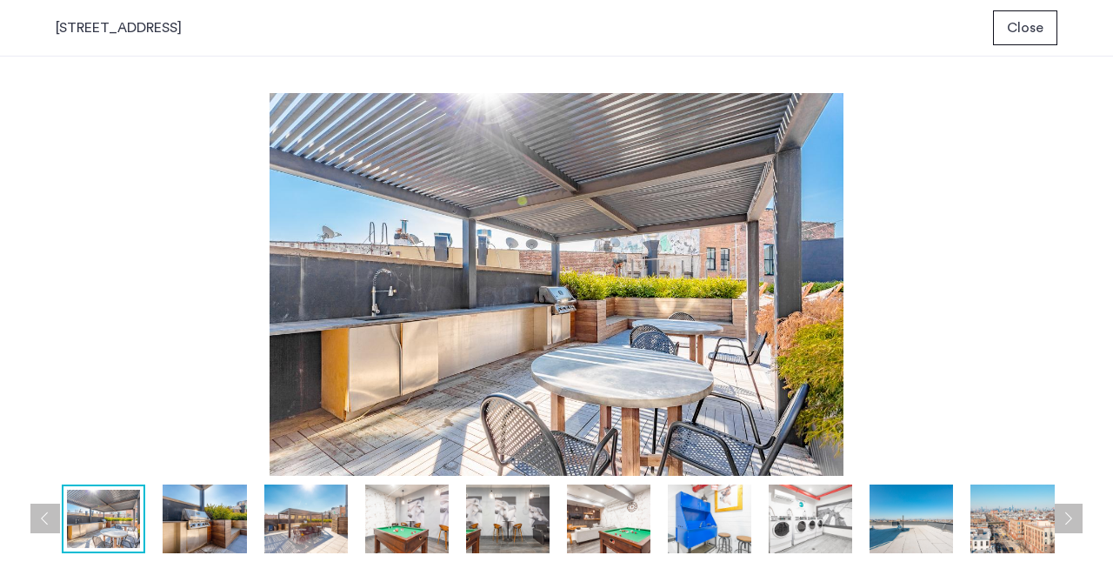
click at [99, 521] on img at bounding box center [103, 519] width 73 height 58
click at [46, 516] on button "Previous apartment" at bounding box center [45, 519] width 30 height 30
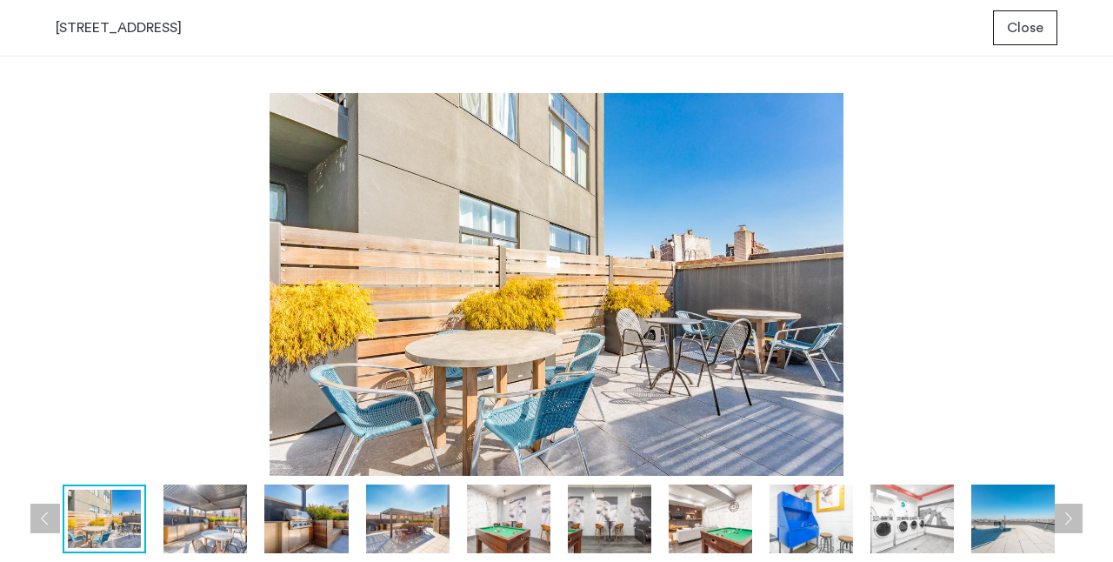
click at [46, 516] on button "Previous apartment" at bounding box center [45, 519] width 30 height 30
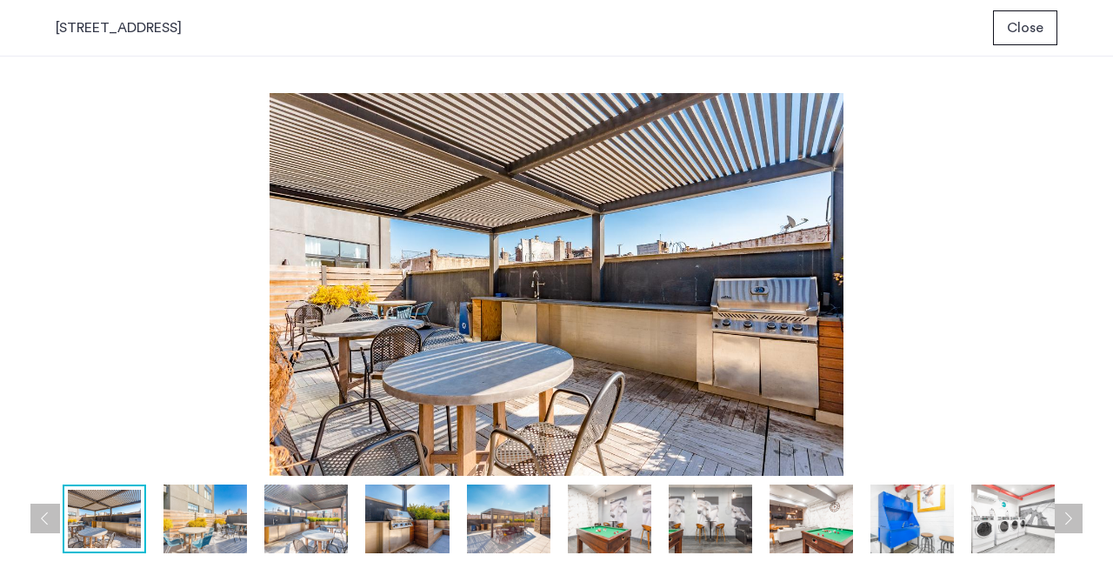
click at [207, 511] on img at bounding box center [206, 519] width 84 height 69
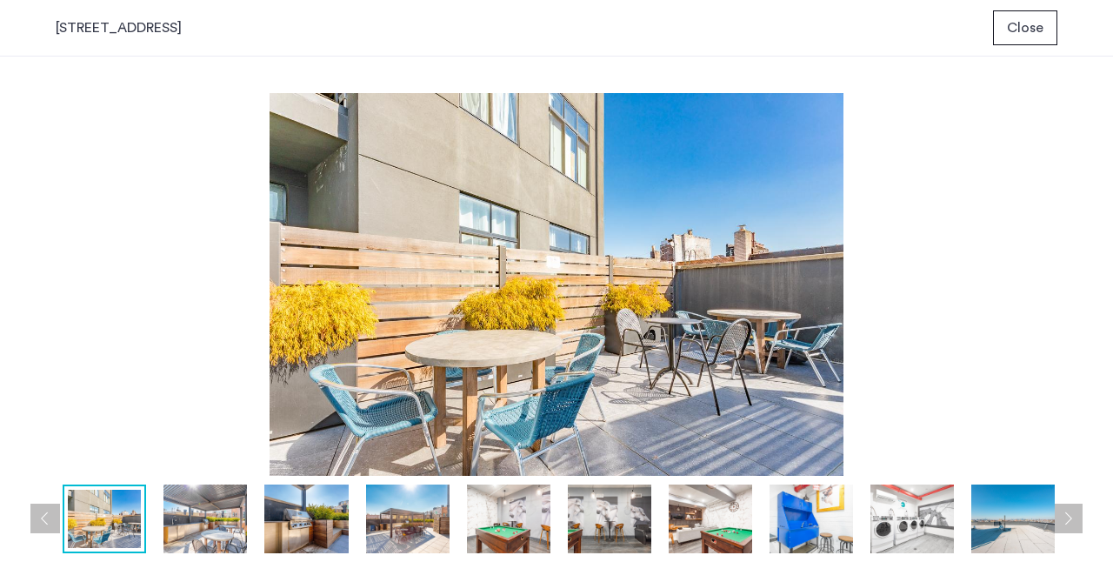
click at [43, 517] on button "Previous apartment" at bounding box center [45, 519] width 30 height 30
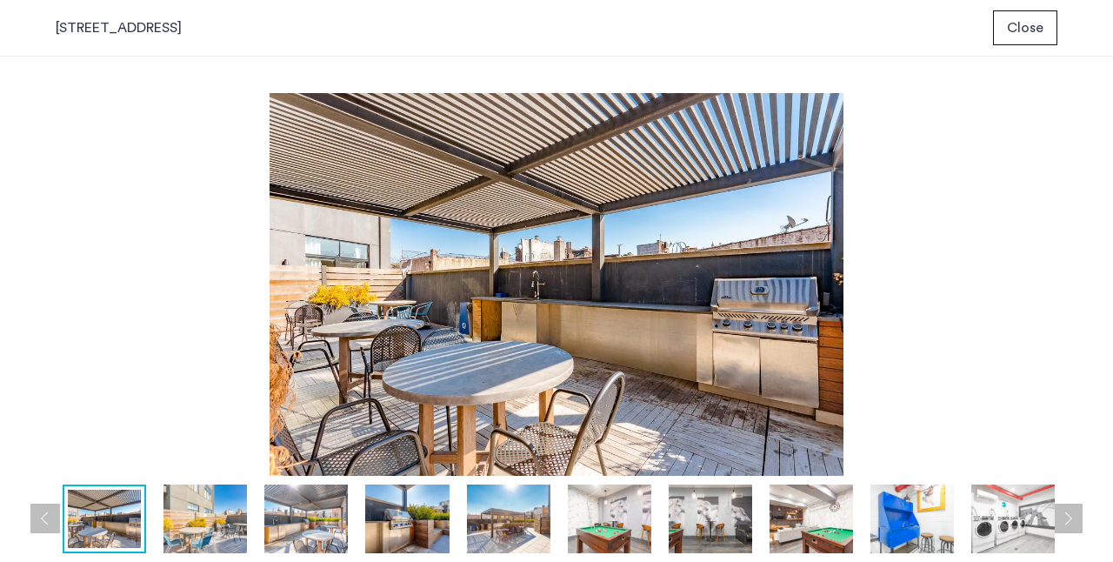
click at [43, 517] on button "Previous apartment" at bounding box center [45, 519] width 30 height 30
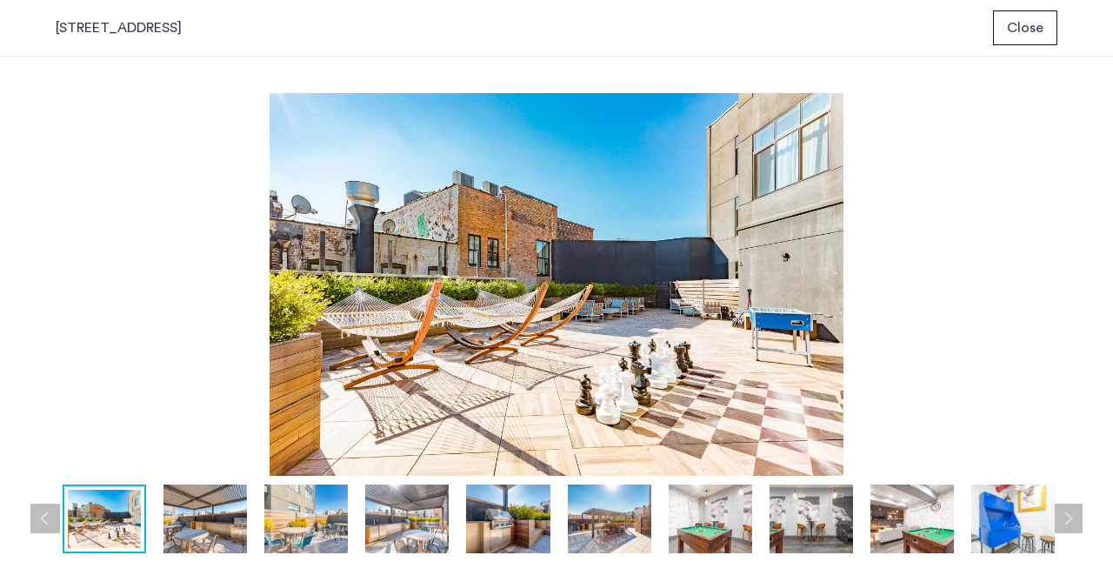
click at [43, 517] on button "Previous apartment" at bounding box center [45, 519] width 30 height 30
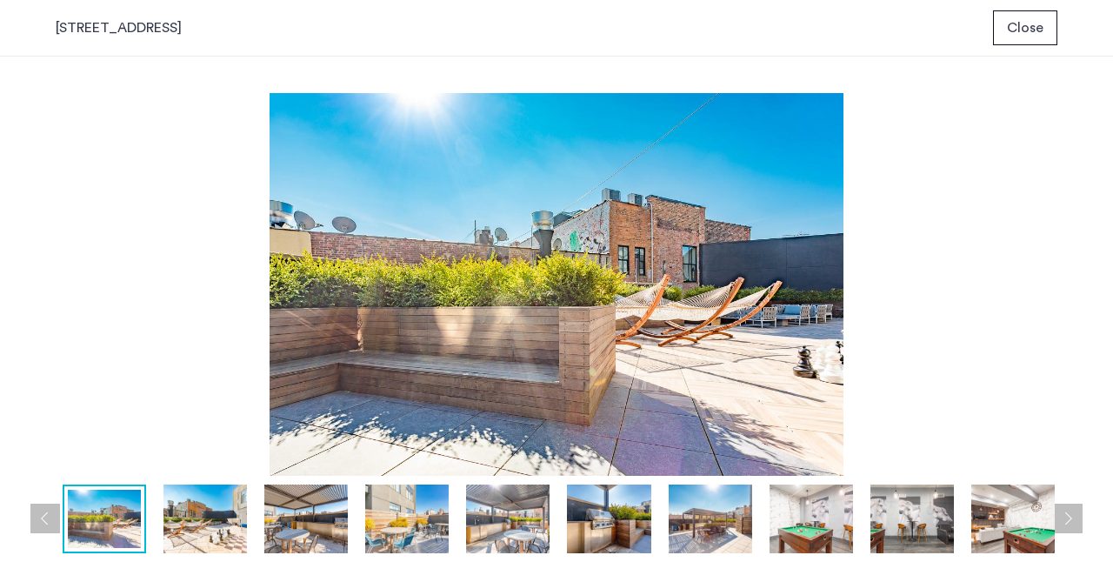
click at [43, 517] on button "Previous apartment" at bounding box center [45, 519] width 30 height 30
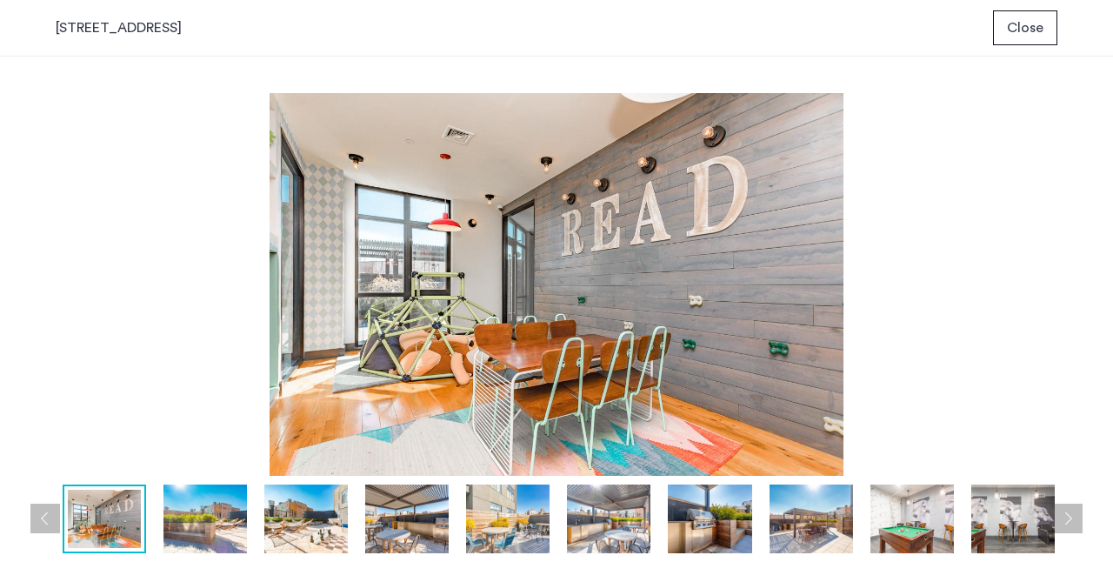
click at [43, 517] on button "Previous apartment" at bounding box center [45, 519] width 30 height 30
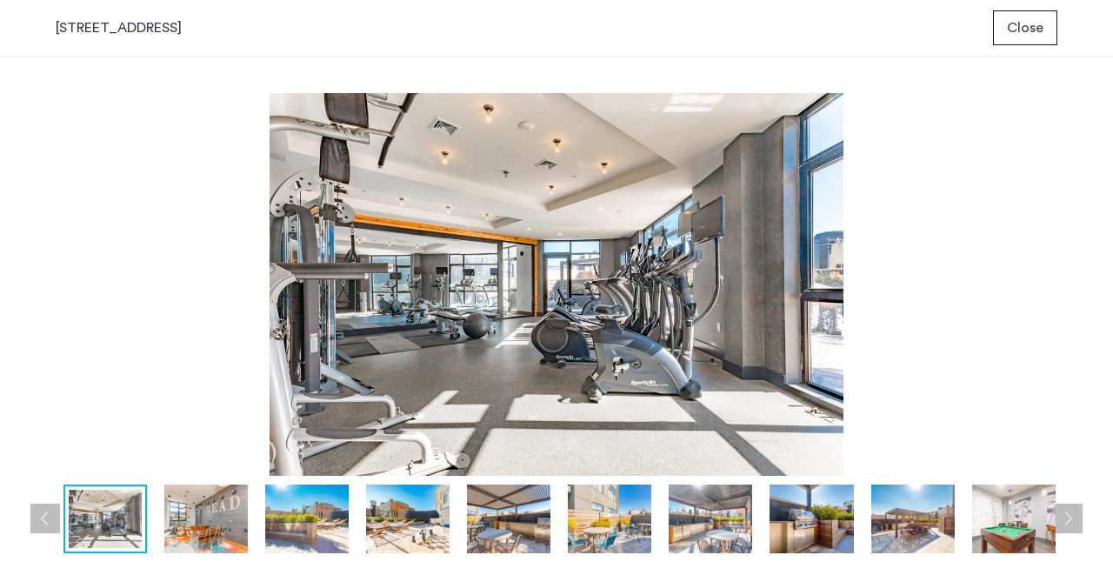
click at [43, 517] on button "Previous apartment" at bounding box center [45, 519] width 30 height 30
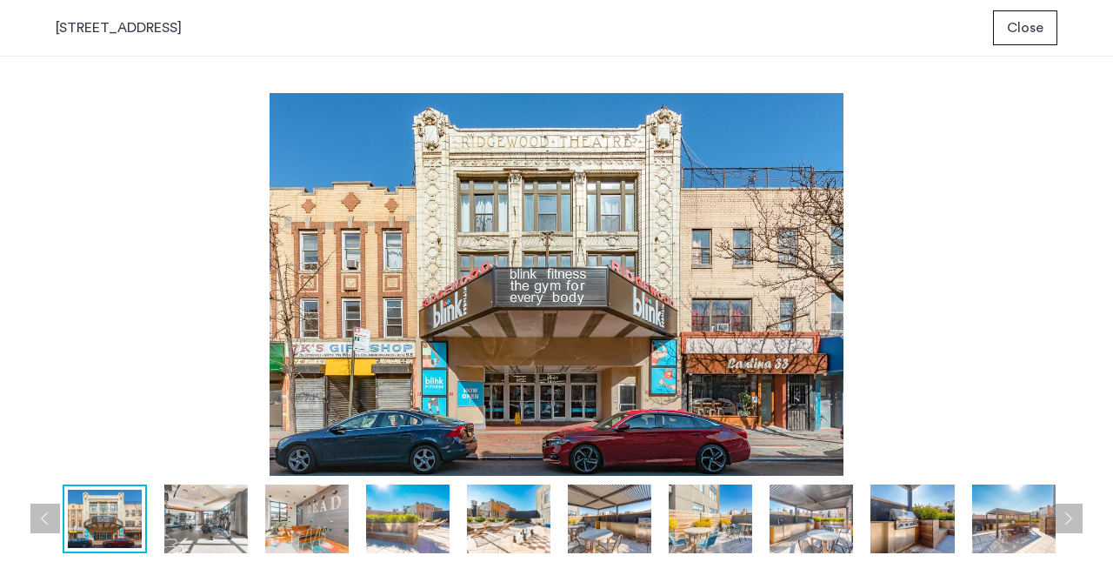
click at [43, 517] on button "Previous apartment" at bounding box center [45, 519] width 30 height 30
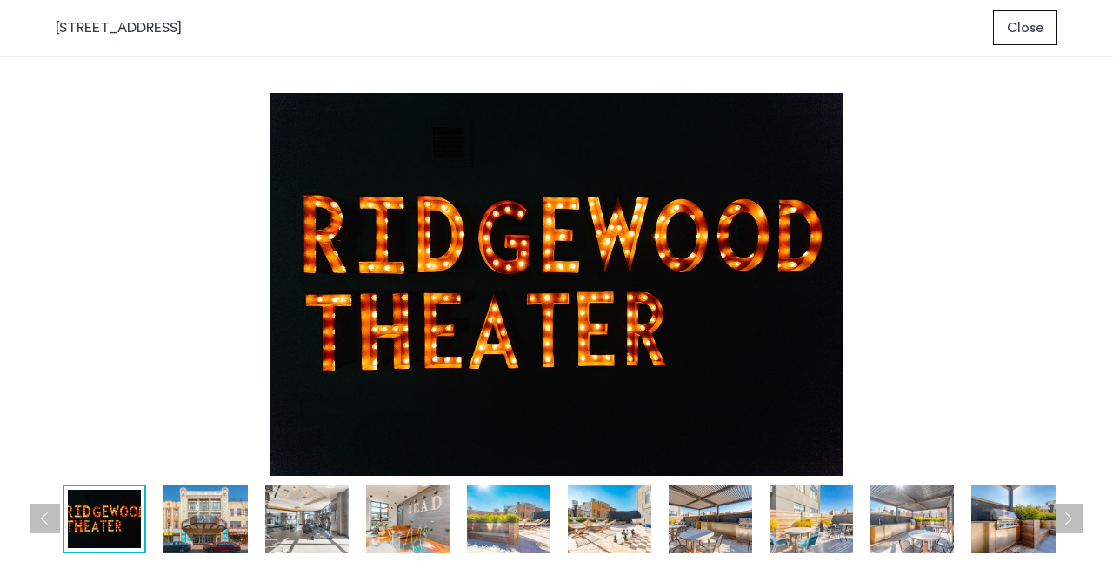
click at [43, 517] on button "Previous apartment" at bounding box center [45, 519] width 30 height 30
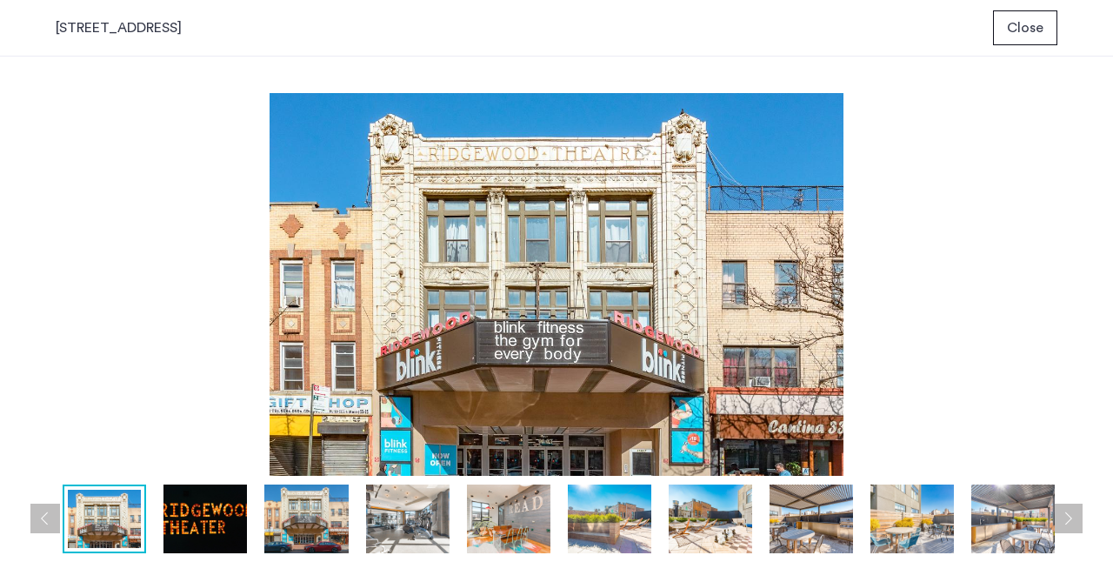
click at [43, 517] on button "Previous apartment" at bounding box center [45, 519] width 30 height 30
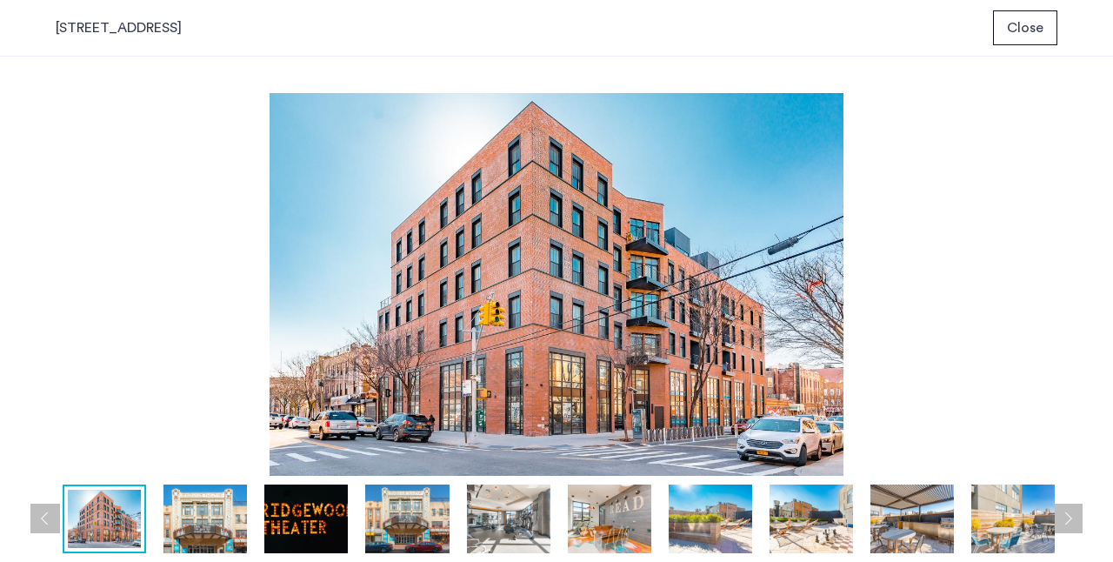
click at [44, 520] on button "Previous apartment" at bounding box center [45, 519] width 30 height 30
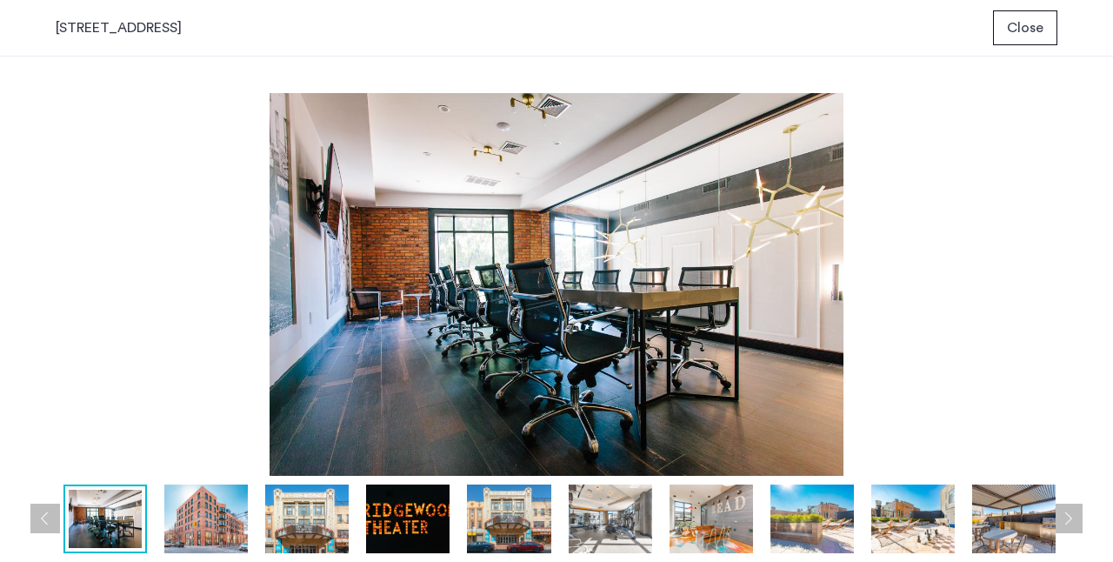
click at [209, 518] on img at bounding box center [206, 519] width 84 height 69
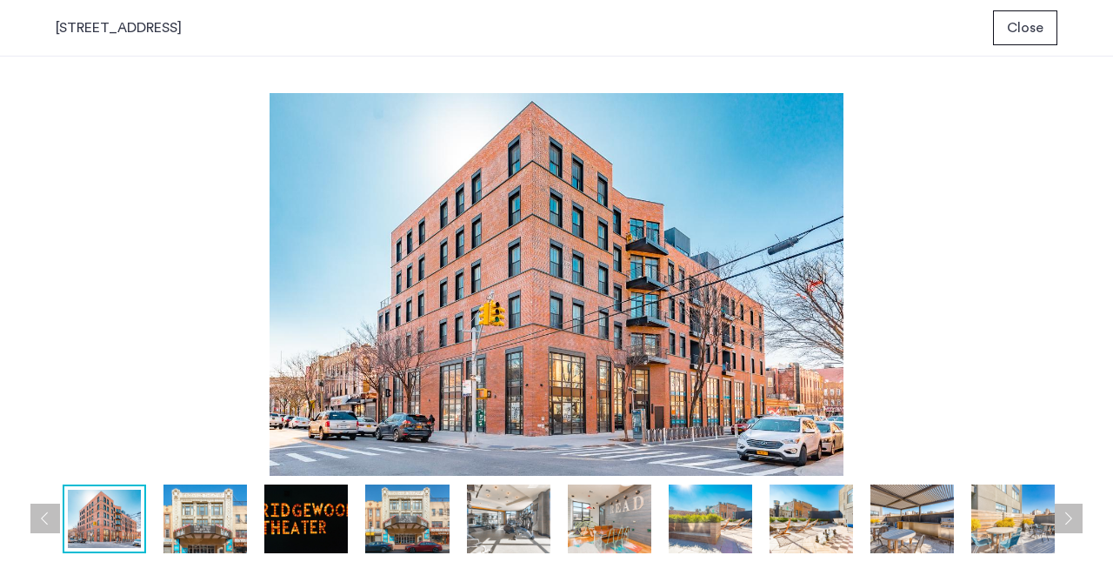
click at [44, 511] on button "Previous apartment" at bounding box center [45, 519] width 30 height 30
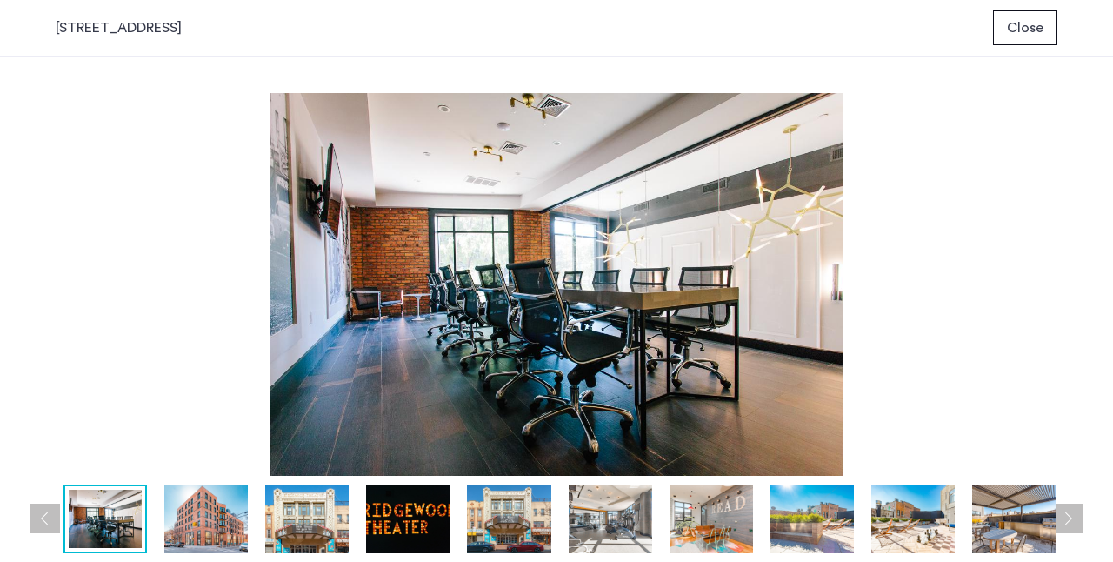
click at [43, 511] on button "Previous apartment" at bounding box center [45, 519] width 30 height 30
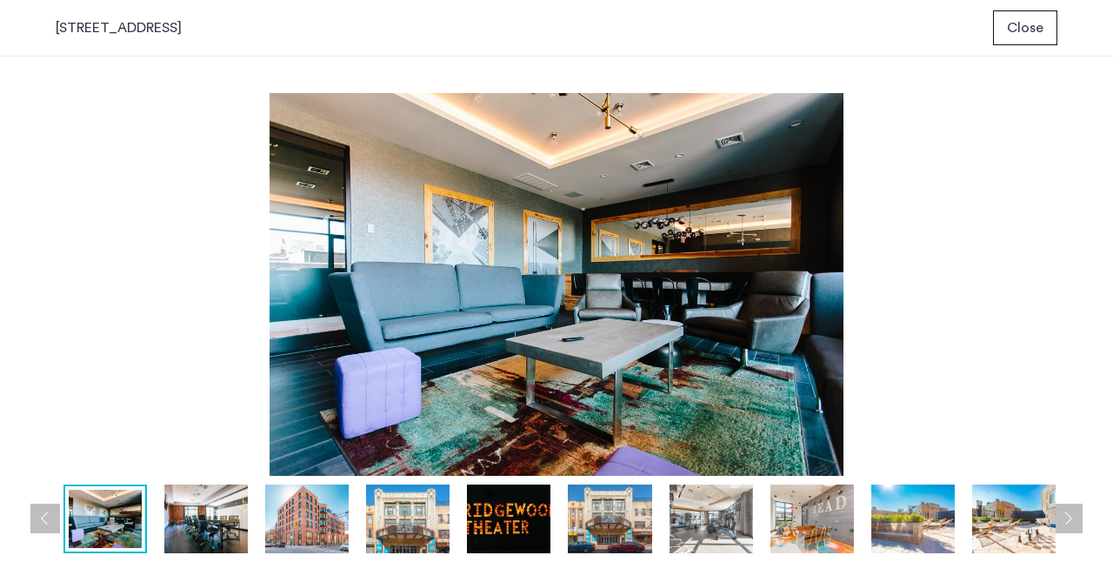
click at [43, 511] on button "Previous apartment" at bounding box center [45, 519] width 30 height 30
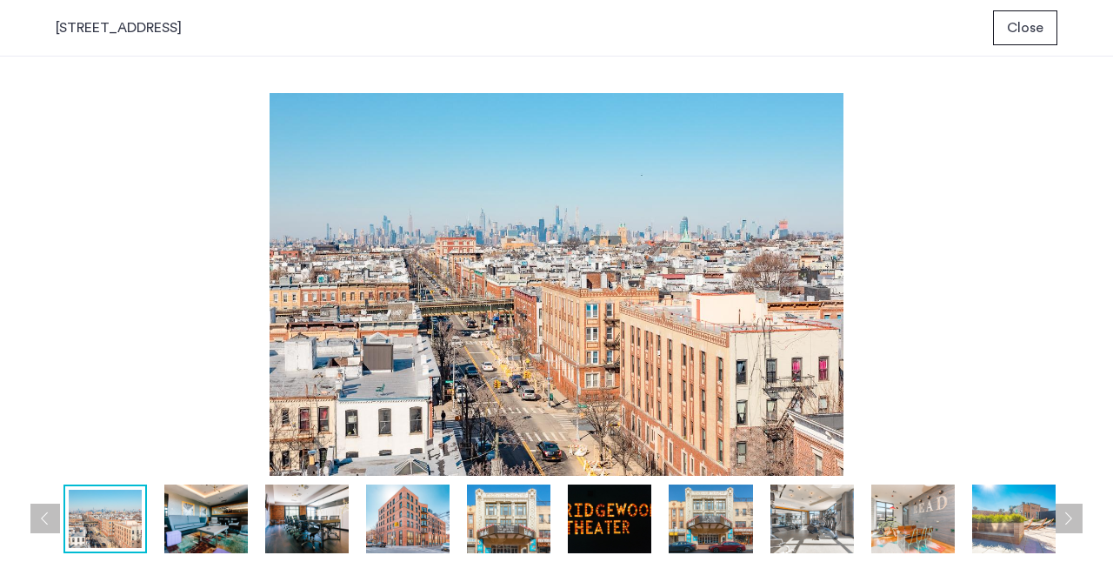
click at [43, 509] on button "Previous apartment" at bounding box center [45, 519] width 30 height 30
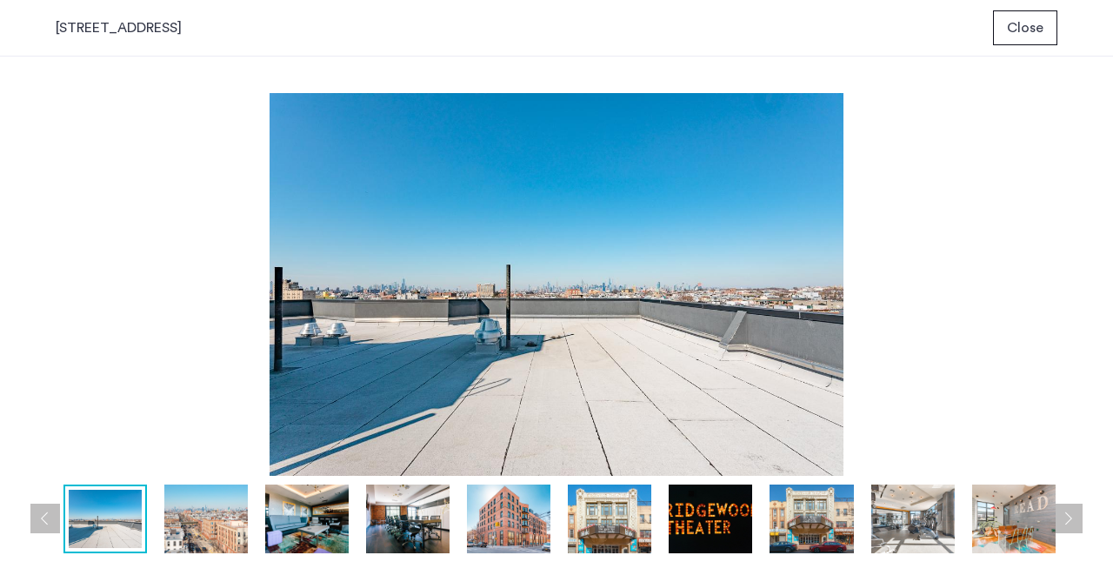
click at [43, 509] on button "Previous apartment" at bounding box center [45, 519] width 30 height 30
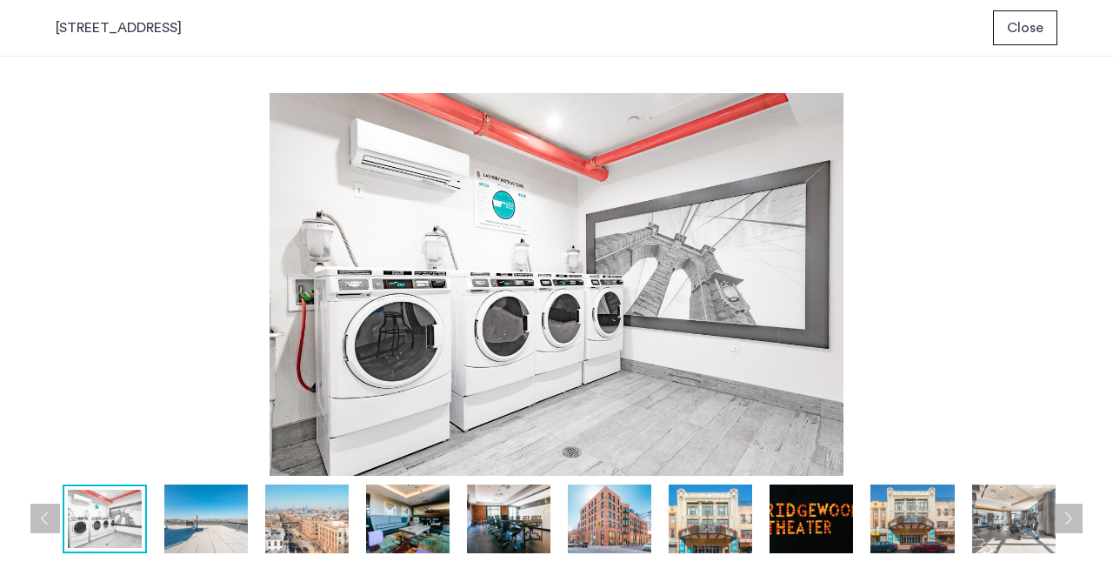
click at [43, 509] on button "Previous apartment" at bounding box center [45, 519] width 30 height 30
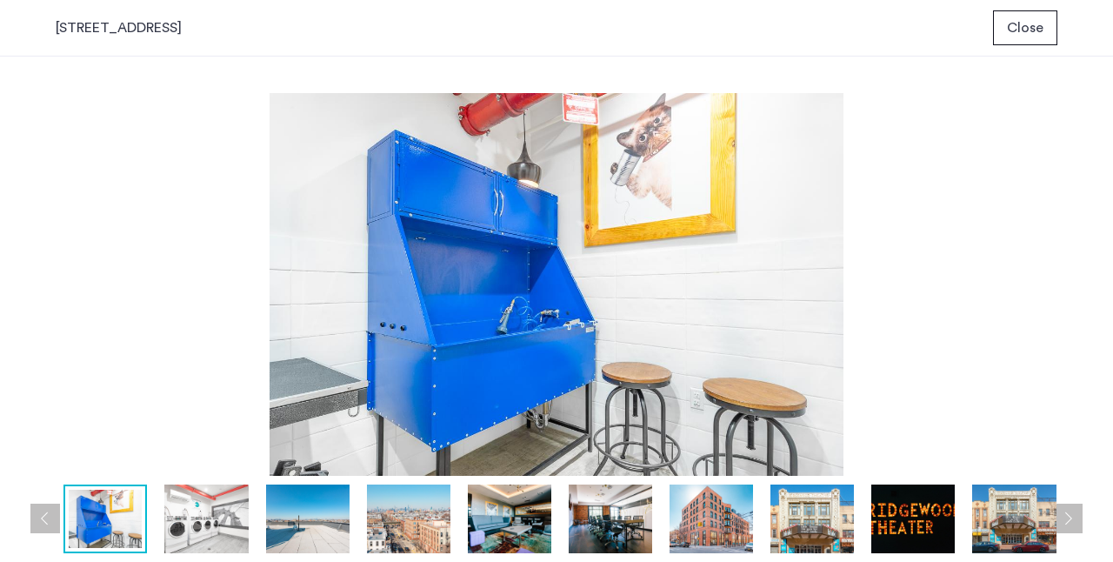
click at [43, 509] on button "Previous apartment" at bounding box center [45, 519] width 30 height 30
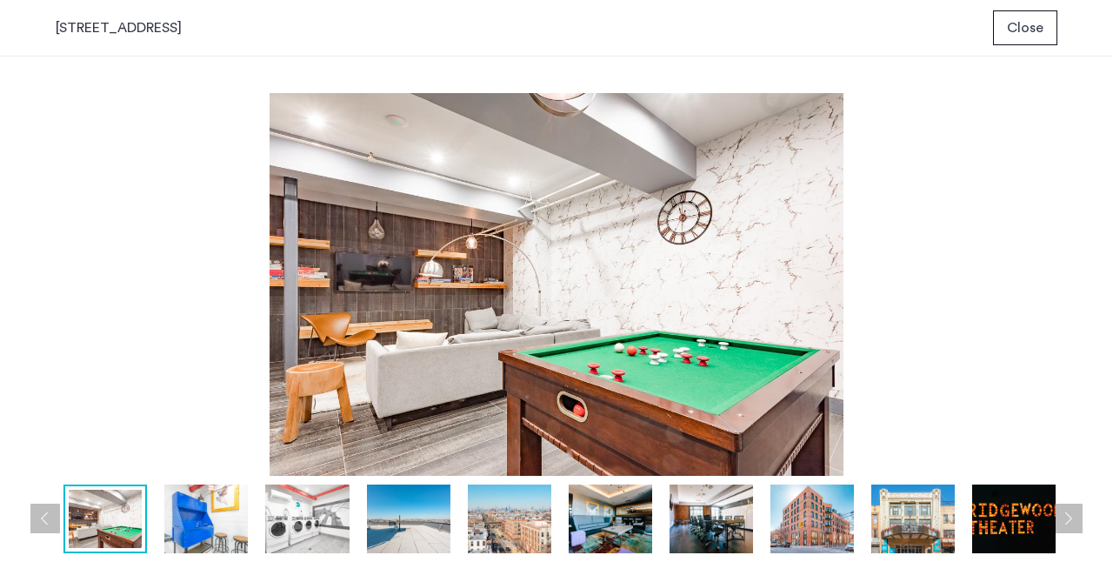
click at [43, 509] on button "Previous apartment" at bounding box center [45, 519] width 30 height 30
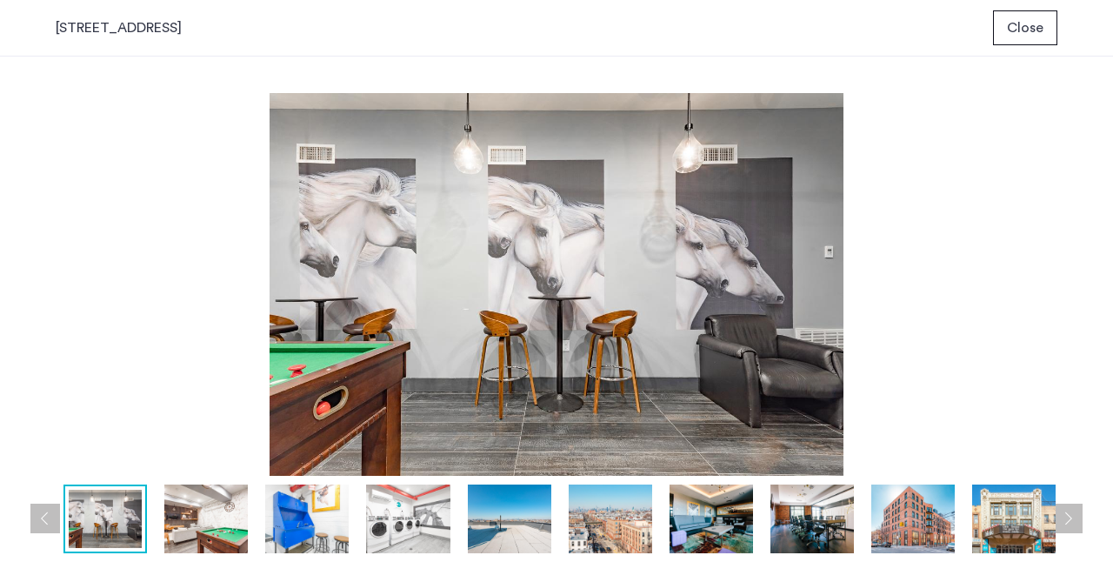
click at [43, 510] on button "Previous apartment" at bounding box center [45, 519] width 30 height 30
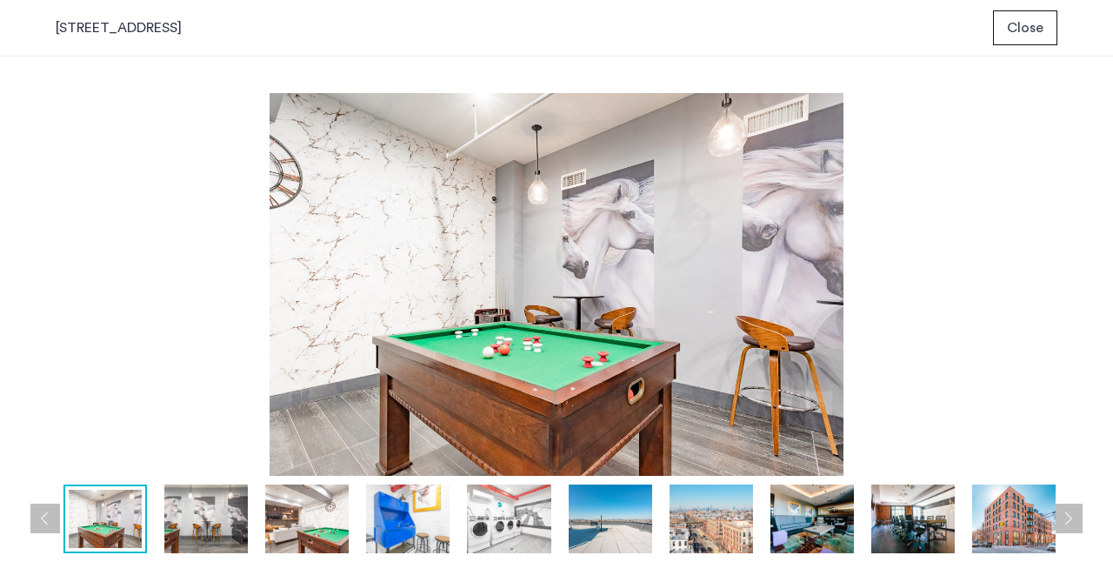
click at [43, 510] on button "Previous apartment" at bounding box center [45, 519] width 30 height 30
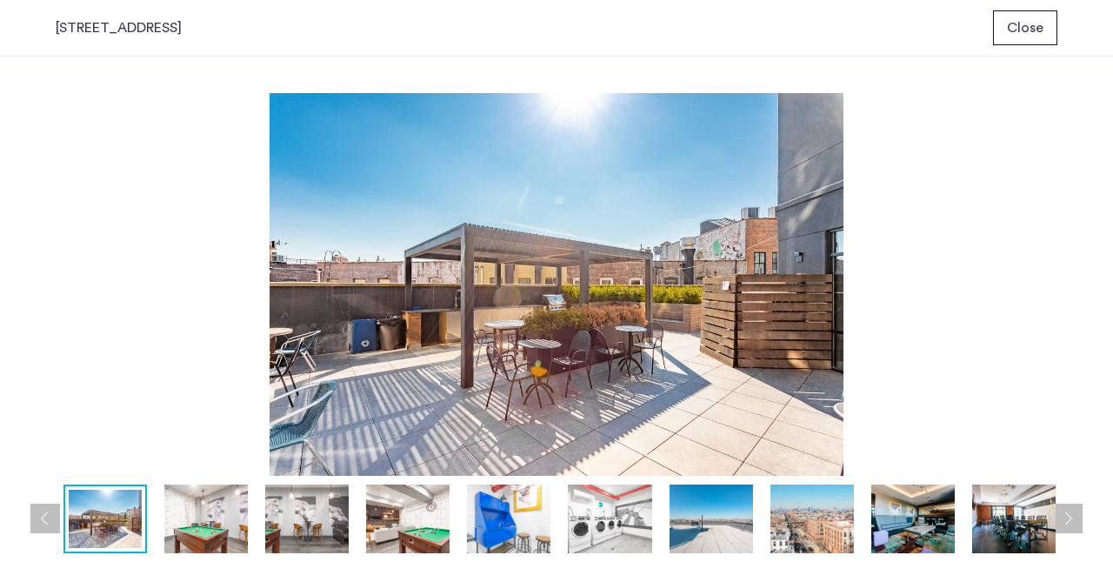
click at [43, 510] on button "Previous apartment" at bounding box center [45, 519] width 30 height 30
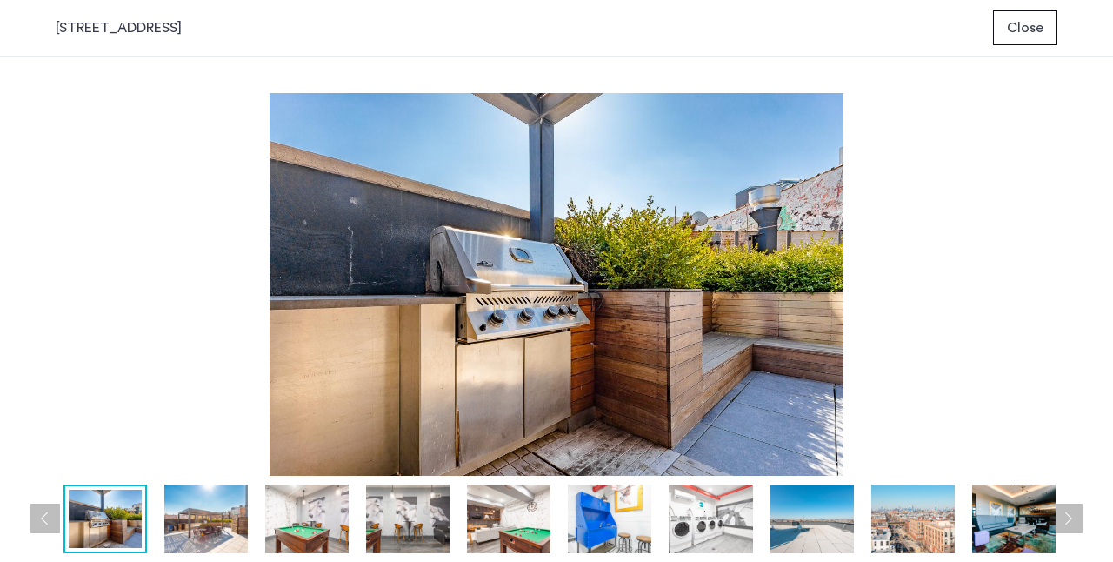
click at [43, 510] on button "Previous apartment" at bounding box center [45, 519] width 30 height 30
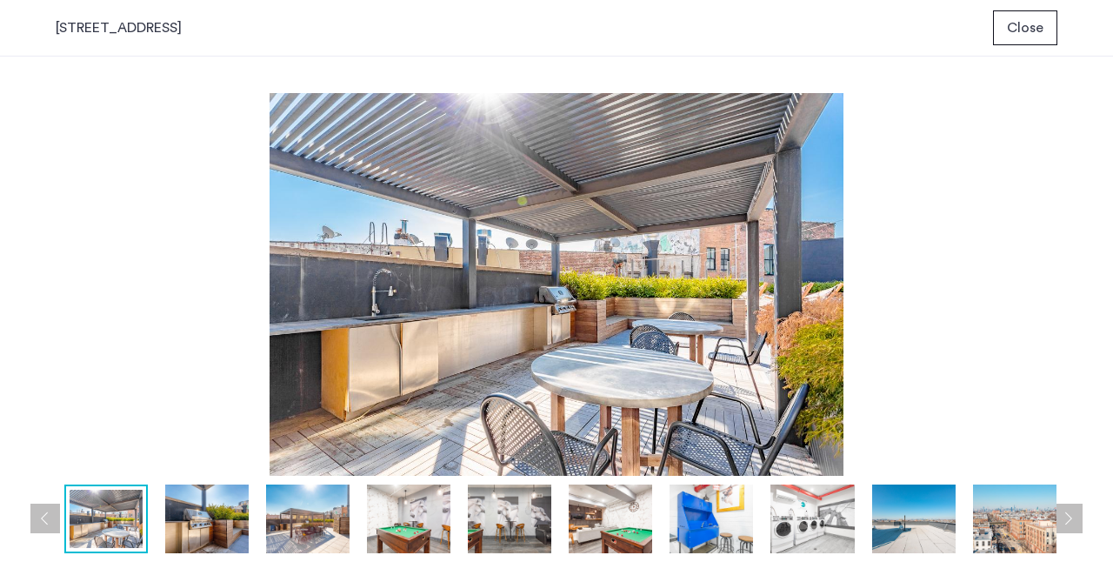
click at [43, 510] on button "Previous apartment" at bounding box center [45, 519] width 30 height 30
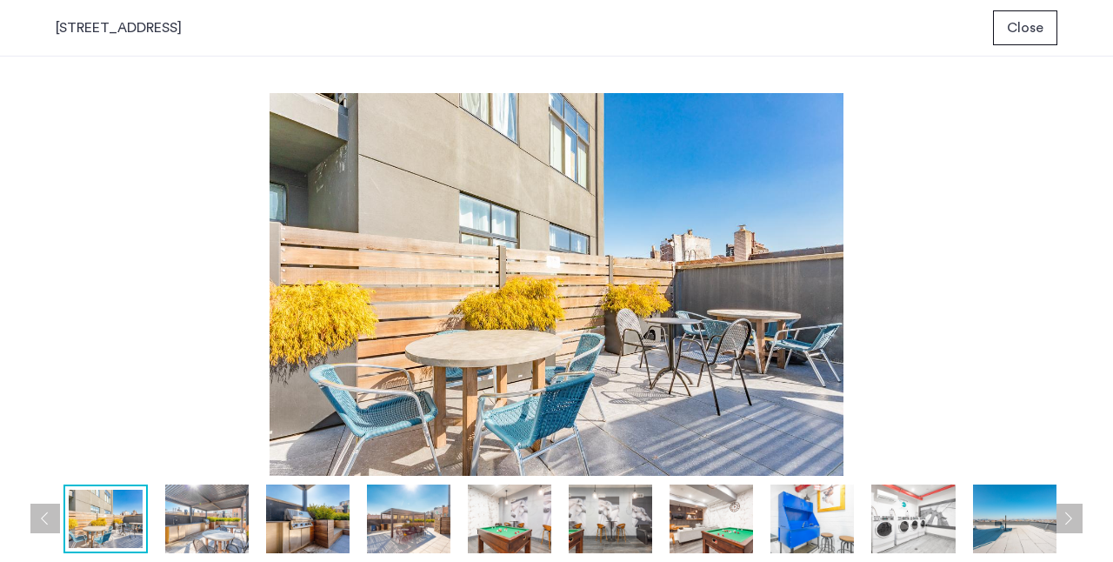
click at [43, 510] on button "Previous apartment" at bounding box center [45, 519] width 30 height 30
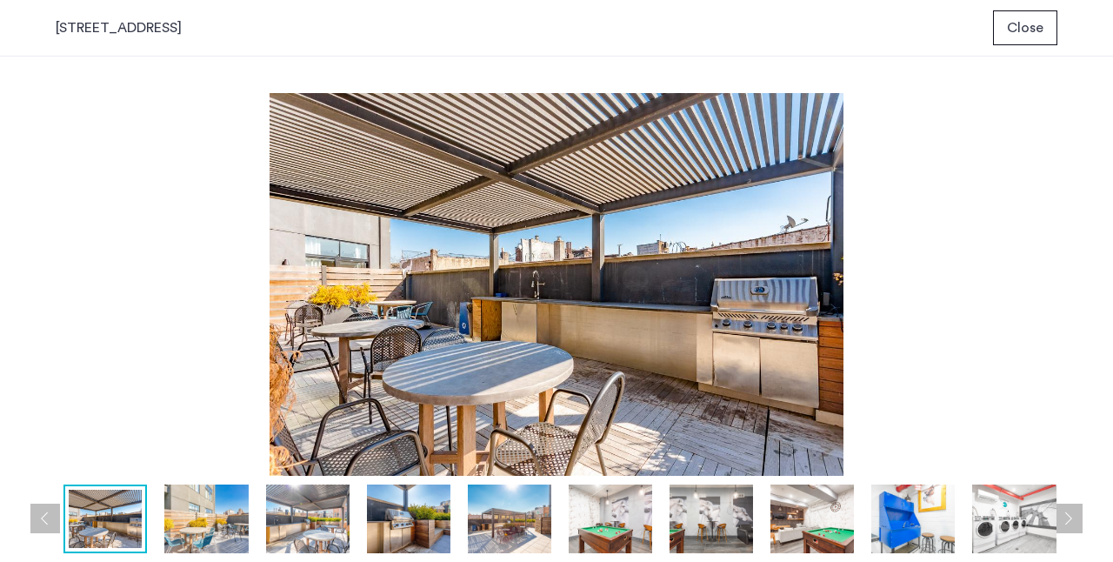
click at [43, 514] on button "Previous apartment" at bounding box center [45, 519] width 30 height 30
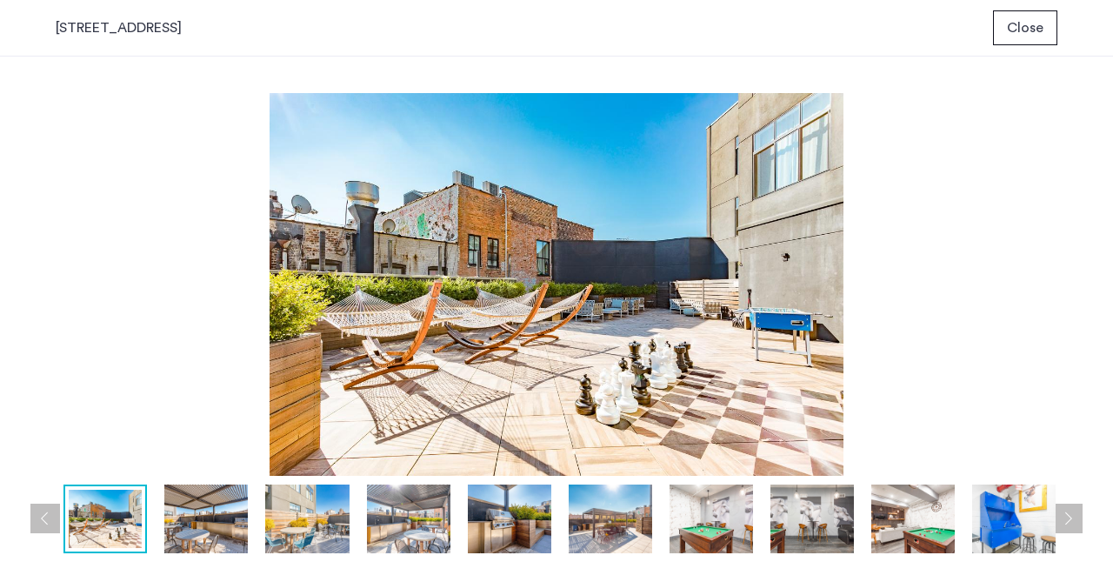
click at [43, 516] on button "Previous apartment" at bounding box center [45, 519] width 30 height 30
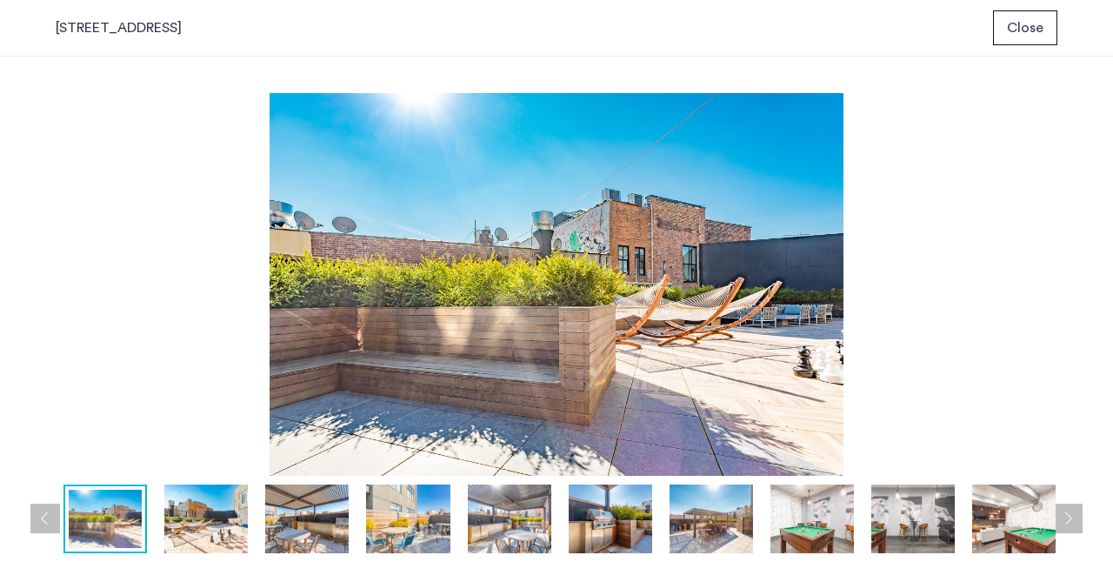
click at [41, 518] on button "Previous apartment" at bounding box center [45, 519] width 30 height 30
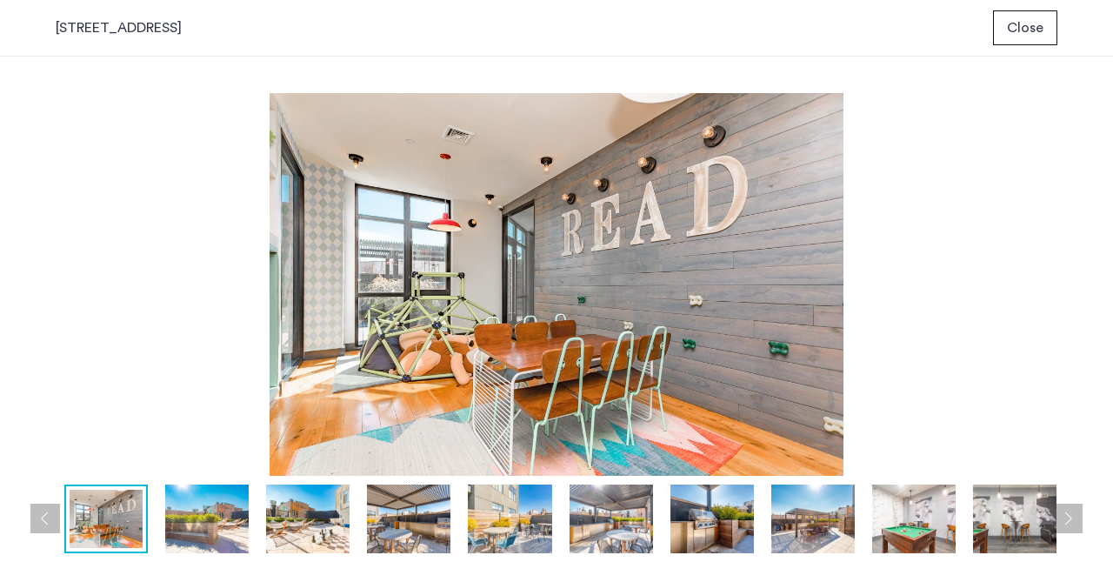
click at [40, 518] on button "Previous apartment" at bounding box center [45, 519] width 30 height 30
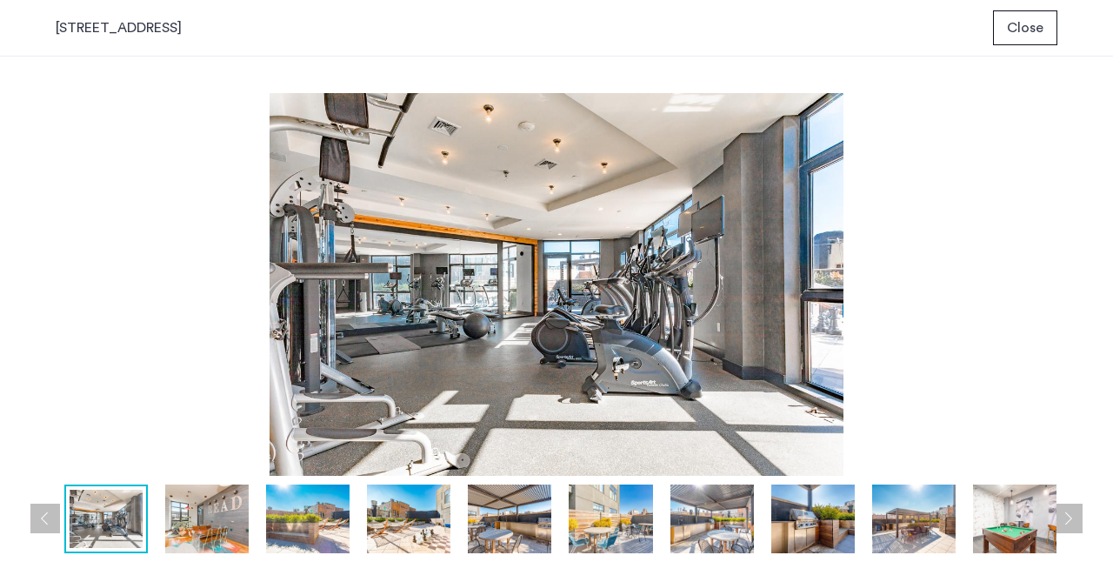
click at [40, 518] on button "Previous apartment" at bounding box center [45, 519] width 30 height 30
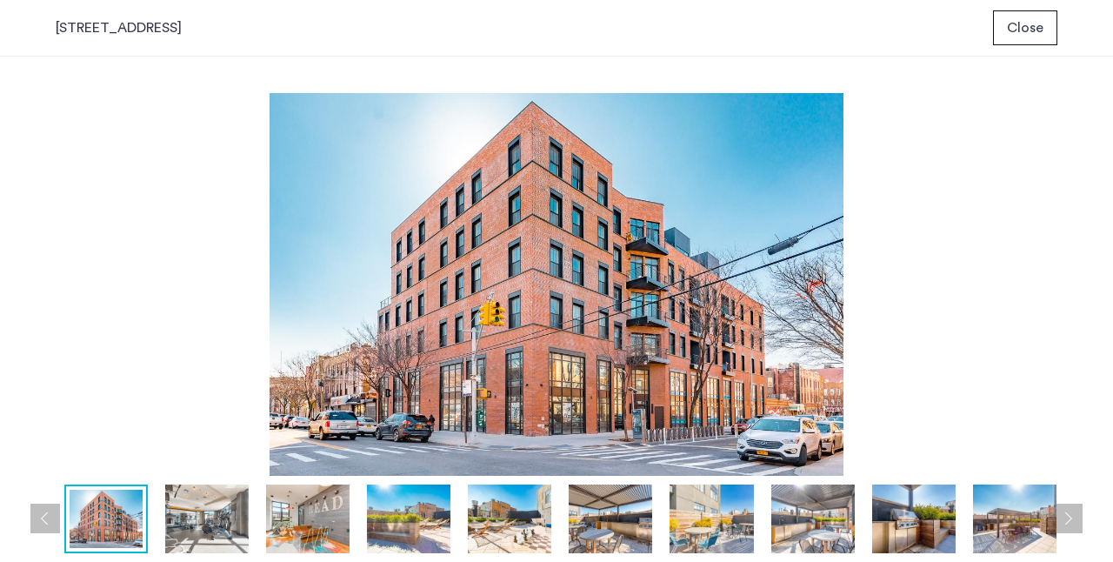
click at [40, 518] on button "Previous apartment" at bounding box center [45, 519] width 30 height 30
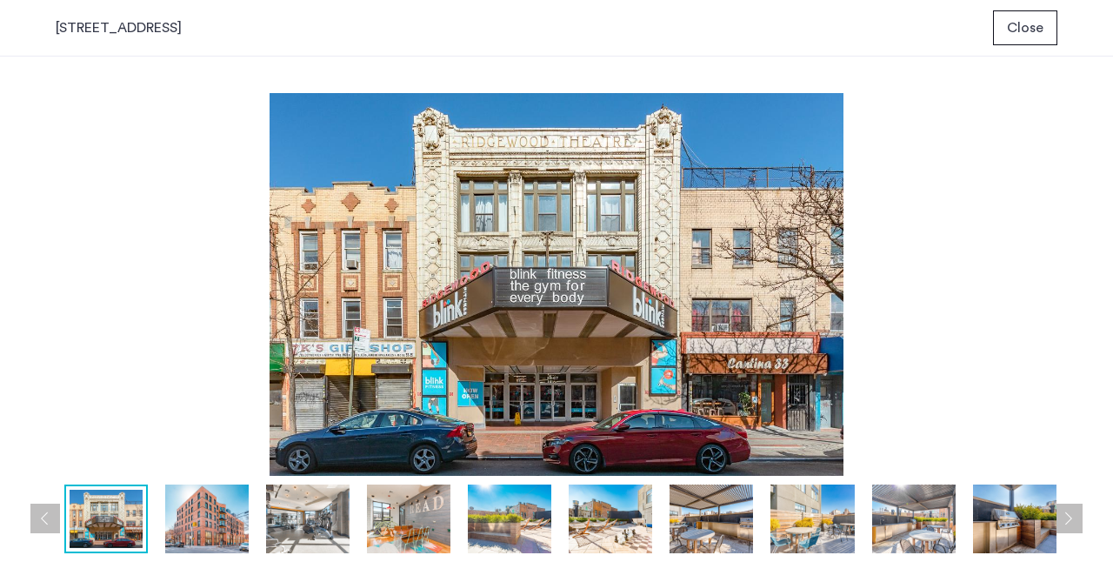
click at [38, 520] on button "Previous apartment" at bounding box center [45, 519] width 30 height 30
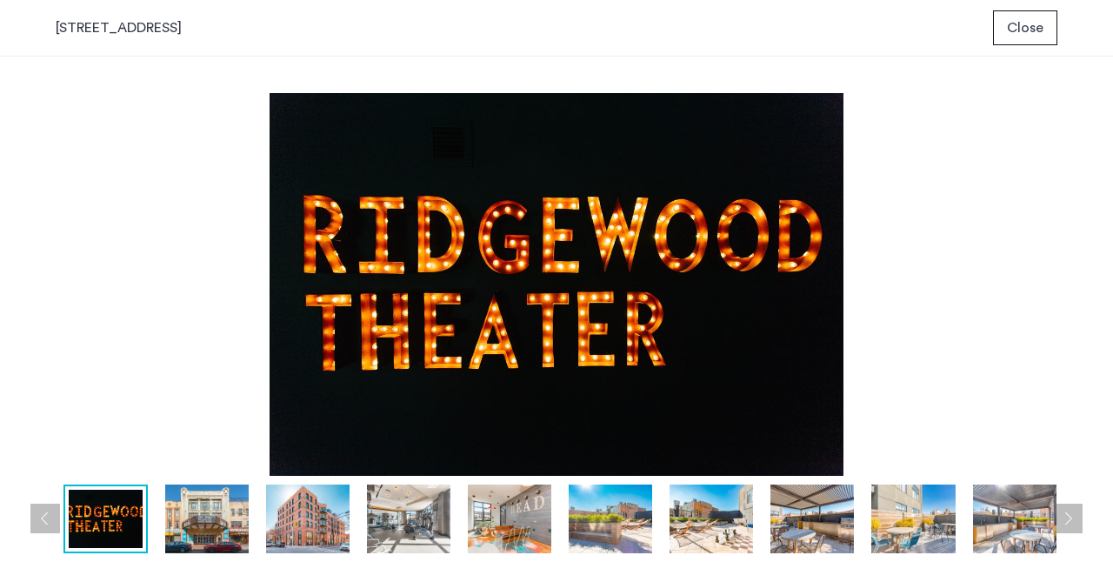
click at [40, 522] on button "Previous apartment" at bounding box center [45, 519] width 30 height 30
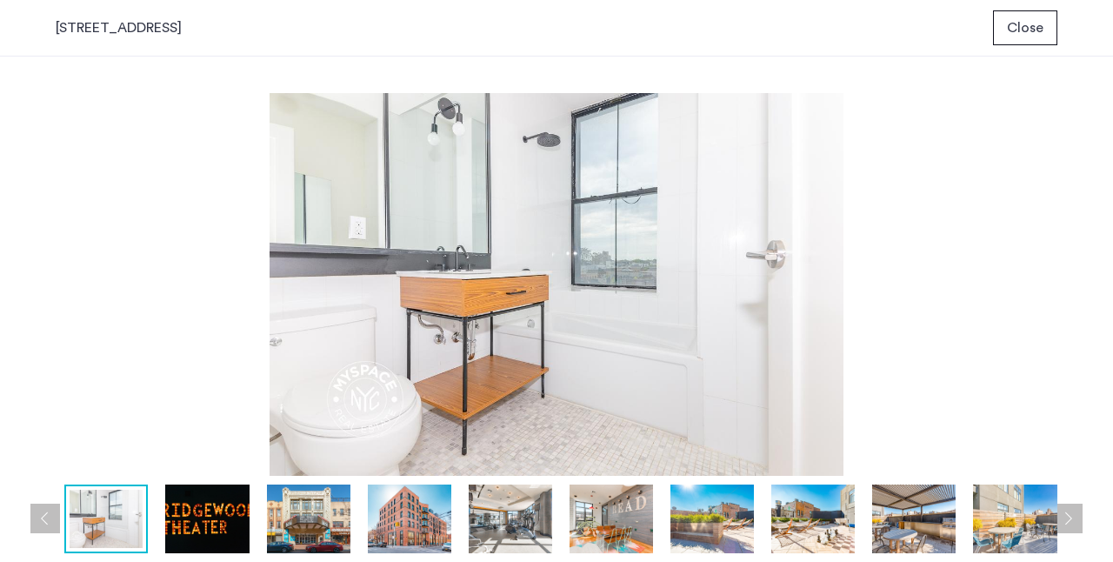
click at [41, 522] on button "Previous apartment" at bounding box center [45, 519] width 30 height 30
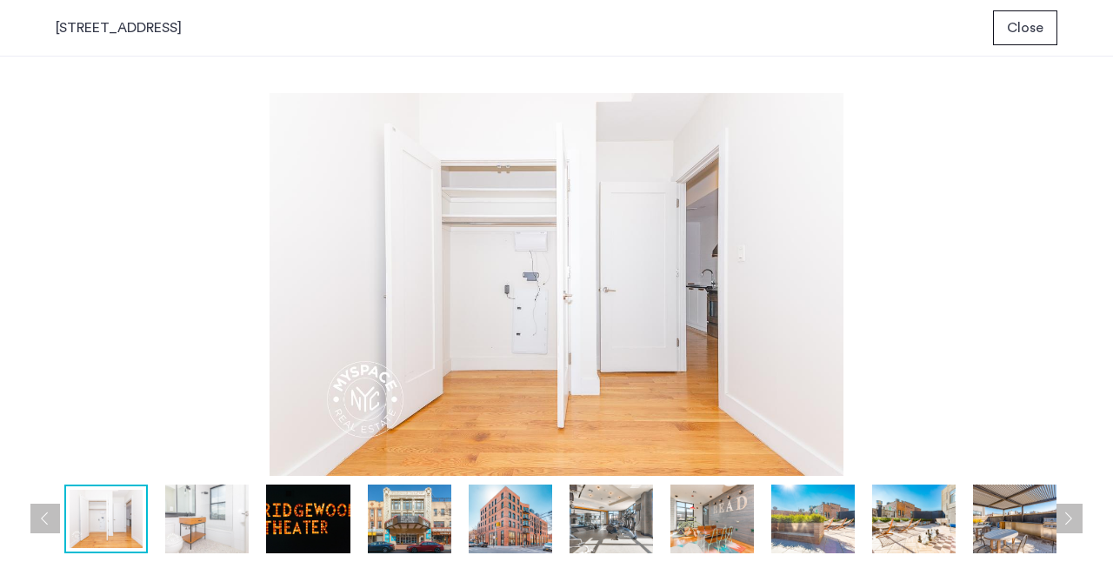
click at [211, 514] on img at bounding box center [207, 519] width 84 height 69
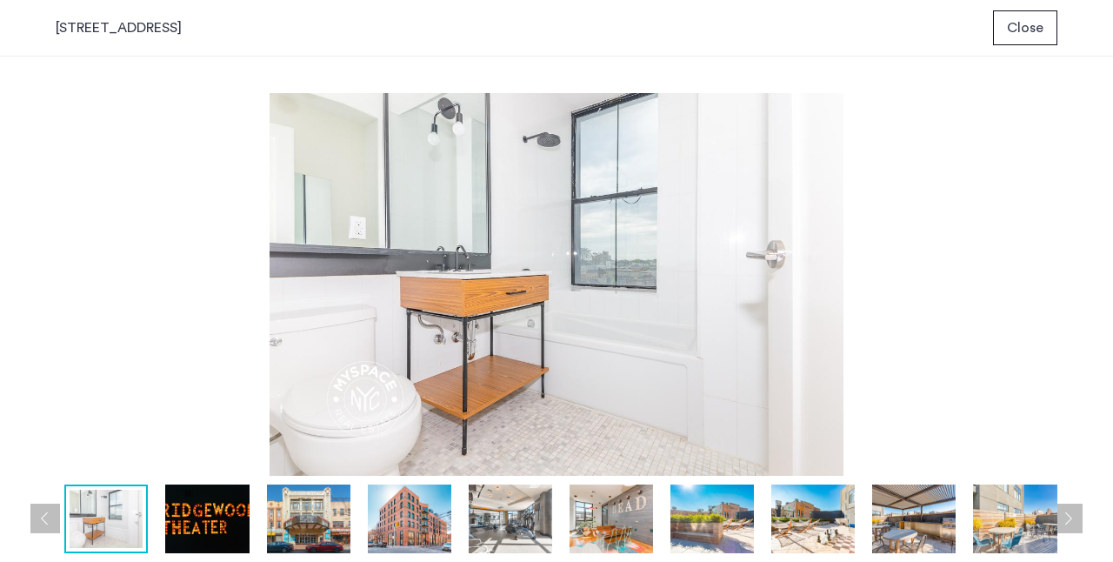
click at [46, 514] on button "Previous apartment" at bounding box center [45, 519] width 30 height 30
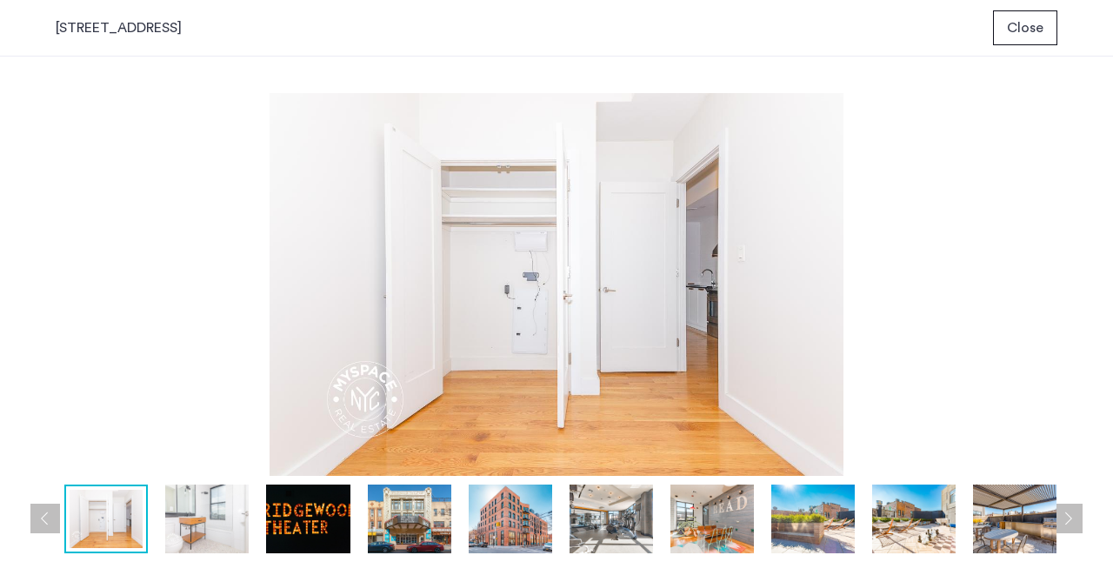
click at [49, 514] on button "Previous apartment" at bounding box center [45, 519] width 30 height 30
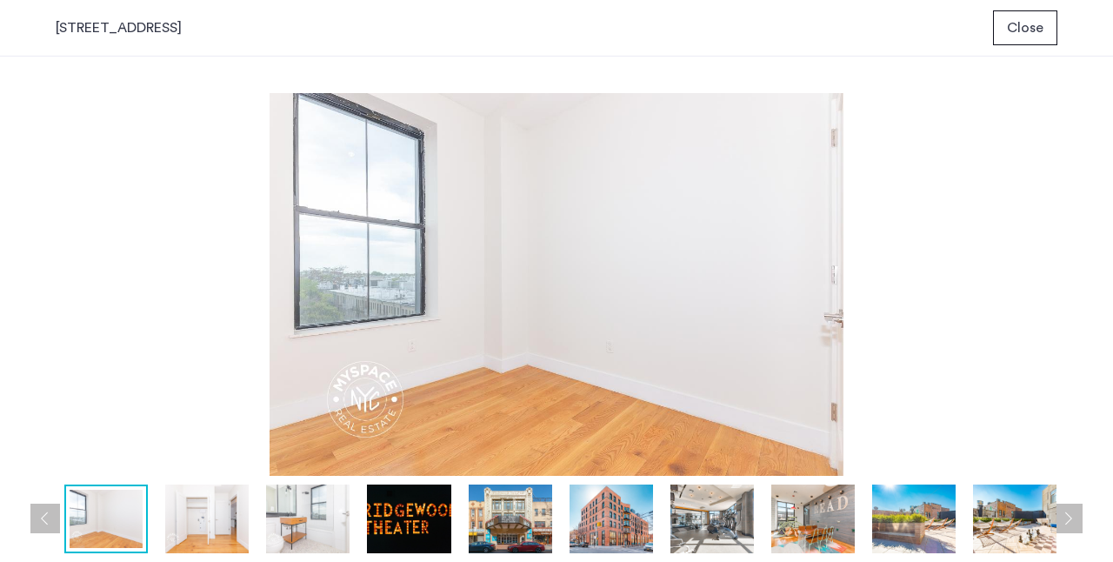
click at [217, 521] on img at bounding box center [207, 519] width 84 height 69
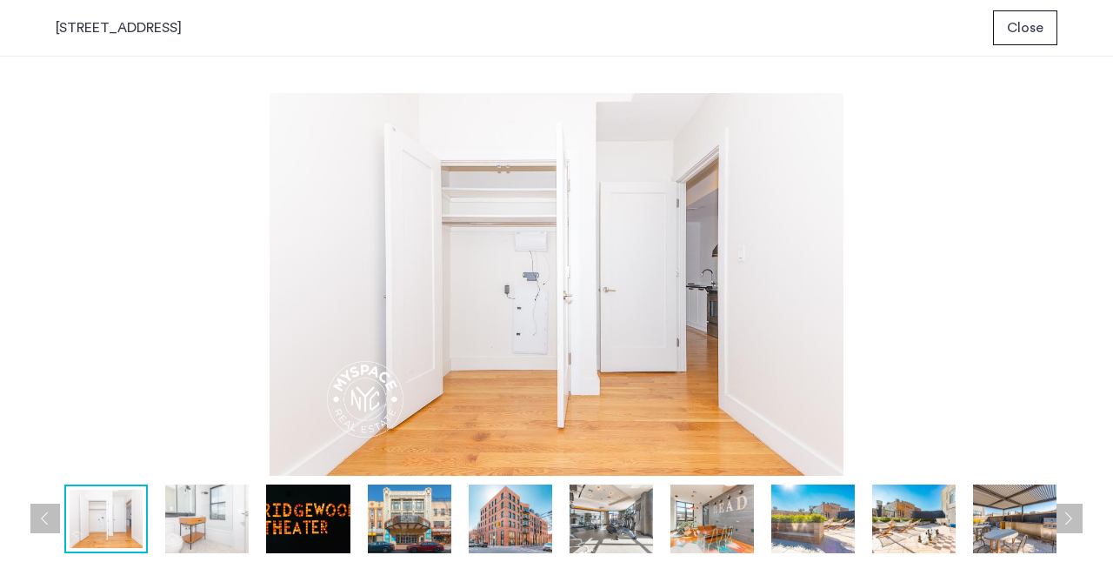
click at [48, 515] on button "Previous apartment" at bounding box center [45, 519] width 30 height 30
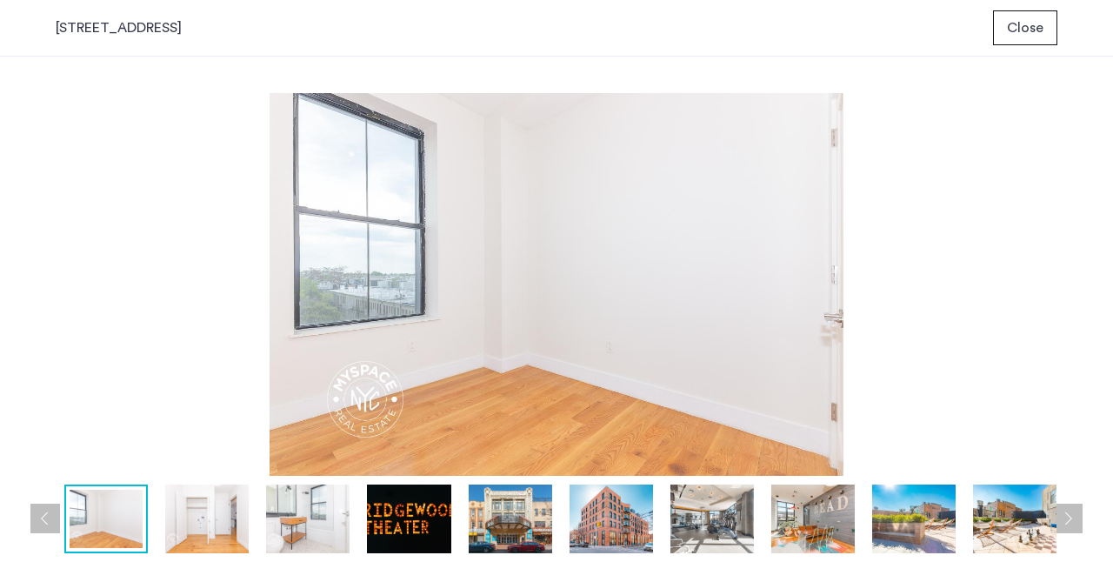
click at [48, 515] on button "Previous apartment" at bounding box center [45, 519] width 30 height 30
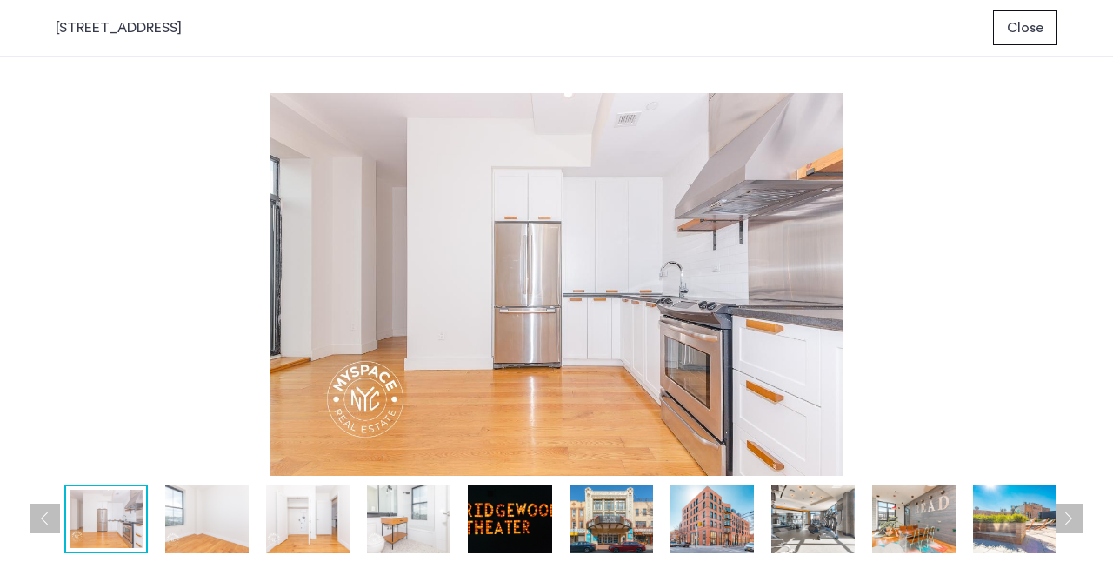
click at [48, 515] on button "Previous apartment" at bounding box center [45, 519] width 30 height 30
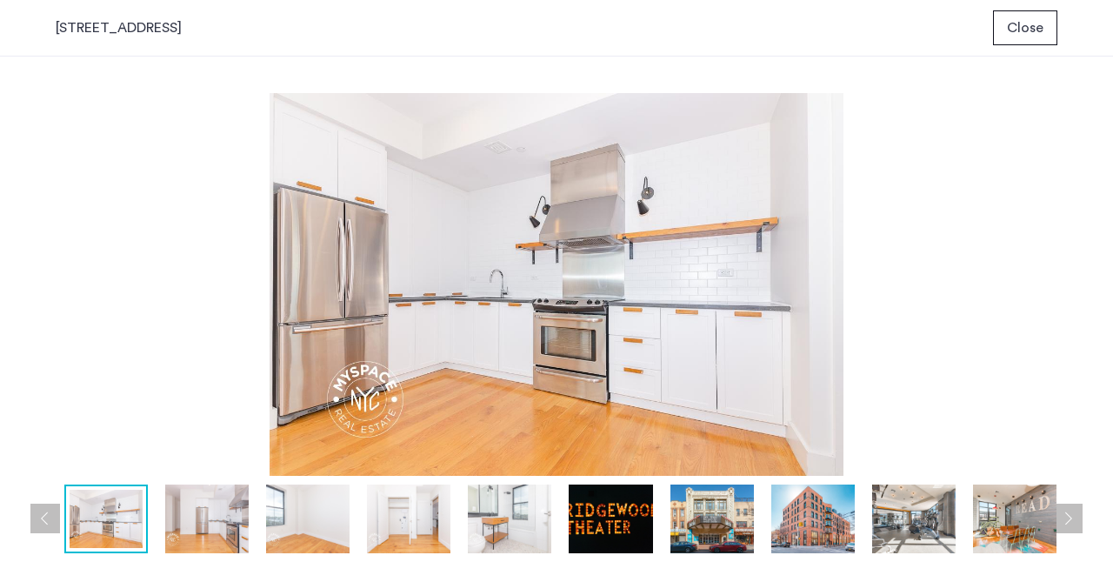
click at [48, 515] on button "Previous apartment" at bounding box center [45, 519] width 30 height 30
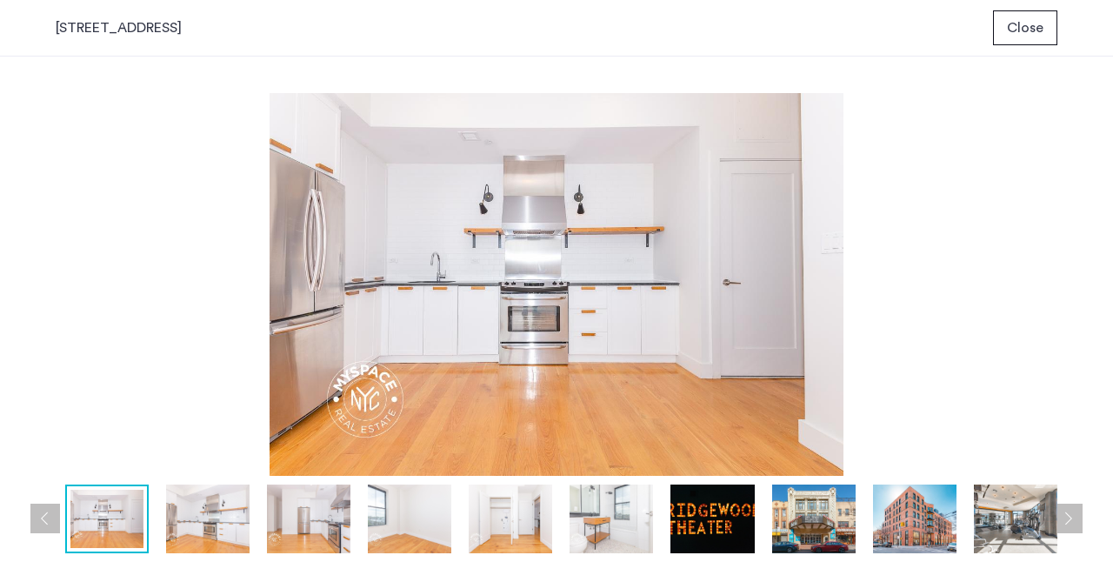
click at [48, 515] on button "Previous apartment" at bounding box center [45, 519] width 30 height 30
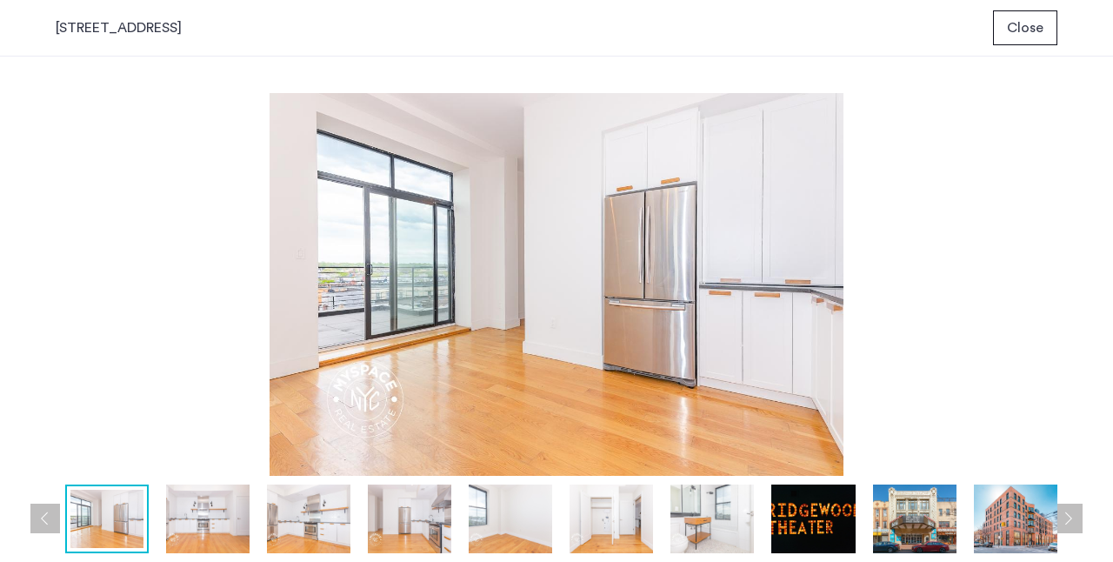
click at [48, 515] on button "Previous apartment" at bounding box center [45, 519] width 30 height 30
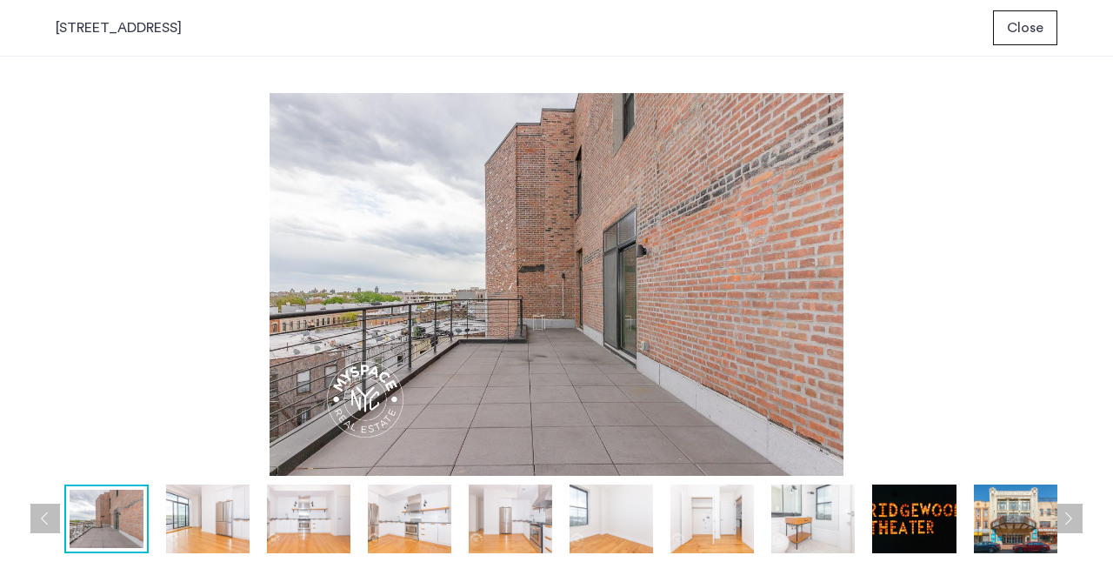
click at [48, 515] on button "Previous apartment" at bounding box center [45, 519] width 30 height 30
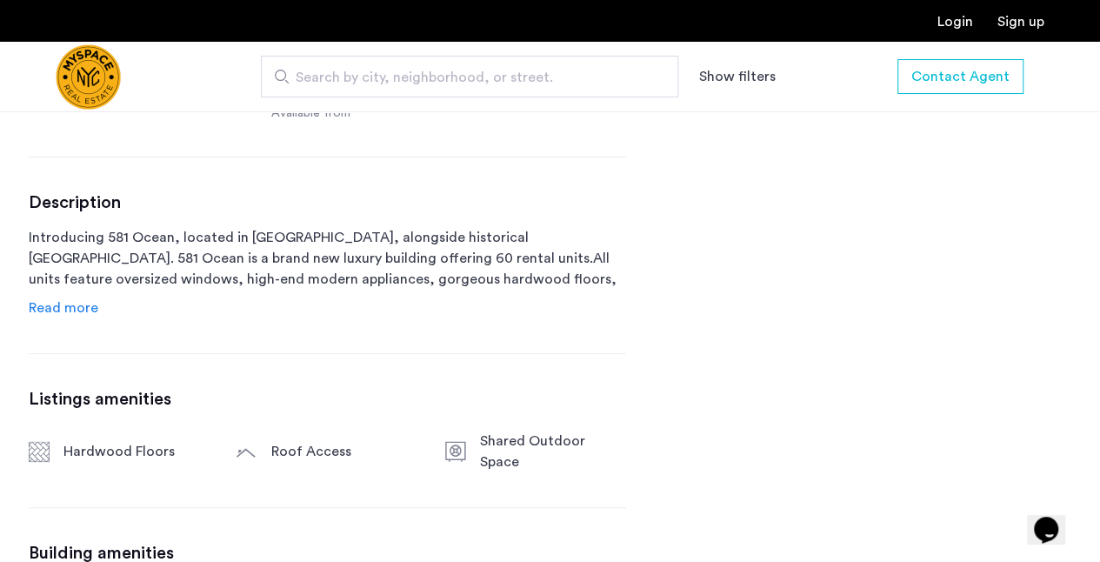
scroll to position [840, 0]
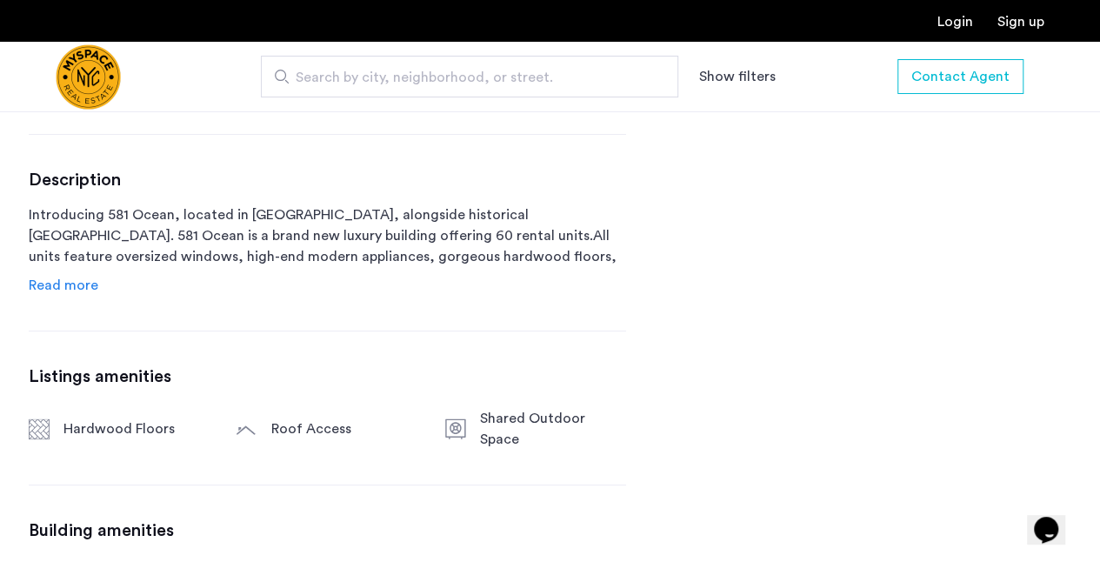
click at [73, 286] on span "Read more" at bounding box center [64, 285] width 70 height 14
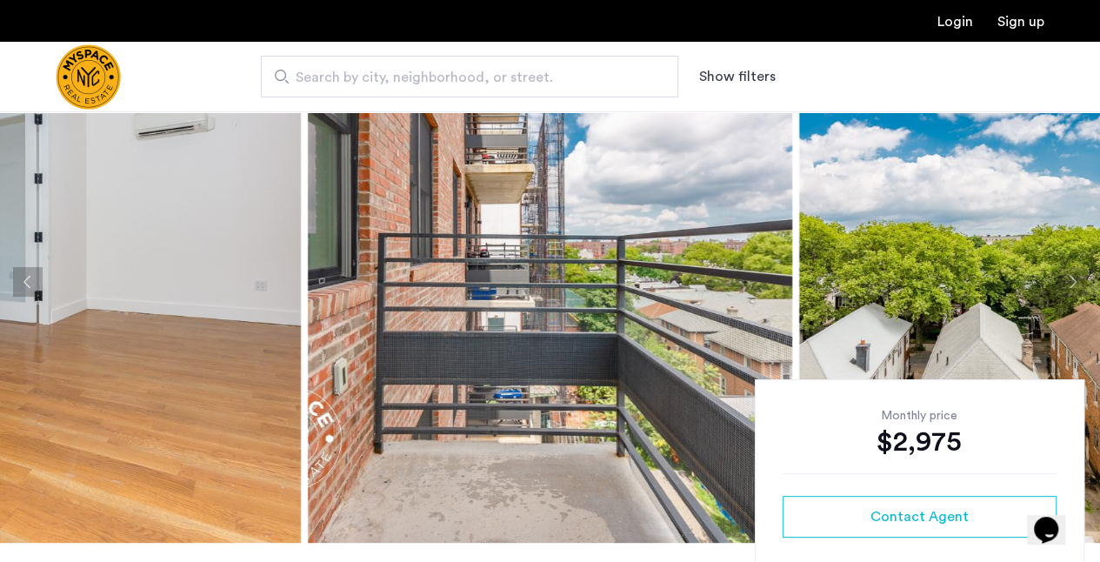
scroll to position [70, 0]
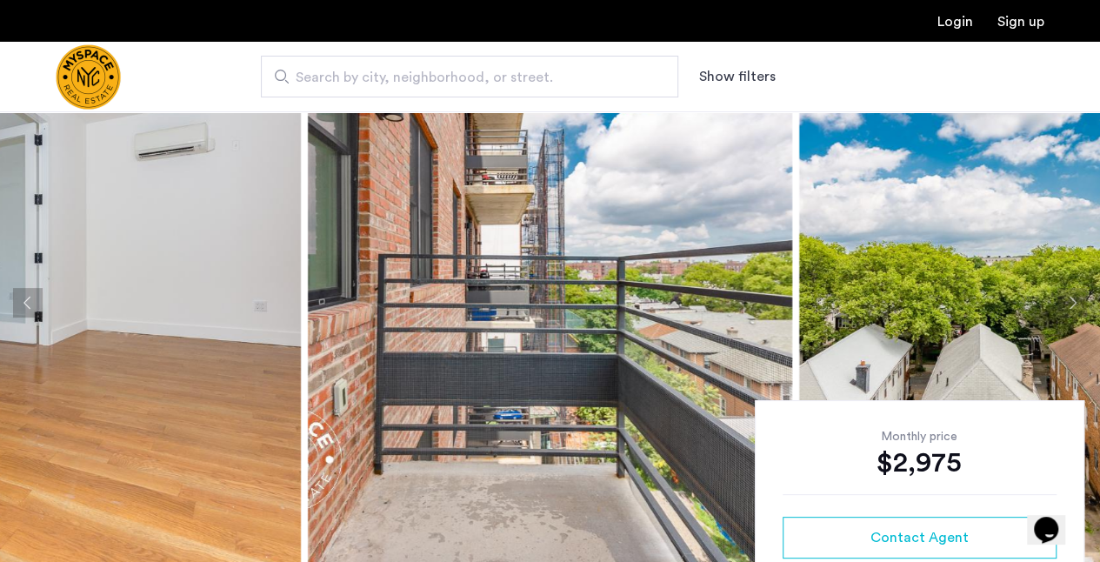
click at [1073, 301] on button "Next apartment" at bounding box center [1073, 303] width 30 height 30
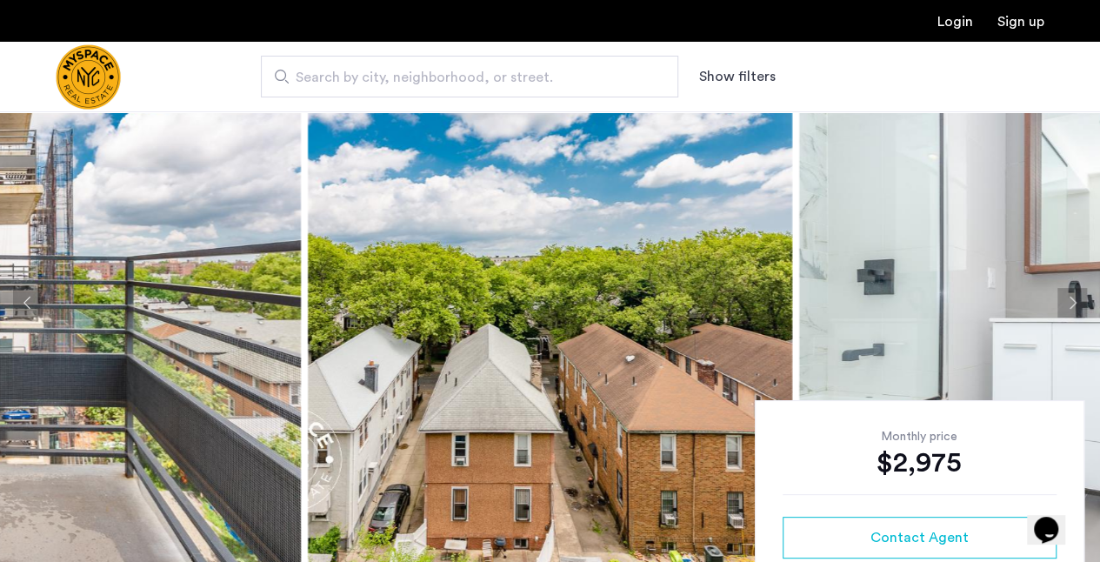
click at [1073, 300] on button "Next apartment" at bounding box center [1073, 303] width 30 height 30
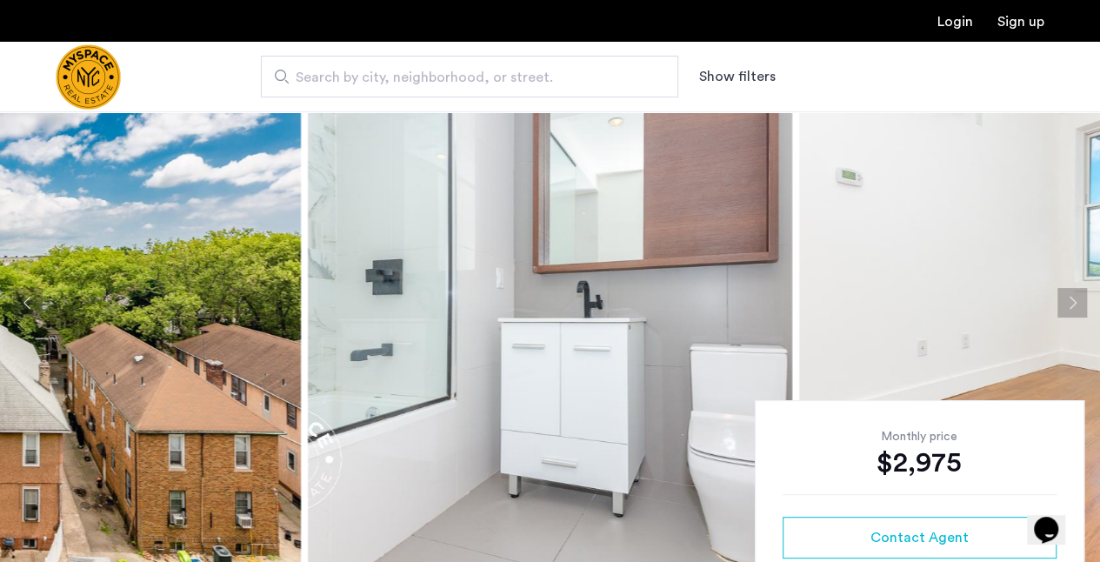
click at [1073, 300] on button "Next apartment" at bounding box center [1073, 303] width 30 height 30
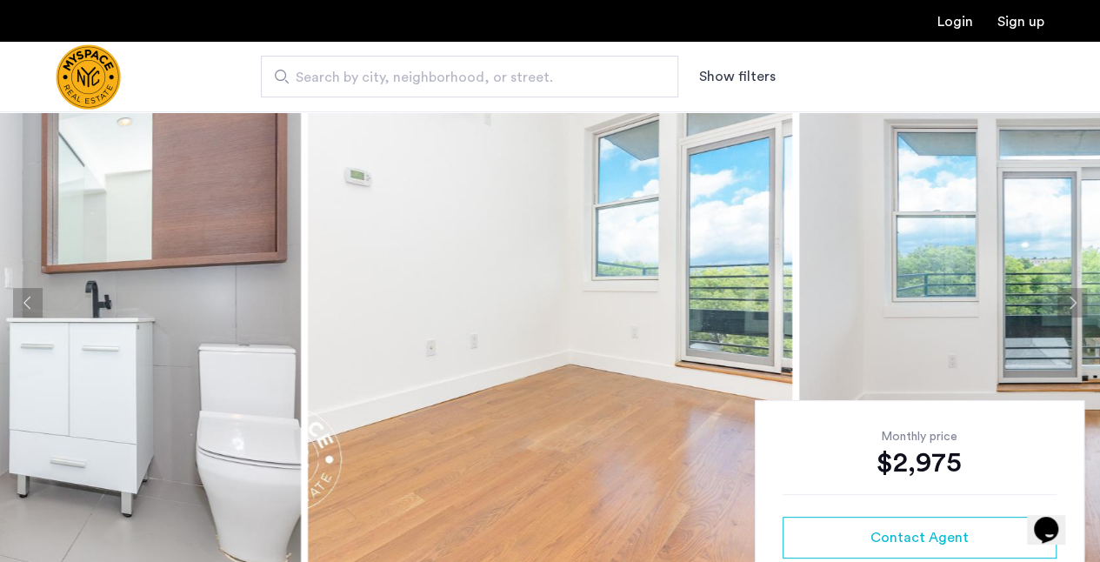
click at [1073, 300] on button "Next apartment" at bounding box center [1073, 303] width 30 height 30
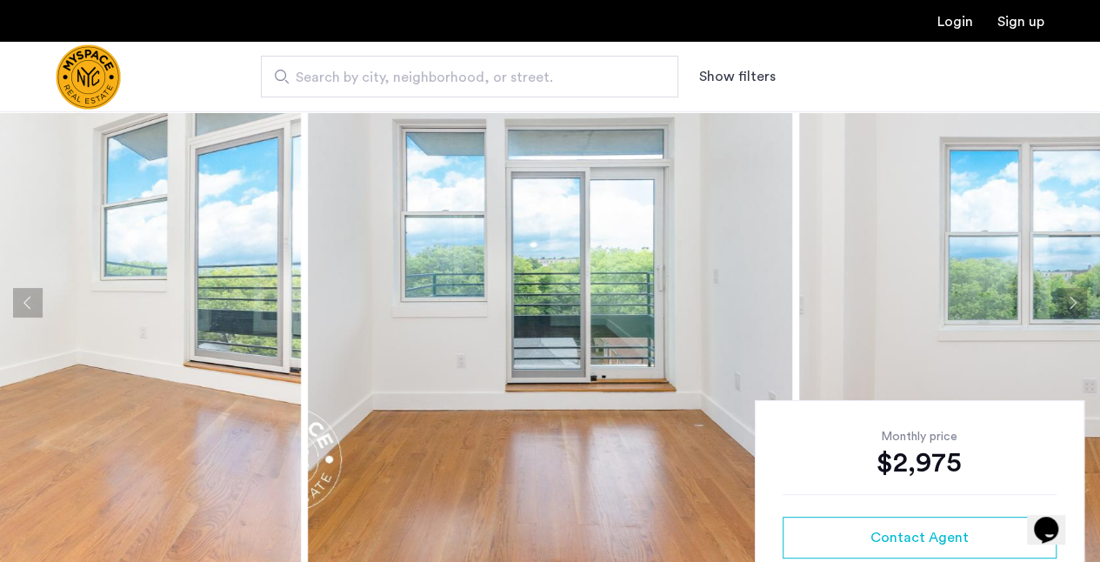
click at [1073, 300] on button "Next apartment" at bounding box center [1073, 303] width 30 height 30
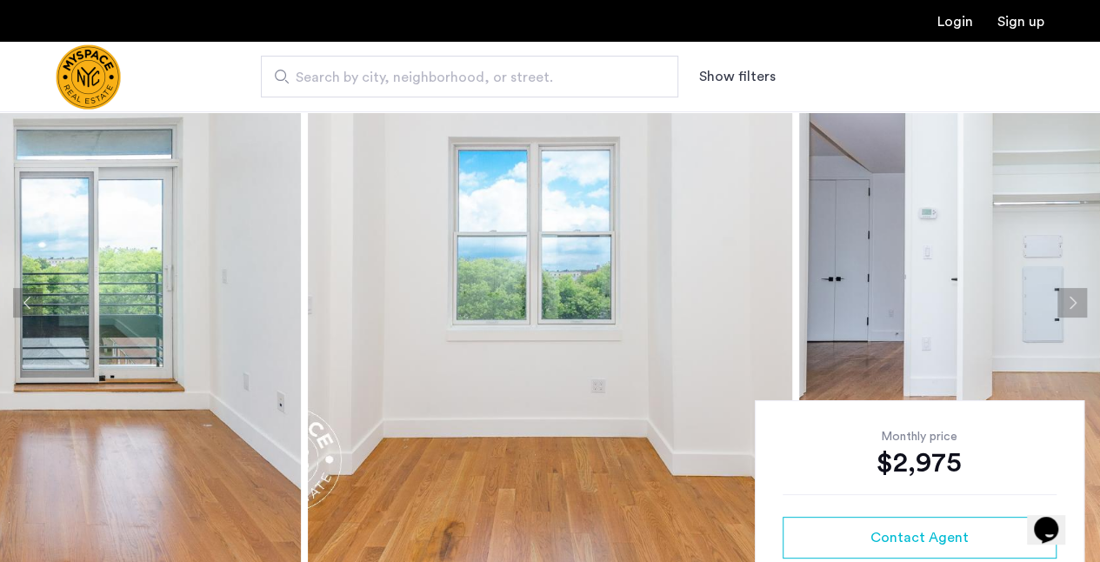
click at [1073, 300] on button "Next apartment" at bounding box center [1073, 303] width 30 height 30
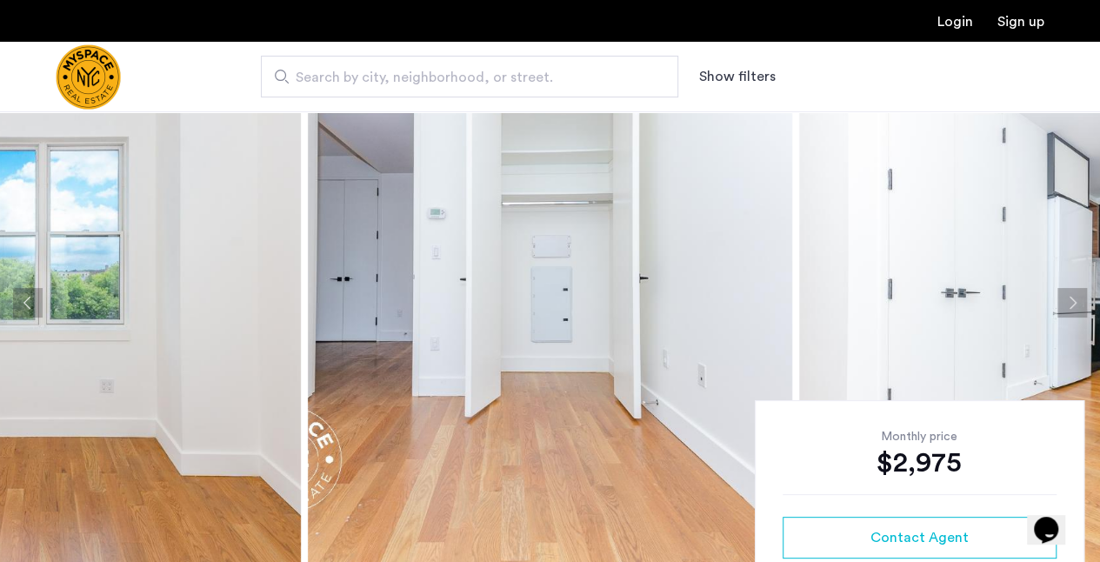
click at [1073, 300] on button "Next apartment" at bounding box center [1073, 303] width 30 height 30
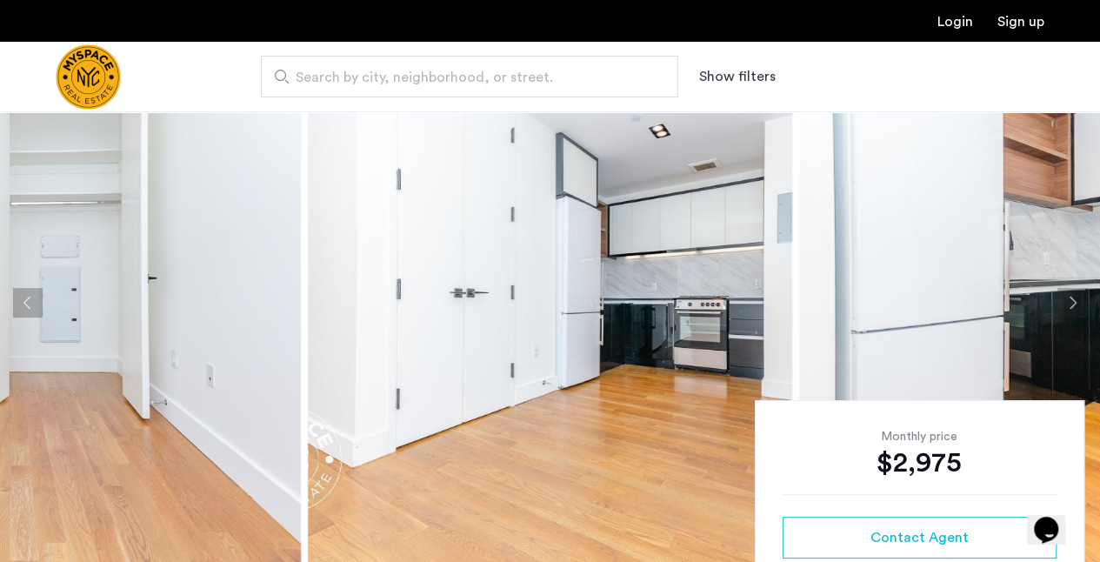
click at [1073, 300] on button "Next apartment" at bounding box center [1073, 303] width 30 height 30
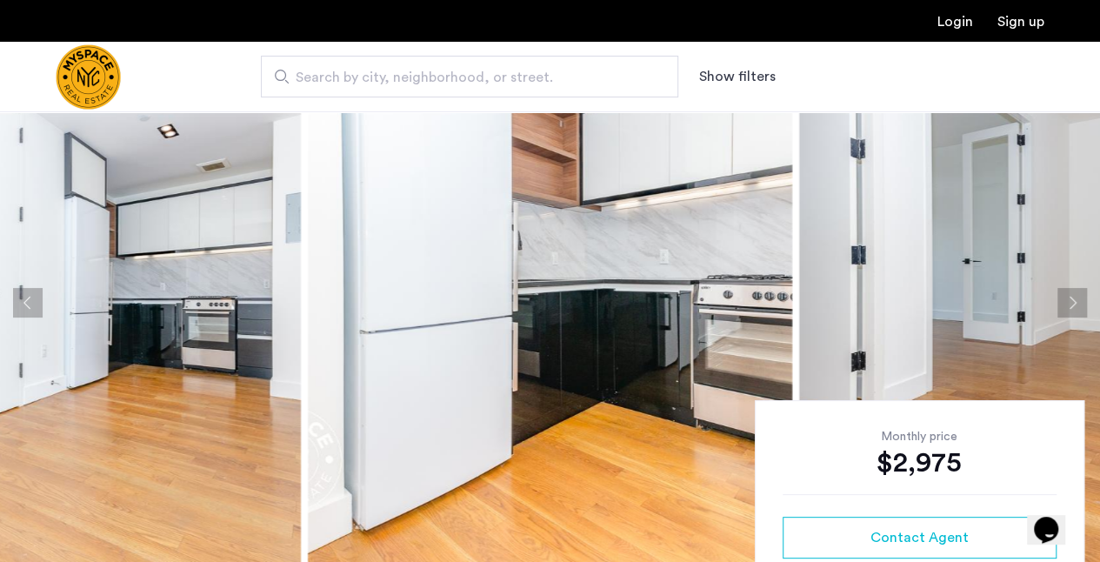
click at [1073, 300] on button "Next apartment" at bounding box center [1073, 303] width 30 height 30
